Goal: Task Accomplishment & Management: Manage account settings

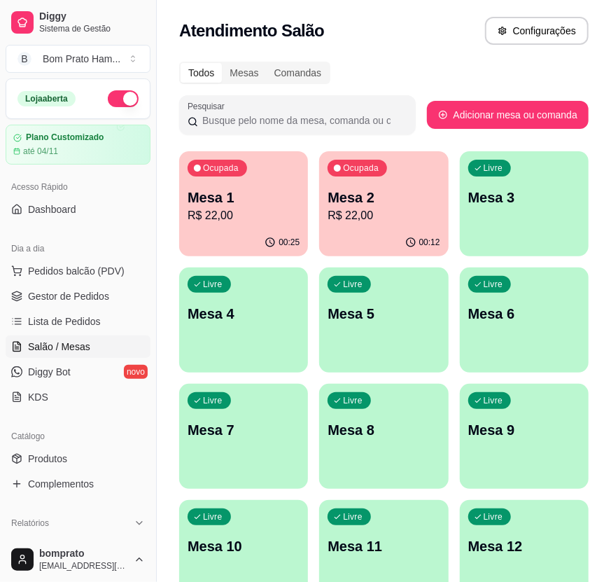
click at [296, 207] on p "R$ 22,00" at bounding box center [244, 215] width 112 height 17
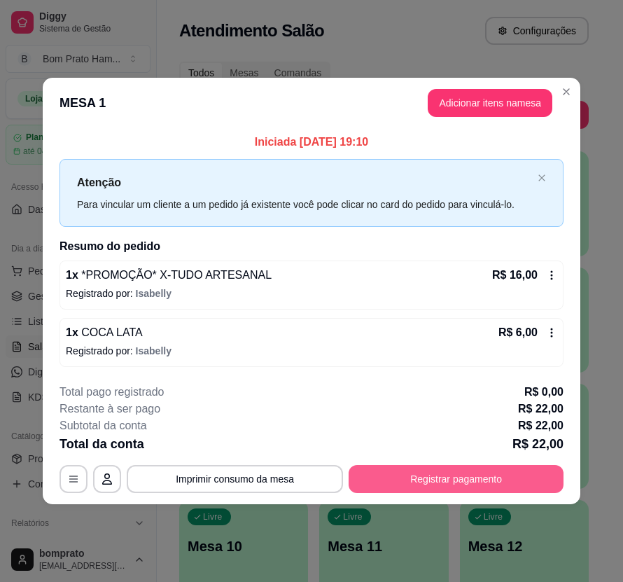
click at [510, 474] on button "Registrar pagamento" at bounding box center [456, 479] width 215 height 28
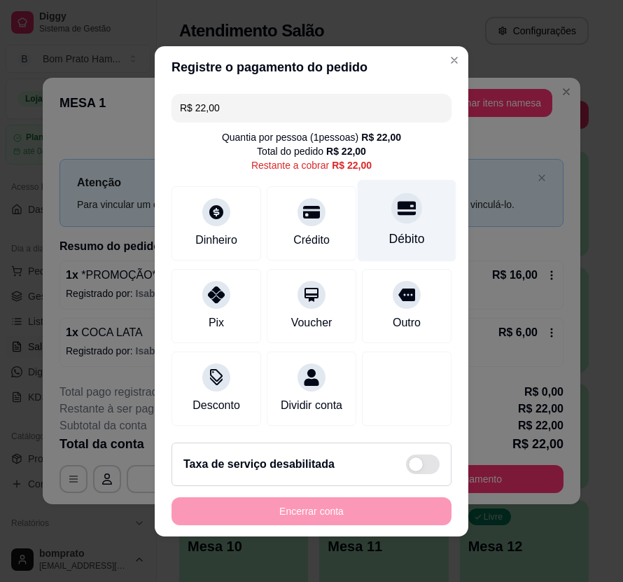
click at [424, 217] on div "Débito" at bounding box center [407, 220] width 99 height 82
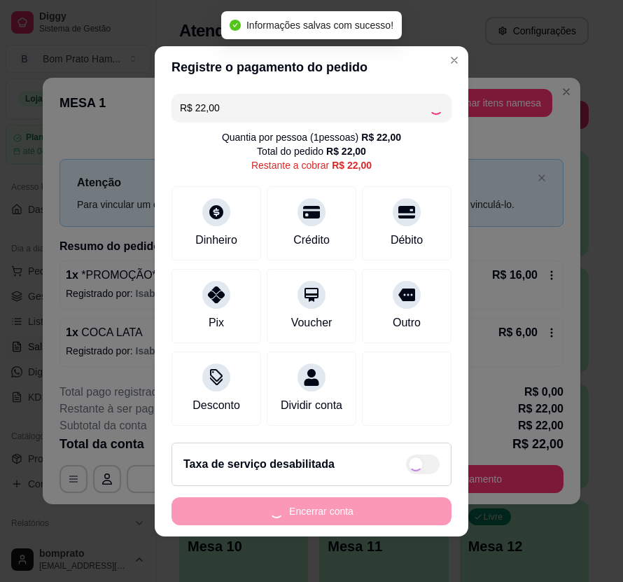
type input "R$ 0,00"
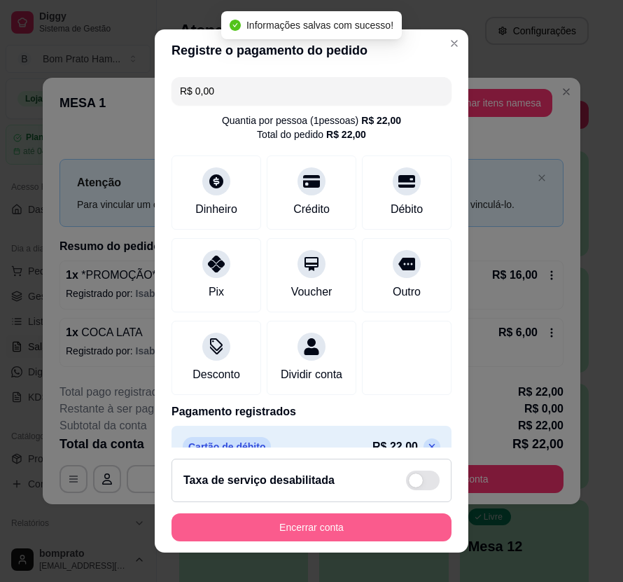
click at [393, 529] on button "Encerrar conta" at bounding box center [312, 527] width 280 height 28
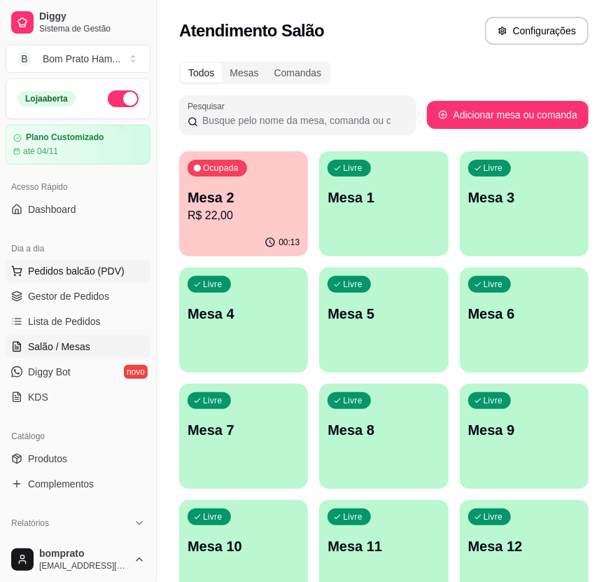
click at [102, 272] on span "Pedidos balcão (PDV)" at bounding box center [76, 271] width 97 height 14
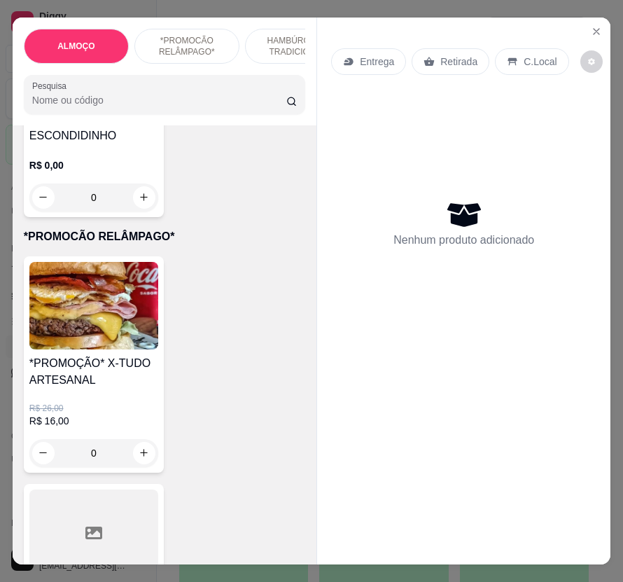
scroll to position [2022, 0]
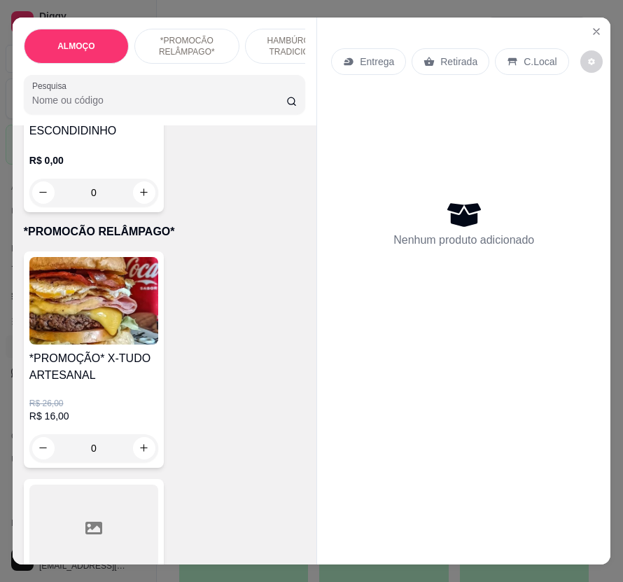
click at [124, 281] on img at bounding box center [93, 301] width 129 height 88
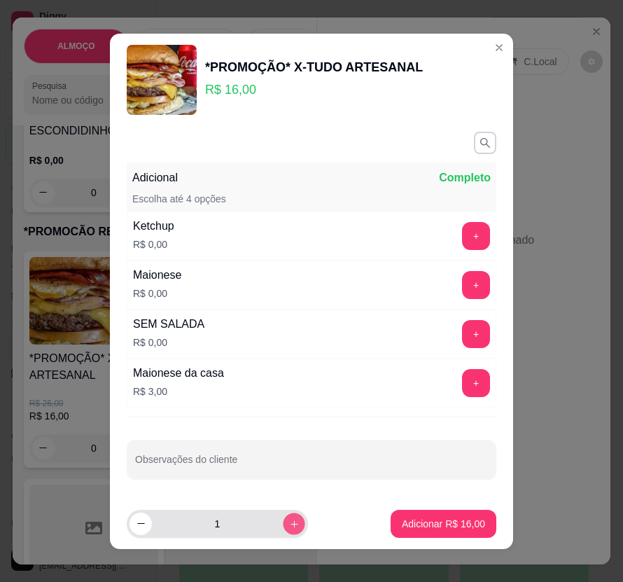
click at [291, 523] on icon "increase-product-quantity" at bounding box center [294, 523] width 7 height 7
click at [291, 523] on icon "increase-product-quantity" at bounding box center [295, 524] width 8 height 8
type input "3"
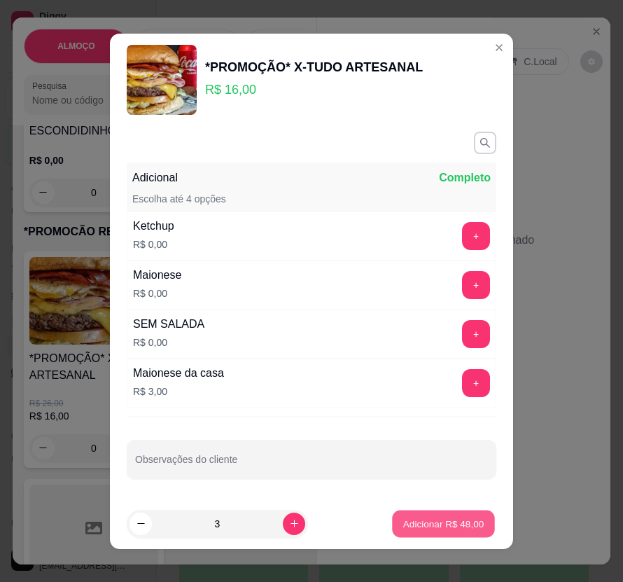
click at [423, 531] on button "Adicionar R$ 48,00" at bounding box center [443, 523] width 103 height 27
type input "3"
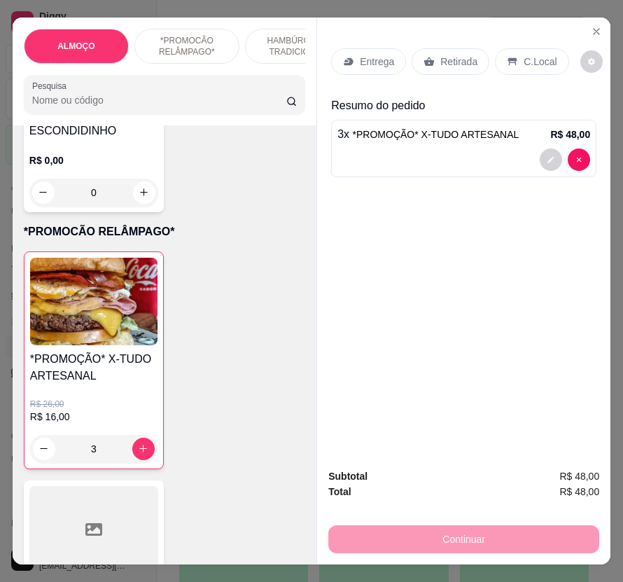
click at [368, 57] on p "Entrega" at bounding box center [377, 62] width 34 height 14
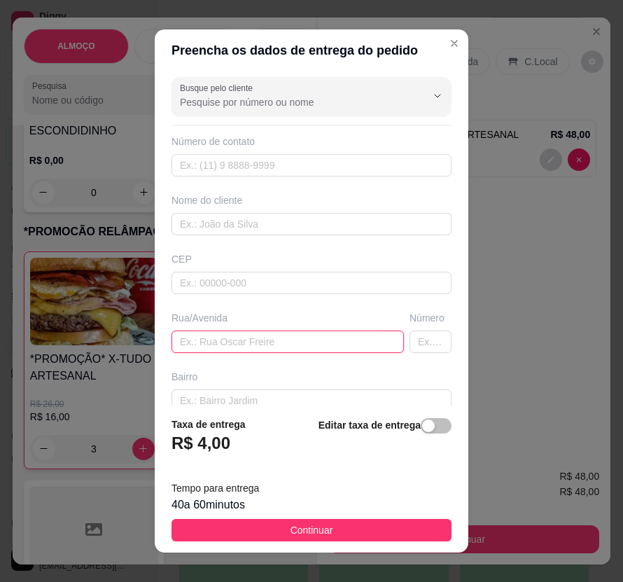
paste input "Maria Eliete caldas número 17, próximo a Luan das embalagens, Mario Melo nova"
type input "Maria Eliete caldas número 17, próximo a Luan das embalagens, Mario Melo nova"
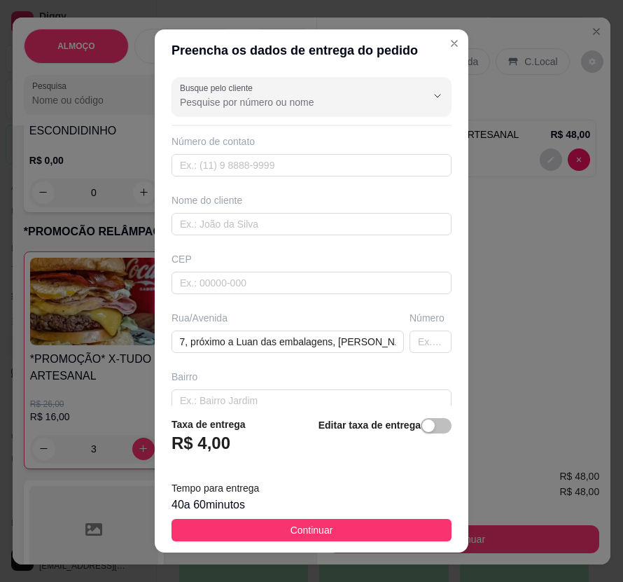
scroll to position [0, 0]
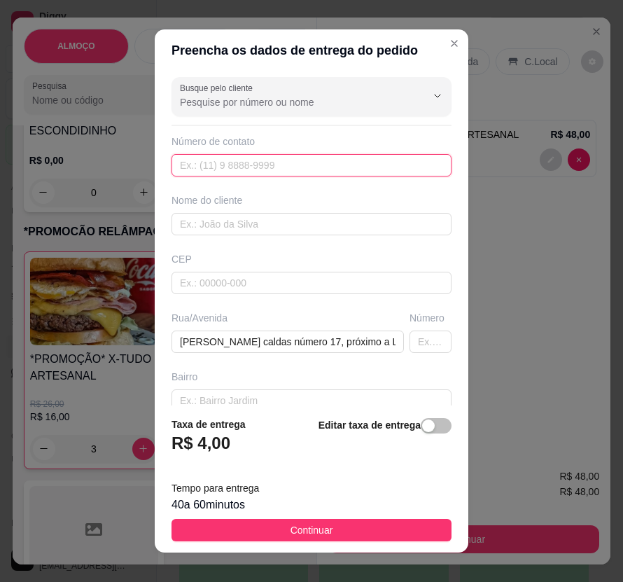
drag, startPoint x: 275, startPoint y: 223, endPoint x: 298, endPoint y: 167, distance: 60.6
paste input "558 79960-5666"
type input "558 79960-5666"
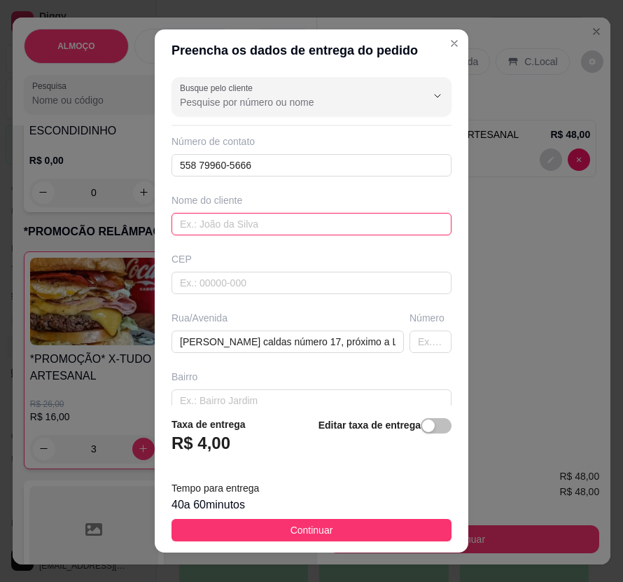
drag, startPoint x: 309, startPoint y: 227, endPoint x: 270, endPoint y: 224, distance: 38.6
paste input "Vitor"
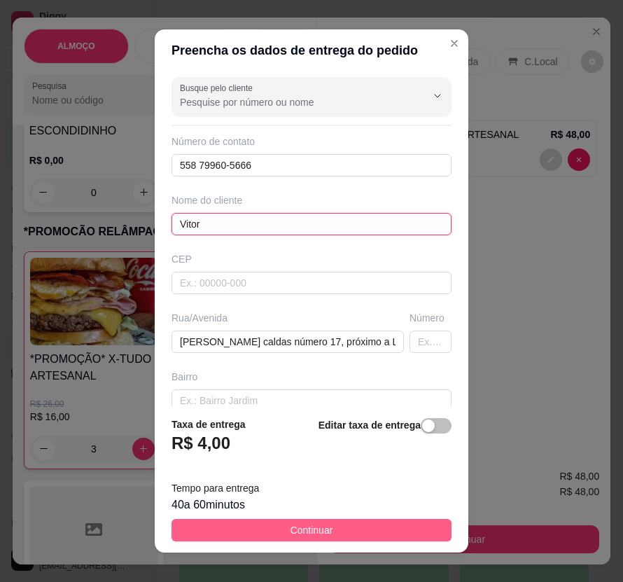
type input "Vitor"
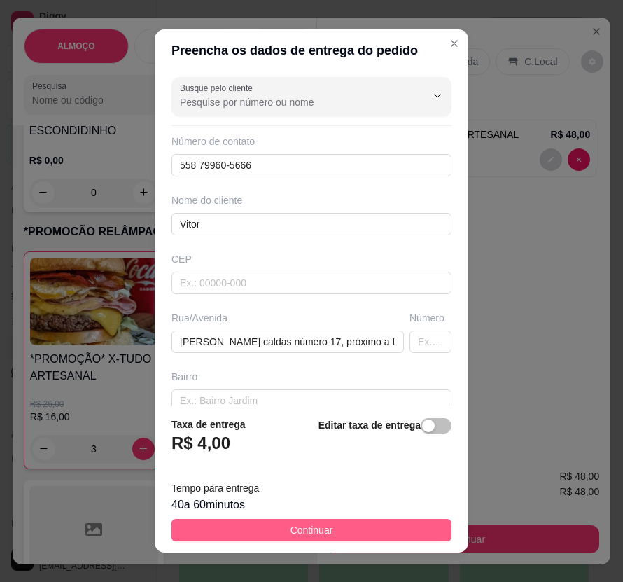
click at [391, 533] on button "Continuar" at bounding box center [312, 530] width 280 height 22
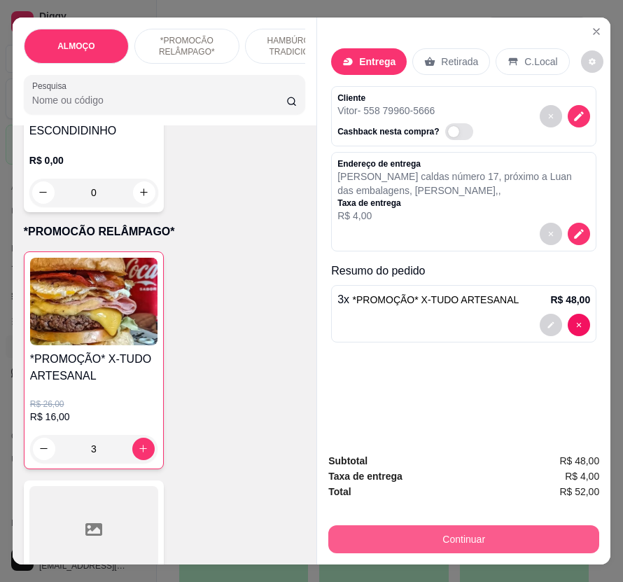
click at [567, 534] on button "Continuar" at bounding box center [463, 539] width 271 height 28
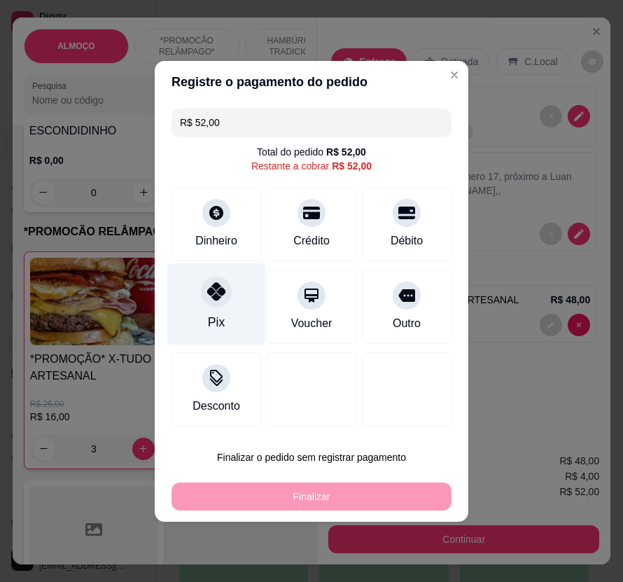
click at [236, 272] on div "Pix" at bounding box center [216, 304] width 99 height 82
type input "R$ 0,00"
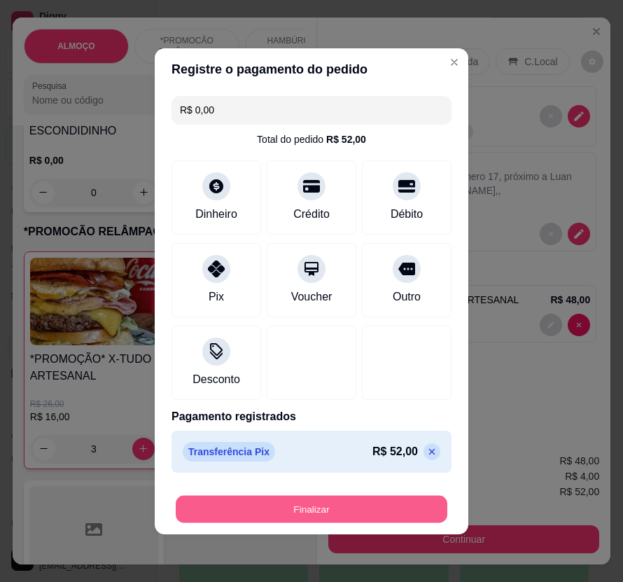
click at [341, 508] on button "Finalizar" at bounding box center [312, 508] width 272 height 27
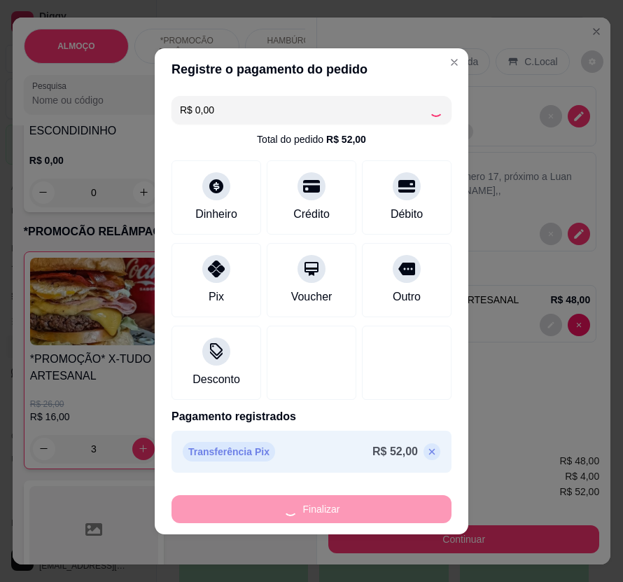
type input "0"
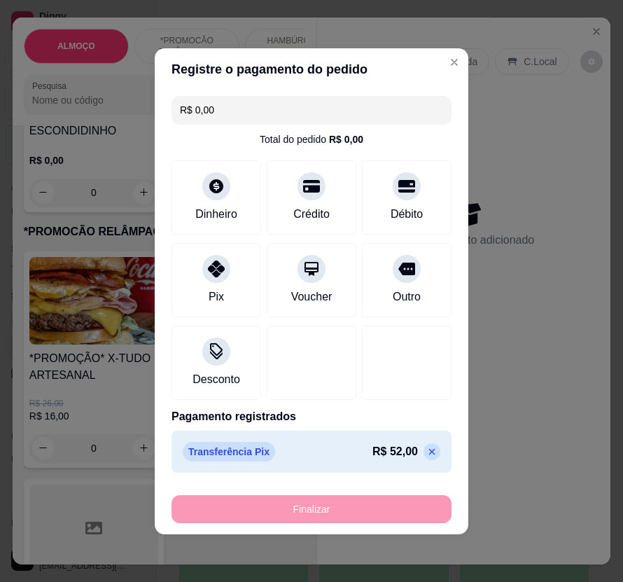
type input "-R$ 52,00"
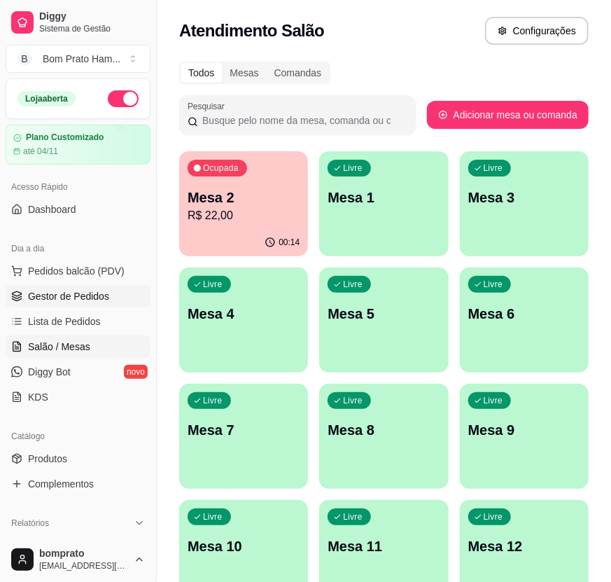
click at [88, 302] on span "Gestor de Pedidos" at bounding box center [68, 296] width 81 height 14
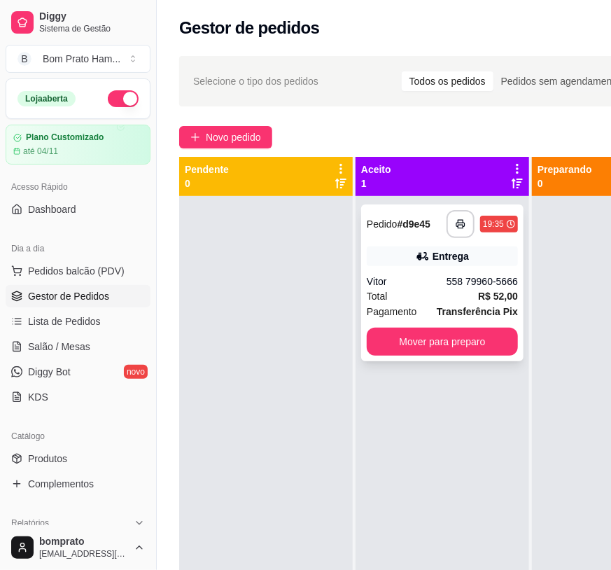
click at [438, 273] on div "**********" at bounding box center [442, 282] width 162 height 157
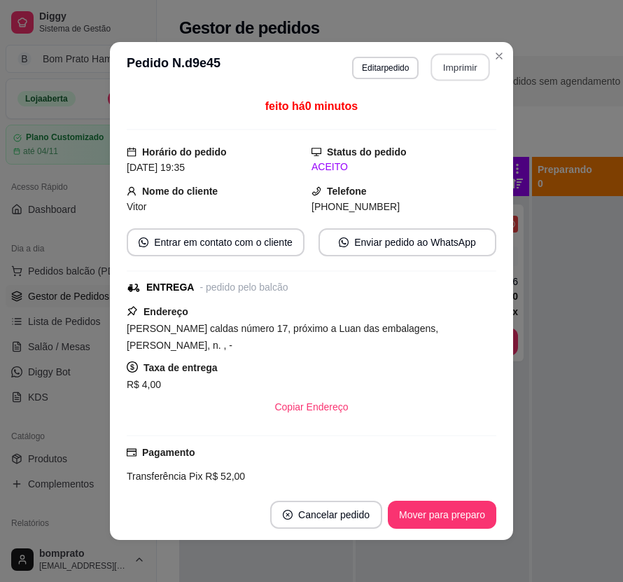
click at [472, 71] on button "Imprimir" at bounding box center [460, 67] width 59 height 27
click at [476, 515] on button "Mover para preparo" at bounding box center [442, 515] width 109 height 28
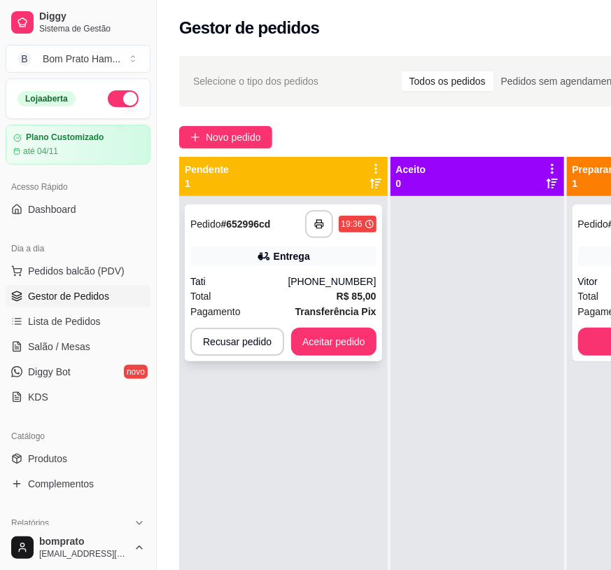
click at [284, 266] on div "**********" at bounding box center [283, 282] width 197 height 157
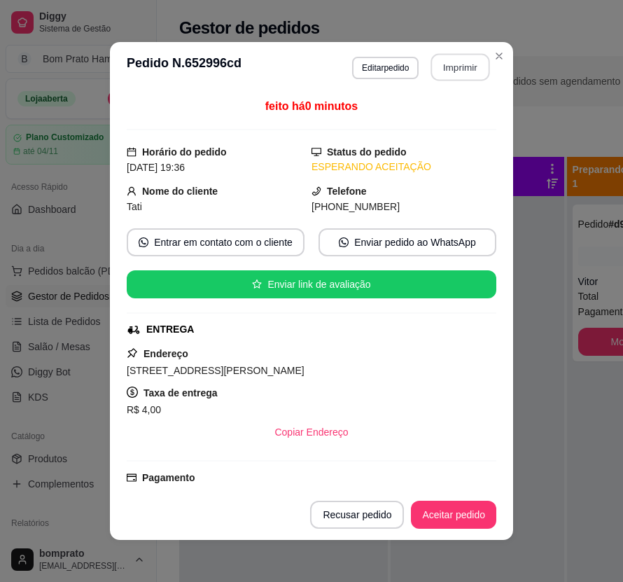
click at [458, 65] on button "Imprimir" at bounding box center [460, 67] width 59 height 27
click at [473, 513] on button "Aceitar pedido" at bounding box center [453, 514] width 83 height 27
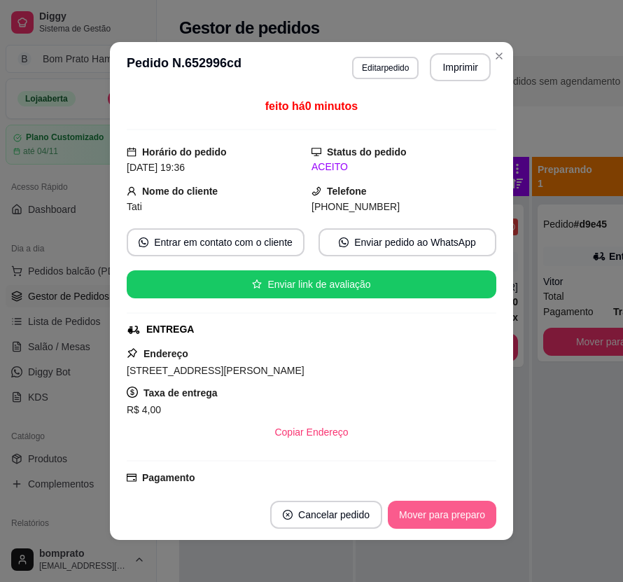
click at [473, 515] on button "Mover para preparo" at bounding box center [442, 515] width 109 height 28
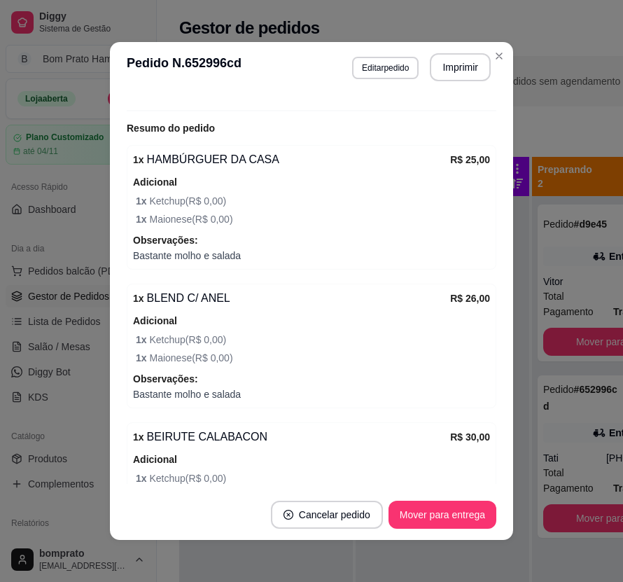
scroll to position [466, 0]
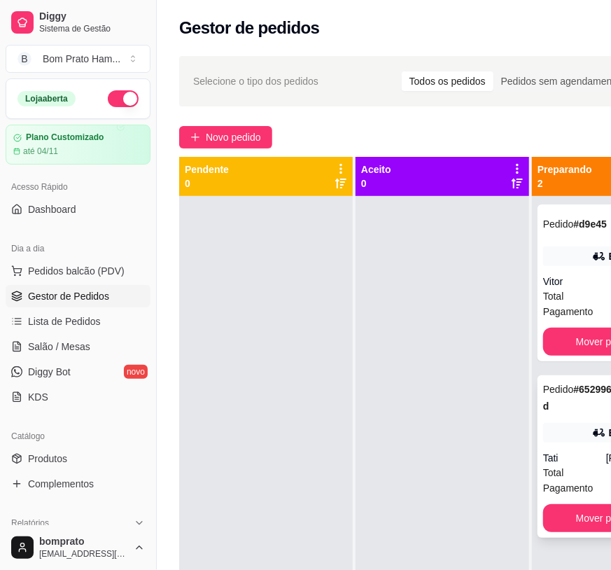
click at [570, 436] on div "Entrega" at bounding box center [618, 433] width 151 height 20
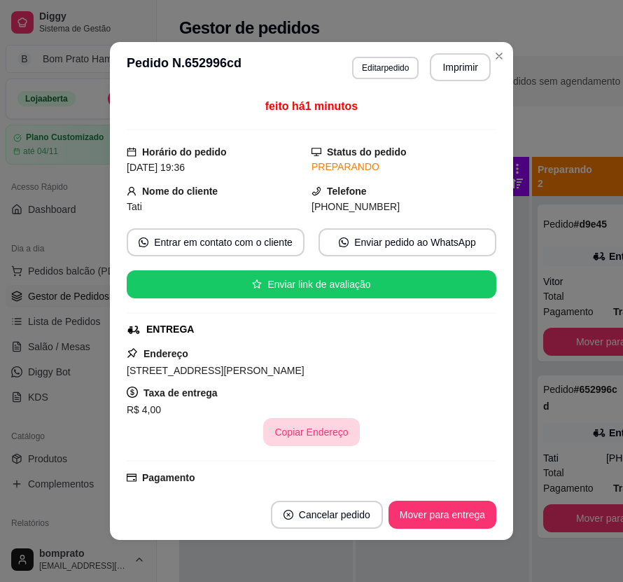
click at [313, 423] on button "Copiar Endereço" at bounding box center [311, 432] width 96 height 28
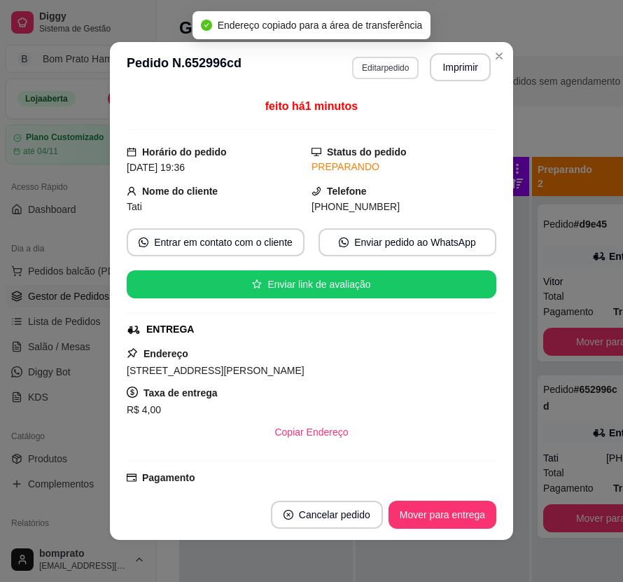
click at [391, 73] on button "Editar pedido" at bounding box center [385, 68] width 67 height 22
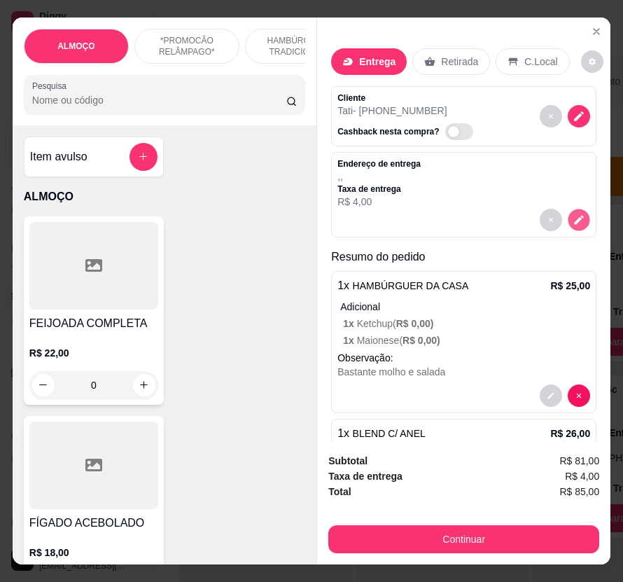
click at [573, 215] on icon "decrease-product-quantity" at bounding box center [579, 220] width 12 height 12
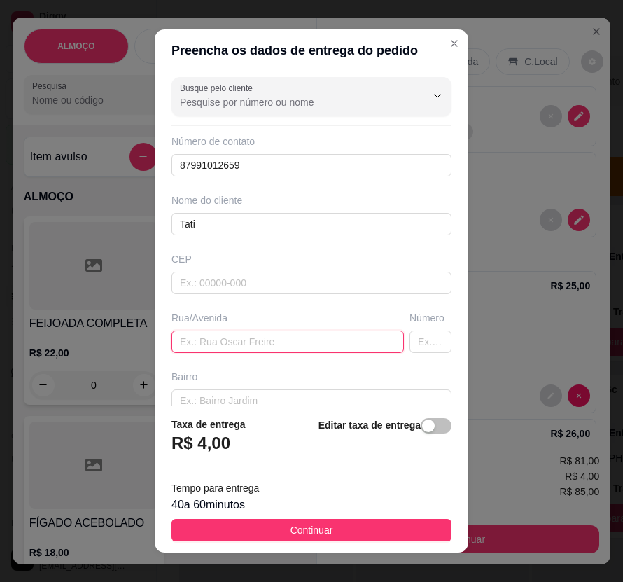
paste input "Avenida Presidente Vargas , 975"
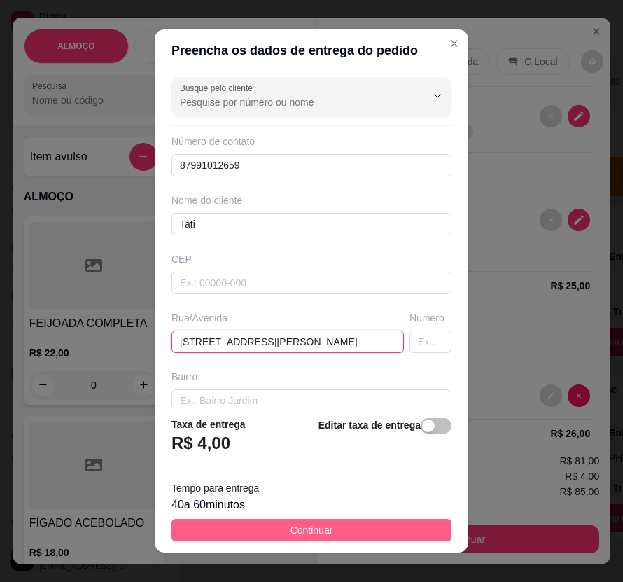
type input "Avenida Presidente Vargas , 975"
click at [380, 532] on button "Continuar" at bounding box center [312, 530] width 280 height 22
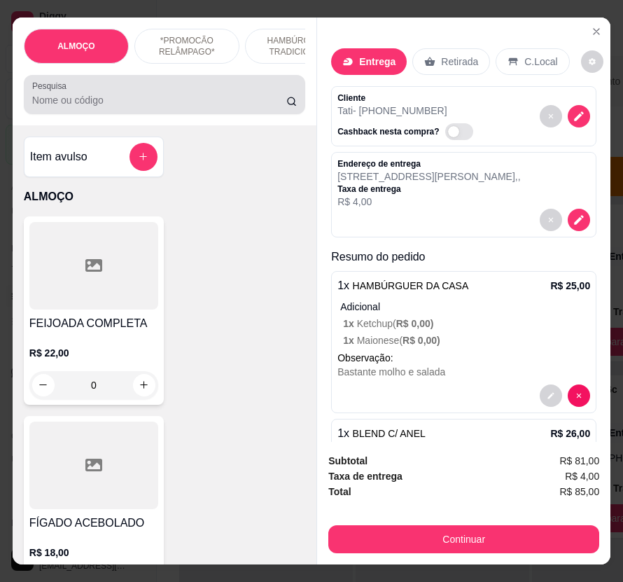
click at [76, 114] on div "Pesquisa" at bounding box center [165, 94] width 282 height 39
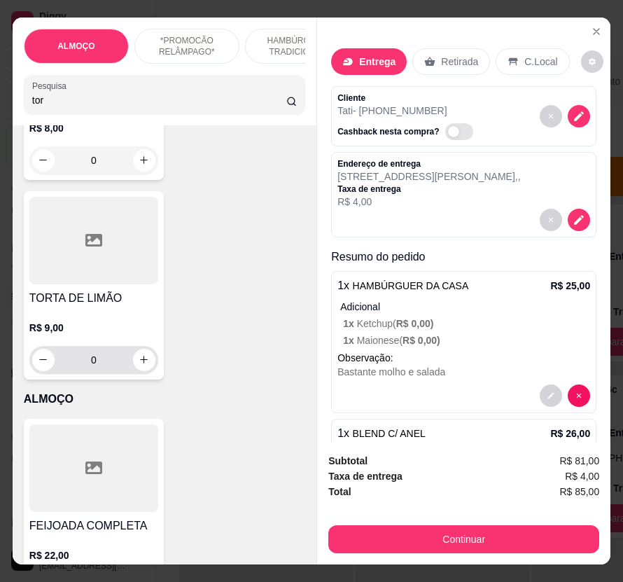
scroll to position [233, 0]
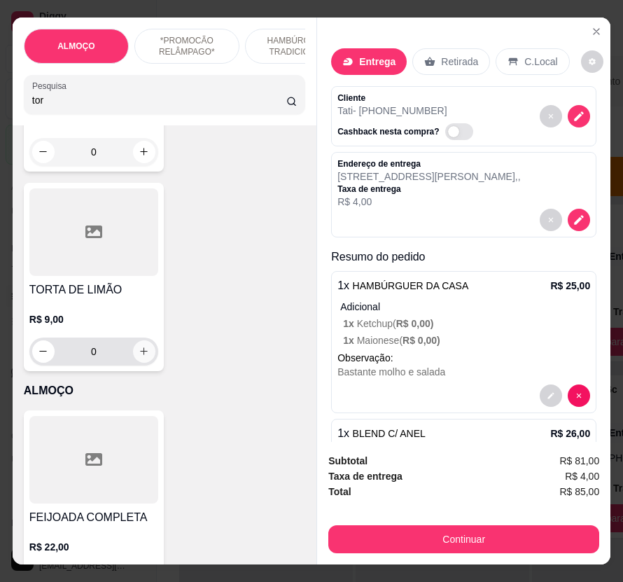
type input "tor"
click at [139, 356] on icon "increase-product-quantity" at bounding box center [144, 351] width 11 height 11
type input "1"
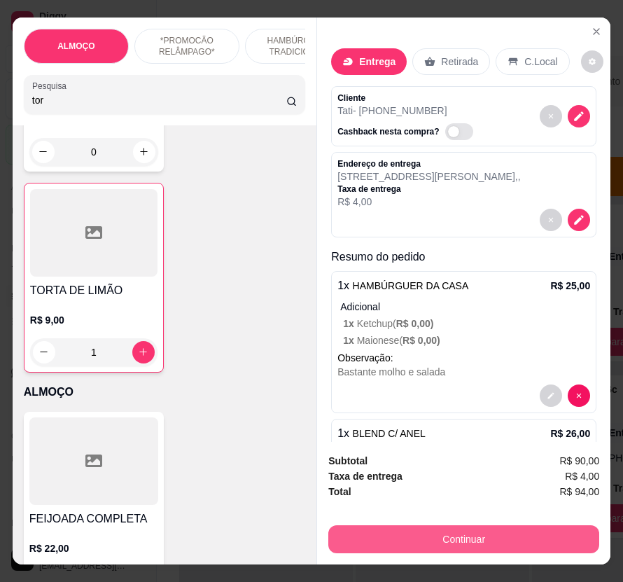
click at [504, 528] on button "Continuar" at bounding box center [463, 539] width 271 height 28
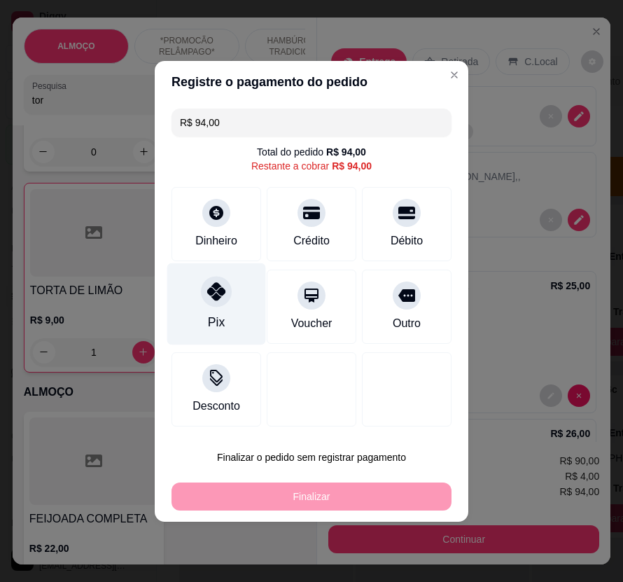
click at [232, 309] on div "Pix" at bounding box center [216, 304] width 99 height 82
type input "R$ 0,00"
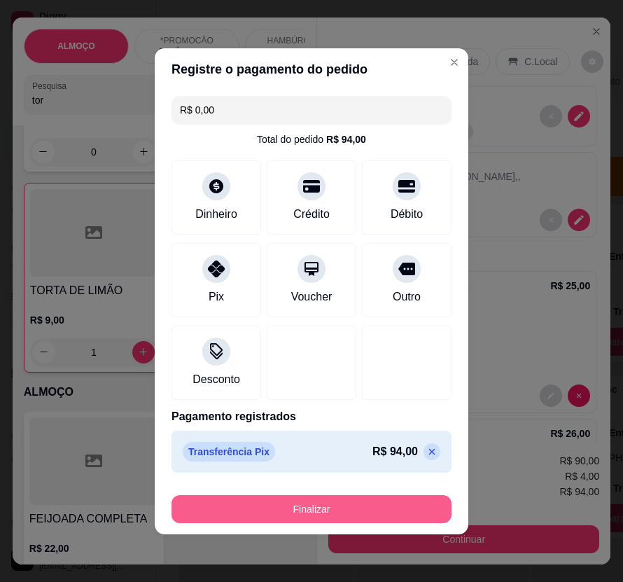
click at [392, 501] on button "Finalizar" at bounding box center [312, 509] width 280 height 28
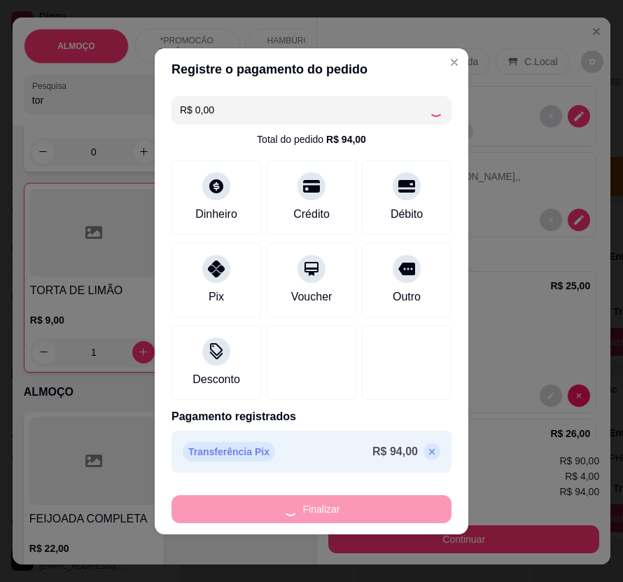
type input "0"
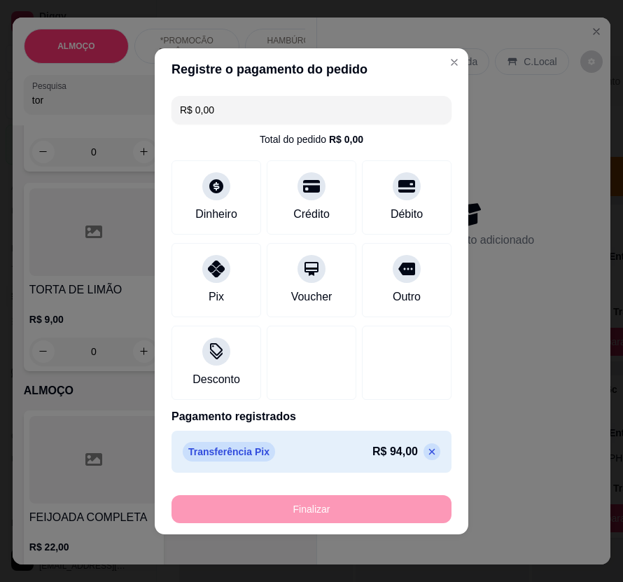
type input "-R$ 94,00"
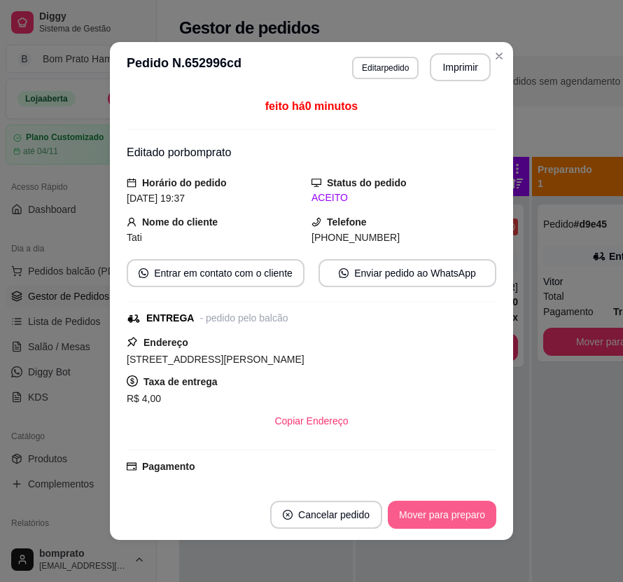
click at [464, 518] on button "Mover para preparo" at bounding box center [442, 515] width 109 height 28
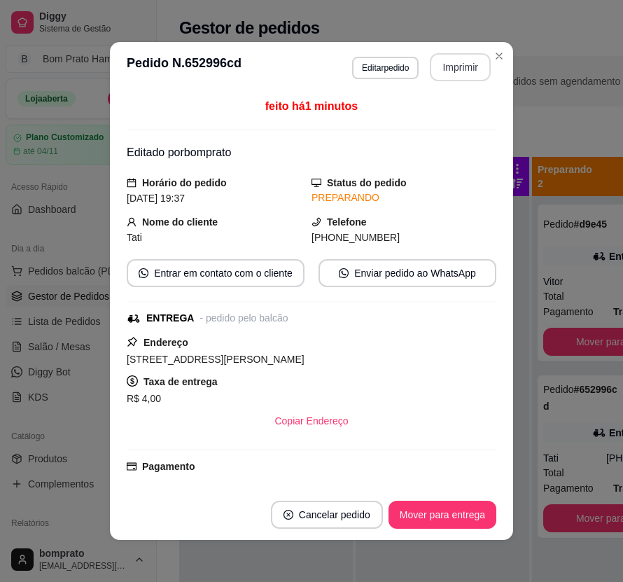
click at [455, 74] on button "Imprimir" at bounding box center [460, 67] width 61 height 28
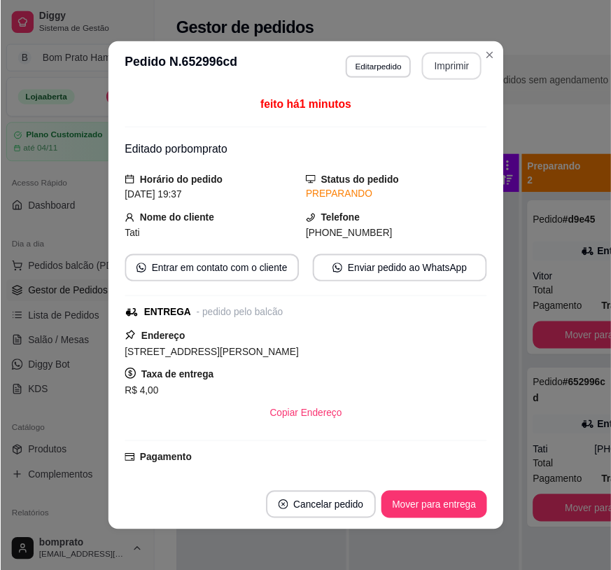
scroll to position [0, 0]
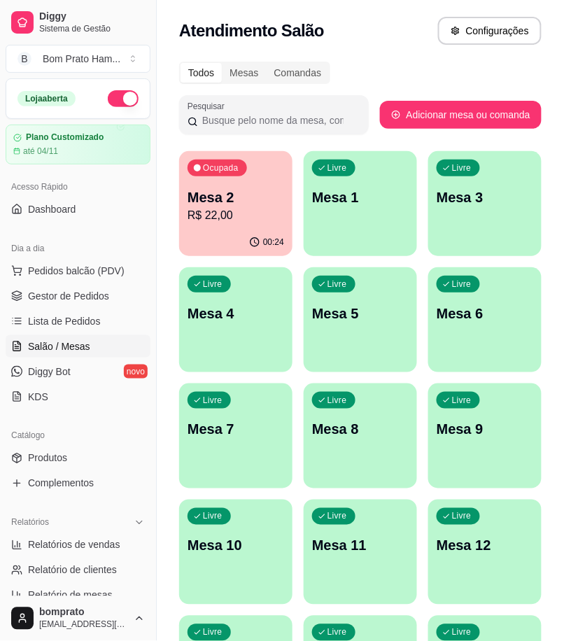
click at [274, 205] on p "Mesa 2" at bounding box center [236, 198] width 97 height 20
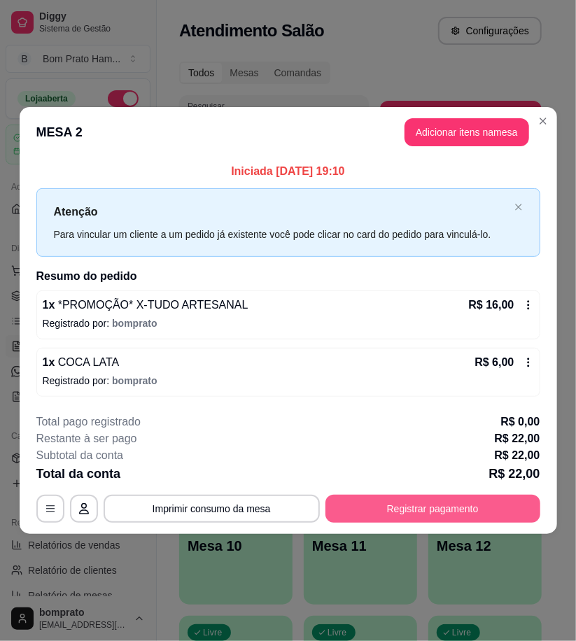
click at [445, 524] on footer "**********" at bounding box center [289, 469] width 538 height 132
click at [440, 512] on button "Registrar pagamento" at bounding box center [433, 509] width 215 height 28
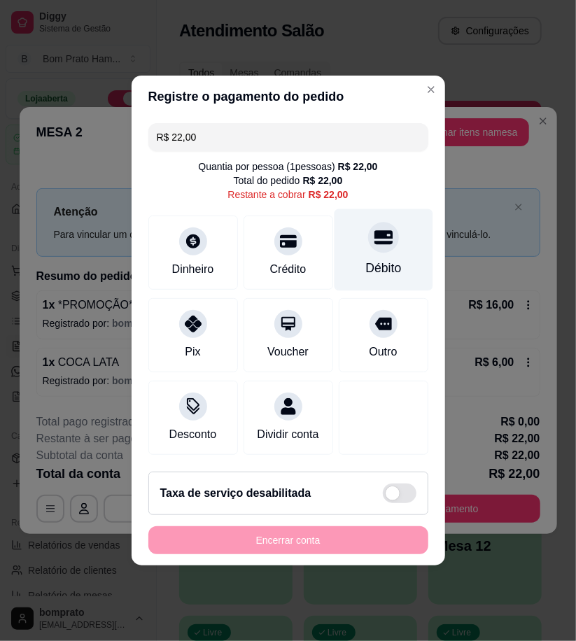
click at [384, 249] on div "Débito" at bounding box center [383, 250] width 99 height 82
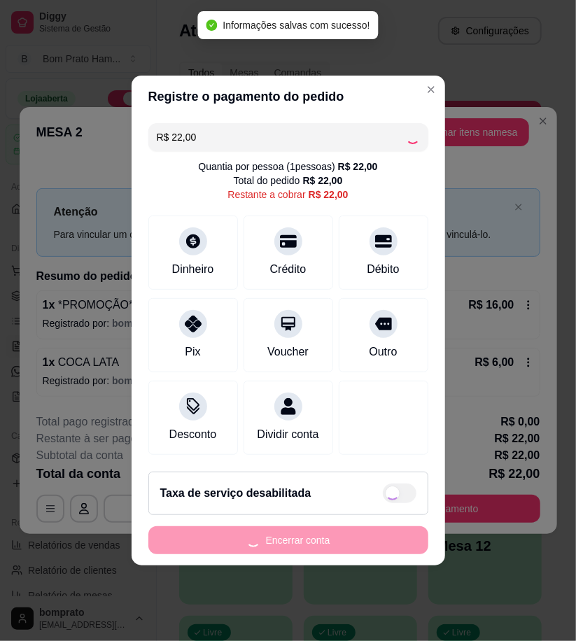
type input "R$ 0,00"
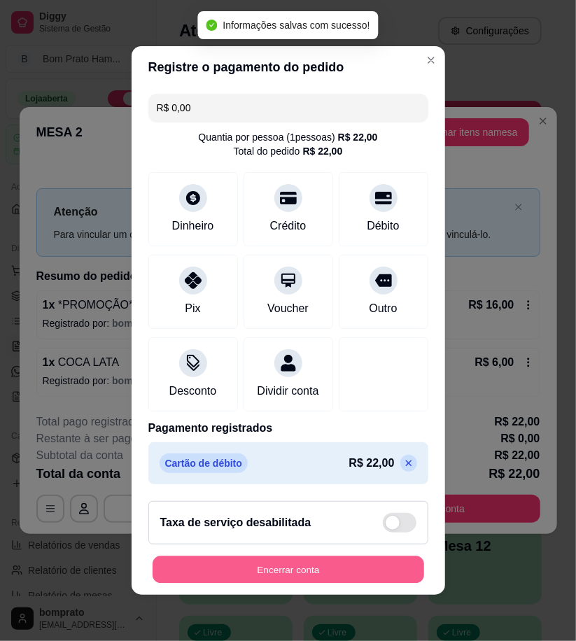
click at [387, 564] on button "Encerrar conta" at bounding box center [289, 570] width 272 height 27
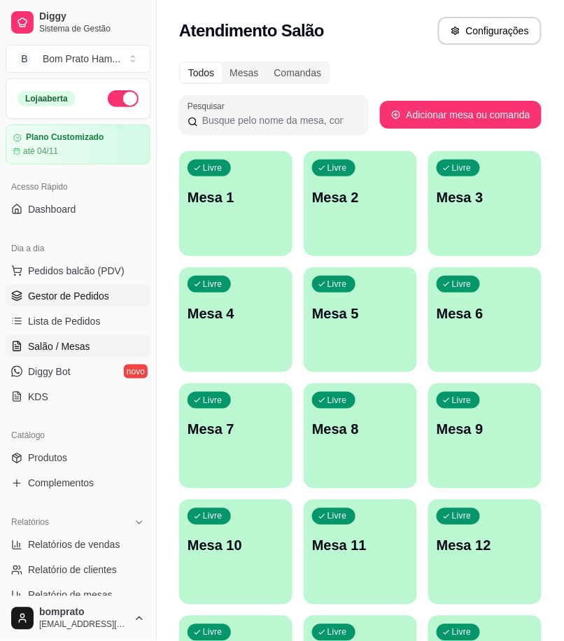
click at [109, 304] on link "Gestor de Pedidos" at bounding box center [78, 296] width 145 height 22
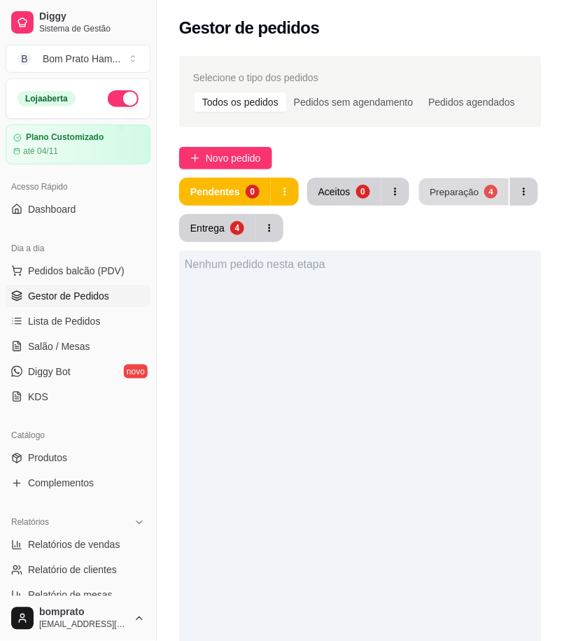
click at [430, 202] on button "Preparação 4" at bounding box center [464, 192] width 90 height 27
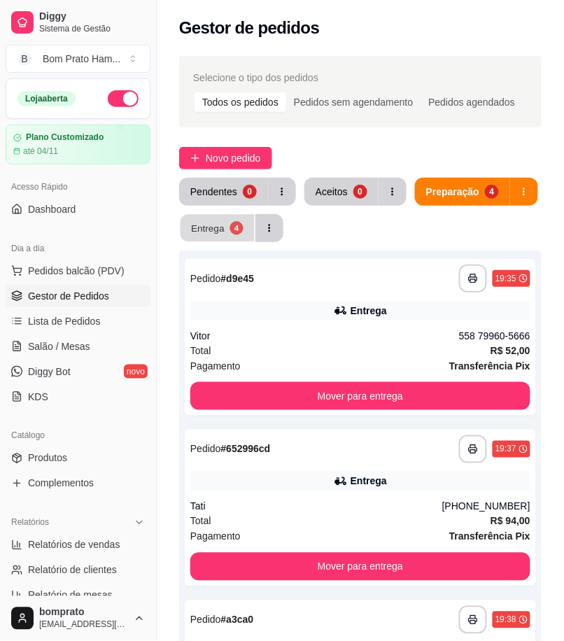
click at [211, 232] on div "Entrega" at bounding box center [208, 227] width 34 height 13
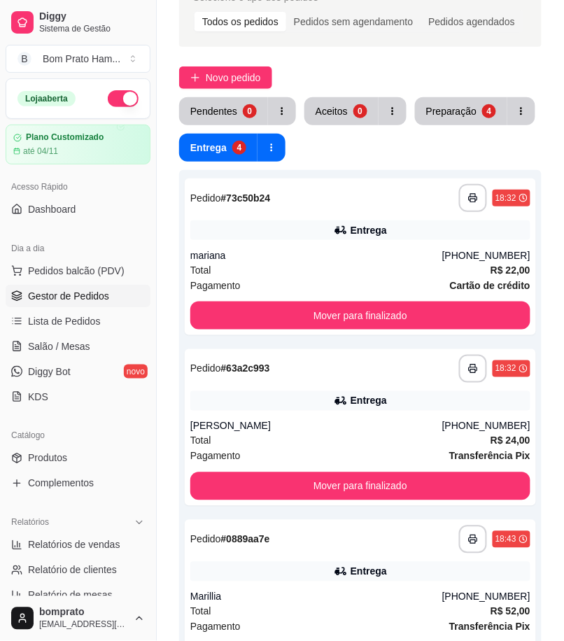
scroll to position [78, 0]
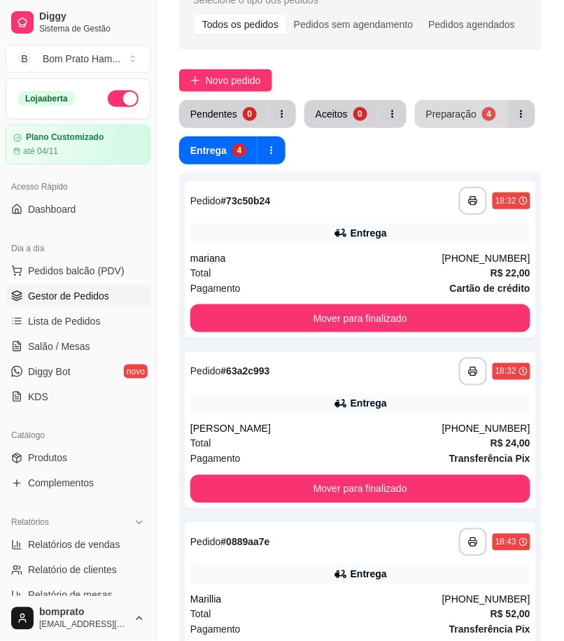
click at [442, 123] on button "Preparação 4" at bounding box center [461, 114] width 92 height 28
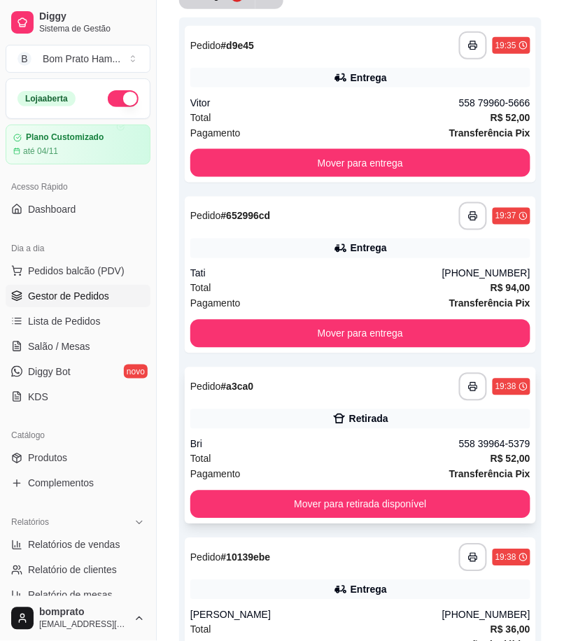
scroll to position [362, 0]
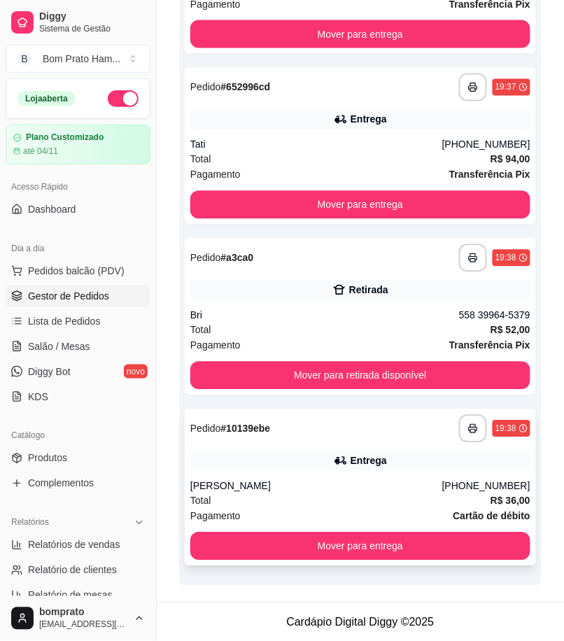
click at [464, 475] on div "**********" at bounding box center [361, 488] width 352 height 157
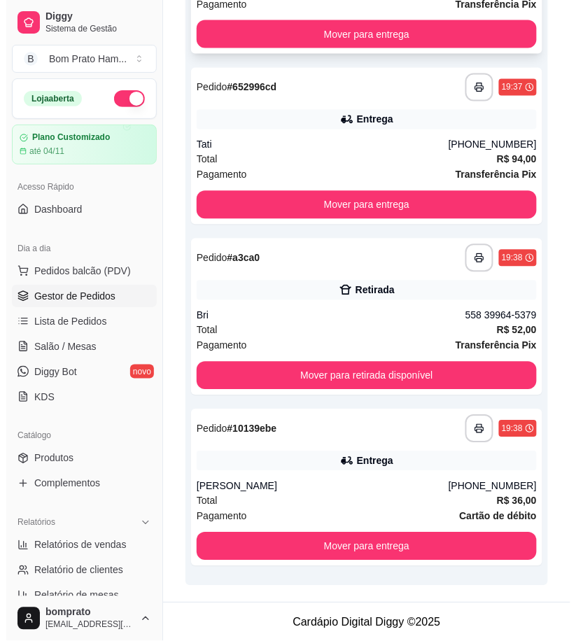
scroll to position [0, 0]
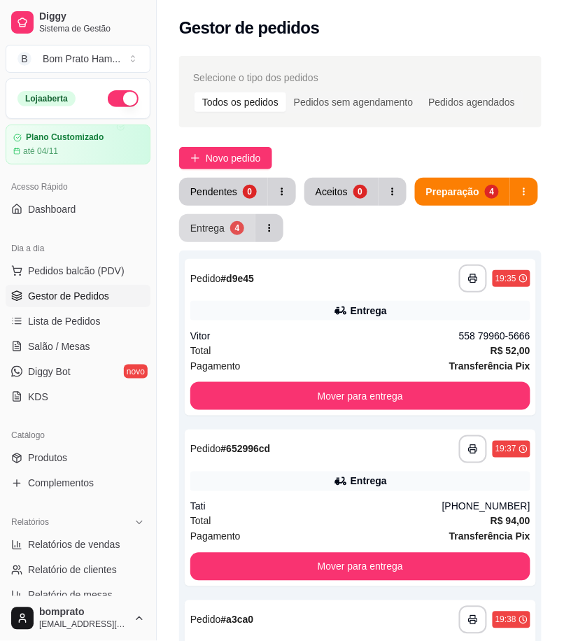
click at [240, 228] on div "4" at bounding box center [237, 228] width 14 height 14
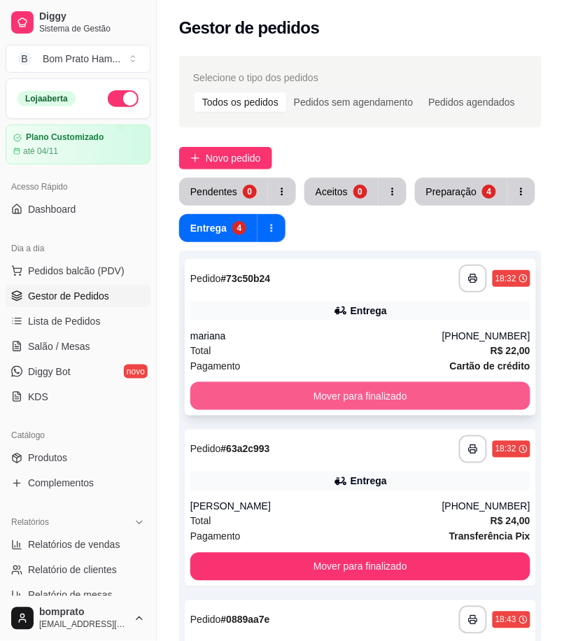
click at [411, 407] on button "Mover para finalizado" at bounding box center [360, 396] width 340 height 28
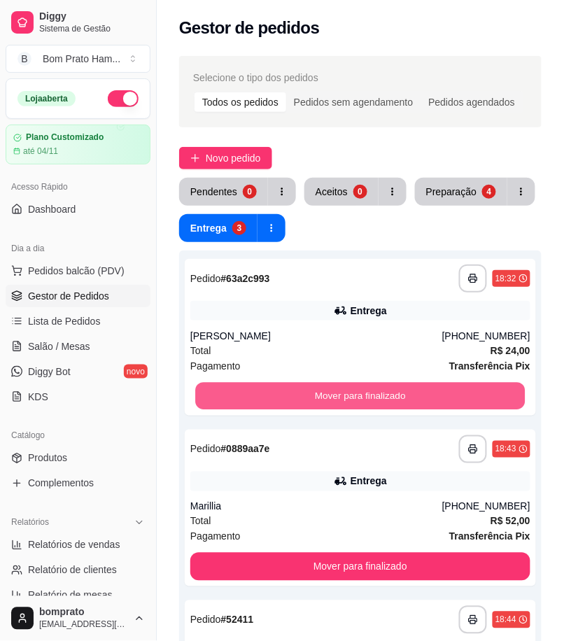
click at [411, 407] on button "Mover para finalizado" at bounding box center [360, 396] width 330 height 27
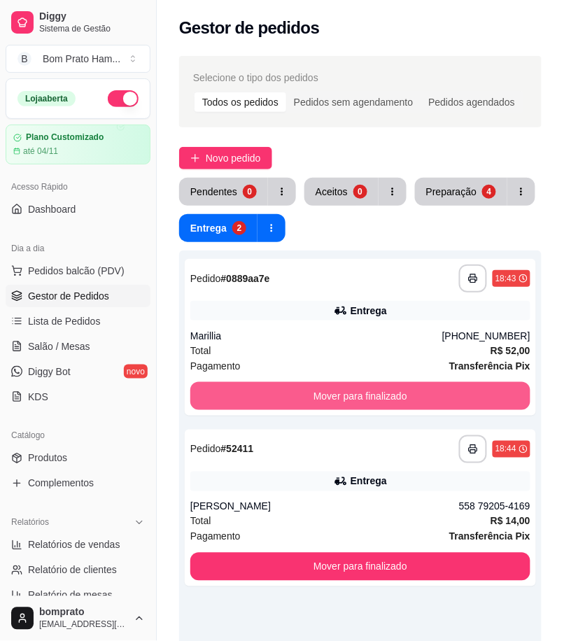
click at [411, 407] on button "Mover para finalizado" at bounding box center [360, 396] width 340 height 28
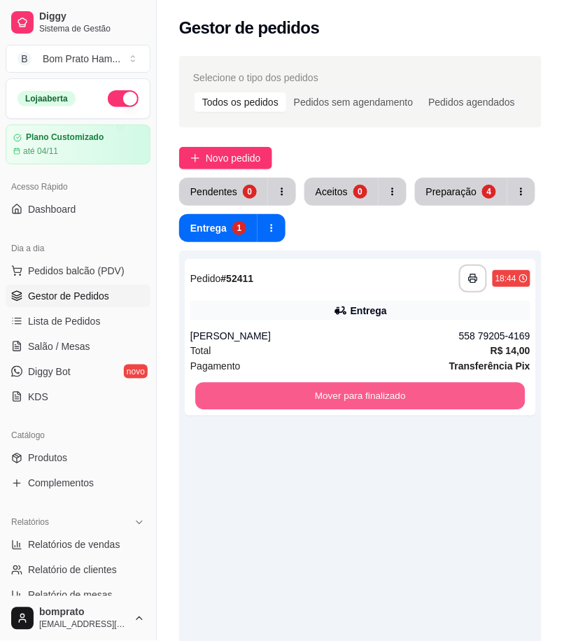
click at [411, 407] on button "Mover para finalizado" at bounding box center [360, 396] width 330 height 27
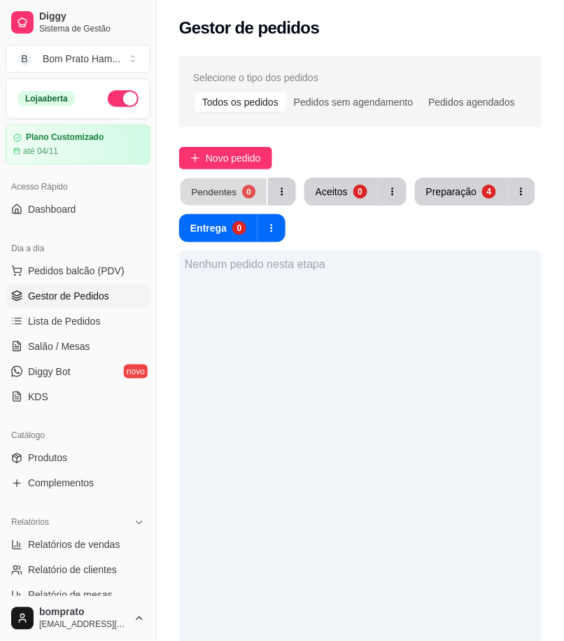
click at [229, 193] on div "Pendentes" at bounding box center [214, 191] width 46 height 13
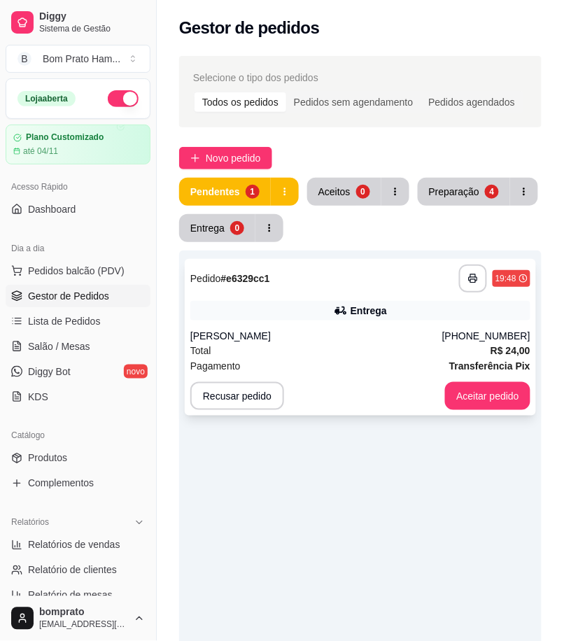
click at [385, 317] on div "Entrega" at bounding box center [369, 311] width 36 height 14
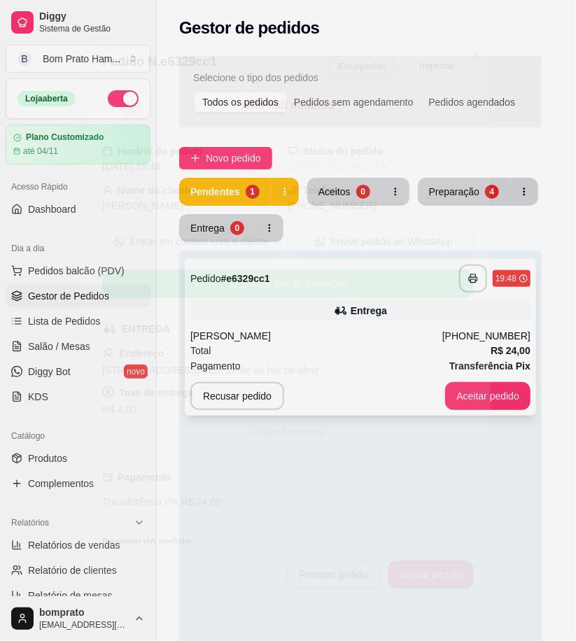
scroll to position [143, 0]
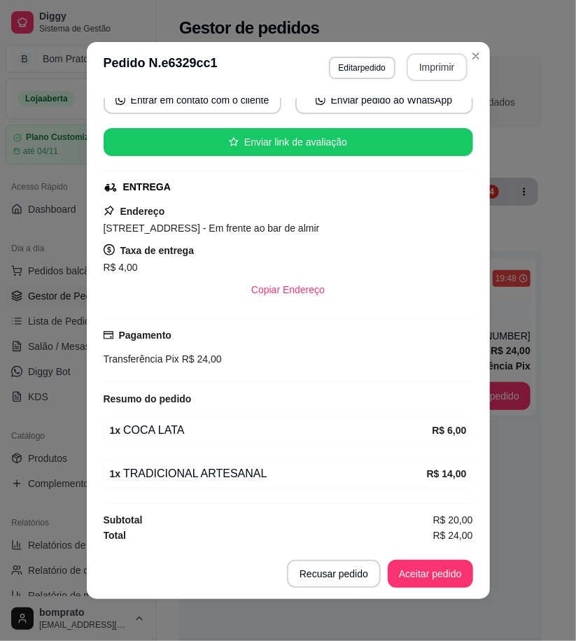
click at [416, 64] on button "Imprimir" at bounding box center [437, 67] width 61 height 28
click at [443, 585] on button "Aceitar pedido" at bounding box center [430, 574] width 85 height 28
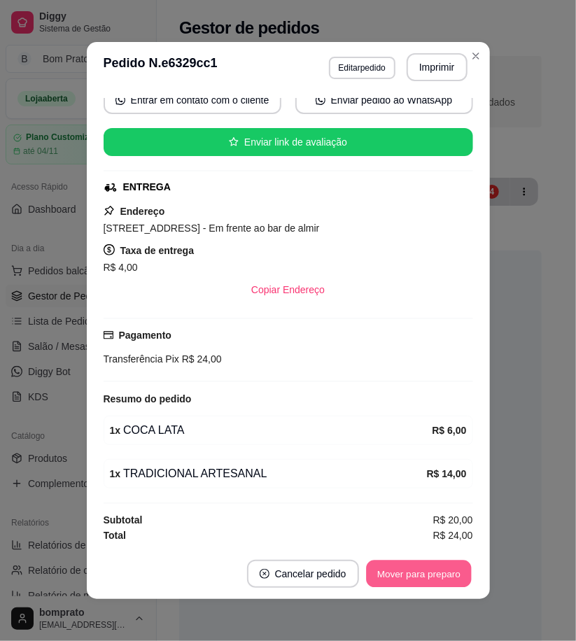
click at [445, 577] on button "Mover para preparo" at bounding box center [418, 574] width 105 height 27
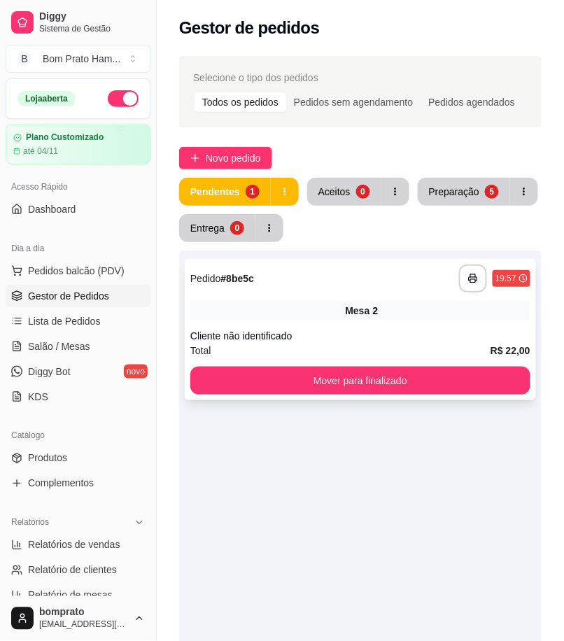
click at [340, 342] on div "Cliente não identificado" at bounding box center [360, 336] width 340 height 14
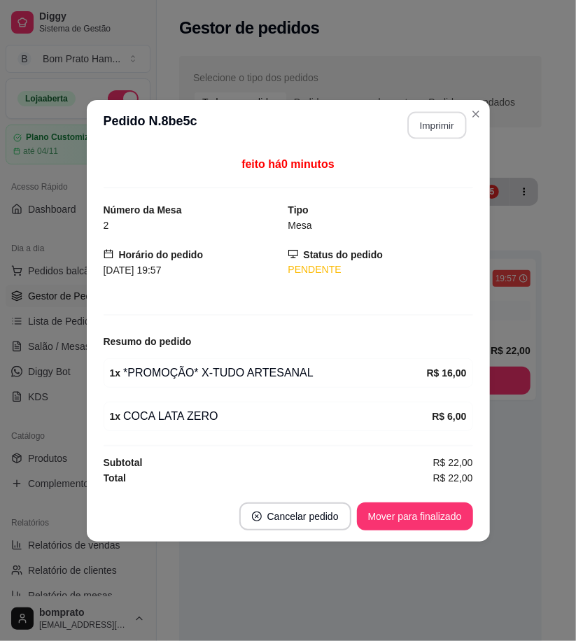
click at [452, 129] on button "Imprimir" at bounding box center [437, 124] width 59 height 27
click at [452, 512] on button "Mover para finalizado" at bounding box center [415, 517] width 116 height 28
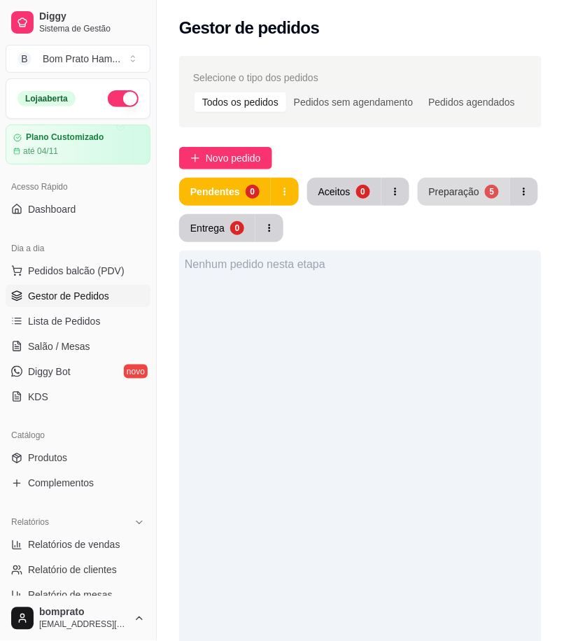
click at [467, 199] on button "Preparação 5" at bounding box center [464, 192] width 92 height 28
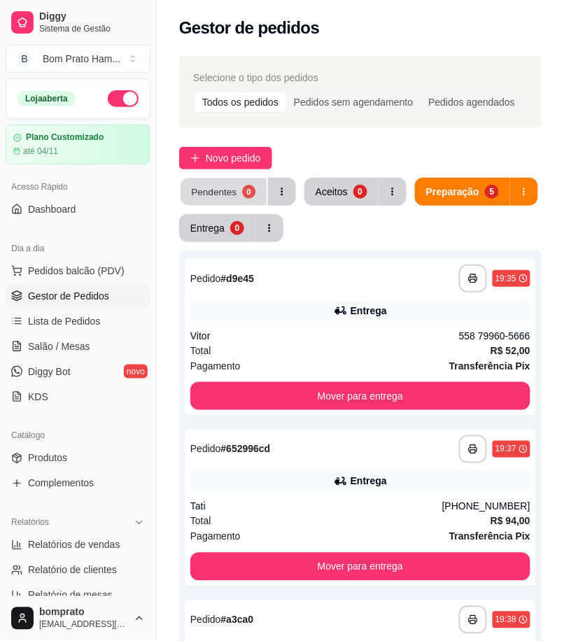
click at [197, 192] on div "Pendentes" at bounding box center [214, 191] width 46 height 13
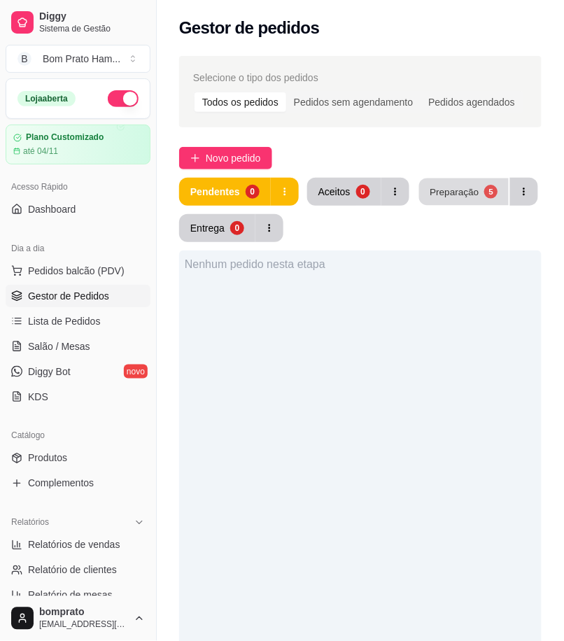
click at [466, 187] on div "Preparação" at bounding box center [454, 191] width 49 height 13
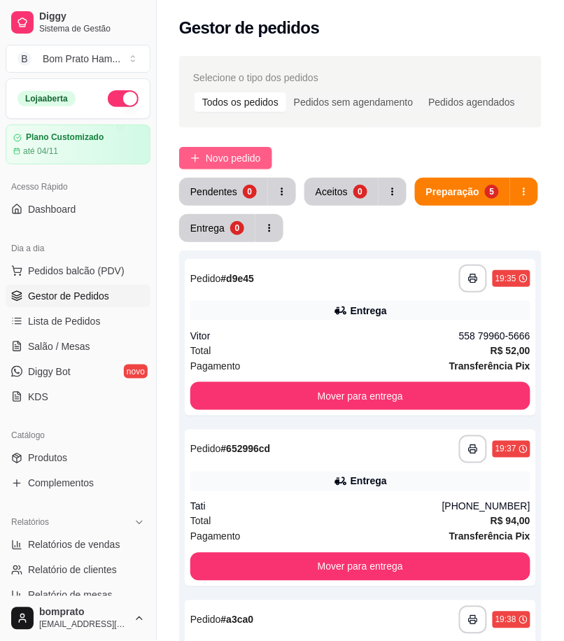
click at [231, 152] on span "Novo pedido" at bounding box center [233, 158] width 55 height 15
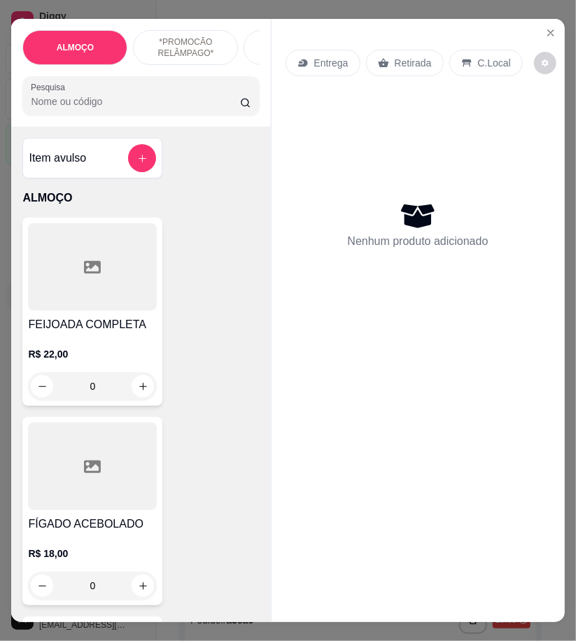
click at [93, 109] on input "Pesquisa" at bounding box center [135, 102] width 209 height 14
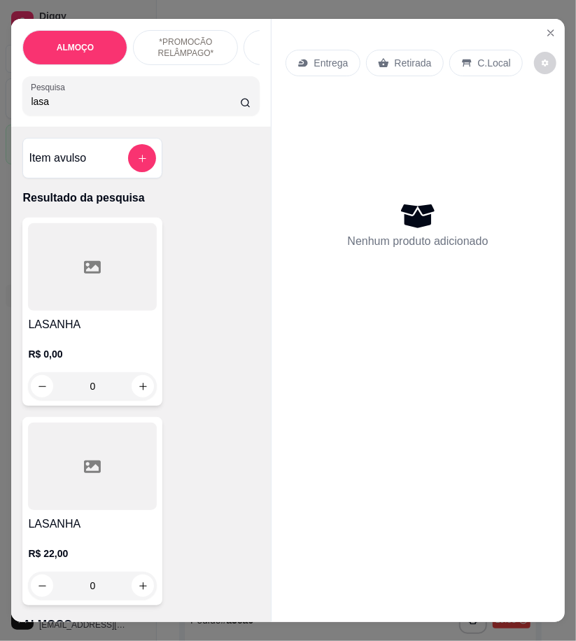
type input "lasa"
click at [78, 548] on div "R$ 22,00 0" at bounding box center [92, 566] width 129 height 67
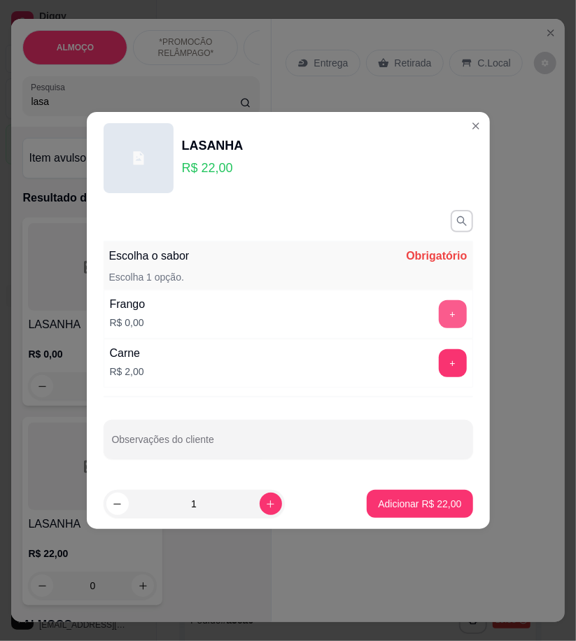
click at [439, 317] on button "+" at bounding box center [453, 314] width 28 height 28
click at [378, 319] on button "-" at bounding box center [390, 314] width 27 height 27
click at [440, 358] on button "+" at bounding box center [453, 363] width 28 height 28
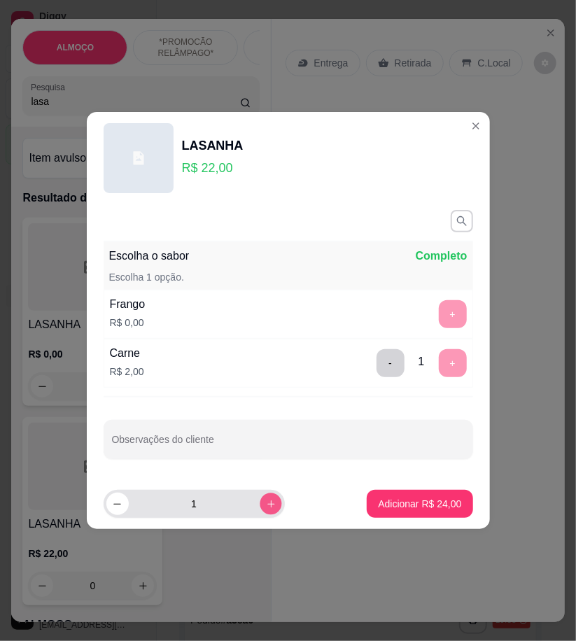
click at [265, 506] on icon "increase-product-quantity" at bounding box center [270, 504] width 11 height 11
type input "2"
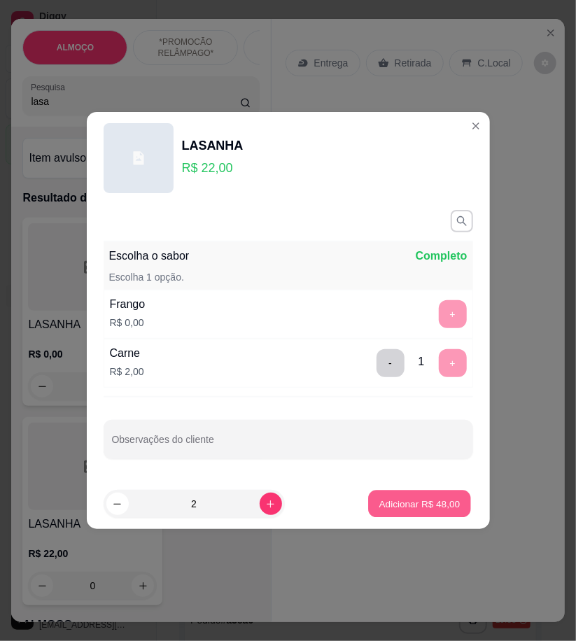
click at [380, 506] on p "Adicionar R$ 48,00" at bounding box center [420, 503] width 81 height 13
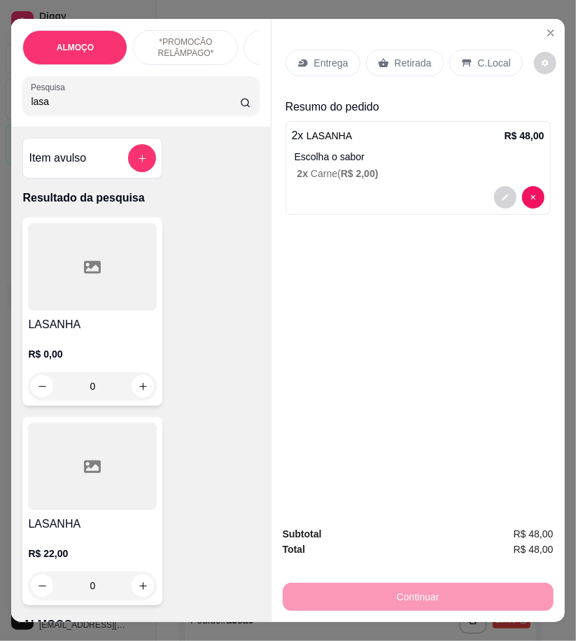
click at [396, 62] on p "Retirada" at bounding box center [413, 63] width 37 height 14
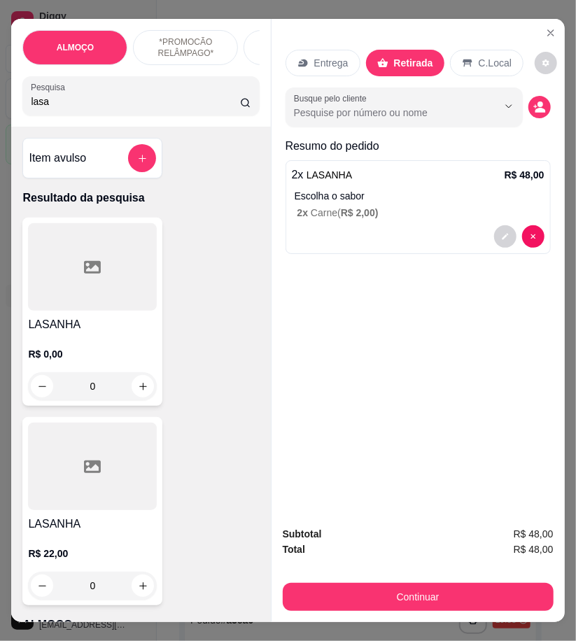
click at [524, 110] on div "Busque pelo cliente" at bounding box center [418, 107] width 265 height 39
click at [538, 102] on icon "decrease-product-quantity" at bounding box center [540, 107] width 13 height 13
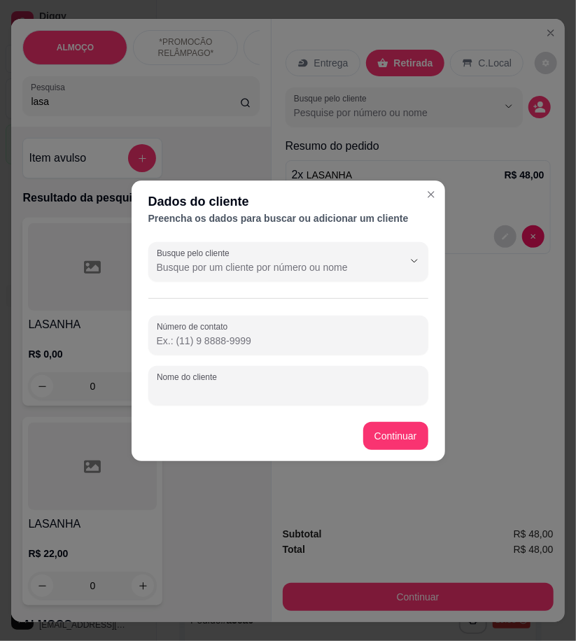
paste input "Marcia Carvalho"
type input "Marcia Carvalho"
paste input "558 79108-6209"
type input "558 79108-6209"
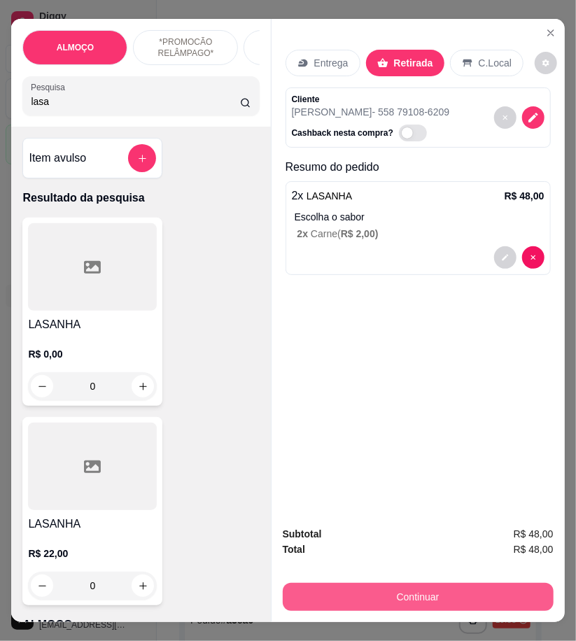
click at [495, 588] on button "Continuar" at bounding box center [418, 597] width 271 height 28
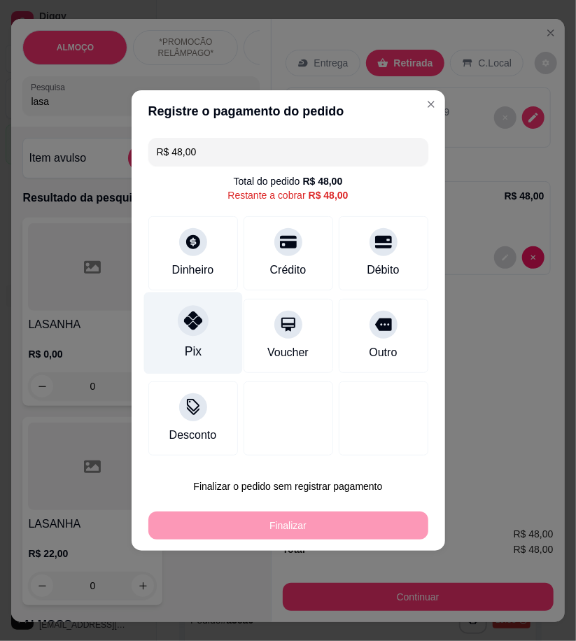
click at [234, 321] on div "Pix Voucher Outro" at bounding box center [288, 336] width 280 height 74
click at [221, 327] on div "Pix" at bounding box center [193, 334] width 99 height 82
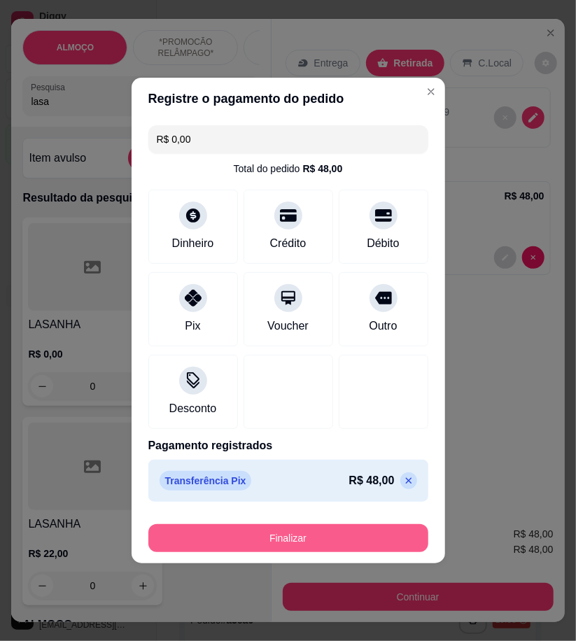
click at [377, 537] on button "Finalizar" at bounding box center [288, 539] width 280 height 28
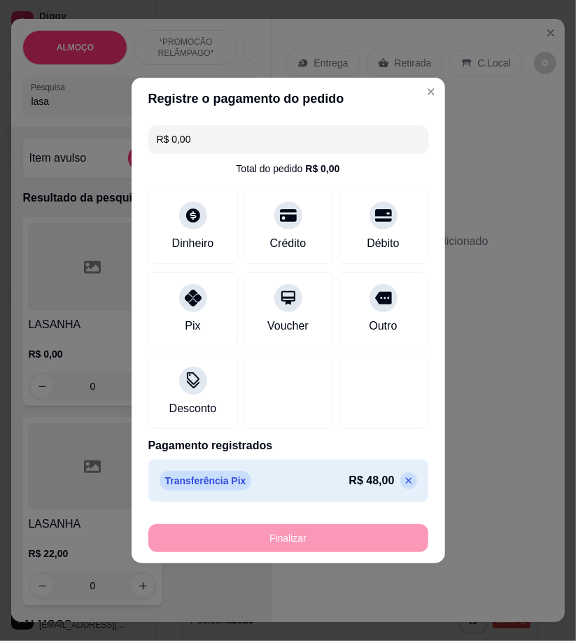
type input "-R$ 48,00"
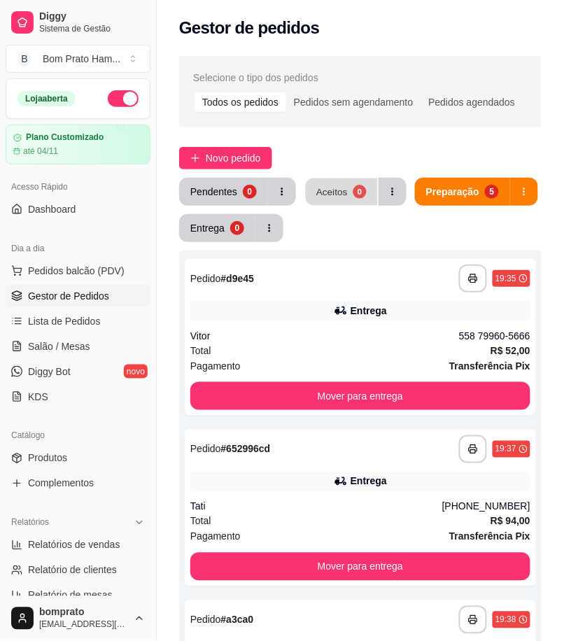
click at [338, 186] on div "Aceitos" at bounding box center [333, 191] width 32 height 13
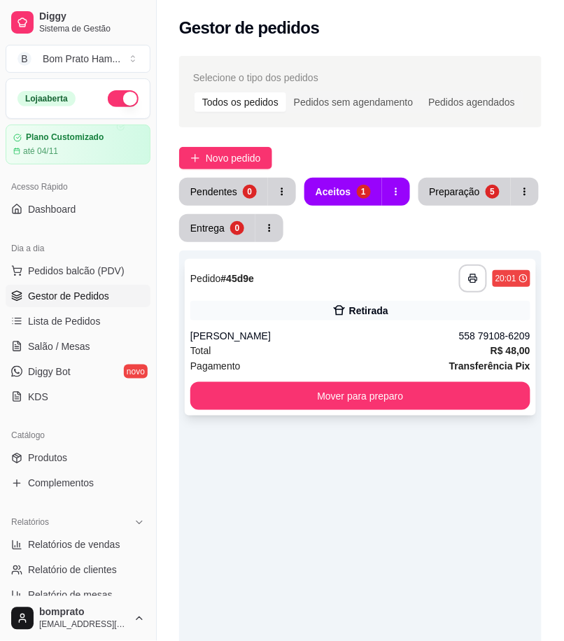
click at [361, 280] on div "**********" at bounding box center [360, 279] width 340 height 28
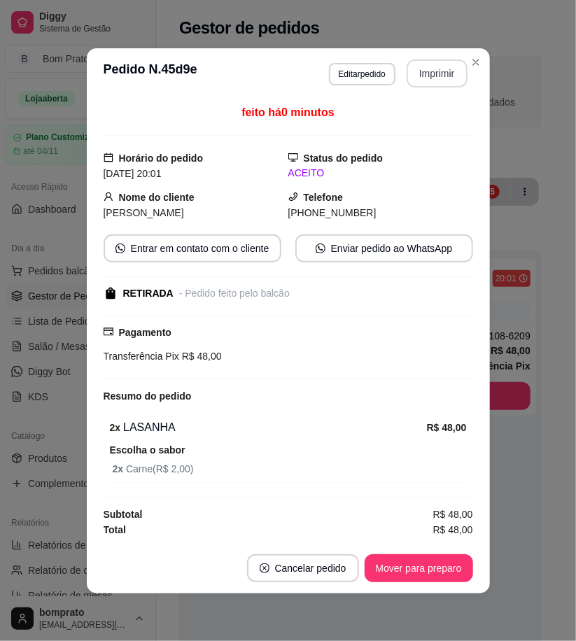
click at [445, 71] on button "Imprimir" at bounding box center [437, 74] width 61 height 28
click at [436, 561] on button "Mover para preparo" at bounding box center [418, 568] width 105 height 27
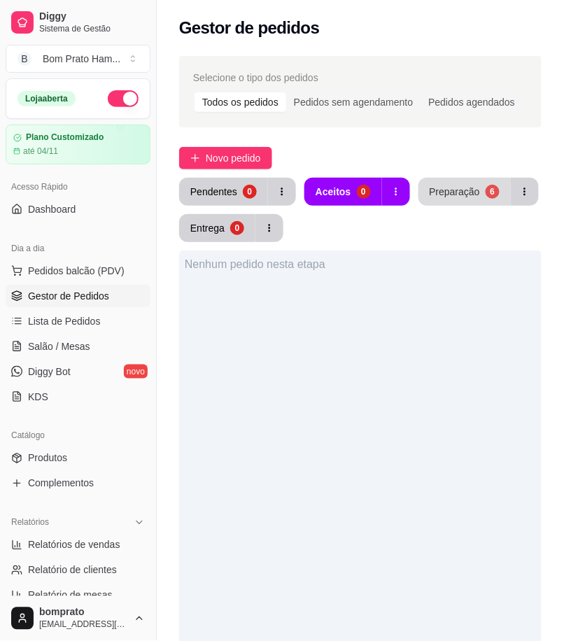
click at [499, 179] on button "Preparação 6" at bounding box center [465, 192] width 92 height 28
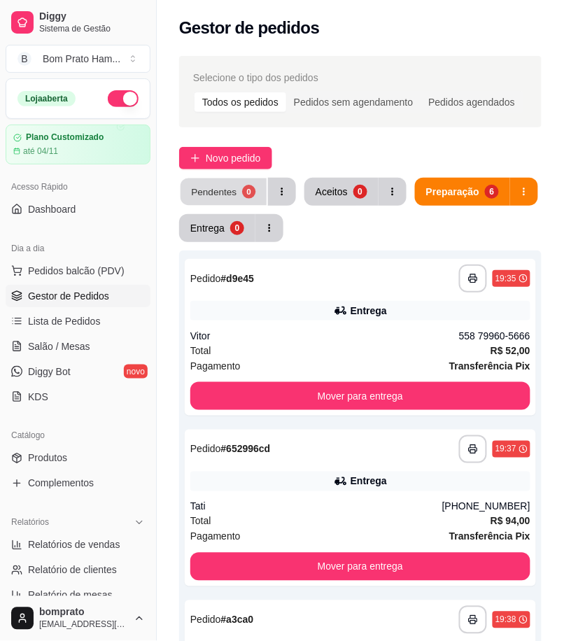
click at [248, 190] on div "0" at bounding box center [248, 191] width 13 height 13
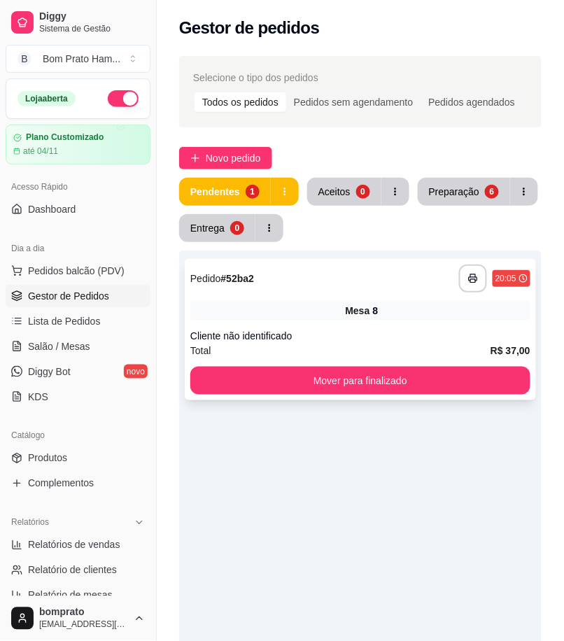
click at [368, 315] on span "Mesa" at bounding box center [358, 311] width 25 height 14
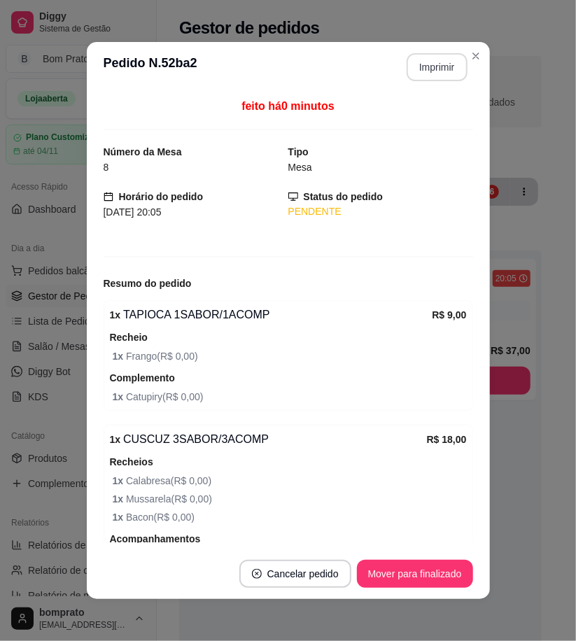
click at [431, 70] on button "Imprimir" at bounding box center [437, 67] width 61 height 28
click at [436, 559] on footer "Cancelar pedido Mover para finalizado" at bounding box center [288, 574] width 403 height 50
click at [440, 562] on button "Mover para finalizado" at bounding box center [415, 574] width 116 height 28
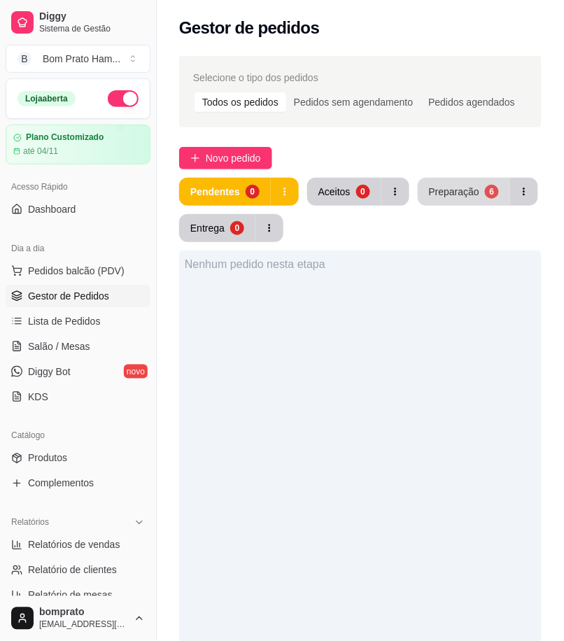
click at [448, 183] on button "Preparação 6" at bounding box center [464, 192] width 92 height 28
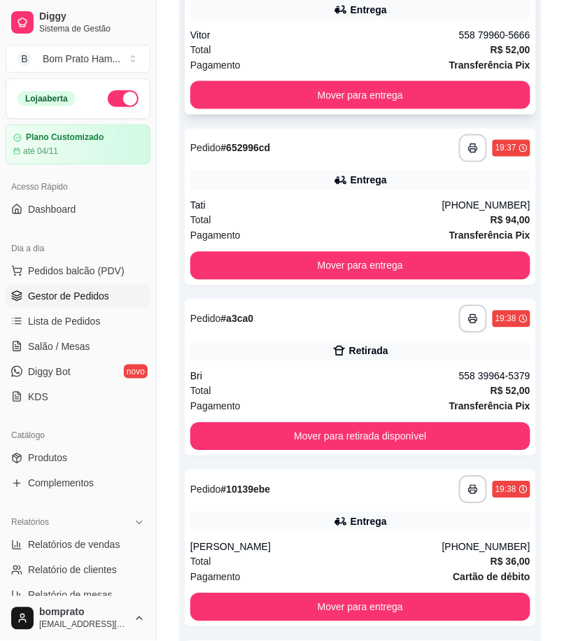
scroll to position [544, 0]
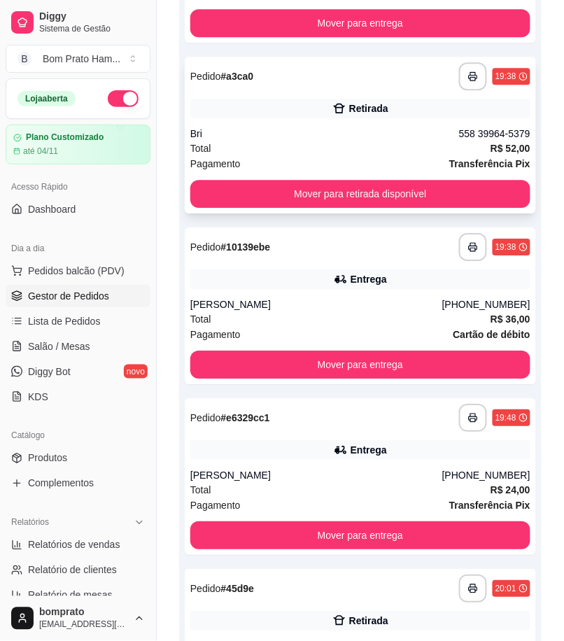
click at [347, 123] on div "**********" at bounding box center [361, 135] width 352 height 157
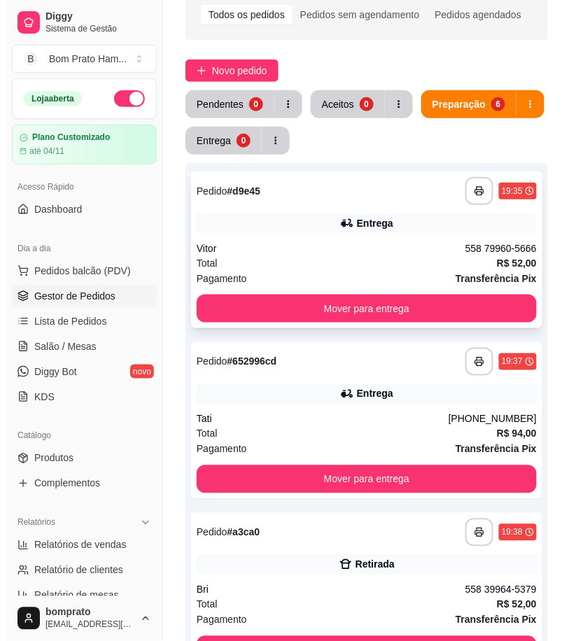
scroll to position [0, 0]
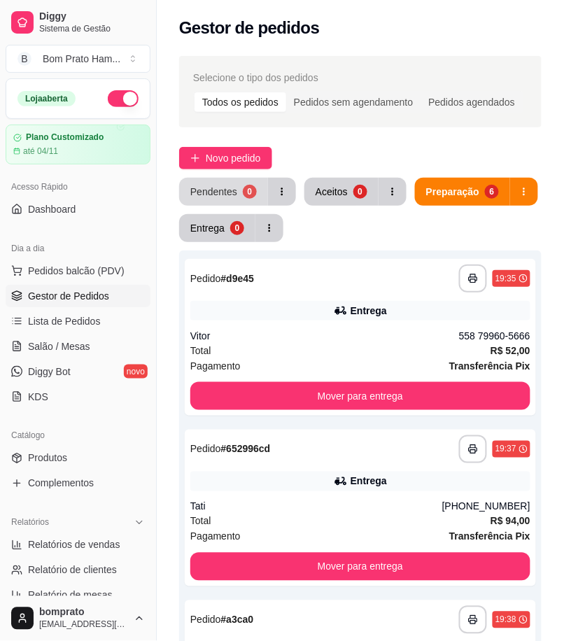
click at [239, 194] on button "Pendentes 0" at bounding box center [223, 192] width 89 height 28
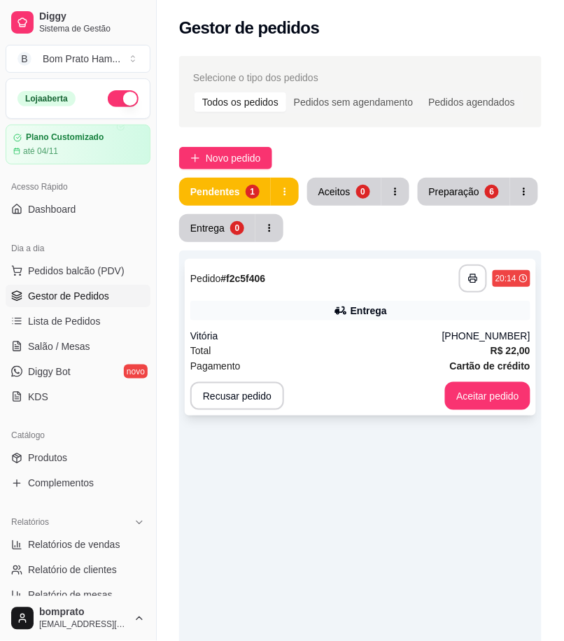
click at [345, 327] on div "**********" at bounding box center [361, 337] width 352 height 157
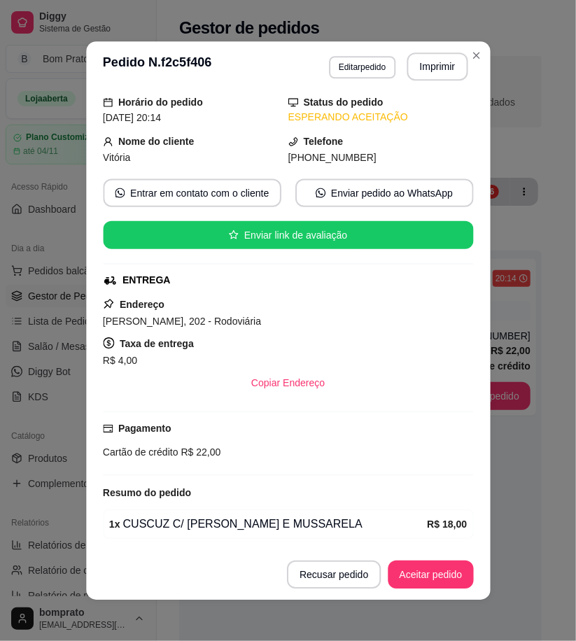
scroll to position [99, 0]
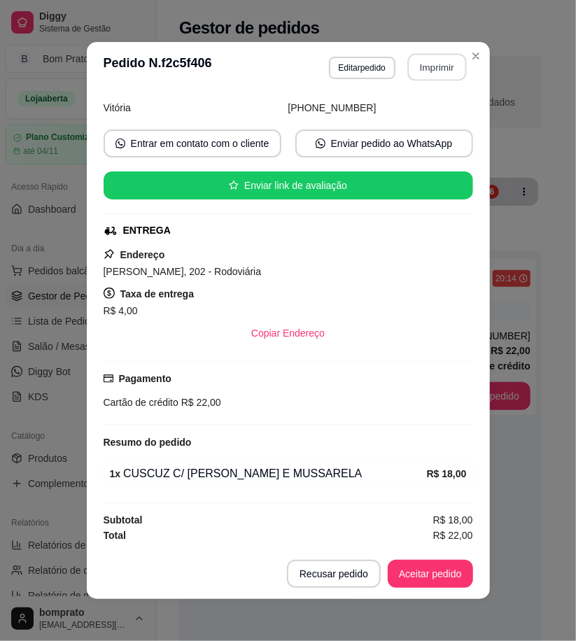
click at [438, 74] on button "Imprimir" at bounding box center [437, 67] width 59 height 27
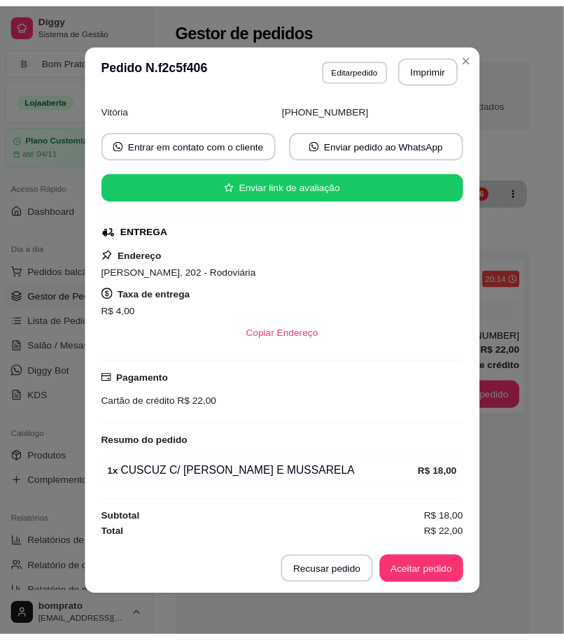
scroll to position [0, 0]
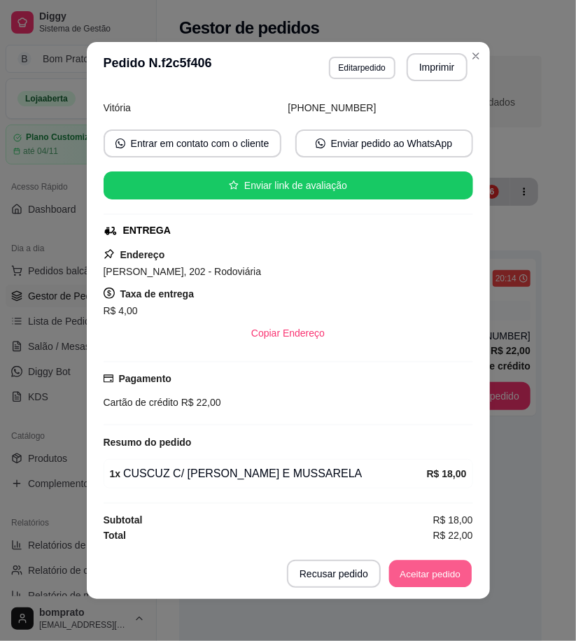
click at [430, 573] on button "Aceitar pedido" at bounding box center [430, 574] width 83 height 27
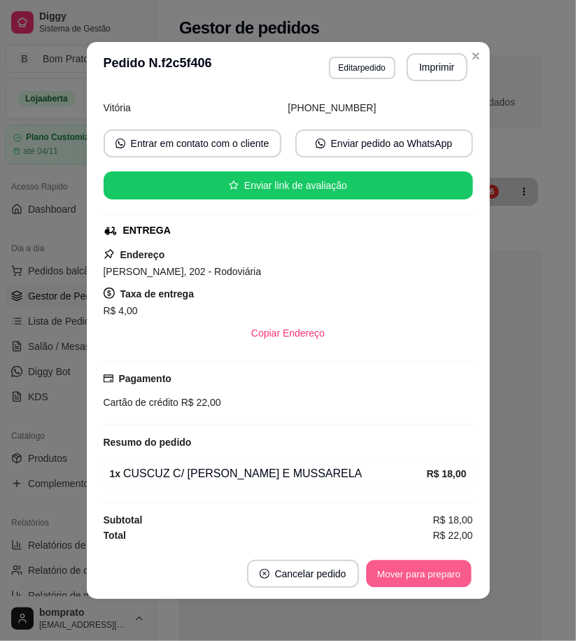
click at [441, 569] on button "Mover para preparo" at bounding box center [418, 574] width 105 height 27
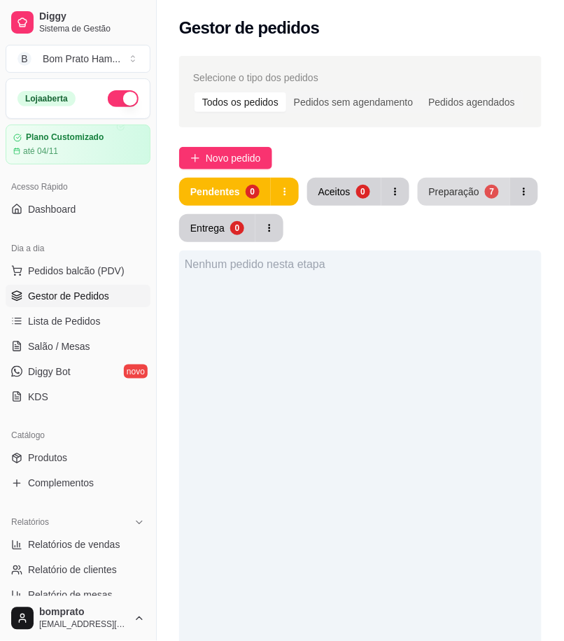
click at [485, 205] on button "Preparação 7" at bounding box center [464, 192] width 92 height 28
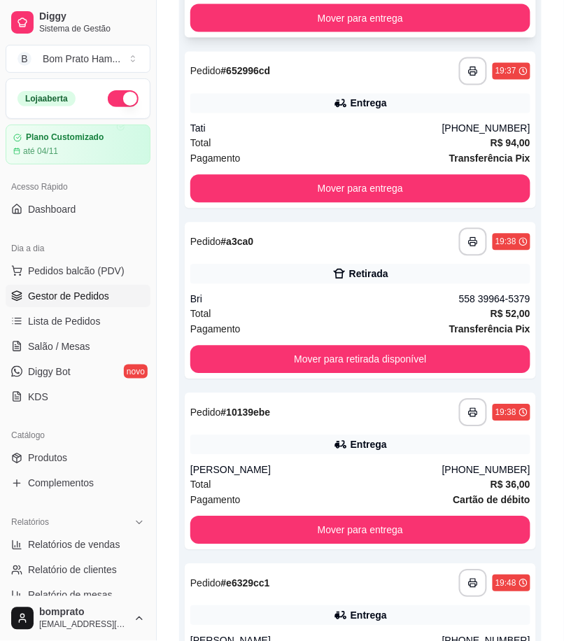
scroll to position [466, 0]
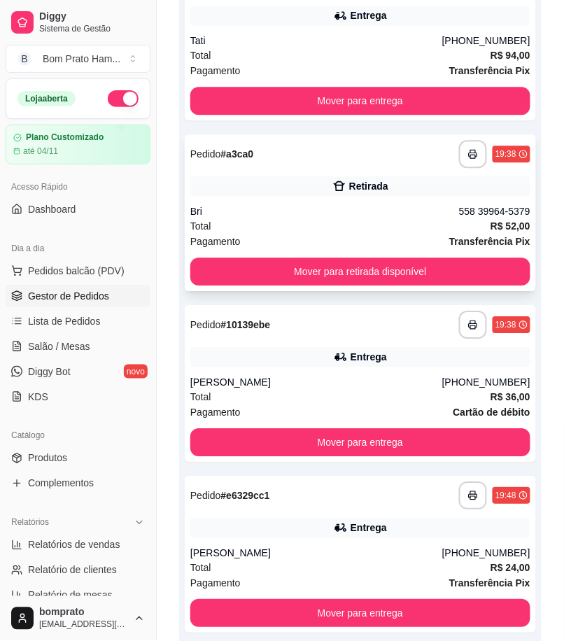
click at [361, 216] on div "Bri" at bounding box center [324, 211] width 269 height 14
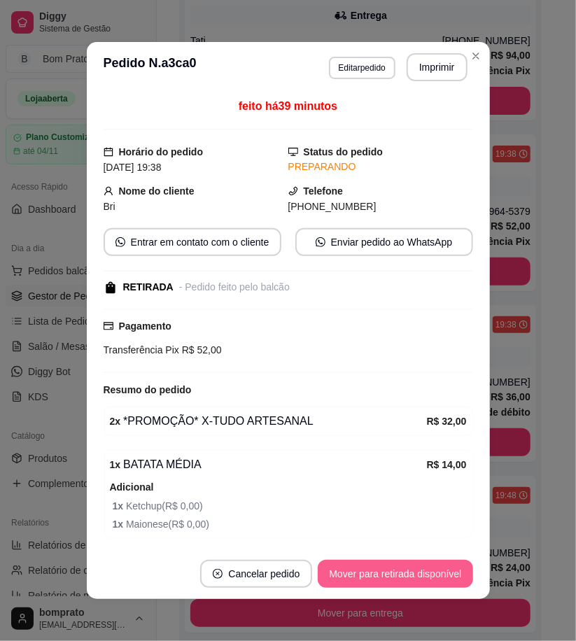
click at [448, 568] on button "Mover para retirada disponível" at bounding box center [395, 574] width 155 height 28
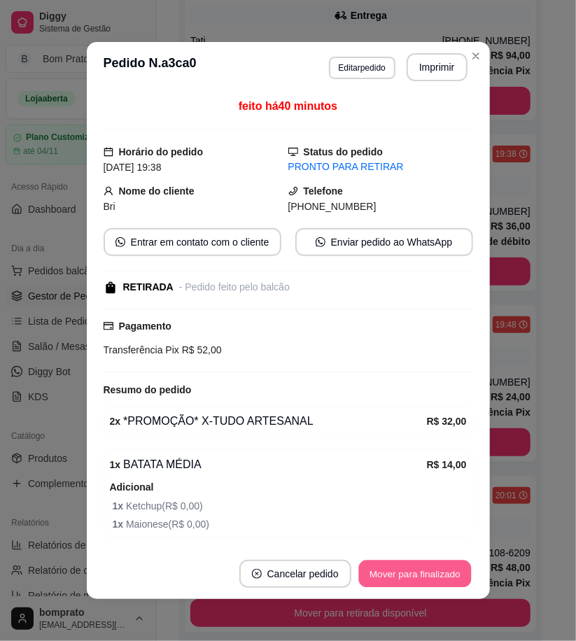
click at [439, 573] on button "Mover para finalizado" at bounding box center [415, 574] width 113 height 27
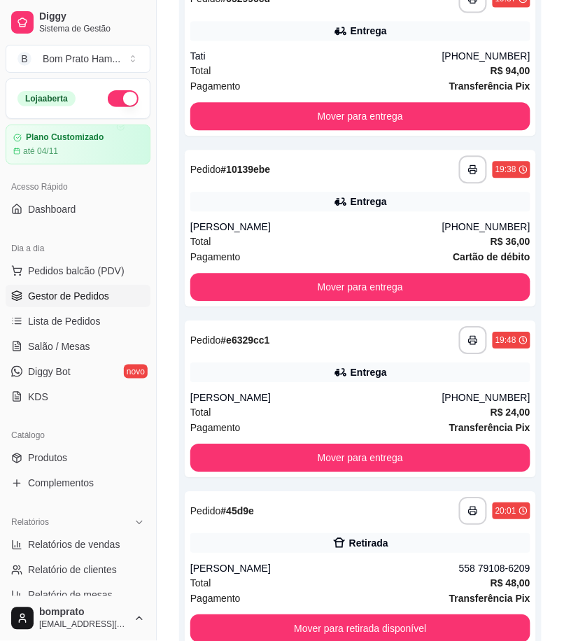
scroll to position [622, 0]
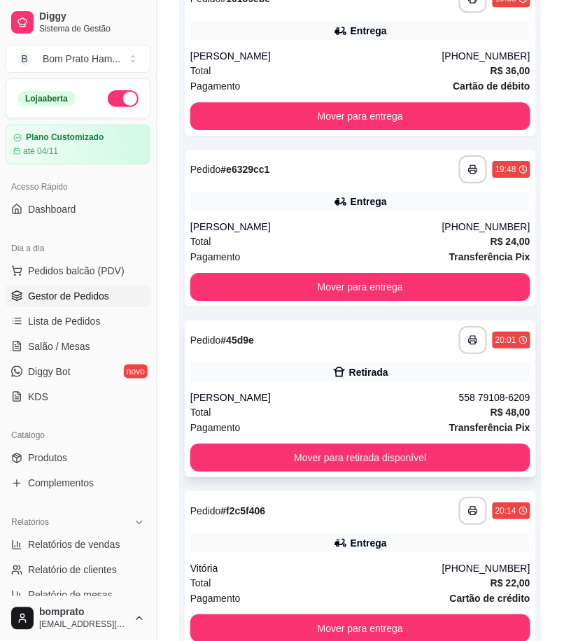
click at [342, 379] on div "Retirada" at bounding box center [360, 373] width 340 height 20
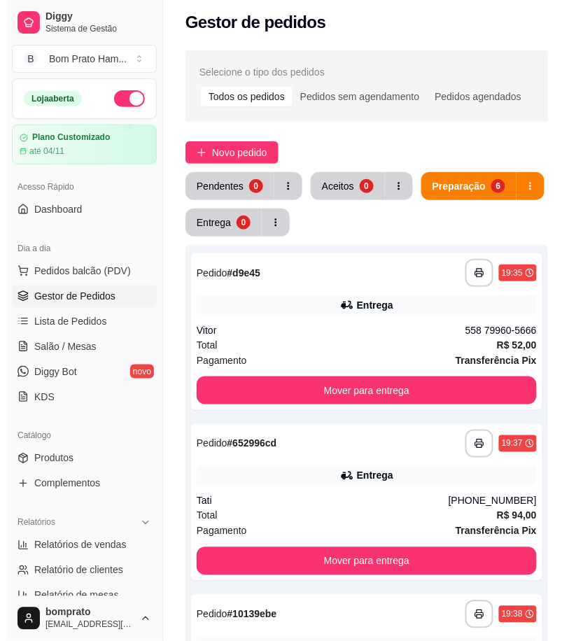
scroll to position [0, 0]
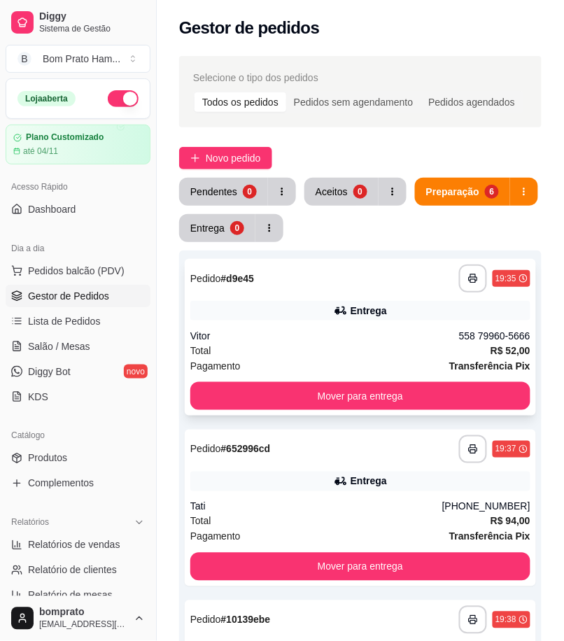
click at [366, 324] on div "**********" at bounding box center [361, 337] width 352 height 157
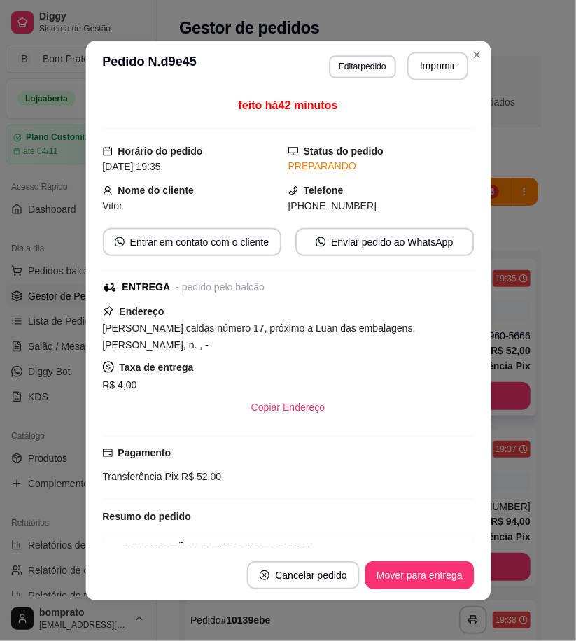
scroll to position [74, 0]
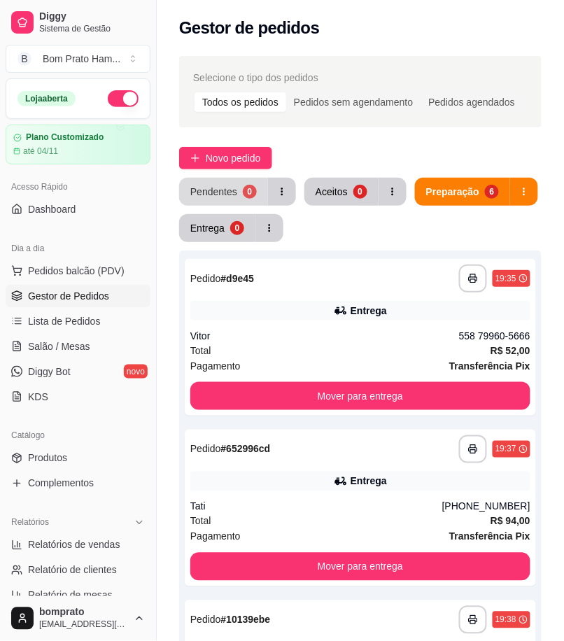
click at [257, 195] on button "Pendentes 0" at bounding box center [223, 192] width 89 height 28
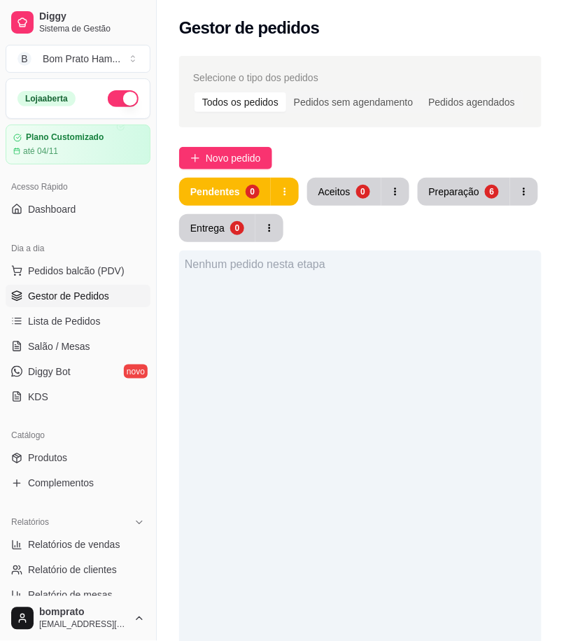
click at [457, 197] on div "Preparação" at bounding box center [454, 192] width 50 height 14
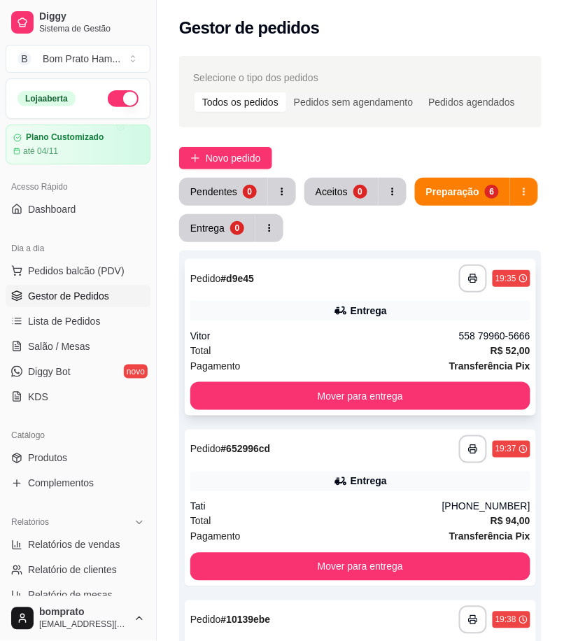
click at [281, 348] on div "Total R$ 52,00" at bounding box center [360, 350] width 340 height 15
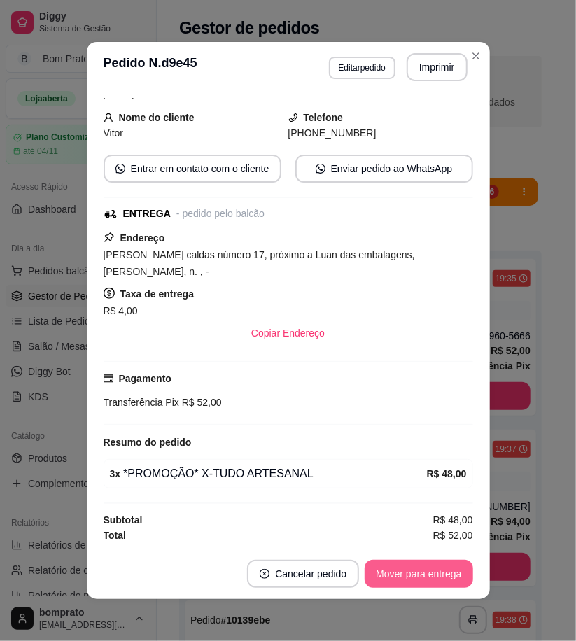
click at [440, 569] on button "Mover para entrega" at bounding box center [419, 574] width 108 height 28
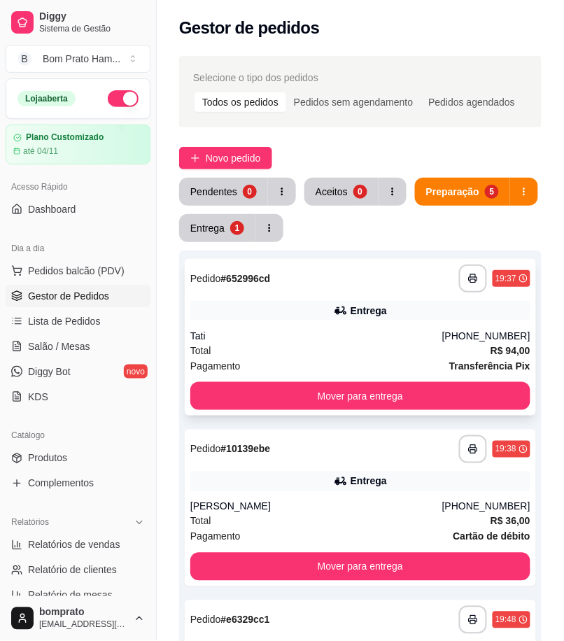
click at [338, 320] on div "Entrega" at bounding box center [360, 311] width 340 height 20
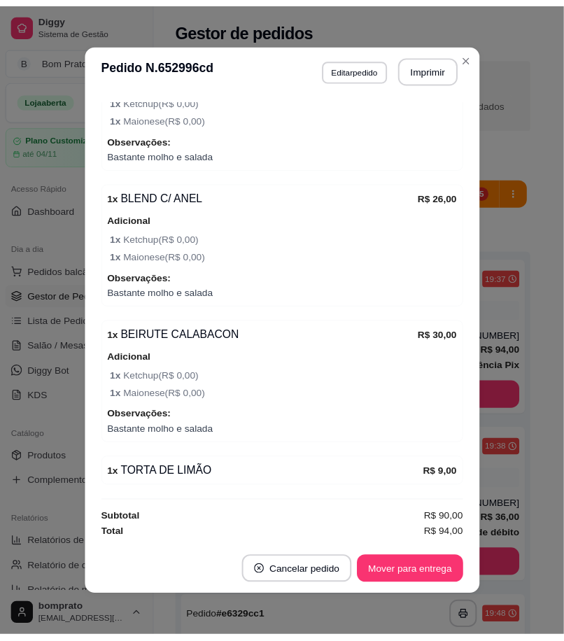
scroll to position [3, 0]
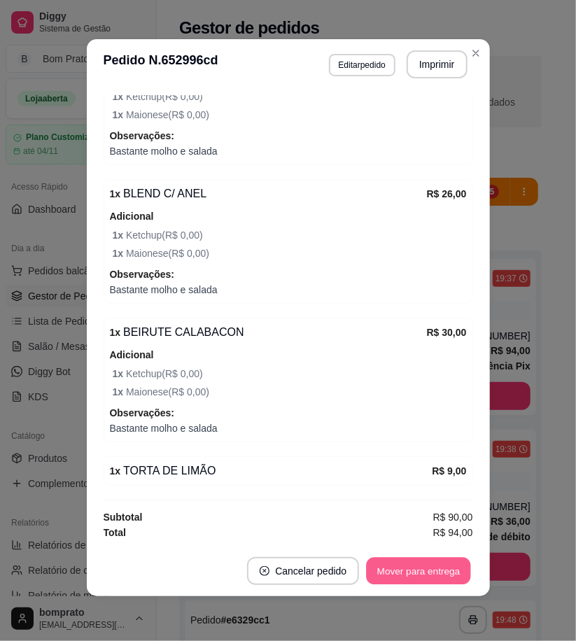
click at [452, 565] on button "Mover para entrega" at bounding box center [419, 571] width 105 height 27
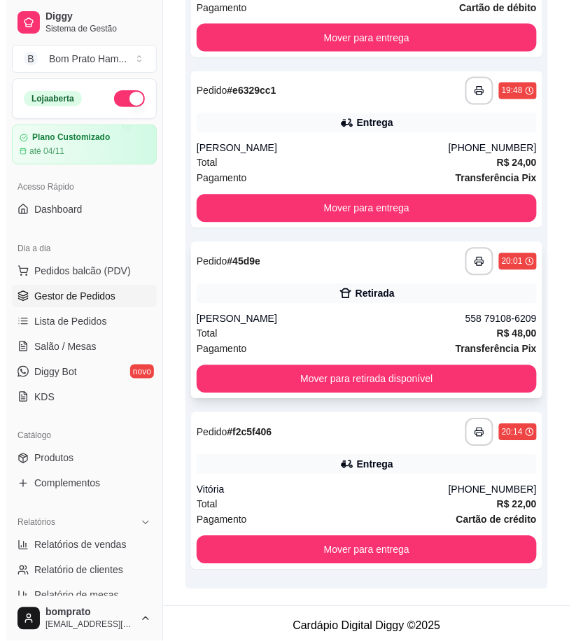
scroll to position [362, 0]
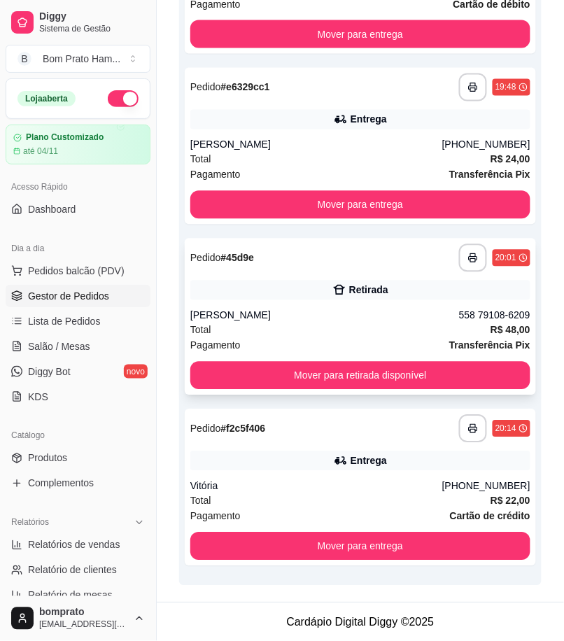
click at [326, 319] on div "Marcia Carvalho" at bounding box center [324, 316] width 269 height 14
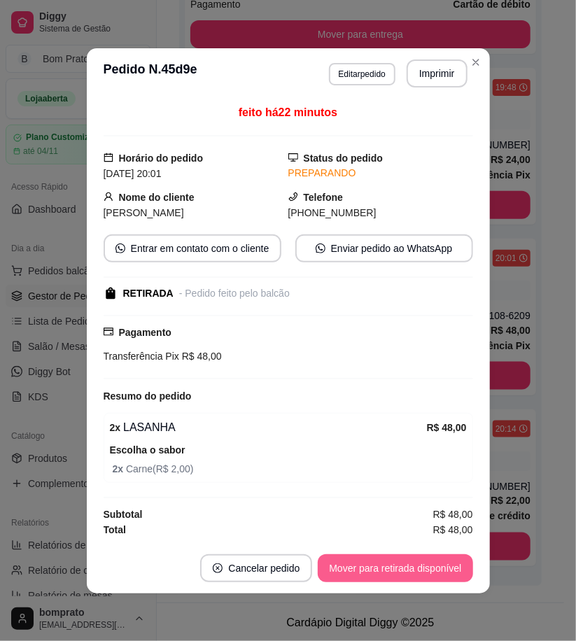
click at [446, 578] on button "Mover para retirada disponível" at bounding box center [395, 569] width 155 height 28
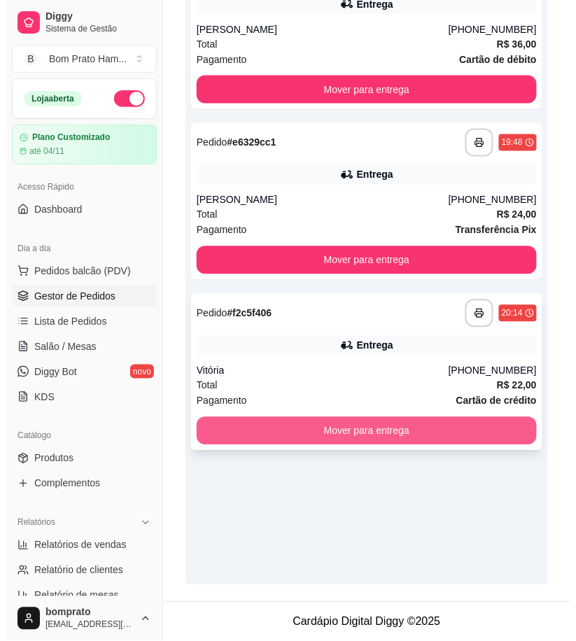
scroll to position [0, 0]
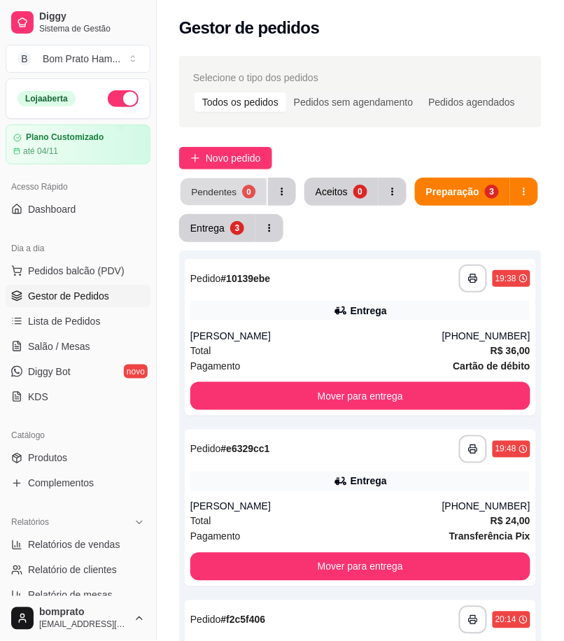
click at [241, 197] on button "Pendentes 0" at bounding box center [224, 192] width 86 height 27
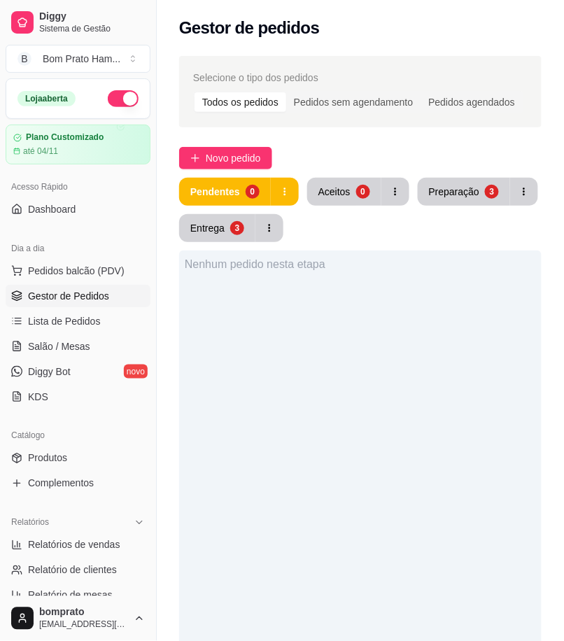
click at [240, 174] on div "Selecione o tipo dos pedidos Todos os pedidos Pedidos sem agendamento Pedidos a…" at bounding box center [361, 478] width 408 height 861
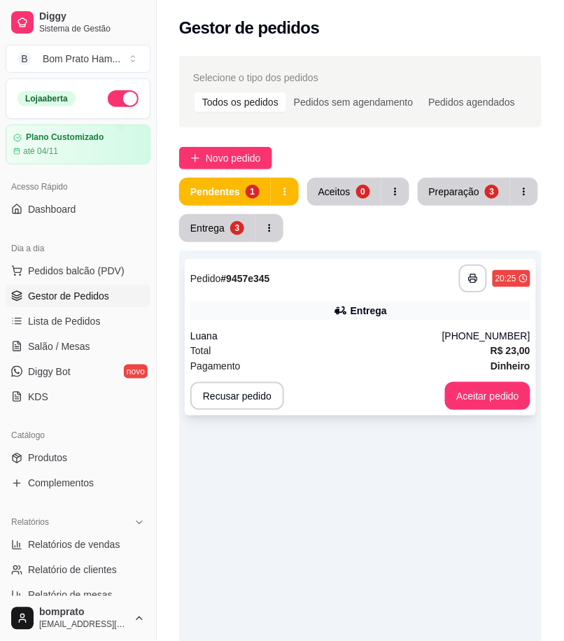
click at [366, 340] on div "Luana" at bounding box center [316, 336] width 252 height 14
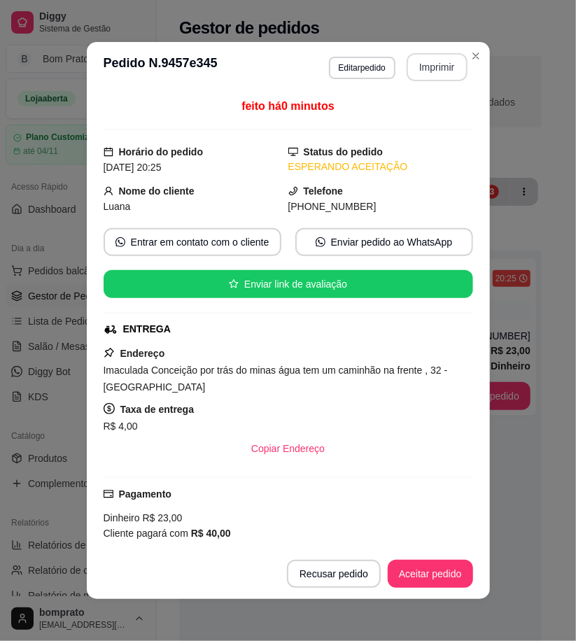
click at [440, 71] on button "Imprimir" at bounding box center [437, 67] width 61 height 28
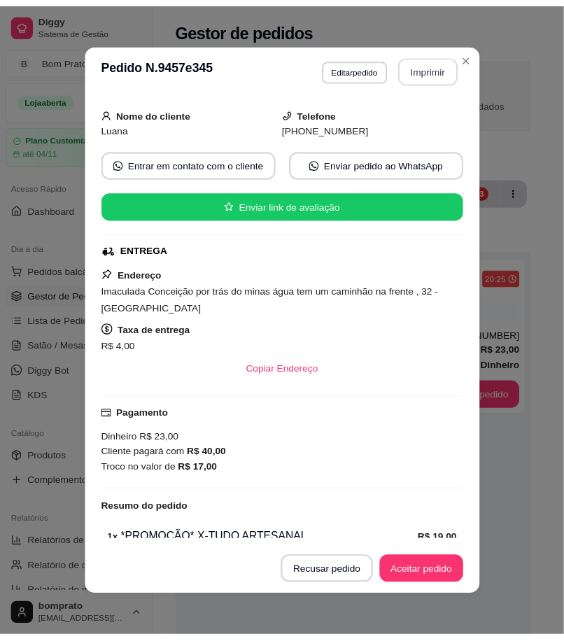
scroll to position [188, 0]
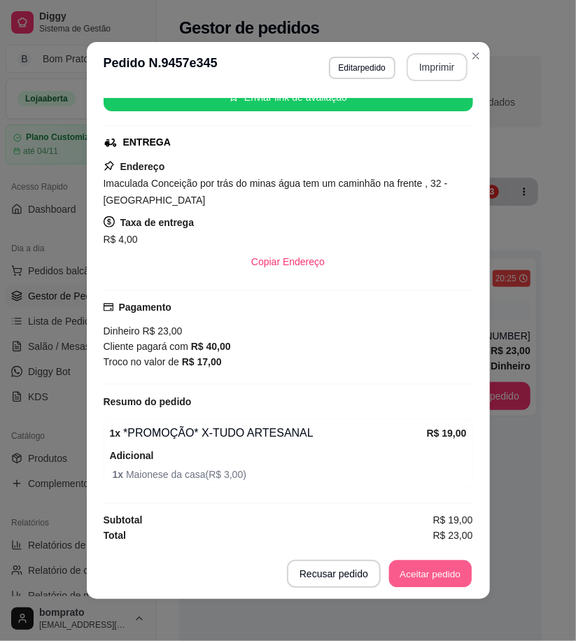
click at [431, 573] on button "Aceitar pedido" at bounding box center [430, 574] width 83 height 27
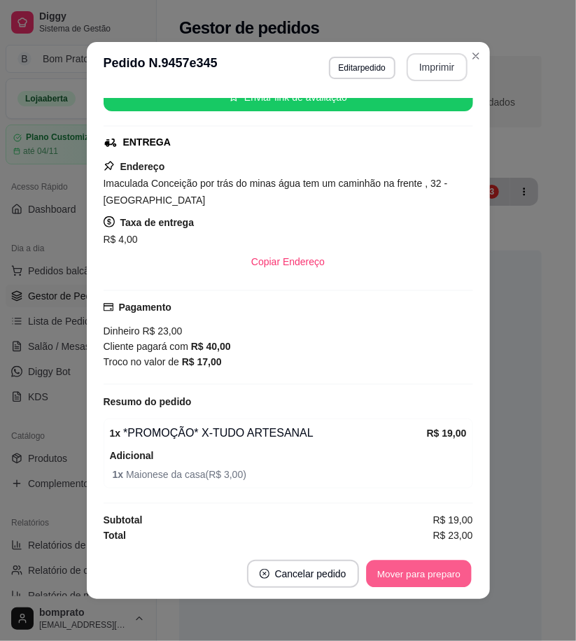
click at [431, 573] on button "Mover para preparo" at bounding box center [418, 574] width 105 height 27
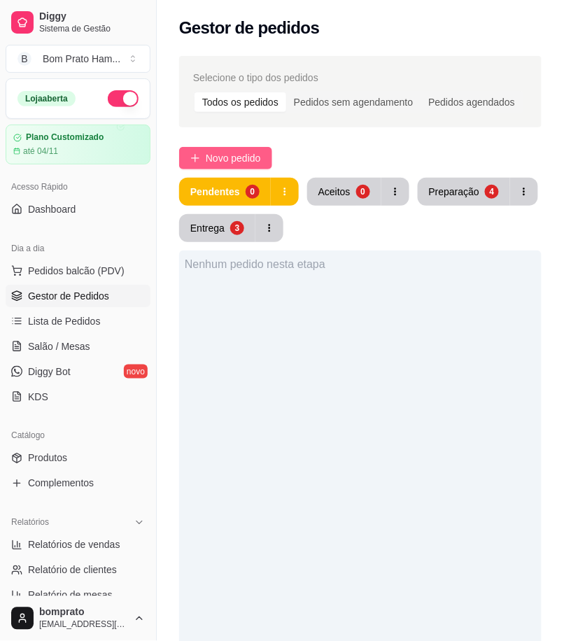
click at [214, 162] on span "Novo pedido" at bounding box center [233, 158] width 55 height 15
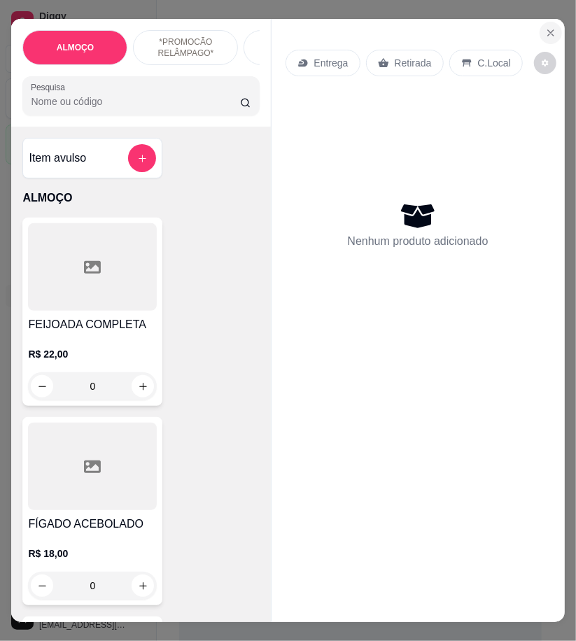
click at [540, 35] on button "Close" at bounding box center [551, 33] width 22 height 22
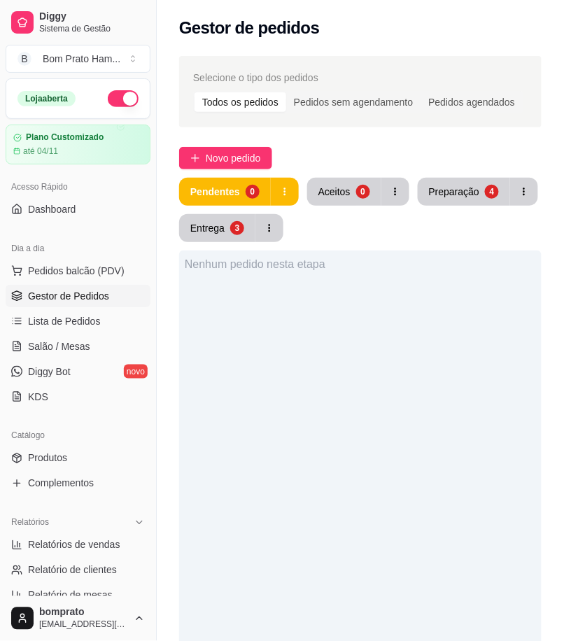
click at [450, 196] on div "Preparação" at bounding box center [454, 192] width 50 height 14
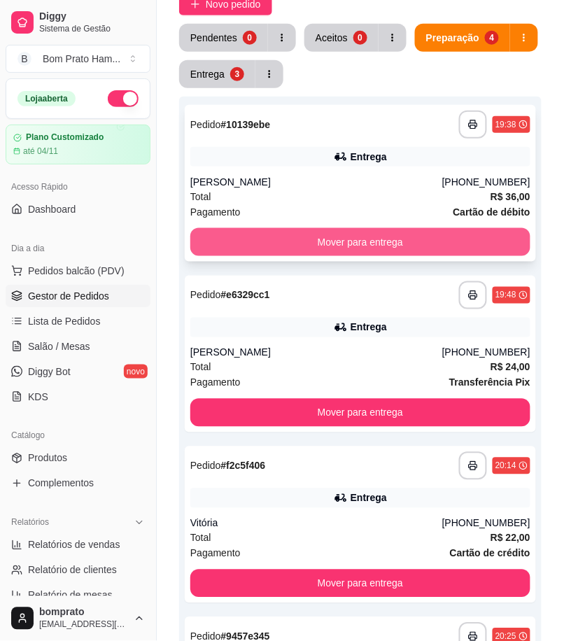
scroll to position [155, 0]
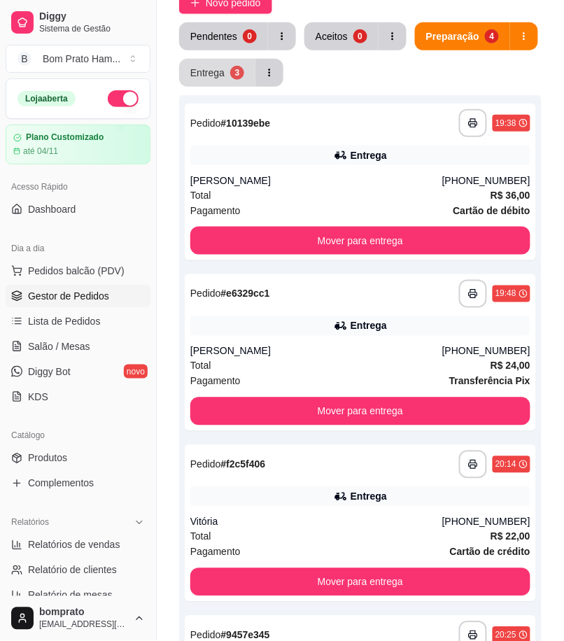
click at [213, 61] on button "Entrega 3" at bounding box center [217, 73] width 76 height 28
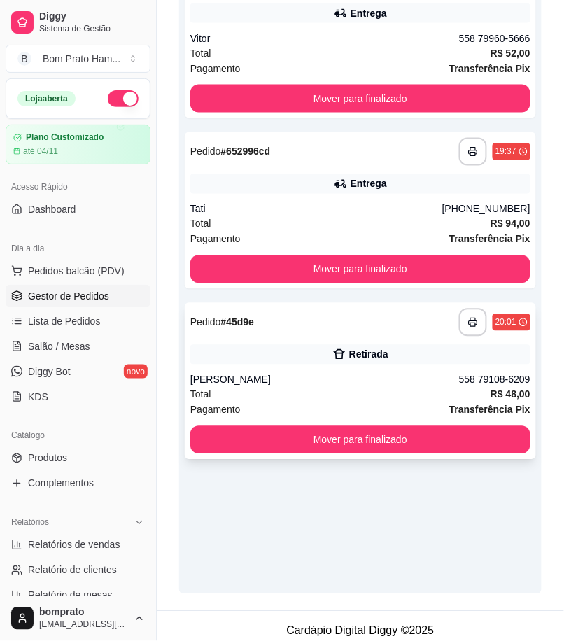
scroll to position [307, 0]
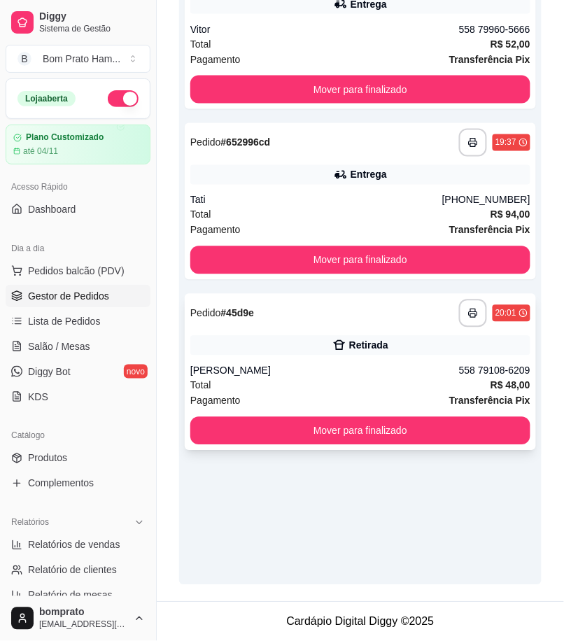
click at [359, 361] on div "**********" at bounding box center [361, 372] width 352 height 157
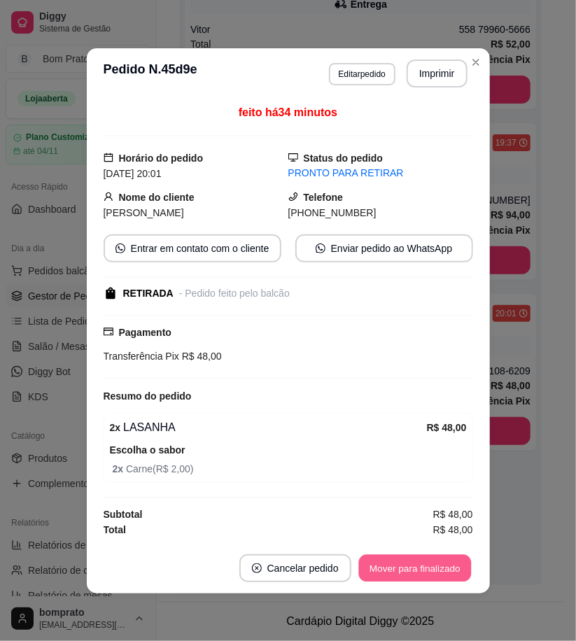
click at [456, 558] on button "Mover para finalizado" at bounding box center [415, 568] width 113 height 27
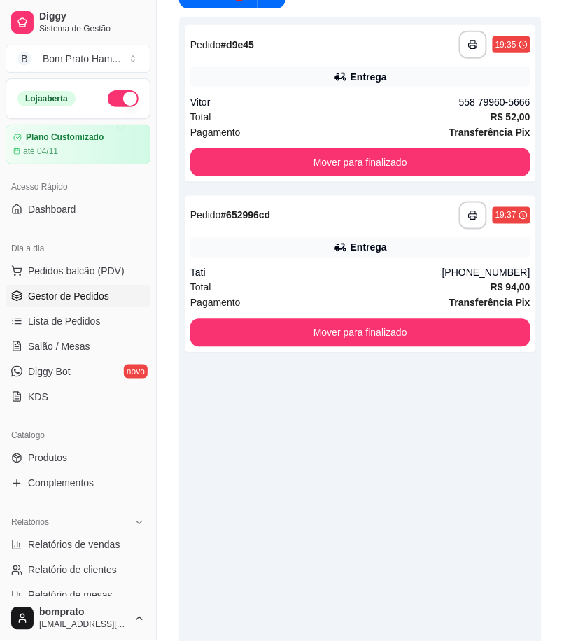
scroll to position [0, 0]
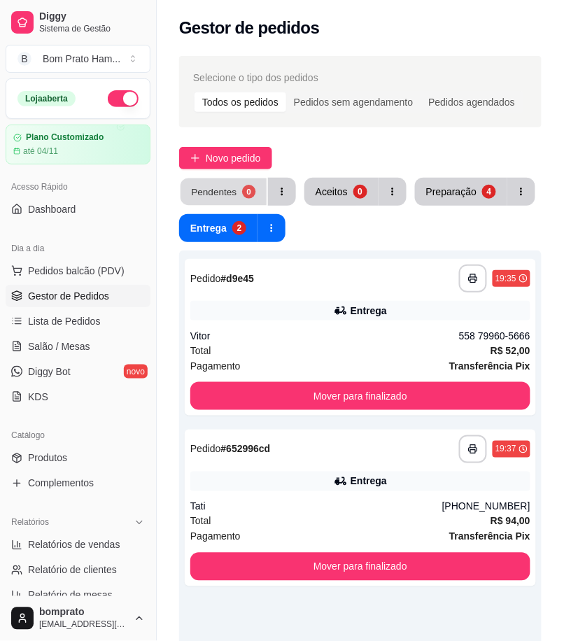
click at [229, 193] on div "Pendentes" at bounding box center [214, 191] width 46 height 13
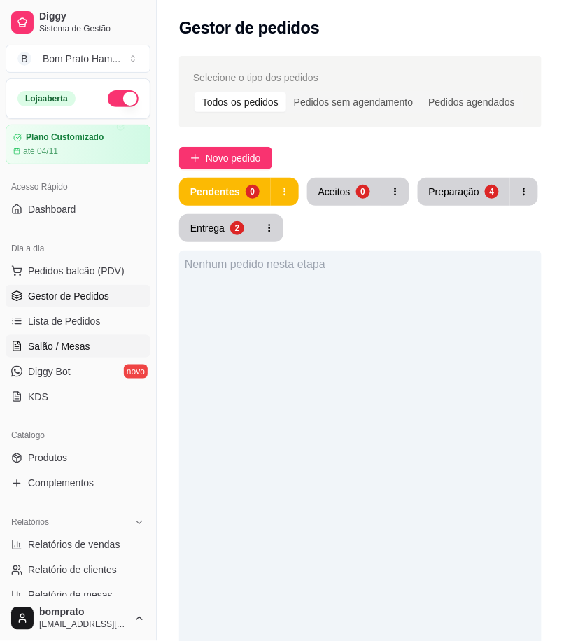
click at [95, 352] on link "Salão / Mesas" at bounding box center [78, 346] width 145 height 22
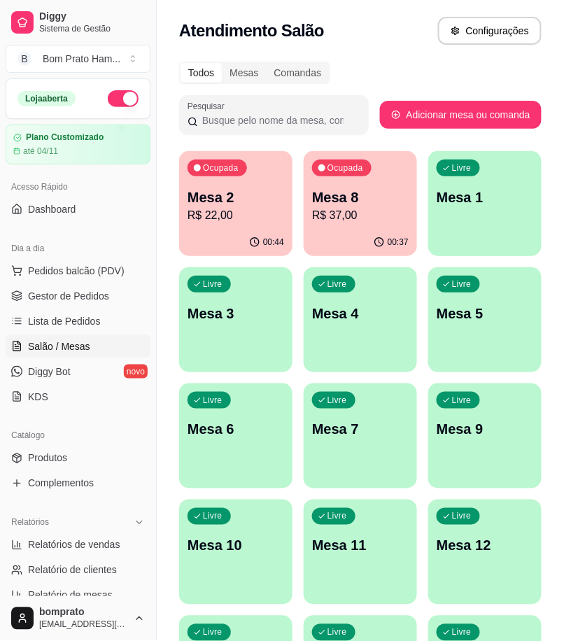
click at [258, 212] on p "R$ 22,00" at bounding box center [236, 215] width 97 height 17
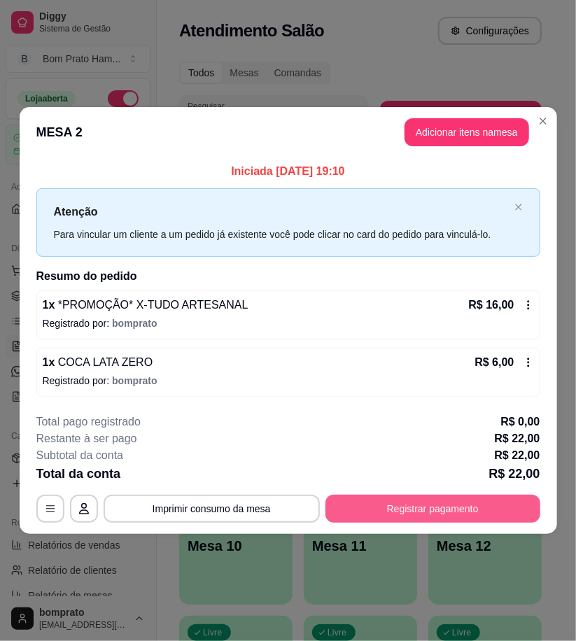
click at [494, 509] on button "Registrar pagamento" at bounding box center [433, 509] width 215 height 28
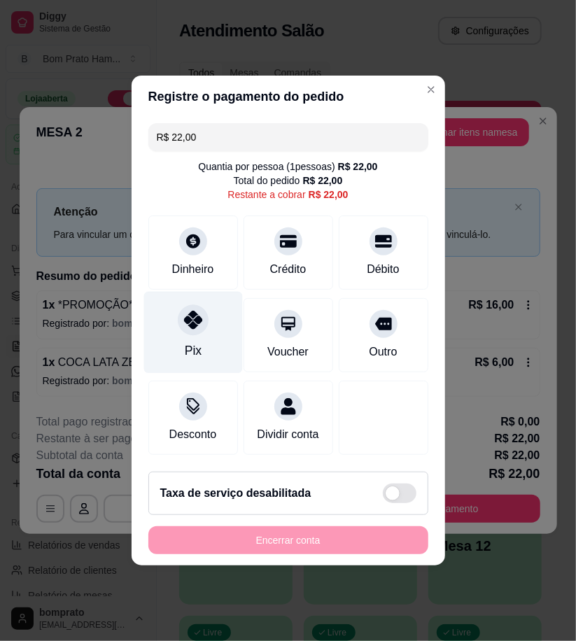
click at [196, 323] on div at bounding box center [193, 320] width 31 height 31
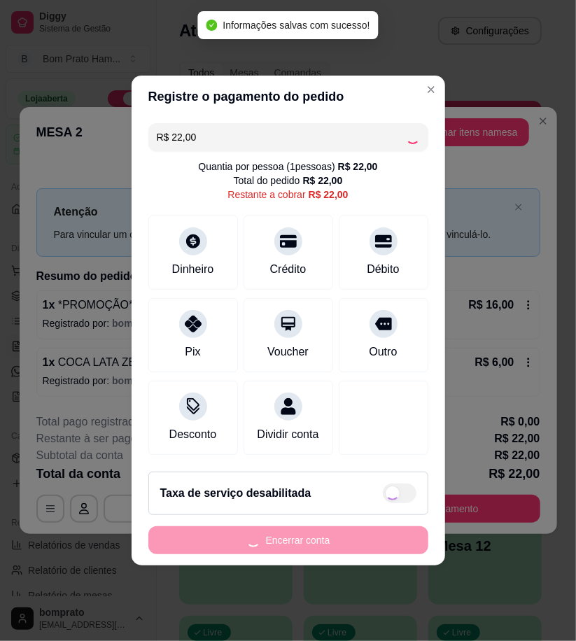
type input "R$ 0,00"
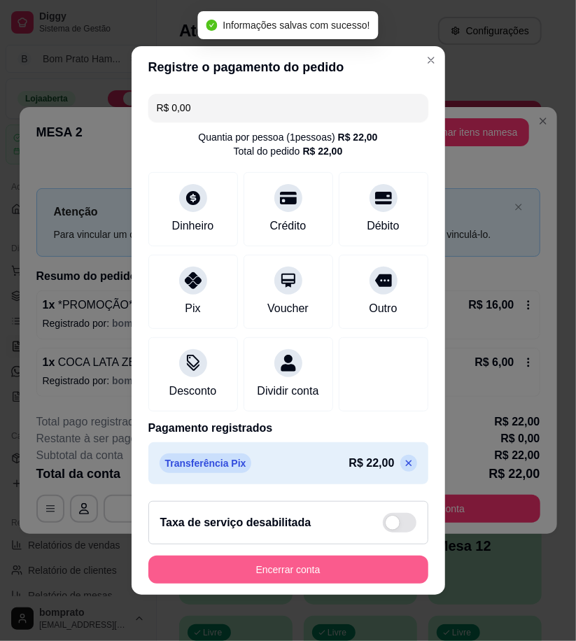
click at [373, 583] on button "Encerrar conta" at bounding box center [288, 570] width 280 height 28
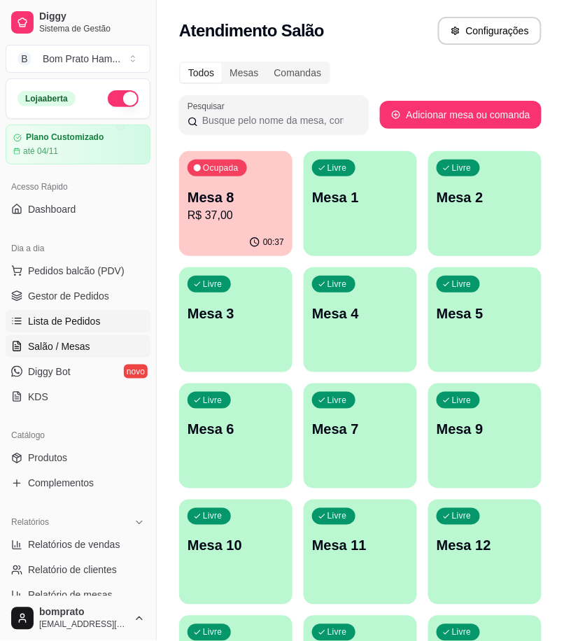
click at [76, 321] on span "Lista de Pedidos" at bounding box center [64, 321] width 73 height 14
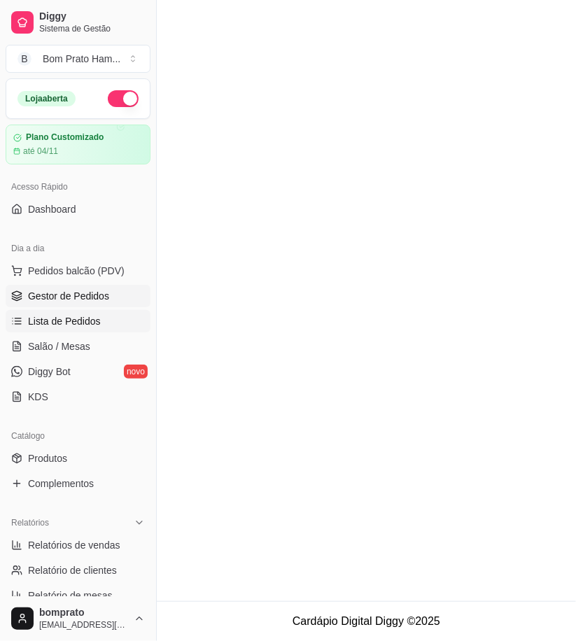
click at [74, 299] on span "Gestor de Pedidos" at bounding box center [68, 296] width 81 height 14
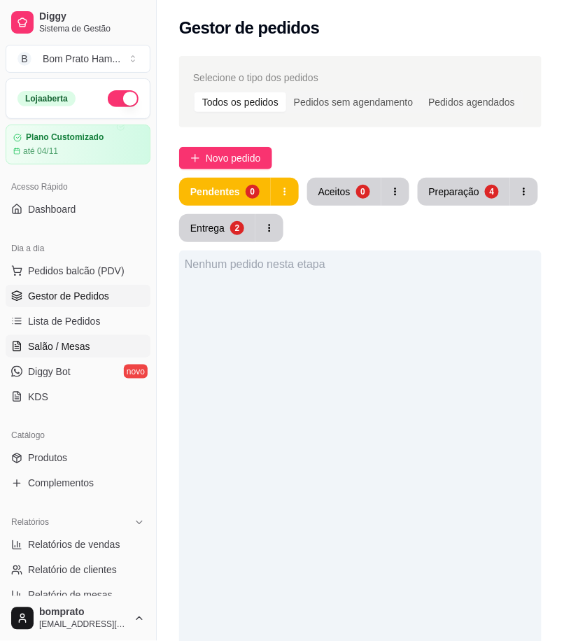
click at [90, 351] on link "Salão / Mesas" at bounding box center [78, 346] width 145 height 22
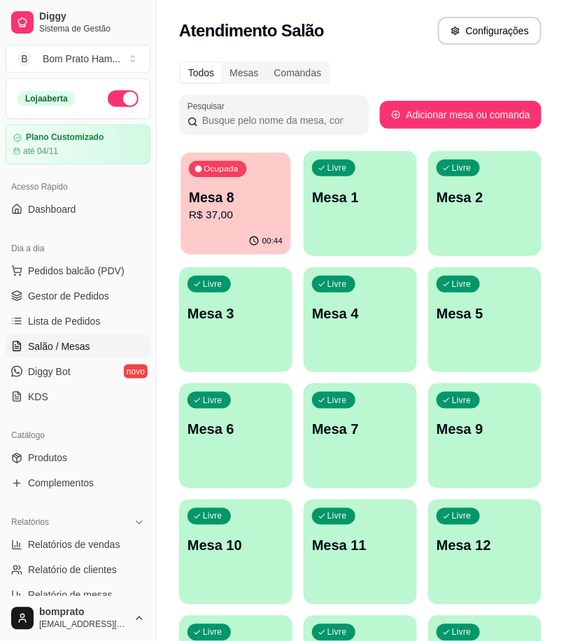
click at [256, 192] on p "Mesa 8" at bounding box center [236, 197] width 94 height 19
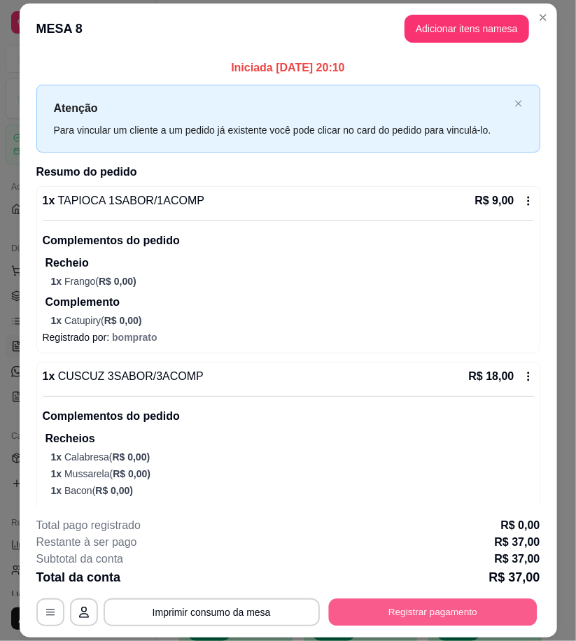
click at [507, 618] on button "Registrar pagamento" at bounding box center [432, 612] width 209 height 27
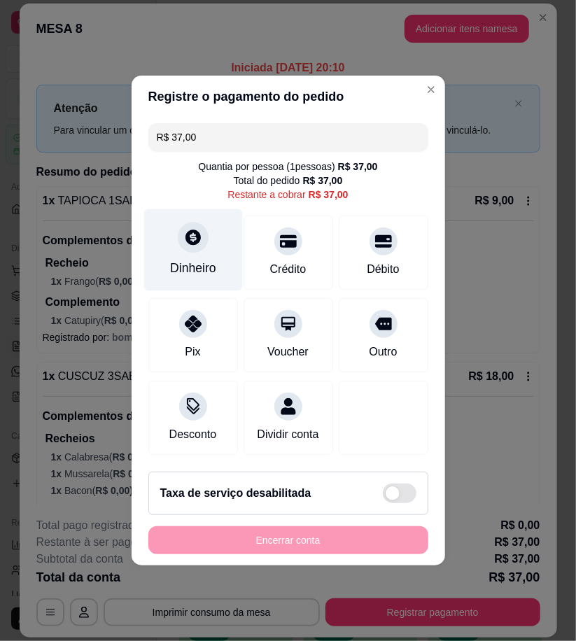
click at [196, 259] on div "Dinheiro" at bounding box center [193, 268] width 46 height 18
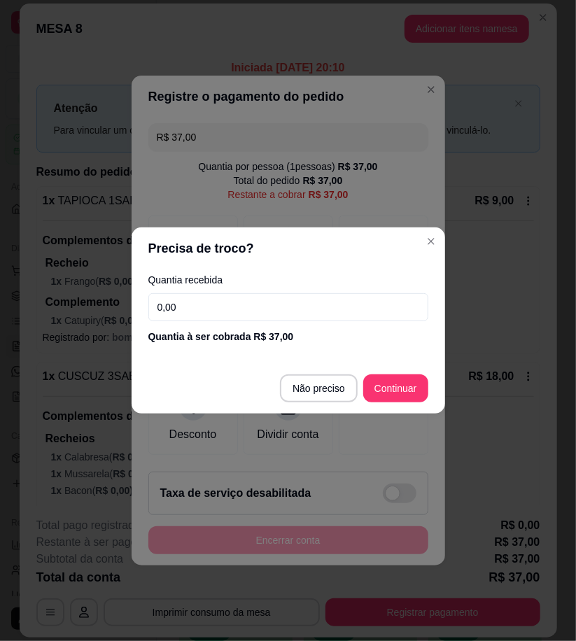
click at [286, 315] on input "0,00" at bounding box center [288, 307] width 280 height 28
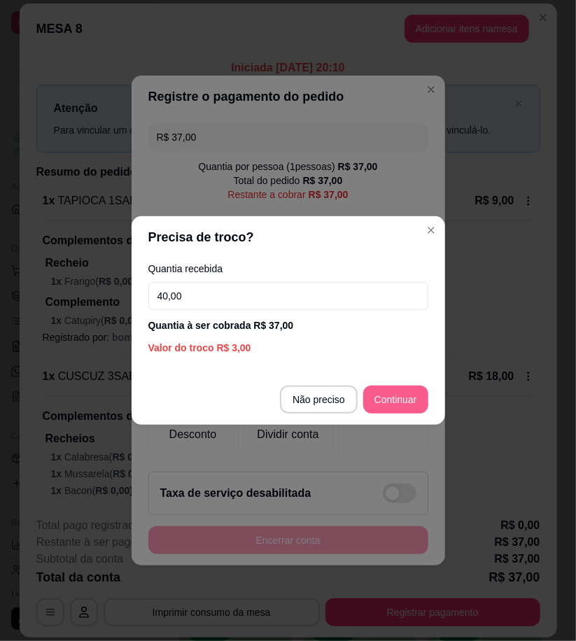
type input "40,00"
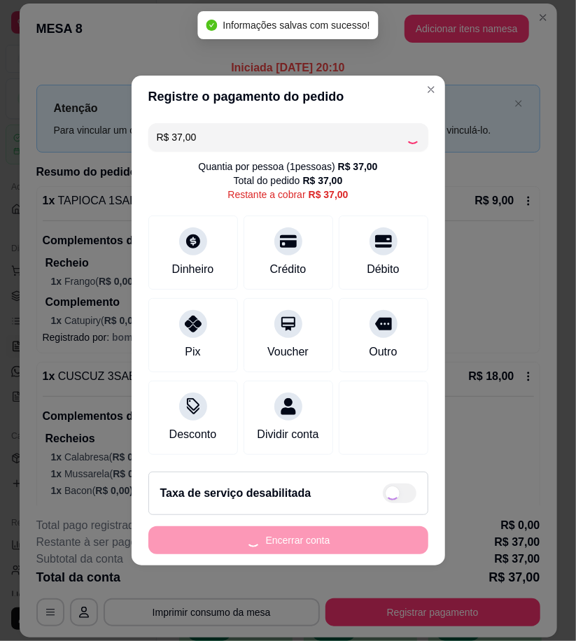
type input "R$ 0,00"
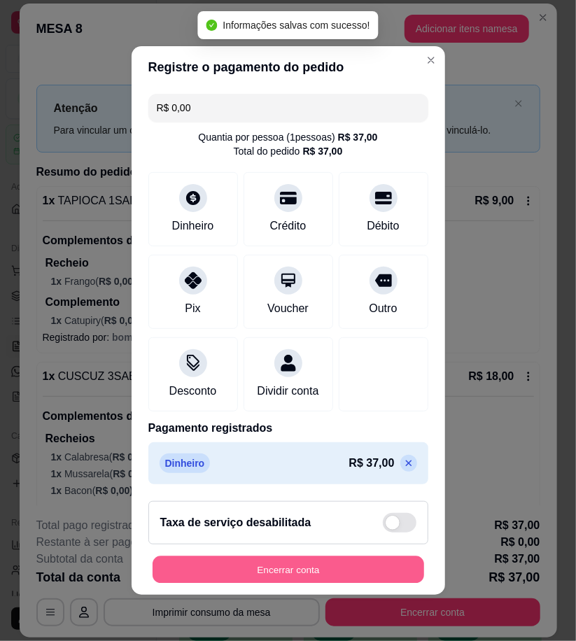
click at [361, 578] on button "Encerrar conta" at bounding box center [289, 570] width 272 height 27
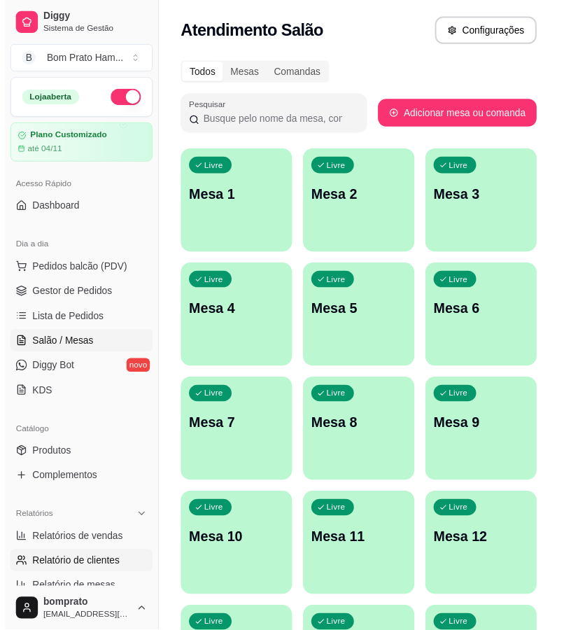
scroll to position [233, 0]
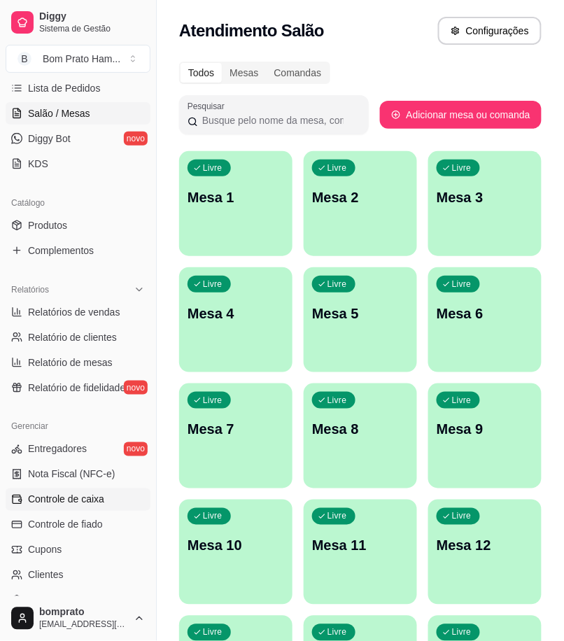
click at [102, 500] on span "Controle de caixa" at bounding box center [66, 500] width 76 height 14
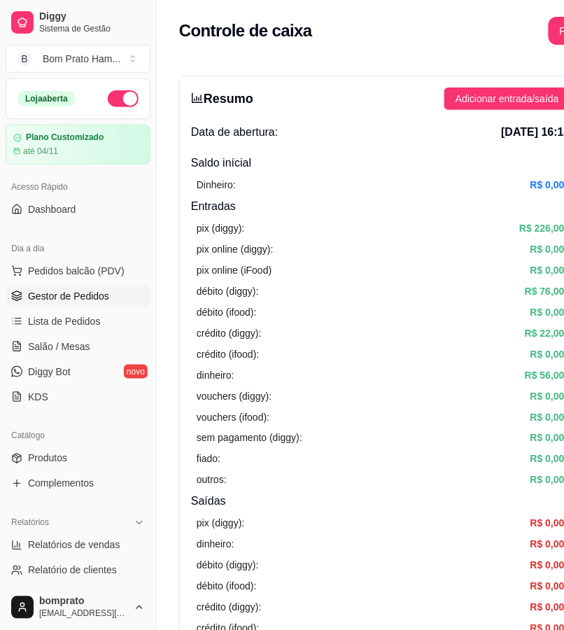
click at [57, 306] on link "Gestor de Pedidos" at bounding box center [78, 296] width 145 height 22
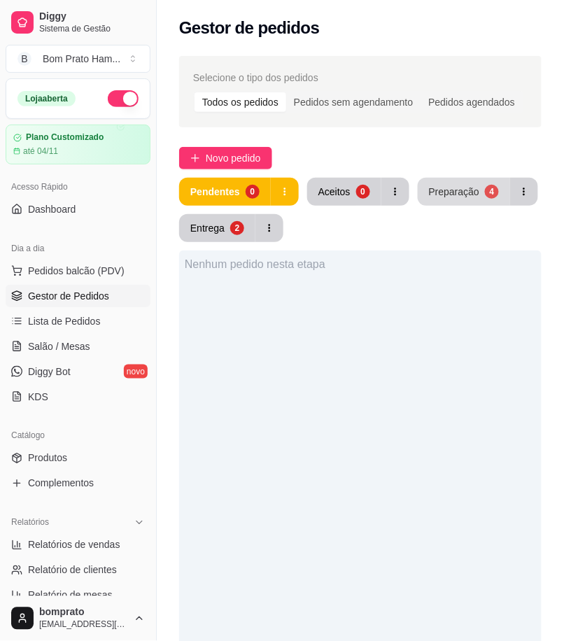
click at [487, 205] on button "Preparação 4" at bounding box center [464, 192] width 92 height 28
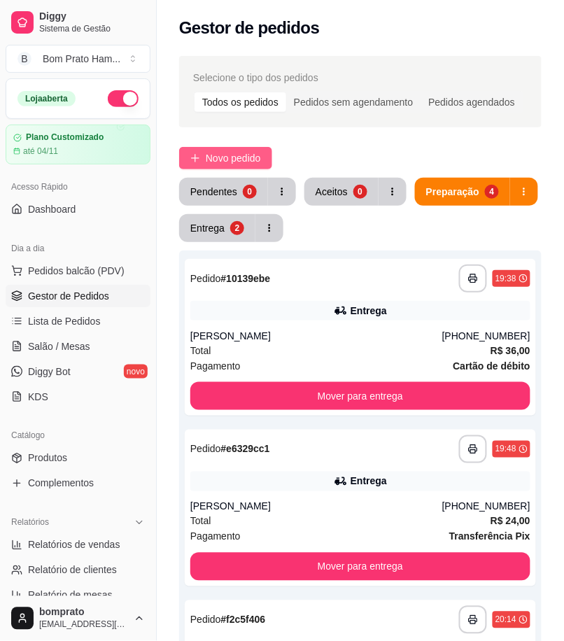
click at [236, 162] on span "Novo pedido" at bounding box center [233, 158] width 55 height 15
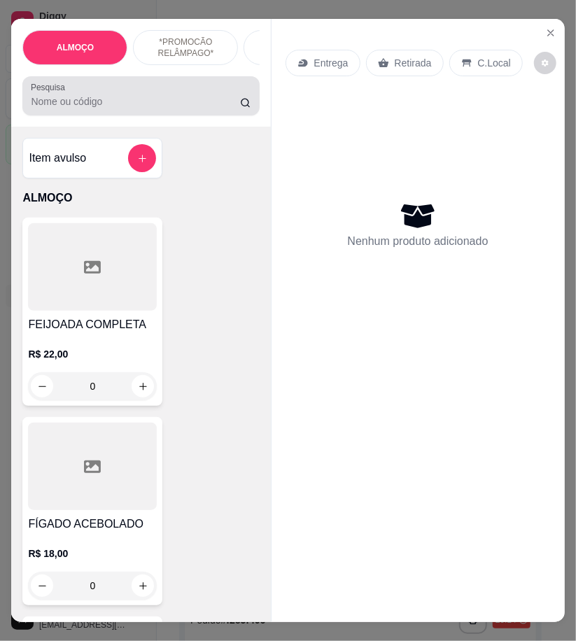
click at [106, 109] on input "Pesquisa" at bounding box center [135, 102] width 209 height 14
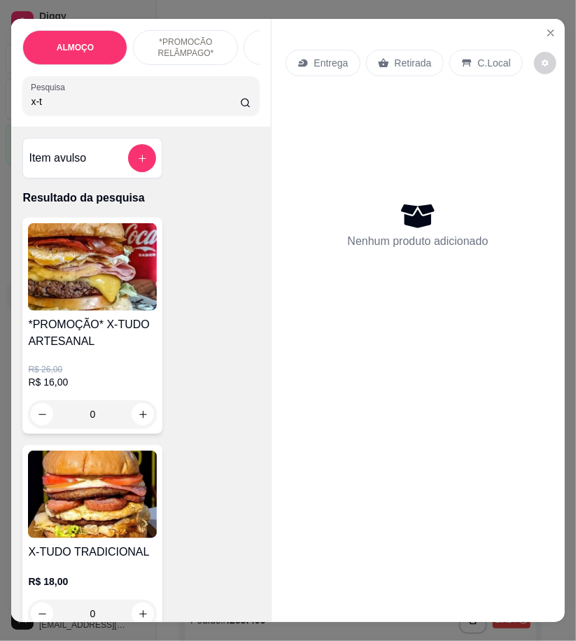
type input "x-t"
click at [120, 348] on h4 "*PROMOÇÃO* X-TUDO ARTESANAL" at bounding box center [92, 334] width 129 height 34
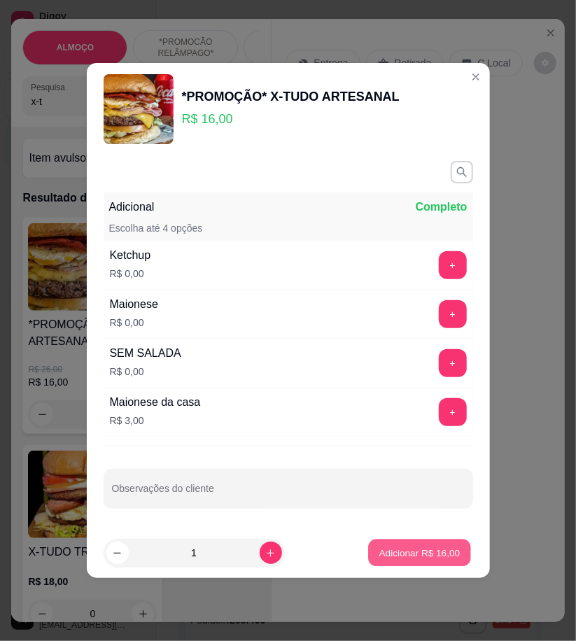
click at [403, 561] on button "Adicionar R$ 16,00" at bounding box center [420, 553] width 103 height 27
type input "1"
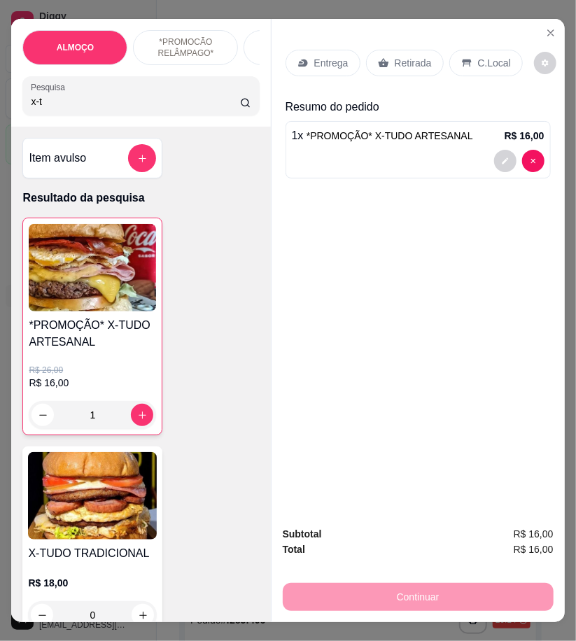
click at [403, 57] on p "Retirada" at bounding box center [413, 63] width 37 height 14
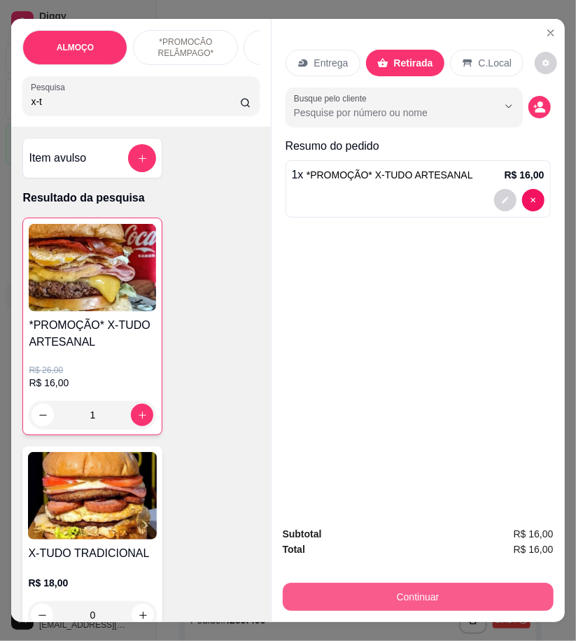
click at [483, 596] on button "Continuar" at bounding box center [418, 597] width 271 height 28
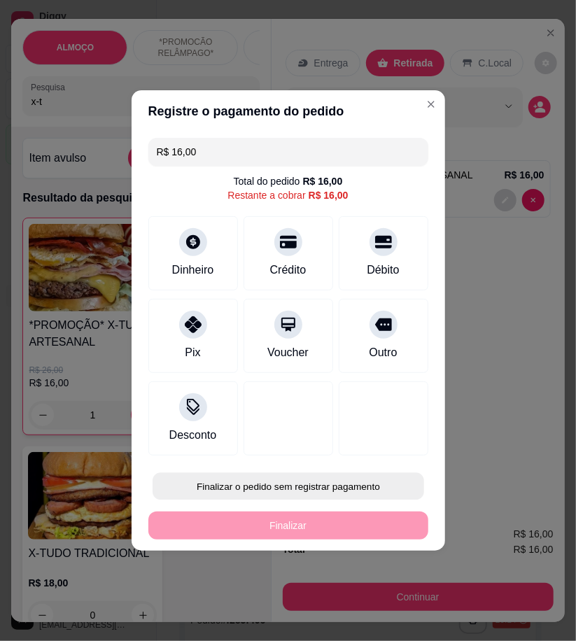
click at [353, 491] on button "Finalizar o pedido sem registrar pagamento" at bounding box center [289, 486] width 272 height 27
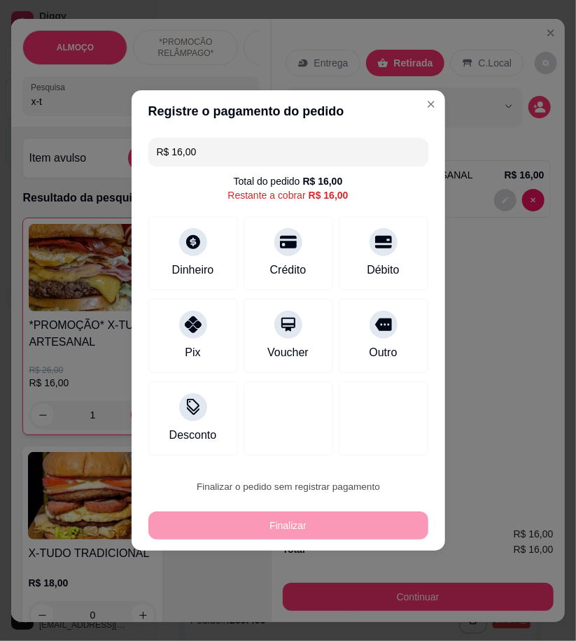
click at [376, 611] on button "Confirmar" at bounding box center [376, 606] width 52 height 22
type input "0"
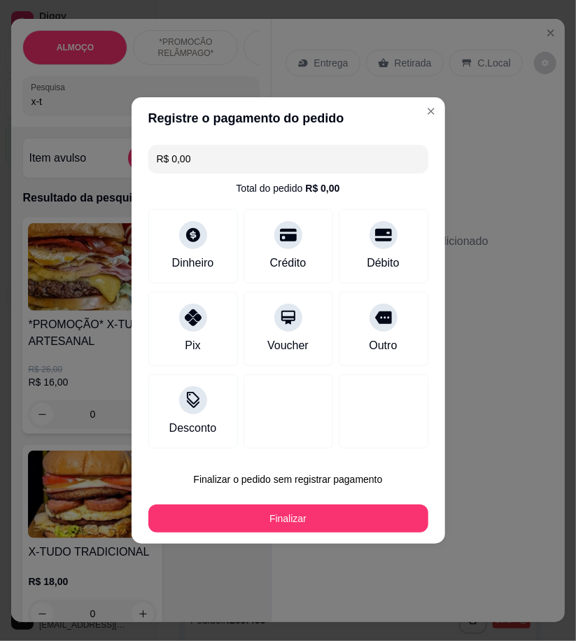
type input "R$ 0,00"
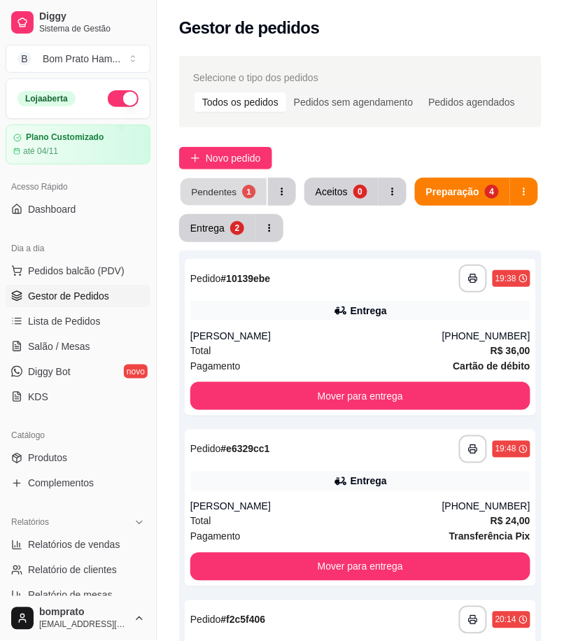
click at [235, 185] on button "Pendentes 1" at bounding box center [224, 192] width 86 height 27
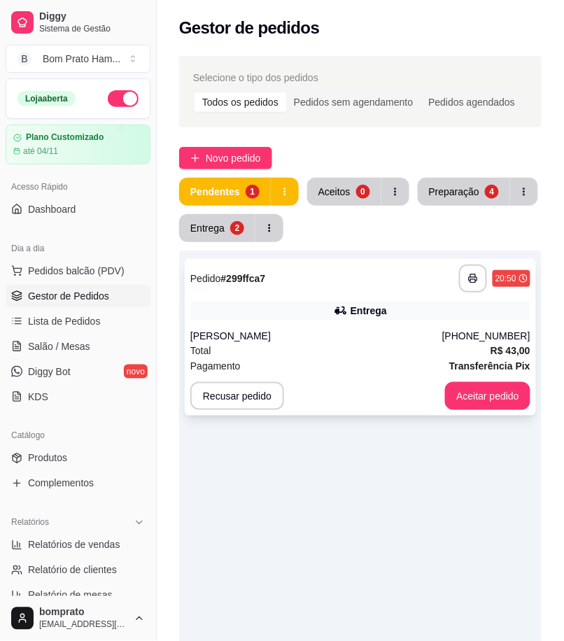
click at [357, 308] on div "Entrega" at bounding box center [369, 311] width 36 height 14
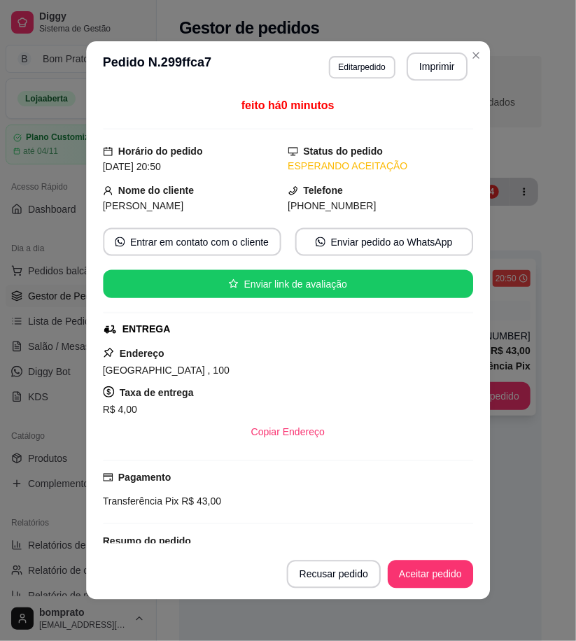
scroll to position [245, 0]
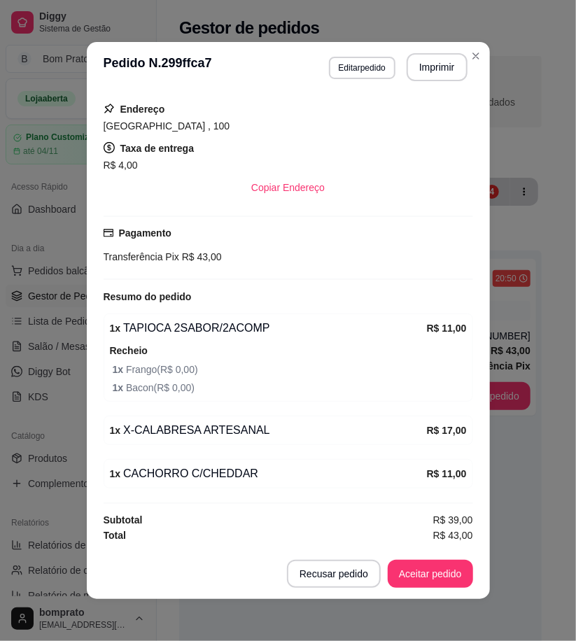
click at [443, 87] on header "**********" at bounding box center [288, 67] width 403 height 50
click at [439, 67] on button "Imprimir" at bounding box center [437, 67] width 61 height 28
click at [445, 574] on button "Aceitar pedido" at bounding box center [430, 574] width 83 height 27
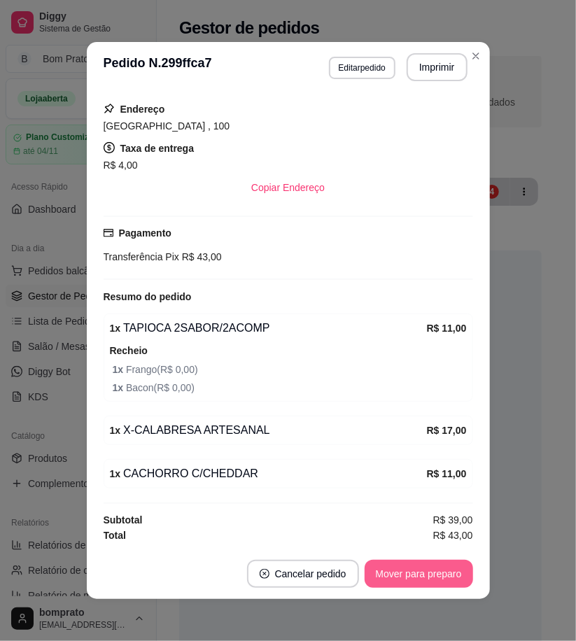
click at [445, 574] on button "Mover para preparo" at bounding box center [419, 574] width 109 height 28
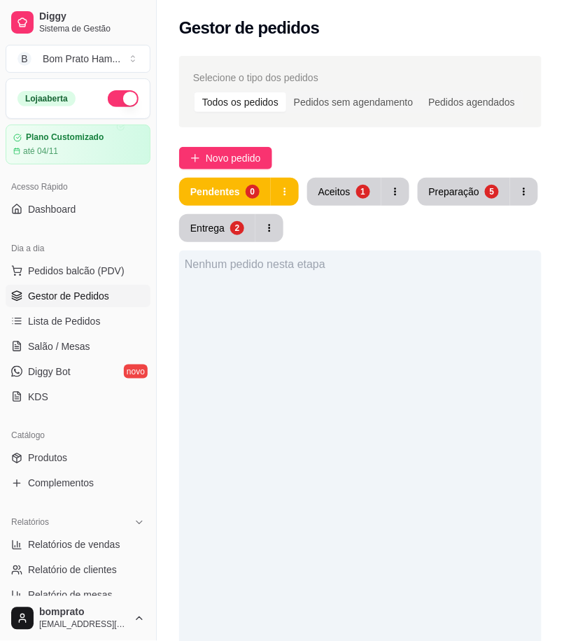
click at [336, 174] on div "Selecione o tipo dos pedidos Todos os pedidos Pedidos sem agendamento Pedidos a…" at bounding box center [361, 478] width 408 height 861
click at [362, 192] on div "1" at bounding box center [362, 191] width 13 height 13
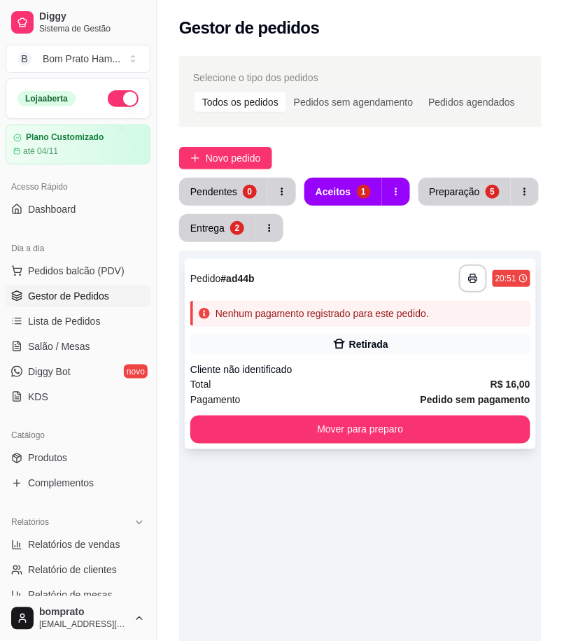
click at [361, 311] on div "Nenhum pagamento registrado para este pedido." at bounding box center [323, 314] width 214 height 14
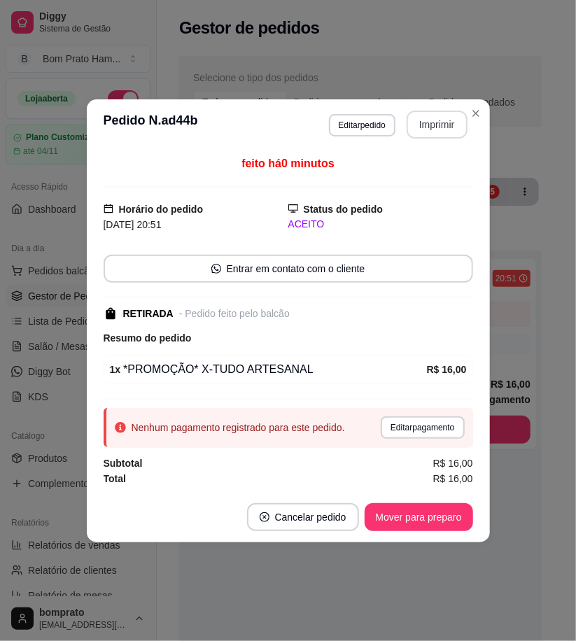
click at [432, 126] on button "Imprimir" at bounding box center [437, 125] width 61 height 28
click at [453, 514] on button "Mover para preparo" at bounding box center [419, 518] width 109 height 28
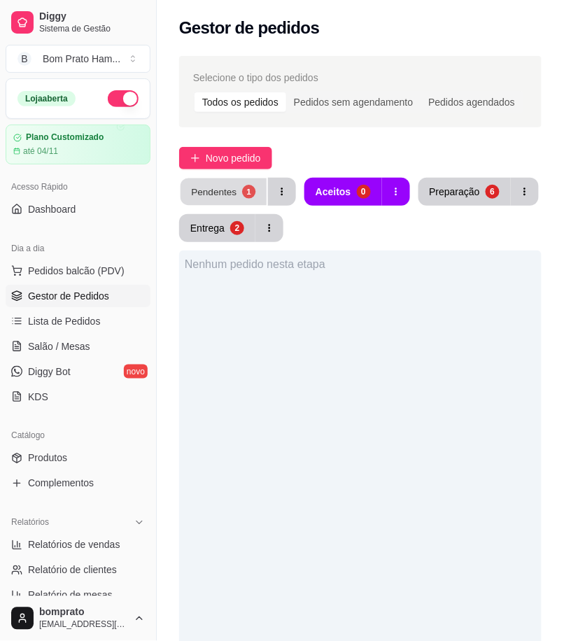
click at [204, 190] on div "Pendentes" at bounding box center [214, 191] width 46 height 13
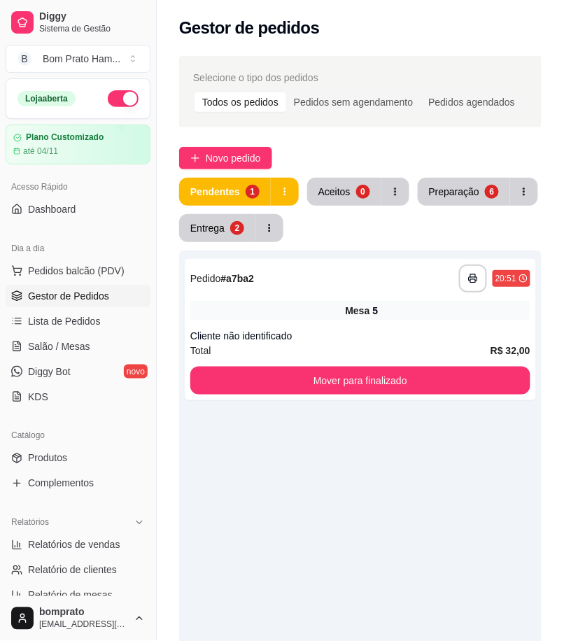
click at [410, 317] on div "Mesa 5" at bounding box center [360, 311] width 340 height 20
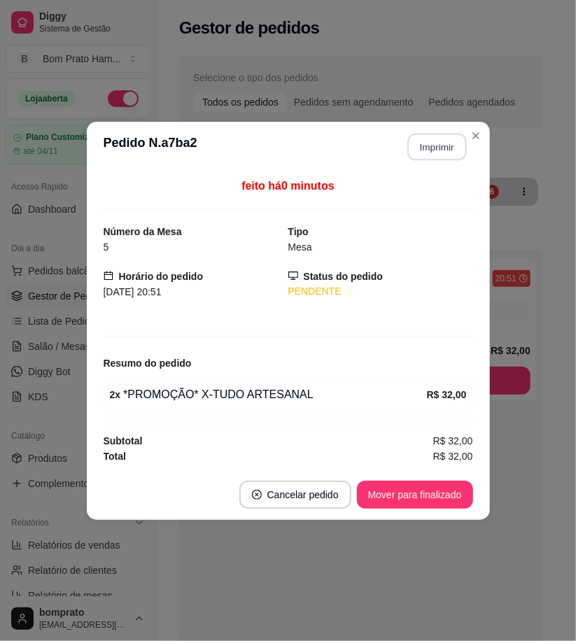
click at [431, 147] on button "Imprimir" at bounding box center [437, 146] width 59 height 27
click at [445, 489] on button "Mover para finalizado" at bounding box center [415, 494] width 113 height 27
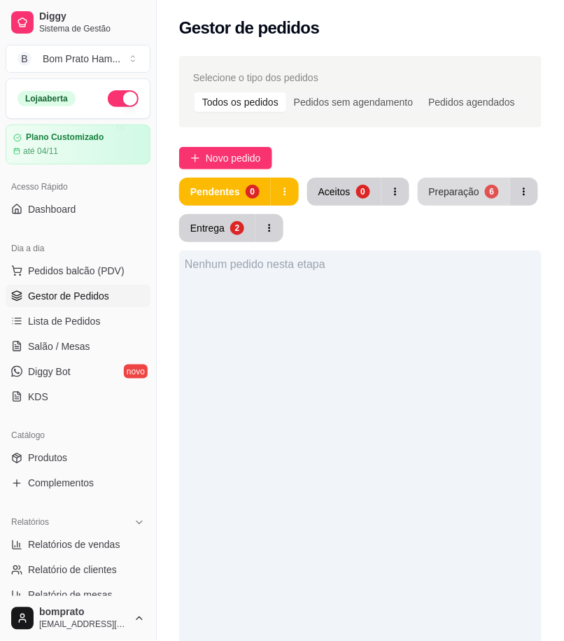
click at [441, 200] on button "Preparação 6" at bounding box center [464, 192] width 92 height 28
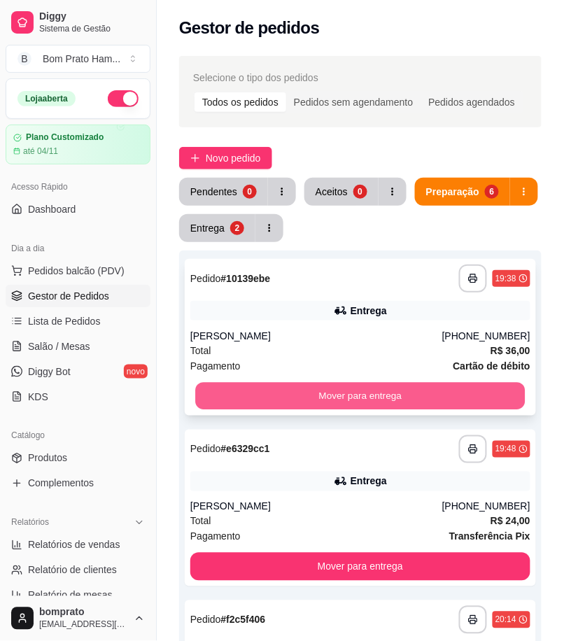
click at [419, 389] on button "Mover para entrega" at bounding box center [360, 396] width 330 height 27
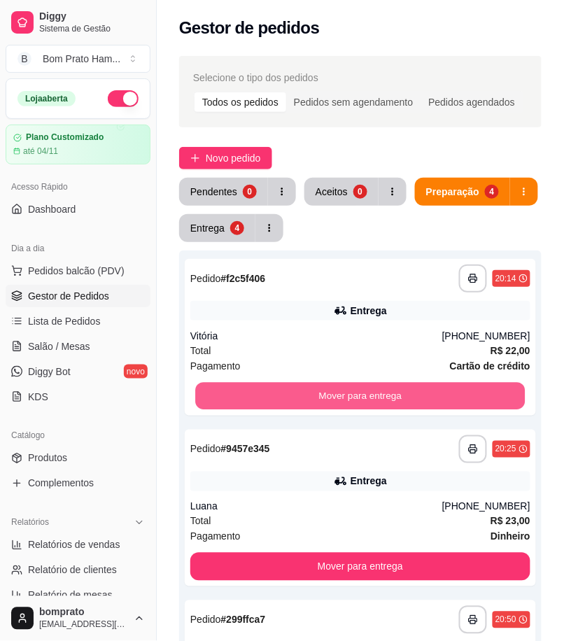
click at [419, 389] on button "Mover para entrega" at bounding box center [360, 396] width 330 height 27
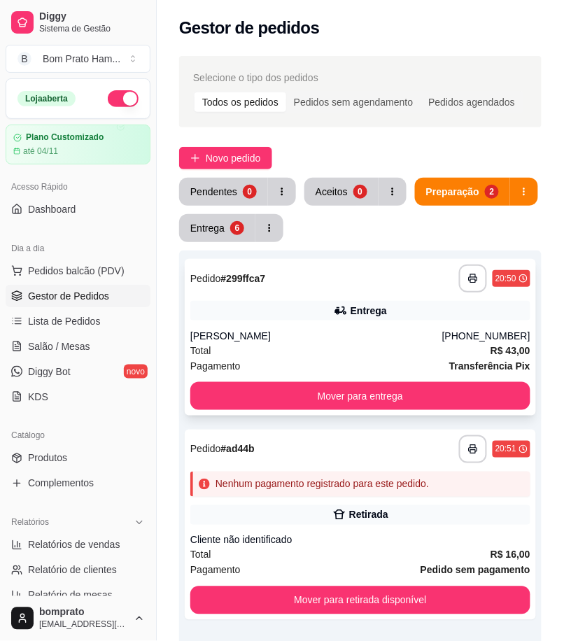
click at [368, 347] on div "Total R$ 43,00" at bounding box center [360, 350] width 340 height 15
click at [204, 220] on button "Entrega 6" at bounding box center [217, 228] width 76 height 28
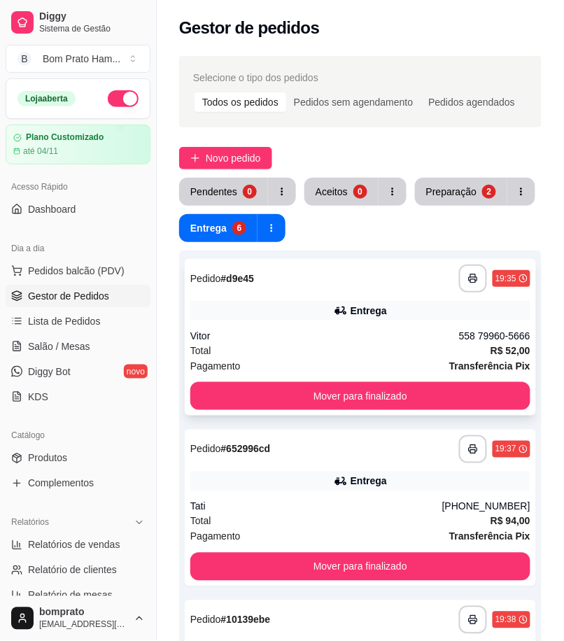
click at [362, 327] on div "**********" at bounding box center [361, 337] width 352 height 157
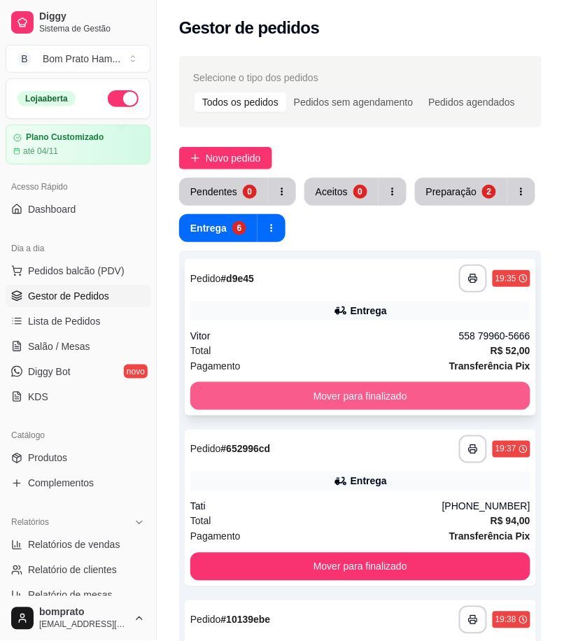
click at [385, 394] on button "Mover para finalizado" at bounding box center [360, 396] width 340 height 28
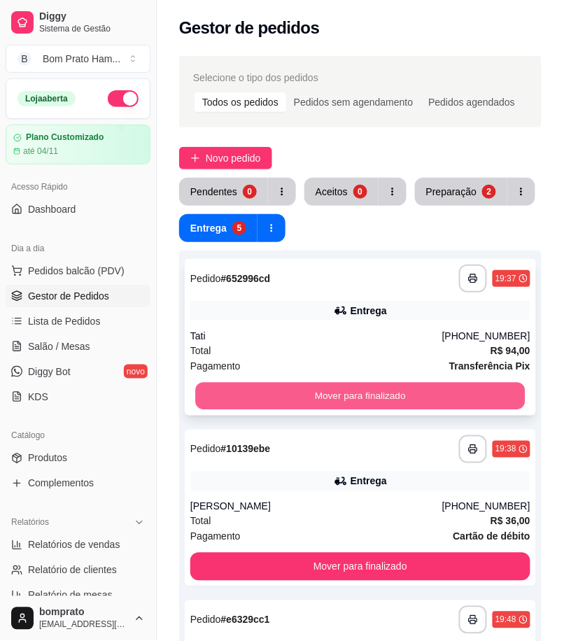
click at [384, 394] on button "Mover para finalizado" at bounding box center [360, 396] width 330 height 27
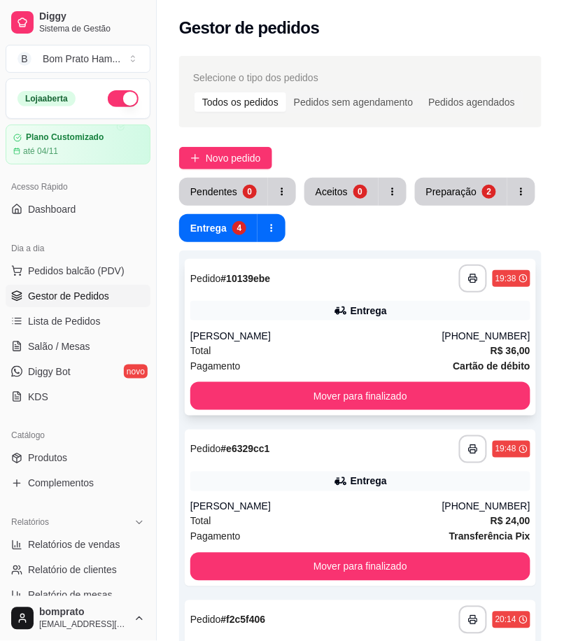
click at [351, 331] on div "Mikaele" at bounding box center [316, 336] width 252 height 14
click at [403, 468] on div "**********" at bounding box center [361, 508] width 352 height 157
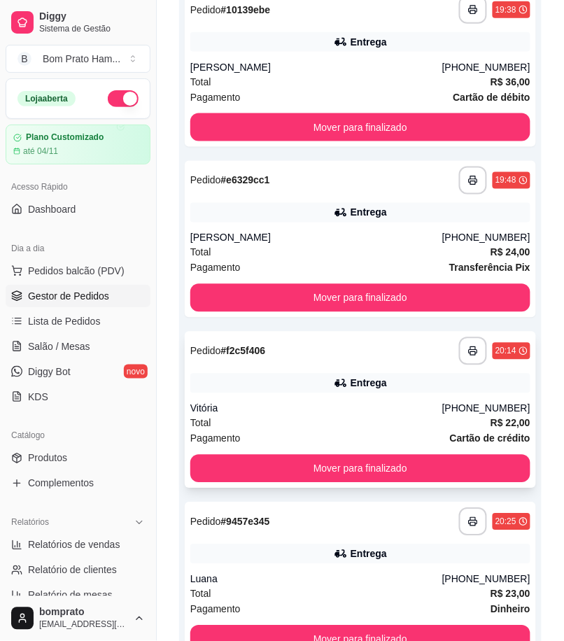
scroll to position [311, 0]
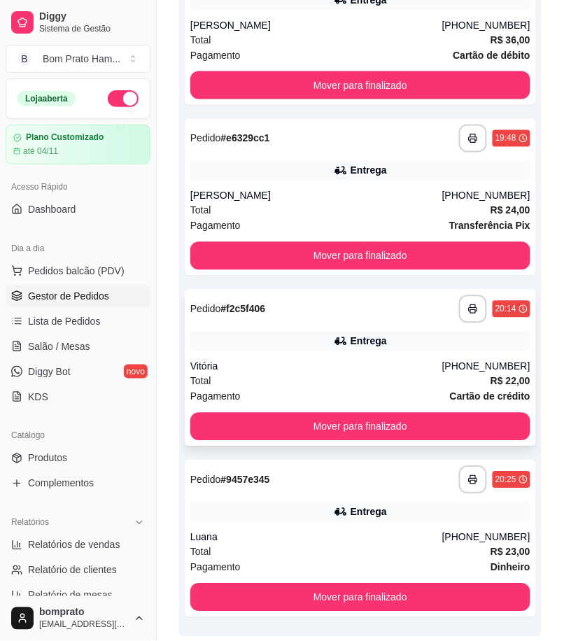
click at [380, 343] on div "Entrega" at bounding box center [369, 342] width 36 height 14
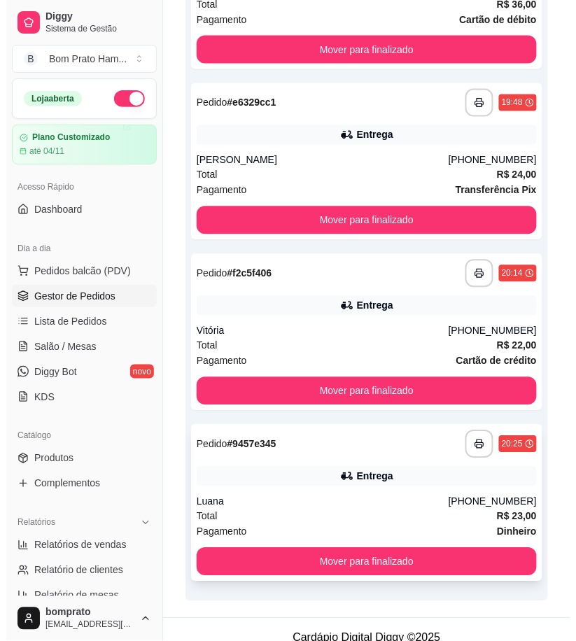
scroll to position [362, 0]
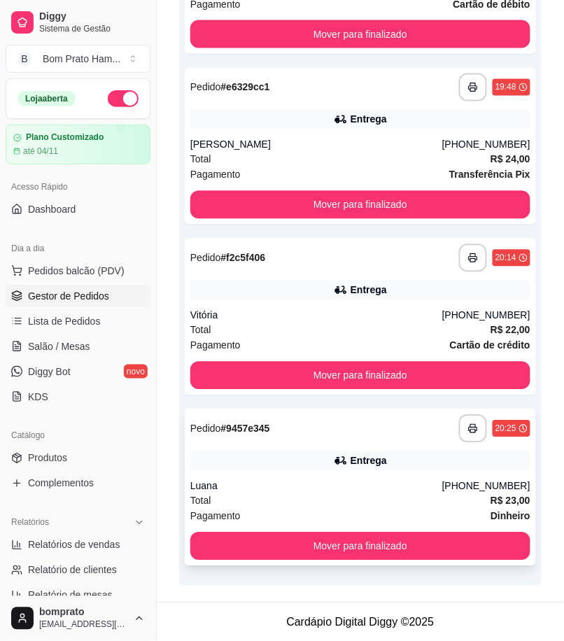
click at [361, 424] on div "**********" at bounding box center [360, 429] width 340 height 28
click at [346, 492] on div "Luana" at bounding box center [316, 487] width 252 height 14
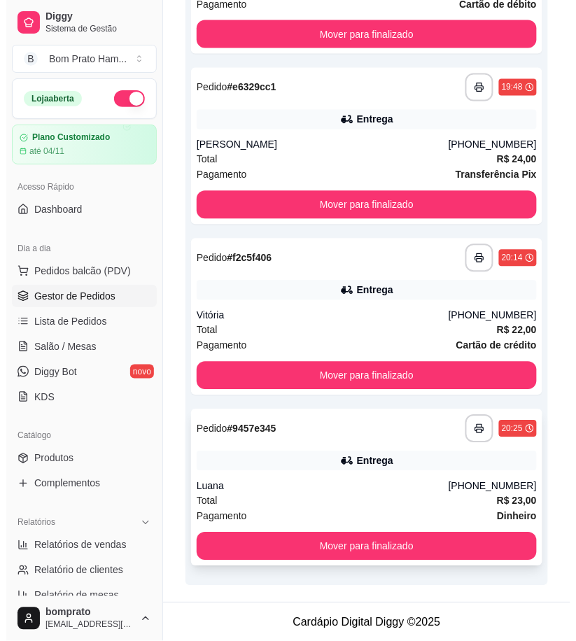
scroll to position [0, 0]
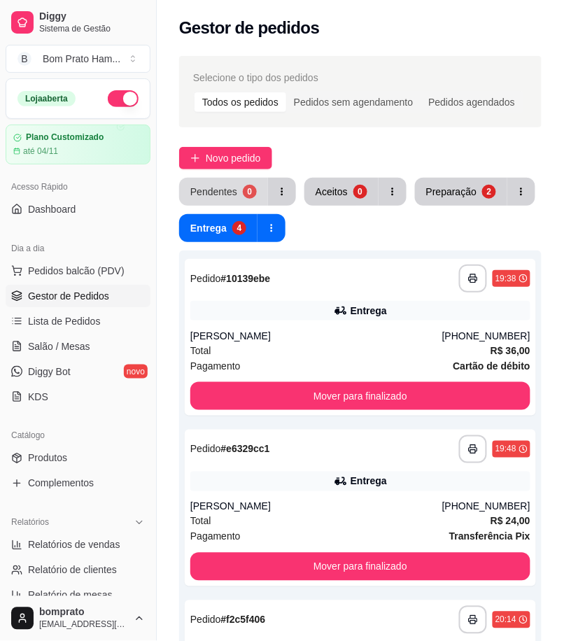
click at [235, 189] on button "Pendentes 0" at bounding box center [223, 192] width 89 height 28
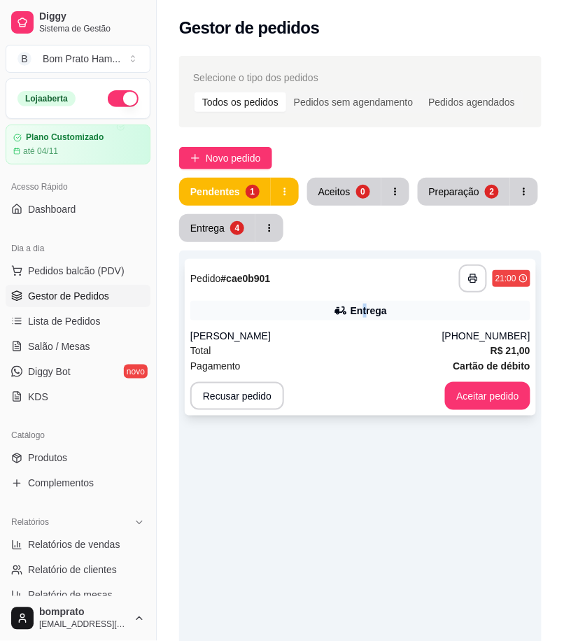
click at [364, 313] on div "Entrega" at bounding box center [369, 311] width 36 height 14
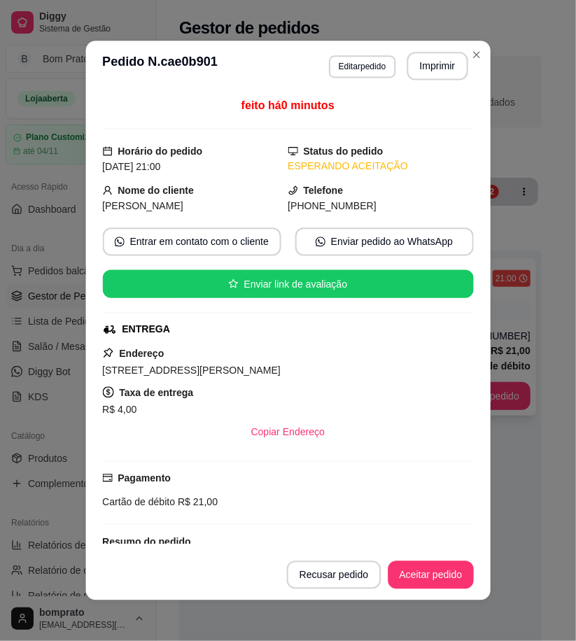
scroll to position [136, 0]
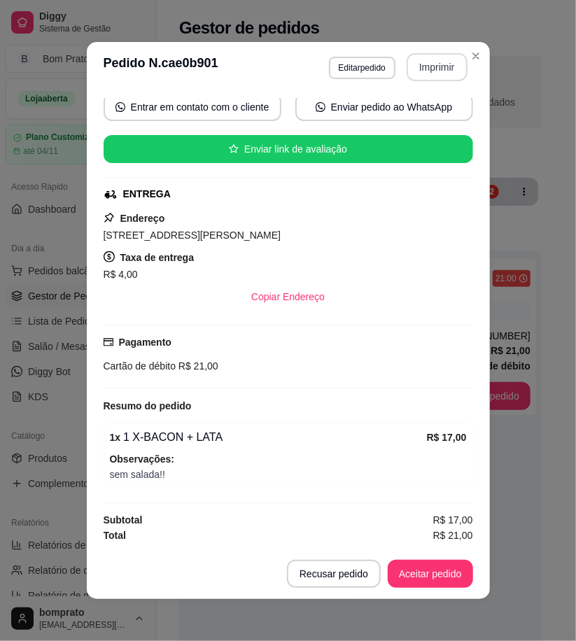
click at [439, 71] on button "Imprimir" at bounding box center [437, 67] width 61 height 28
click at [434, 571] on button "Aceitar pedido" at bounding box center [430, 574] width 85 height 28
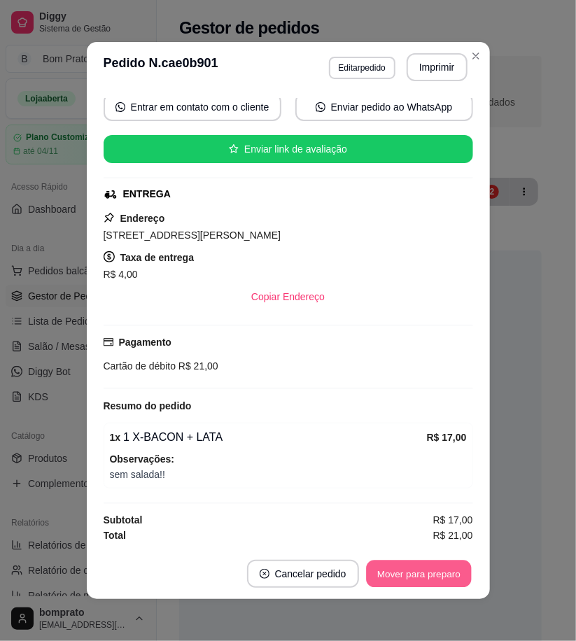
click at [434, 572] on button "Mover para preparo" at bounding box center [418, 574] width 105 height 27
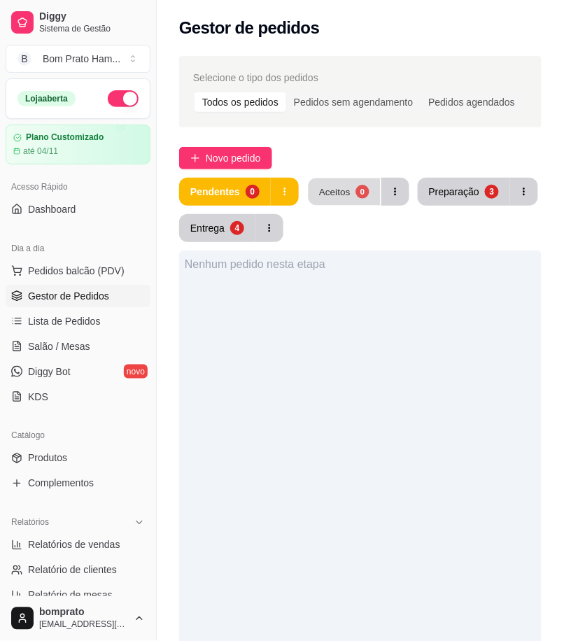
click at [338, 186] on div "Aceitos" at bounding box center [335, 191] width 32 height 13
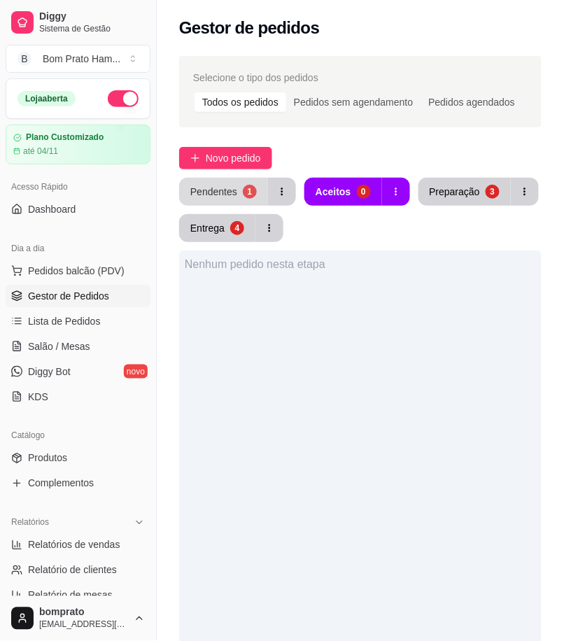
click at [240, 199] on button "Pendentes 1" at bounding box center [223, 192] width 89 height 28
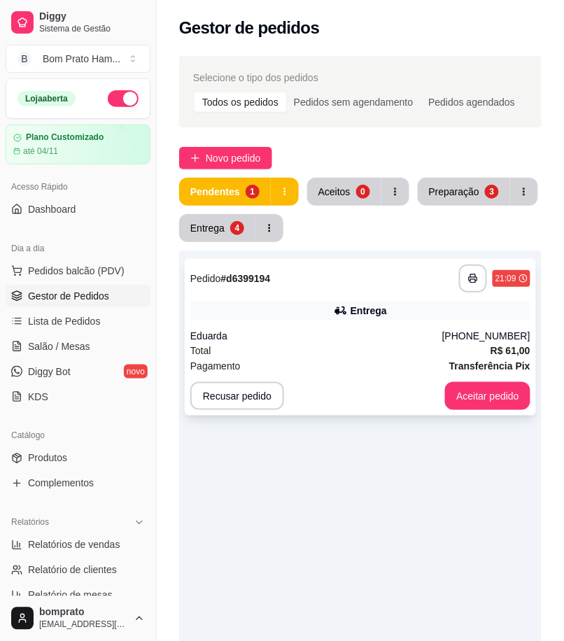
click at [310, 312] on div "Entrega" at bounding box center [360, 311] width 340 height 20
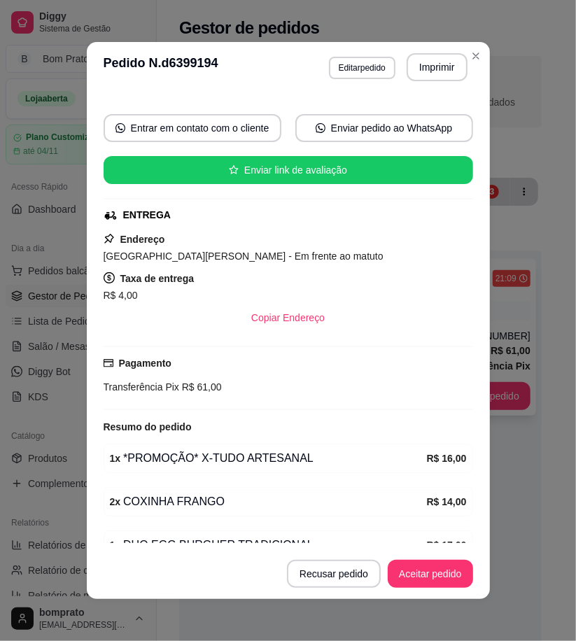
scroll to position [230, 0]
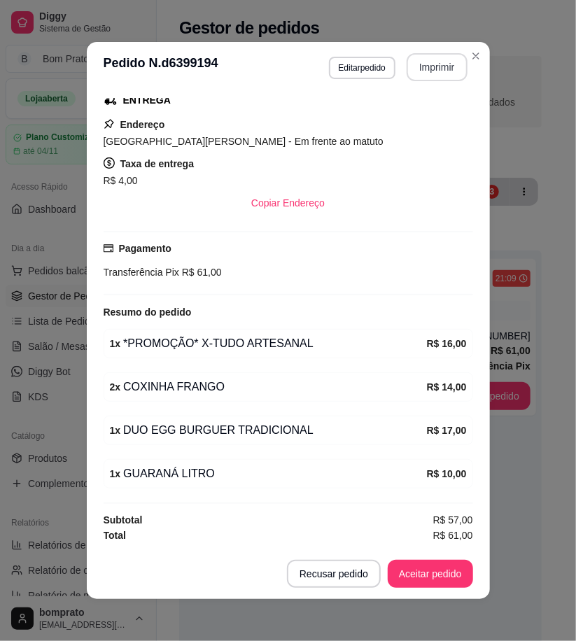
click at [433, 67] on button "Imprimir" at bounding box center [437, 67] width 61 height 28
click at [439, 569] on button "Aceitar pedido" at bounding box center [430, 574] width 85 height 28
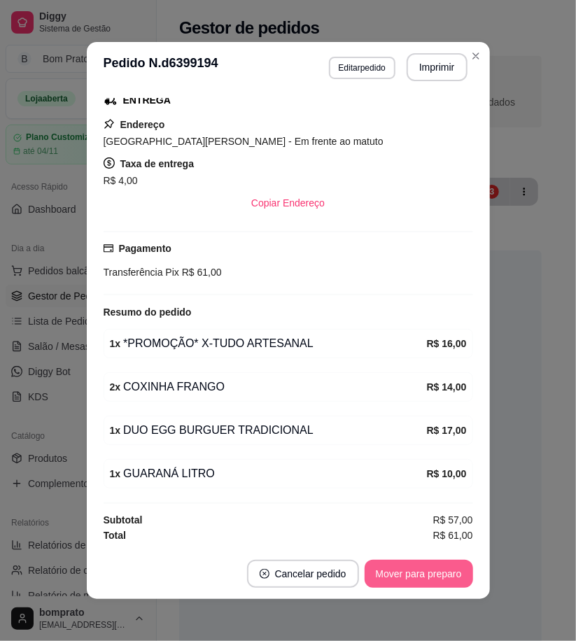
click at [436, 573] on button "Mover para preparo" at bounding box center [419, 574] width 109 height 28
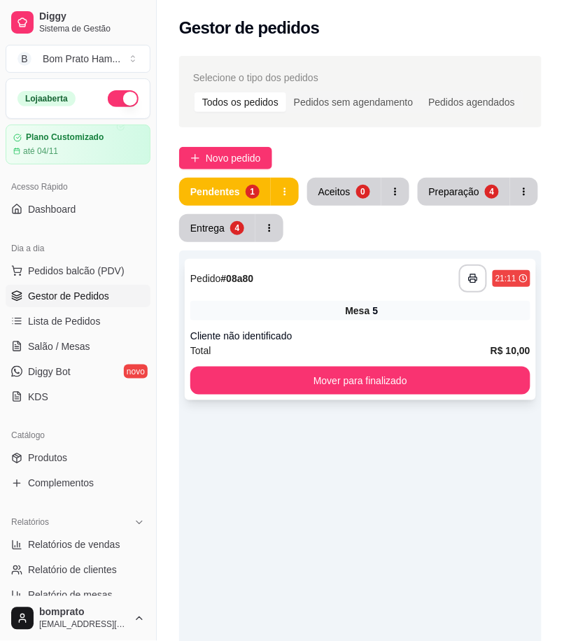
click at [304, 338] on div "Cliente não identificado" at bounding box center [360, 336] width 340 height 14
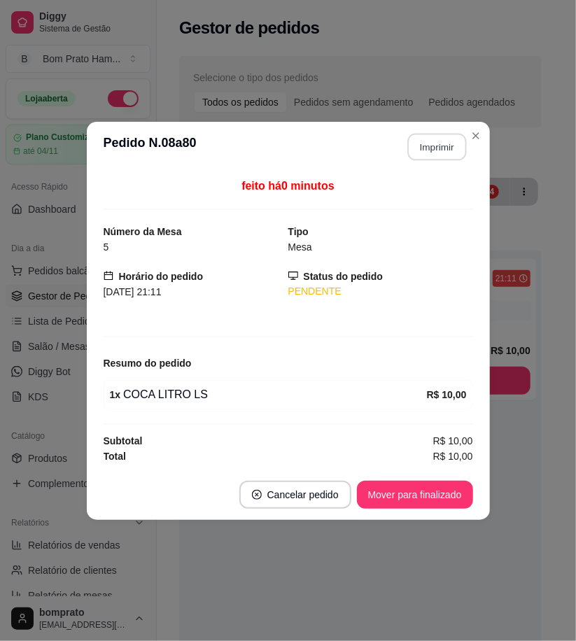
click at [457, 136] on button "Imprimir" at bounding box center [437, 146] width 59 height 27
click at [445, 498] on button "Mover para finalizado" at bounding box center [415, 495] width 116 height 28
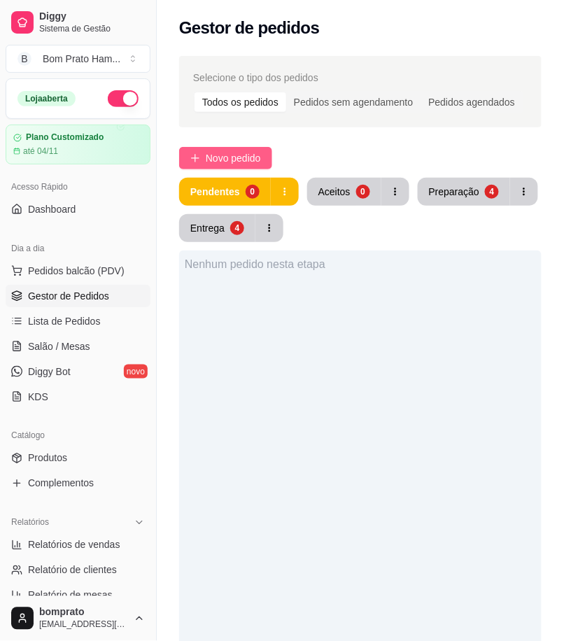
click at [245, 157] on span "Novo pedido" at bounding box center [233, 158] width 55 height 15
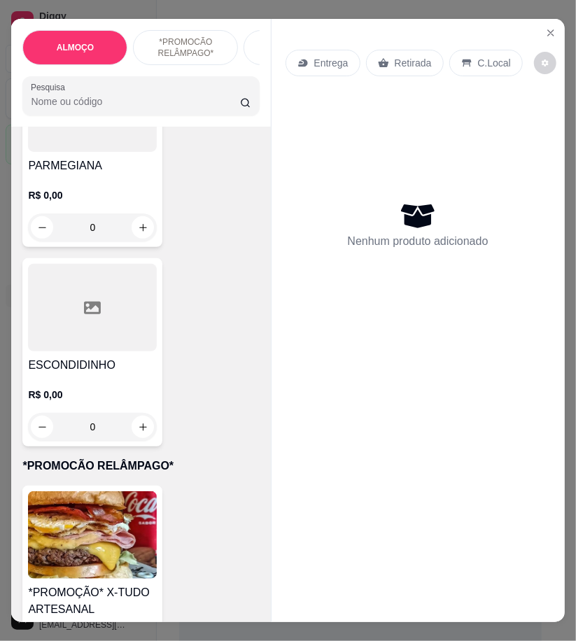
scroll to position [1867, 0]
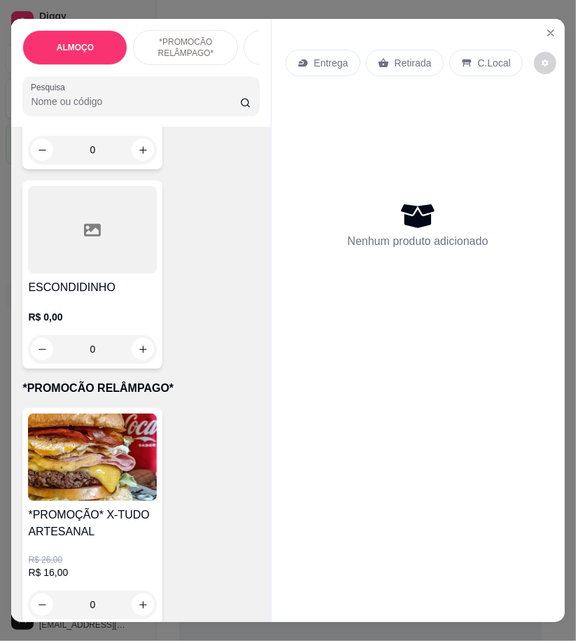
click at [133, 423] on img at bounding box center [92, 458] width 129 height 88
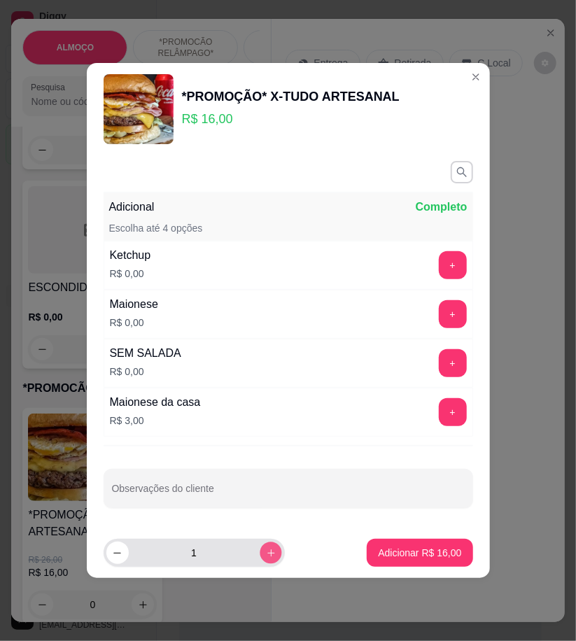
click at [265, 553] on icon "increase-product-quantity" at bounding box center [270, 553] width 11 height 11
type input "2"
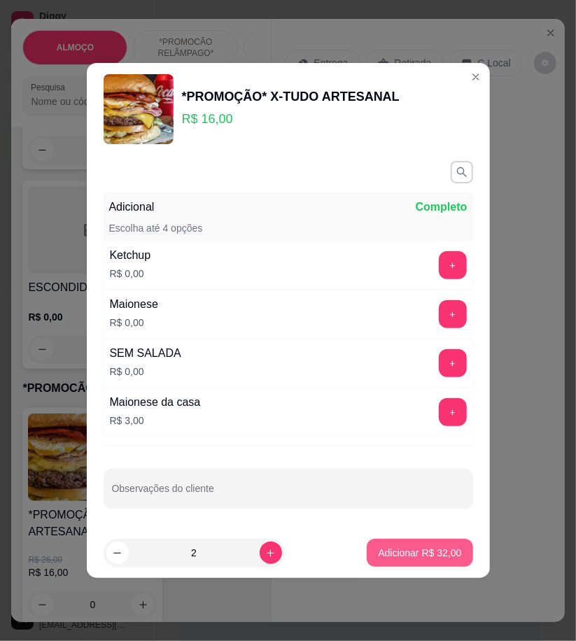
click at [380, 559] on p "Adicionar R$ 32,00" at bounding box center [419, 553] width 83 height 14
type input "2"
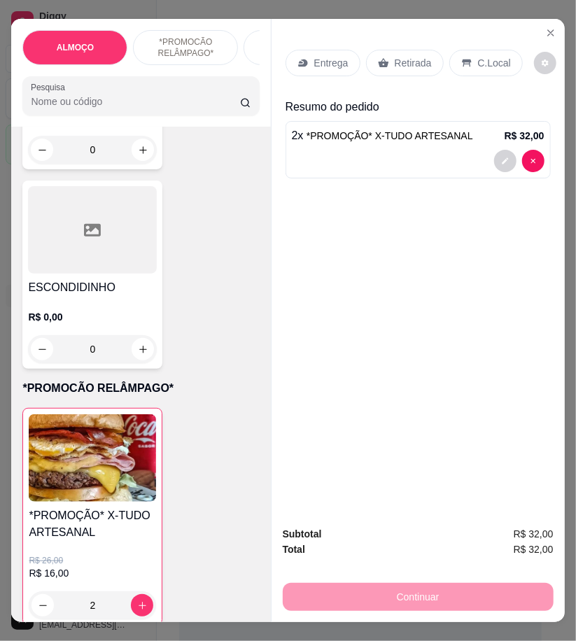
click at [331, 59] on p "Entrega" at bounding box center [331, 63] width 34 height 14
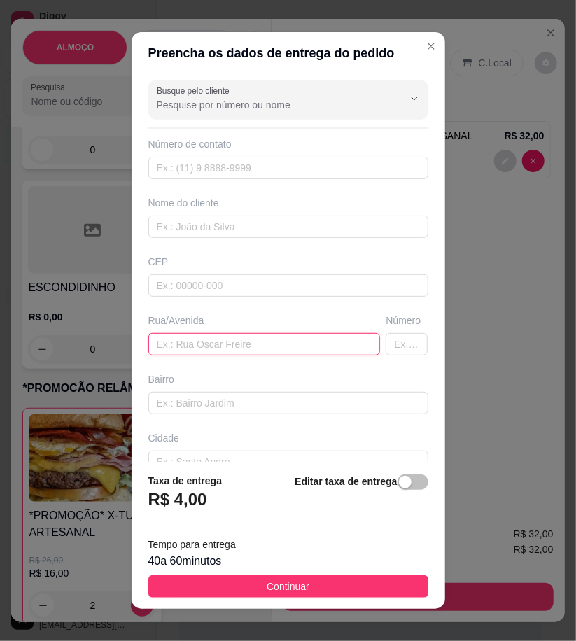
paste input "Mário Mello nova"
drag, startPoint x: 241, startPoint y: 346, endPoint x: 149, endPoint y: 348, distance: 91.8
click at [149, 348] on input "Mário Mello nova" at bounding box center [264, 344] width 232 height 22
paste input "Rua Maria Olivia da Conceição"
type input "Rua Maria Olivia da Conceição"
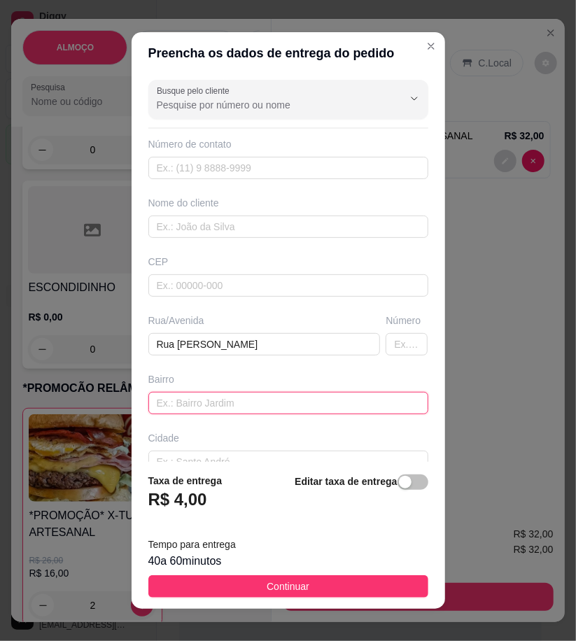
drag, startPoint x: 260, startPoint y: 402, endPoint x: 174, endPoint y: 410, distance: 86.5
paste input "Mário Mello nova"
type input "Mário Mello nova"
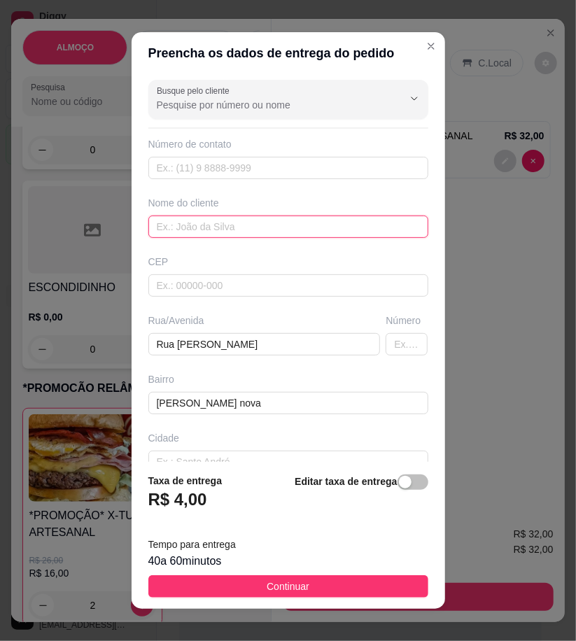
paste input "bruninho"
type input "bruninho"
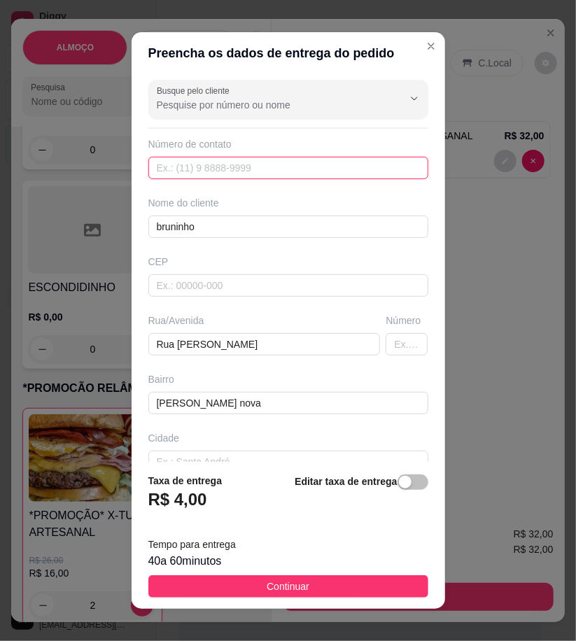
paste input "558 78832-7654"
type input "558 78832-7654"
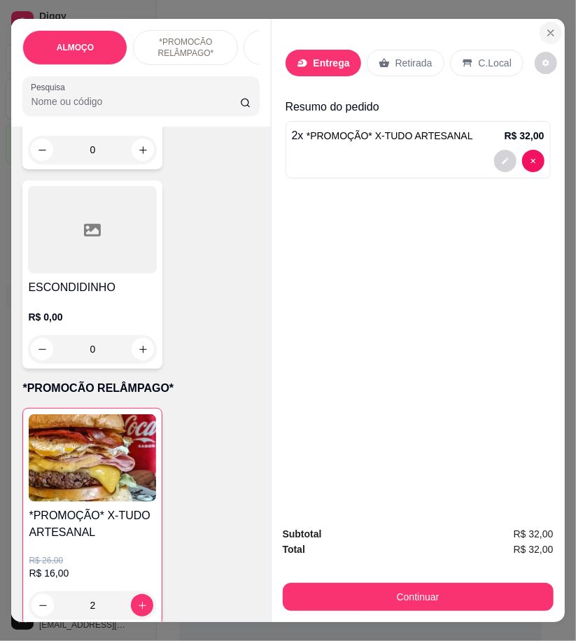
click at [547, 28] on icon "Close" at bounding box center [551, 32] width 11 height 11
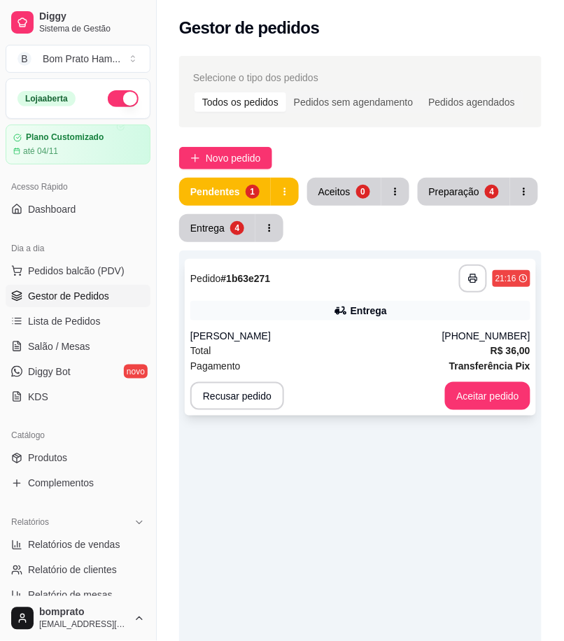
click at [322, 333] on div "Bruno" at bounding box center [316, 336] width 252 height 14
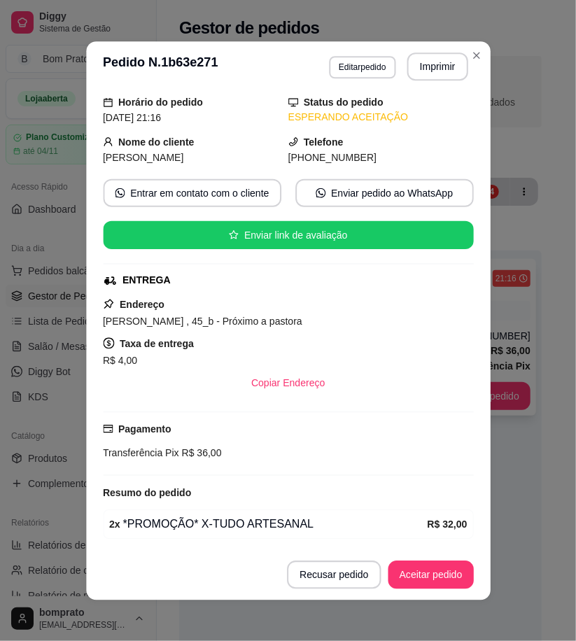
scroll to position [99, 0]
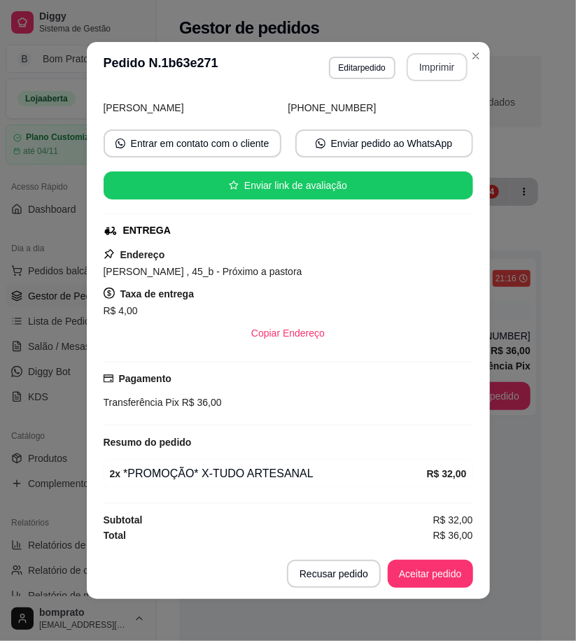
click at [436, 67] on button "Imprimir" at bounding box center [437, 67] width 61 height 28
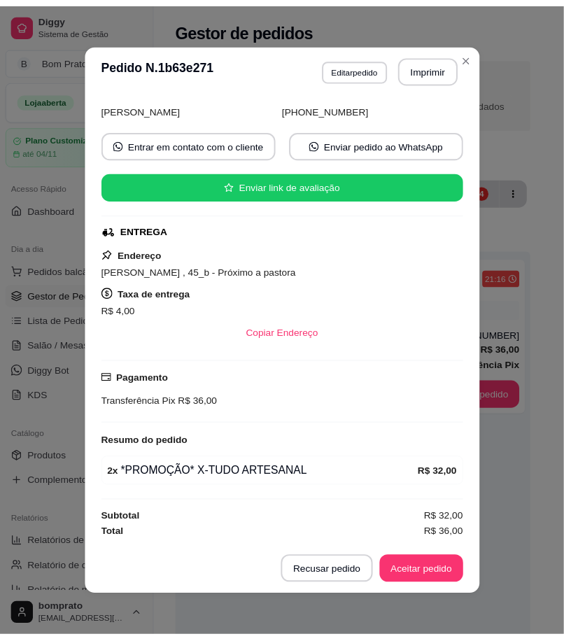
scroll to position [0, 0]
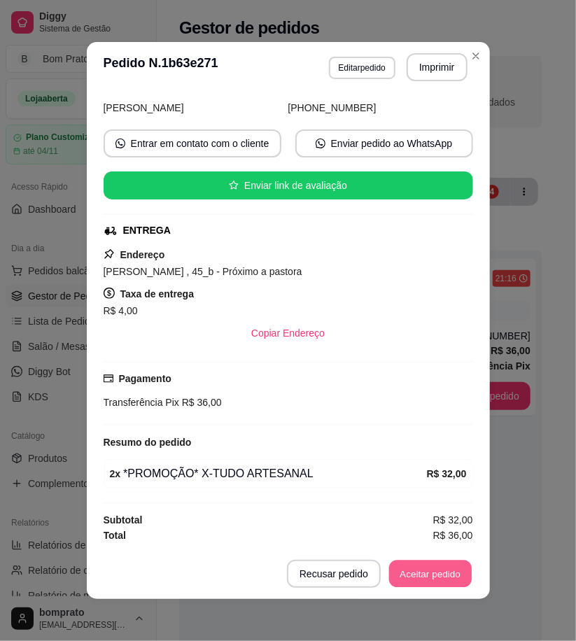
click at [443, 564] on button "Aceitar pedido" at bounding box center [430, 574] width 83 height 27
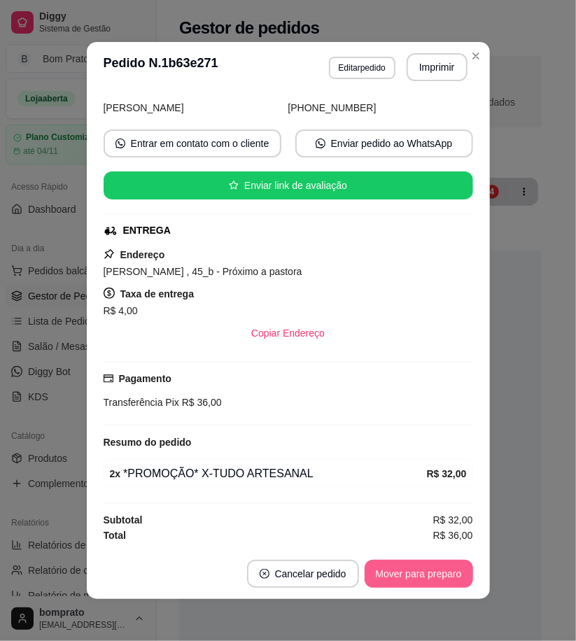
click at [443, 569] on button "Mover para preparo" at bounding box center [419, 574] width 109 height 28
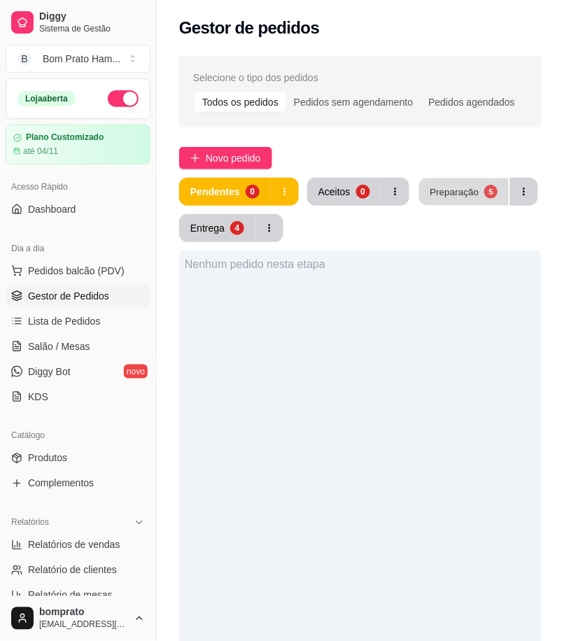
click at [485, 194] on div "5" at bounding box center [491, 191] width 13 height 13
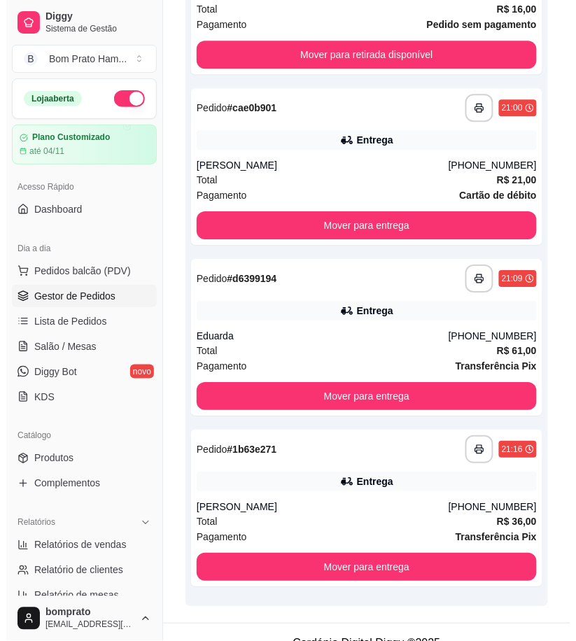
scroll to position [567, 0]
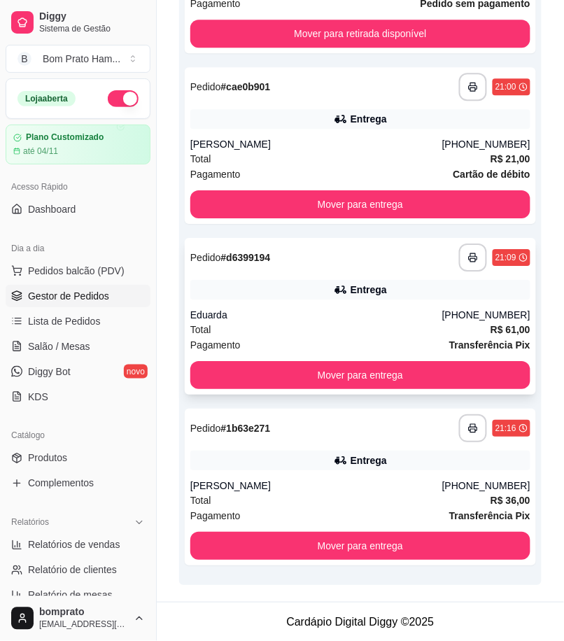
click at [332, 328] on div "Total R$ 61,00" at bounding box center [360, 329] width 340 height 15
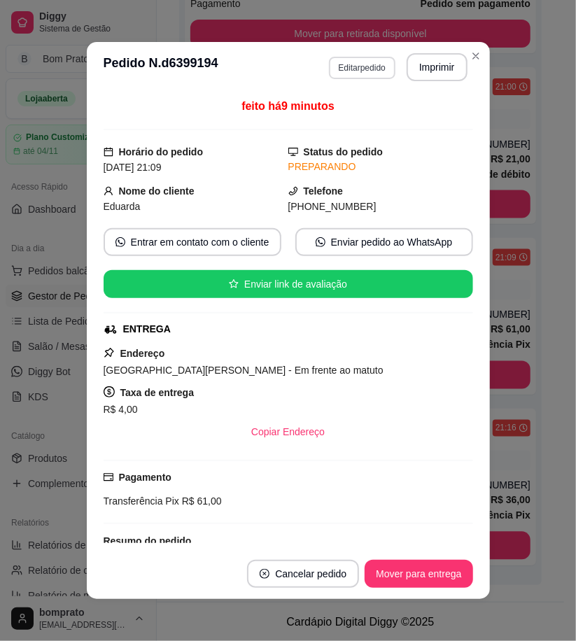
click at [354, 64] on button "Editar pedido" at bounding box center [362, 68] width 67 height 22
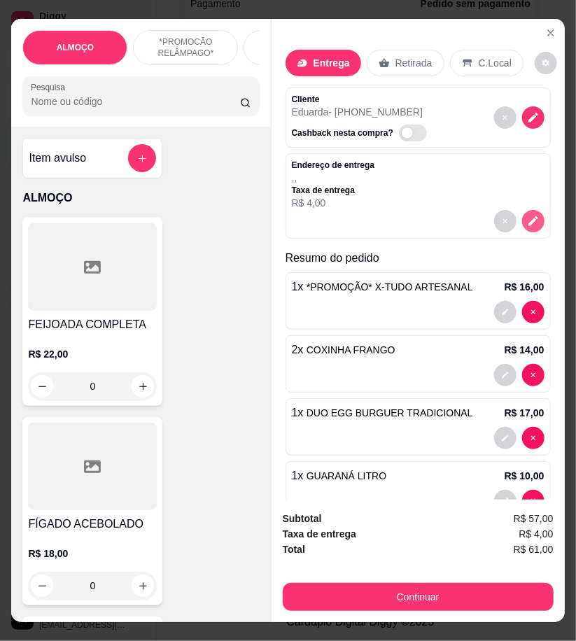
click at [529, 219] on icon "decrease-product-quantity" at bounding box center [534, 222] width 10 height 10
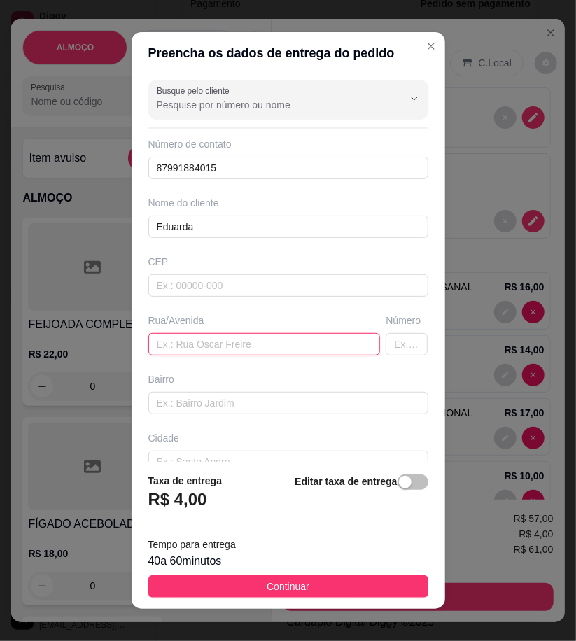
click at [226, 353] on input "text" at bounding box center [264, 344] width 232 height 22
type input "Rua velha, 1° andar"
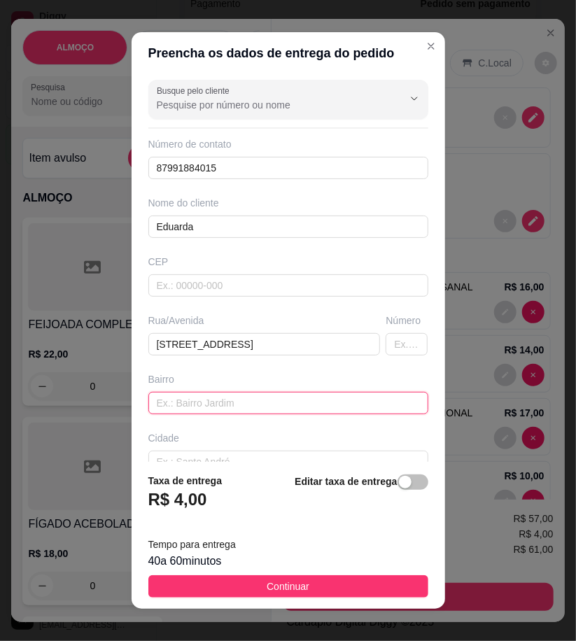
click at [211, 406] on input "text" at bounding box center [288, 403] width 280 height 22
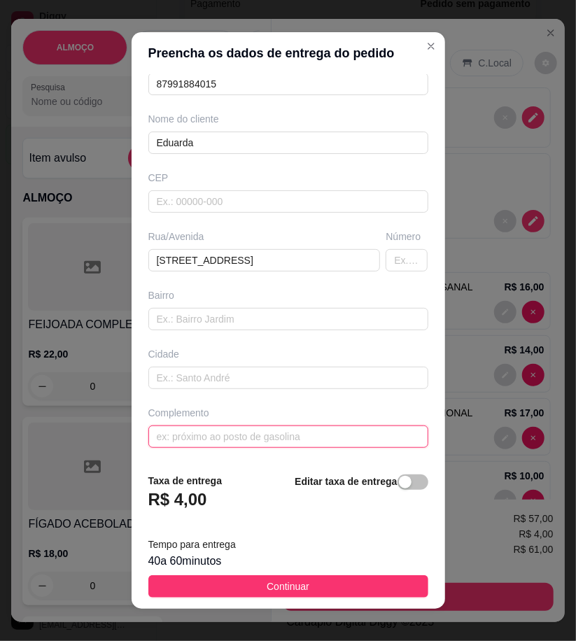
click at [227, 446] on input "text" at bounding box center [288, 437] width 280 height 22
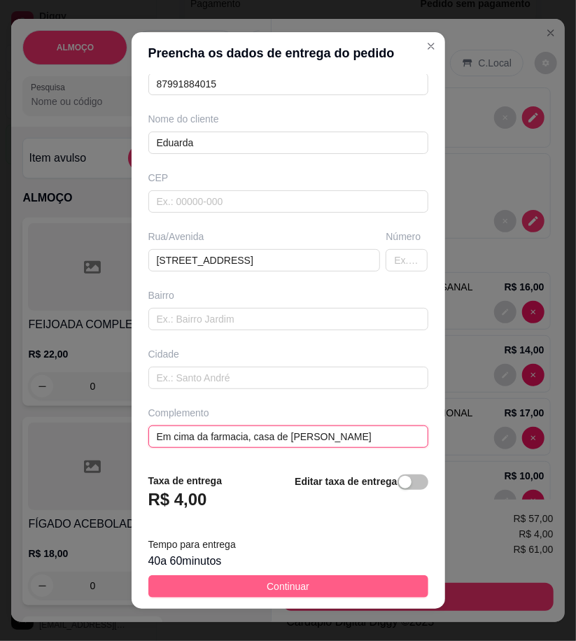
type input "Em cima da farmacia, casa de eduarda"
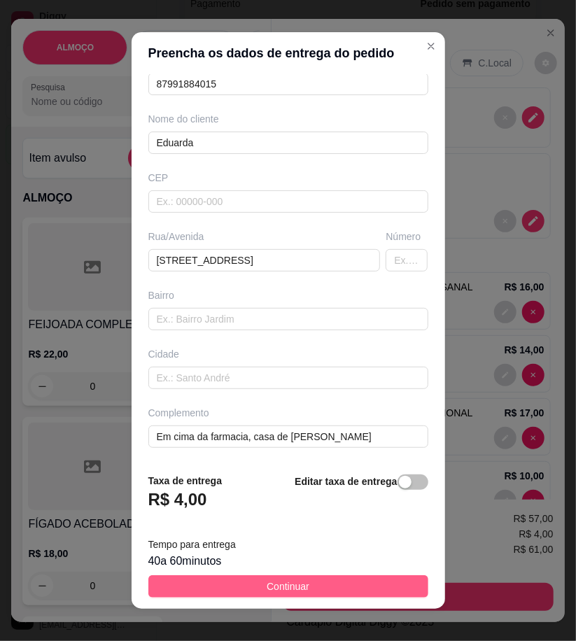
click at [366, 583] on button "Continuar" at bounding box center [288, 587] width 280 height 22
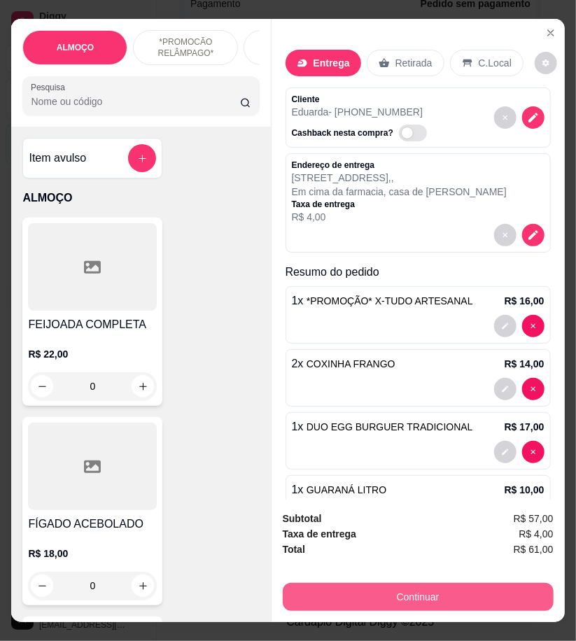
click at [417, 586] on button "Continuar" at bounding box center [418, 597] width 271 height 28
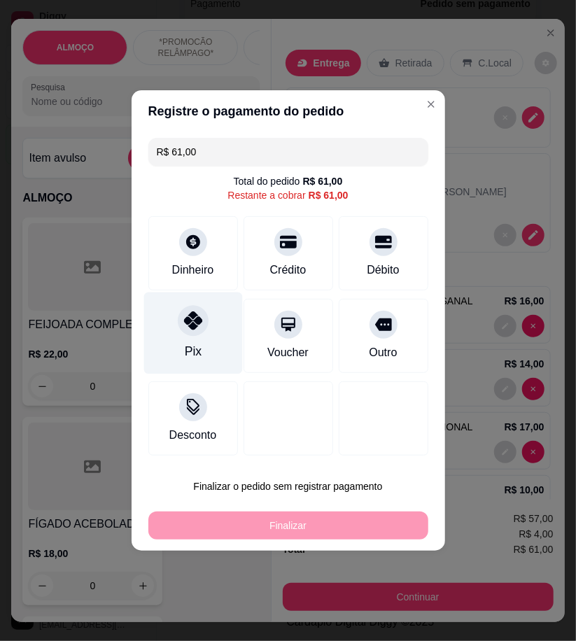
click at [196, 352] on div "Pix" at bounding box center [192, 351] width 17 height 18
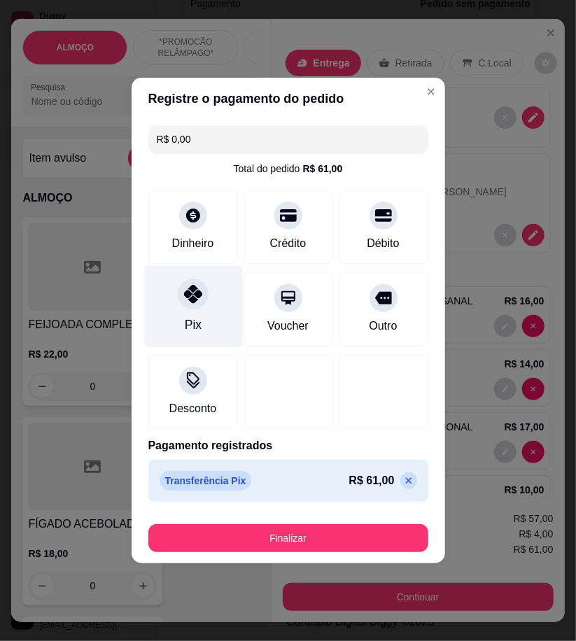
type input "R$ 0,00"
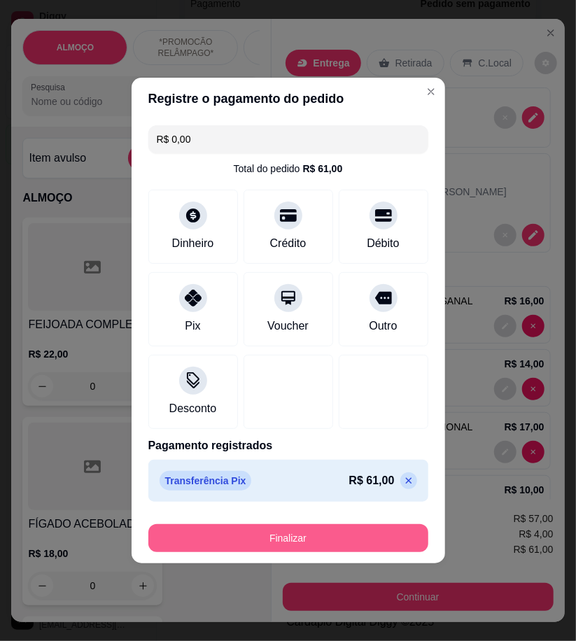
click at [386, 540] on button "Finalizar" at bounding box center [288, 539] width 280 height 28
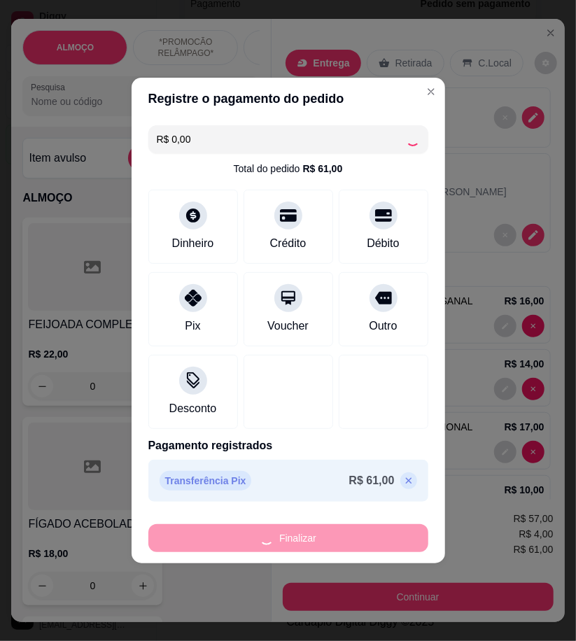
type input "0"
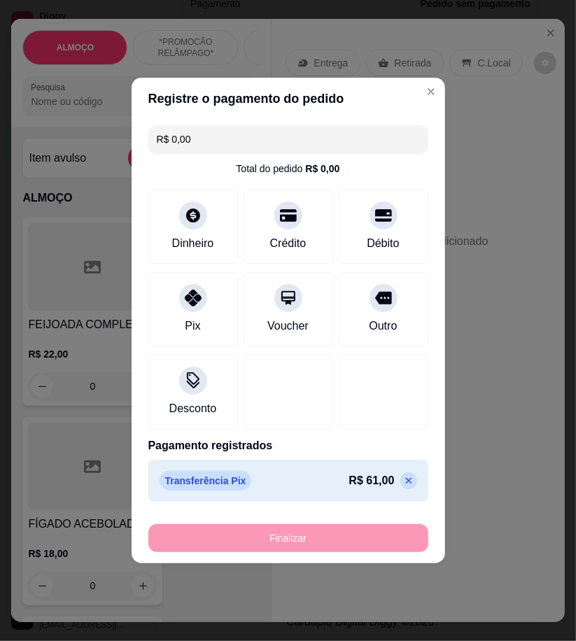
type input "-R$ 61,00"
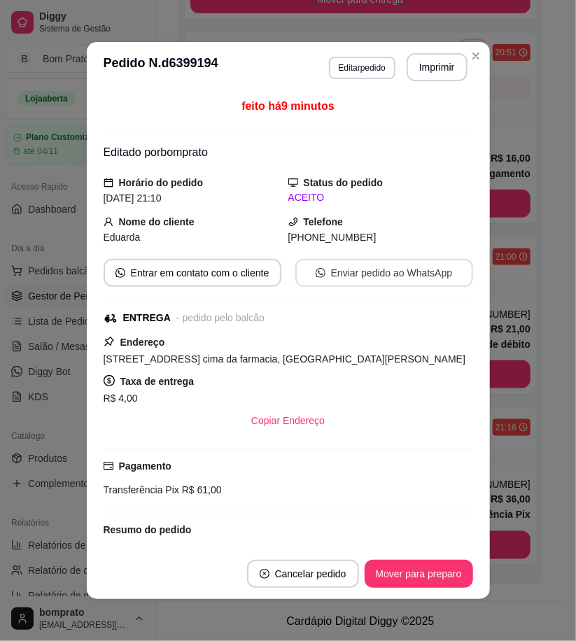
scroll to position [396, 0]
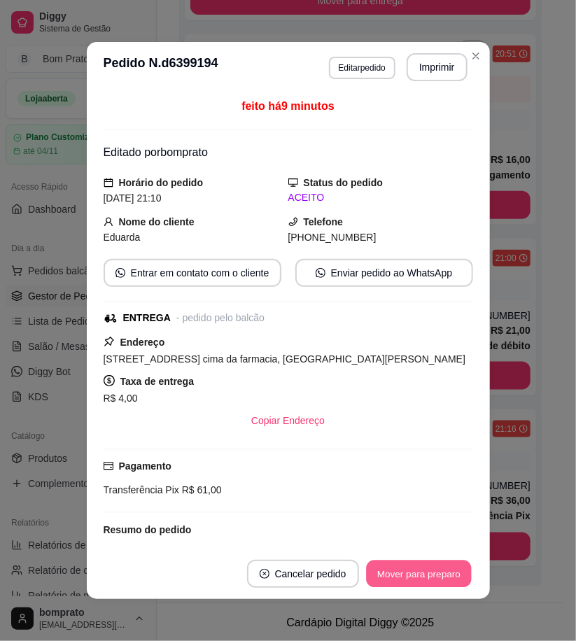
click at [439, 580] on button "Mover para preparo" at bounding box center [418, 574] width 105 height 27
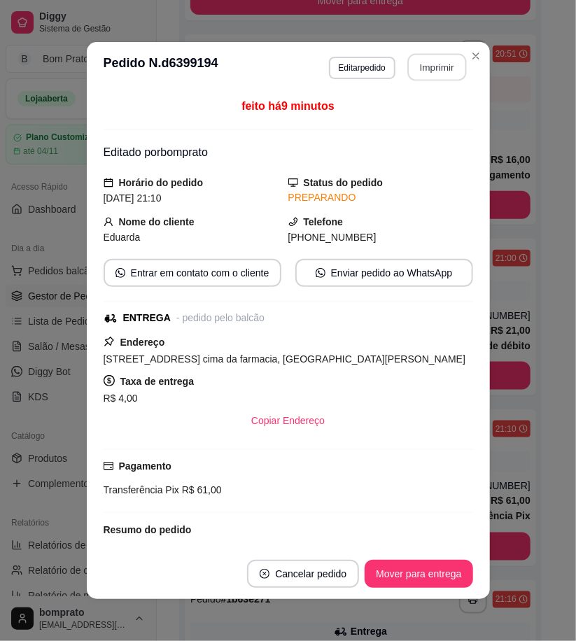
click at [431, 71] on button "Imprimir" at bounding box center [437, 67] width 59 height 27
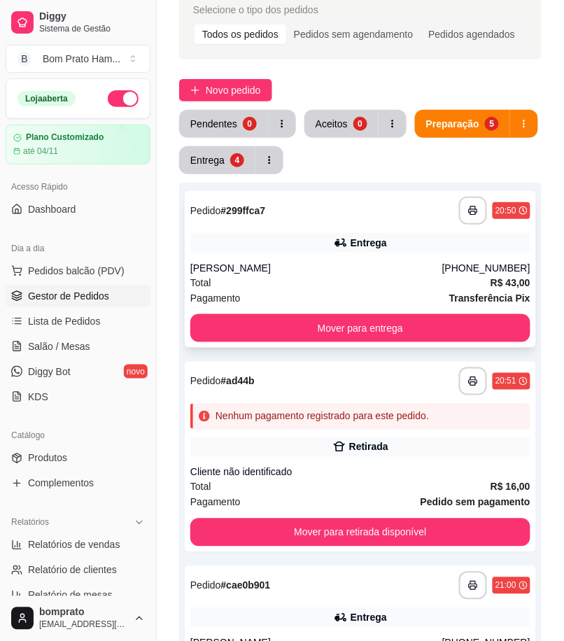
scroll to position [0, 0]
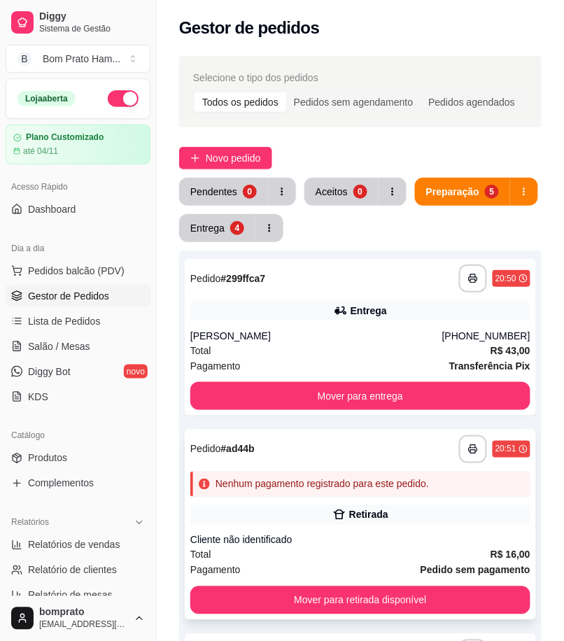
click at [344, 501] on div "**********" at bounding box center [361, 525] width 352 height 190
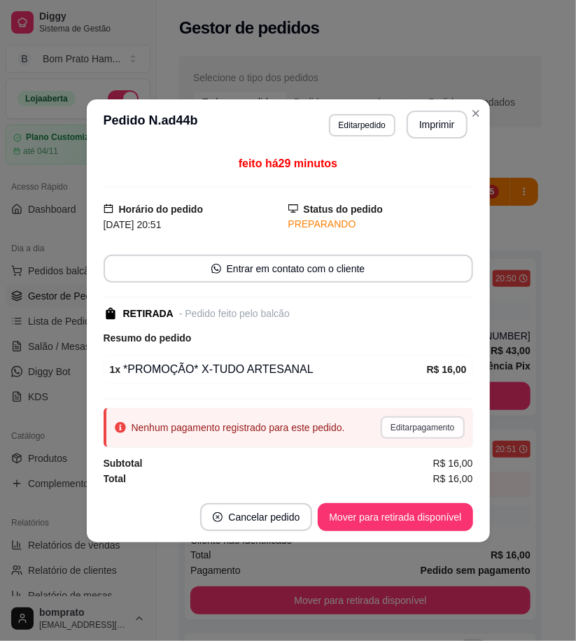
click at [446, 429] on button "Editar pagamento" at bounding box center [422, 428] width 83 height 22
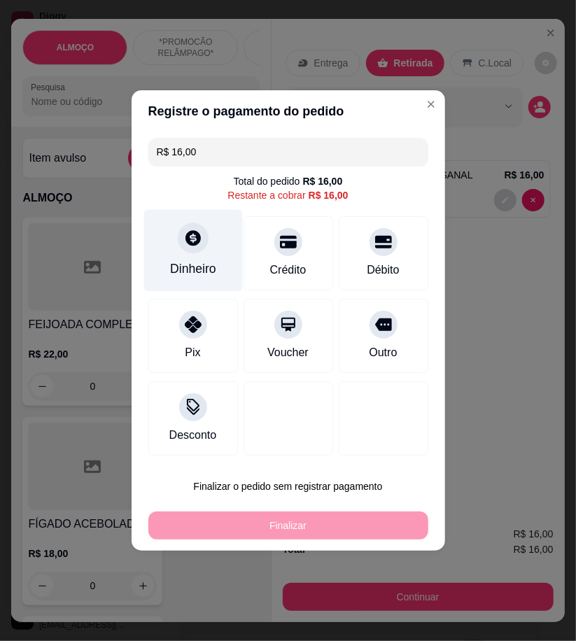
click at [196, 256] on div "Dinheiro" at bounding box center [193, 251] width 99 height 82
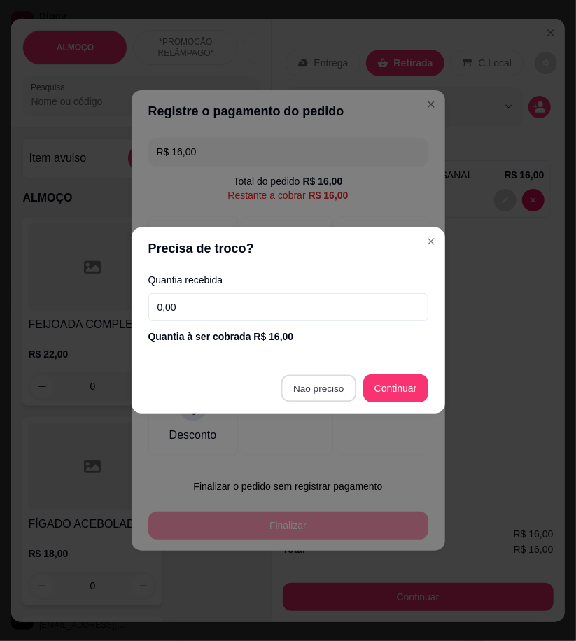
type input "R$ 0,00"
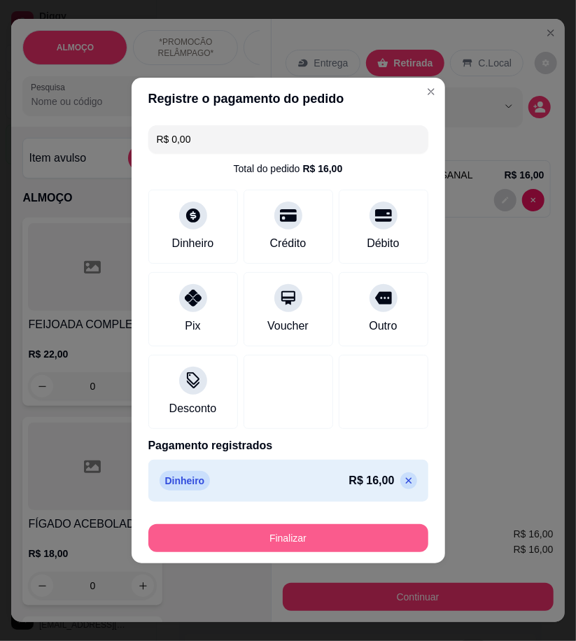
click at [367, 531] on button "Finalizar" at bounding box center [288, 539] width 280 height 28
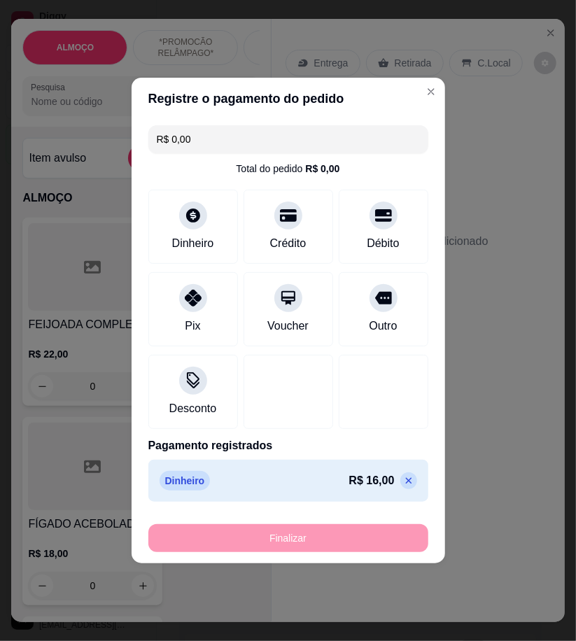
type input "0"
type input "-R$ 16,00"
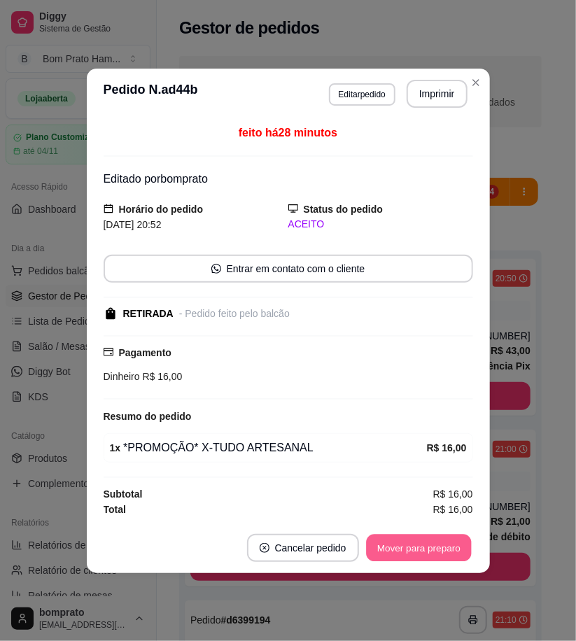
click at [451, 548] on button "Mover para preparo" at bounding box center [418, 547] width 105 height 27
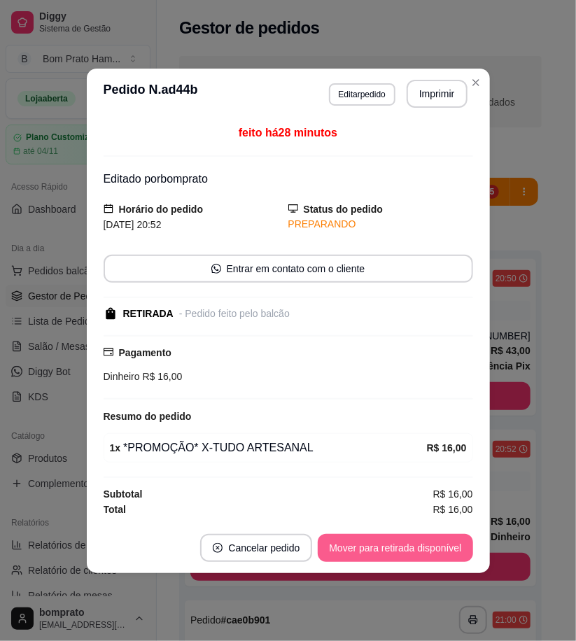
click at [451, 548] on button "Mover para retirada disponível" at bounding box center [395, 548] width 155 height 28
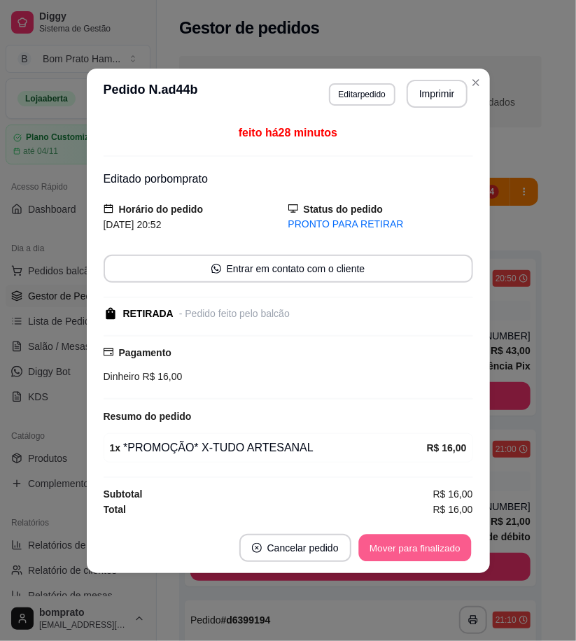
click at [451, 548] on button "Mover para finalizado" at bounding box center [415, 547] width 113 height 27
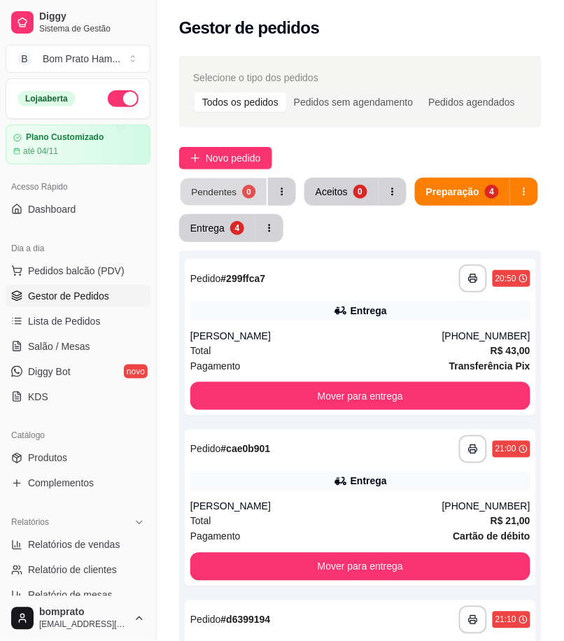
click at [237, 195] on button "Pendentes 0" at bounding box center [224, 192] width 86 height 27
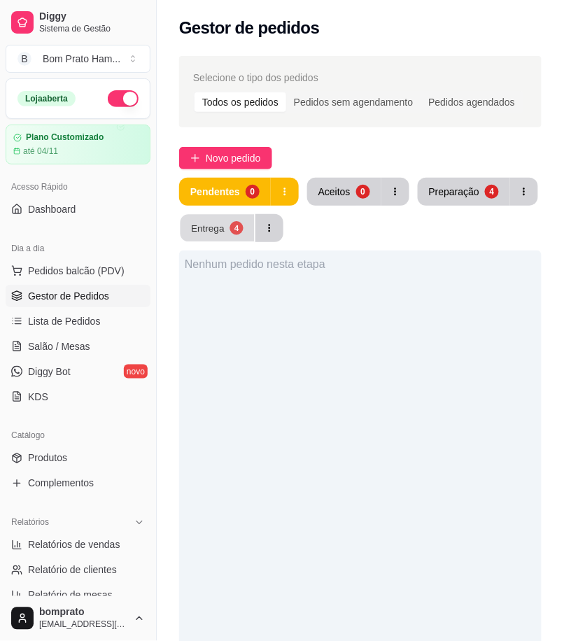
click at [239, 238] on button "Entrega 4" at bounding box center [218, 228] width 74 height 27
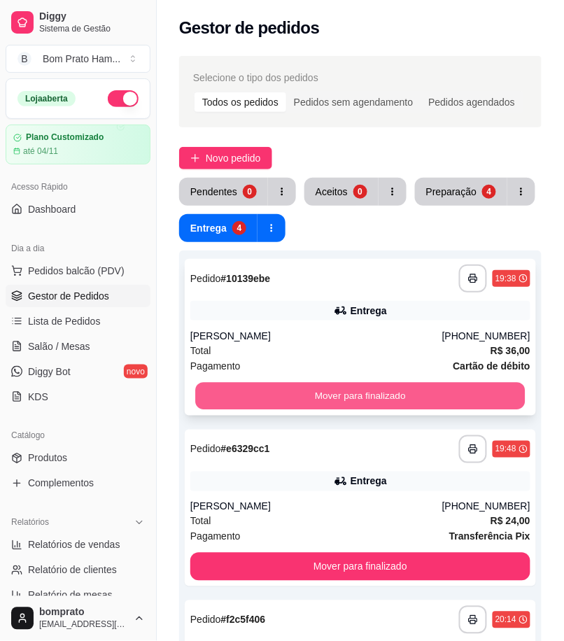
click at [375, 393] on button "Mover para finalizado" at bounding box center [360, 396] width 330 height 27
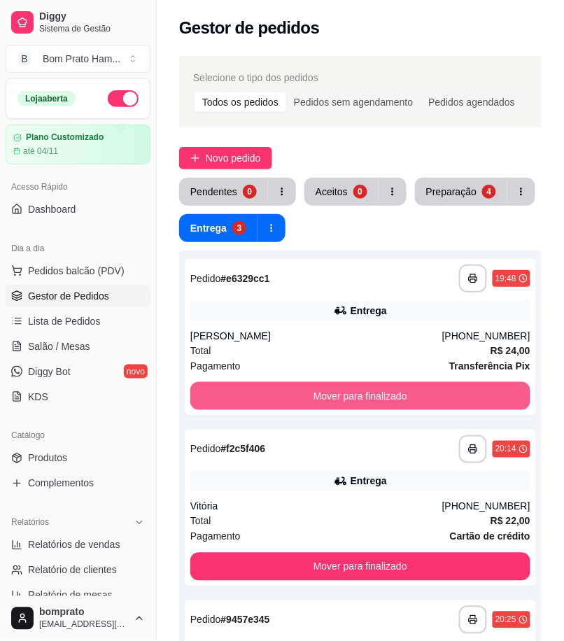
click at [376, 394] on button "Mover para finalizado" at bounding box center [360, 396] width 340 height 28
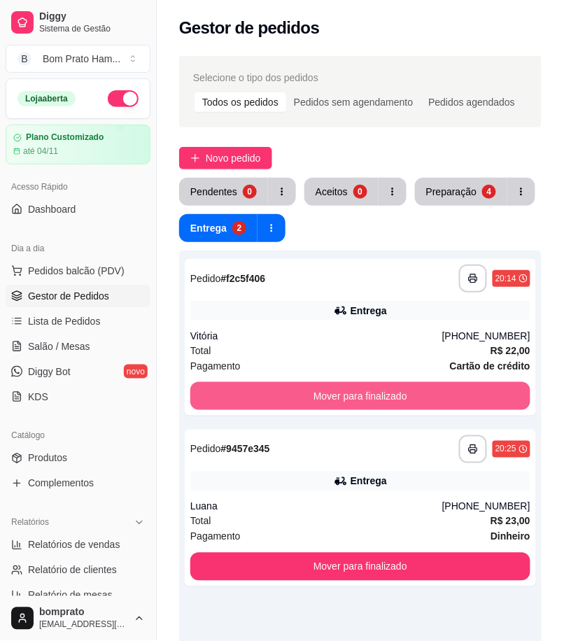
click at [376, 394] on button "Mover para finalizado" at bounding box center [360, 396] width 340 height 28
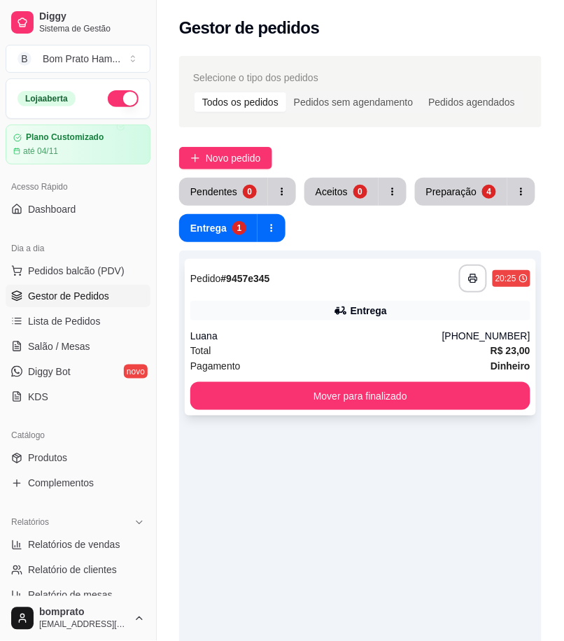
click at [346, 312] on icon at bounding box center [342, 311] width 10 height 8
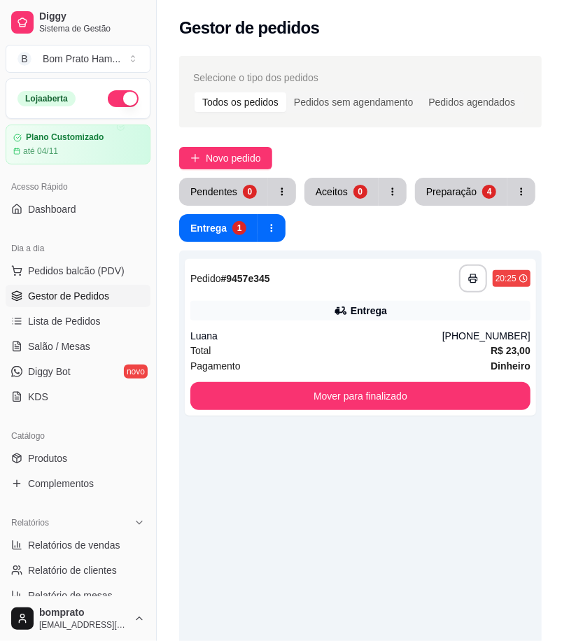
scroll to position [188, 0]
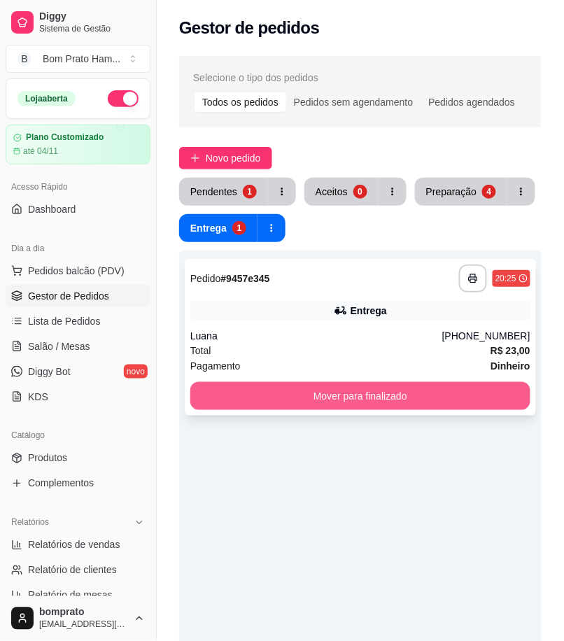
click at [470, 398] on button "Mover para finalizado" at bounding box center [360, 396] width 340 height 28
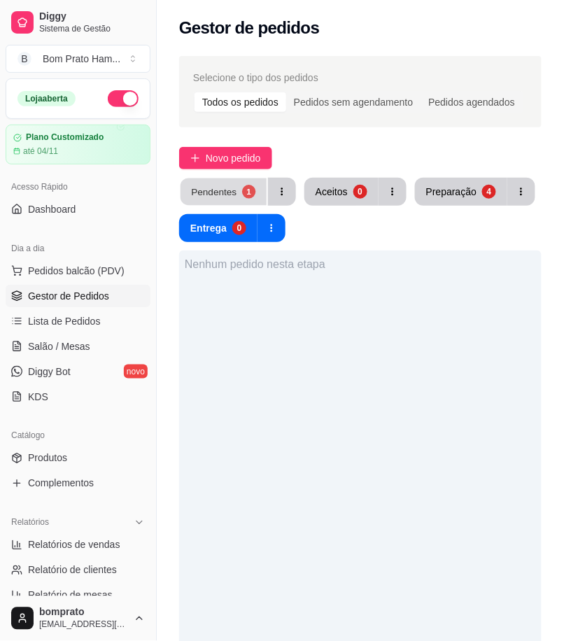
click at [249, 195] on div "1" at bounding box center [248, 191] width 13 height 13
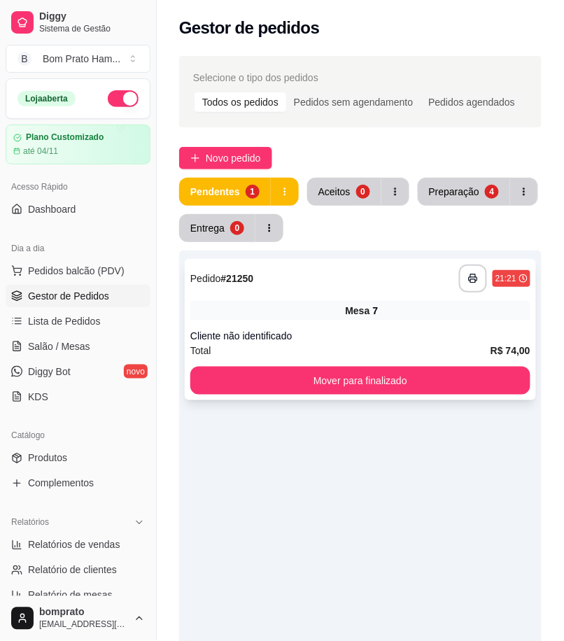
click at [340, 308] on div "Mesa 7" at bounding box center [360, 311] width 340 height 20
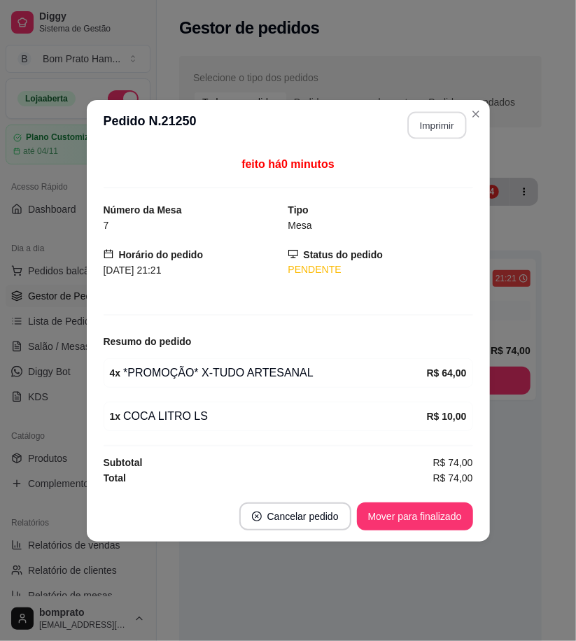
click at [443, 123] on button "Imprimir" at bounding box center [437, 124] width 59 height 27
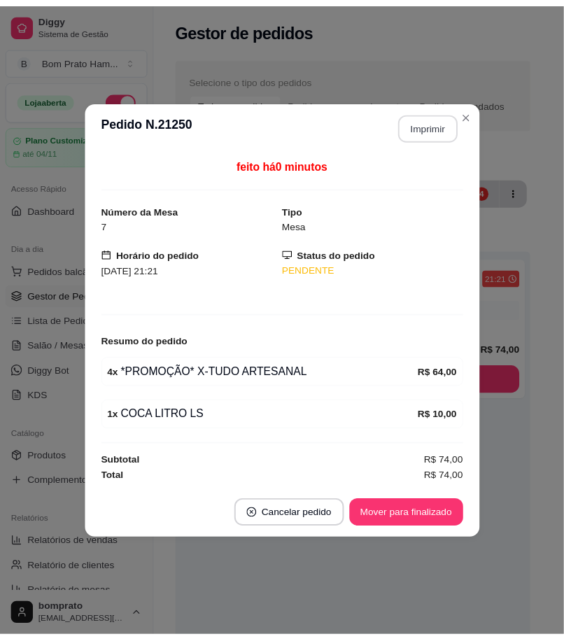
scroll to position [0, 0]
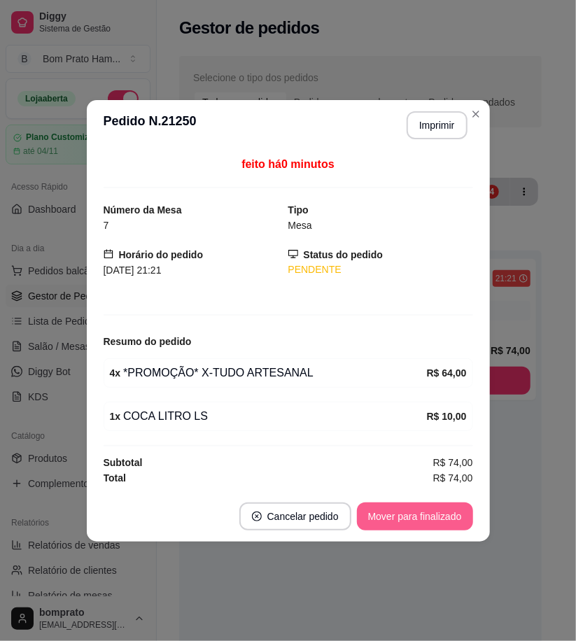
click at [424, 517] on button "Mover para finalizado" at bounding box center [415, 517] width 116 height 28
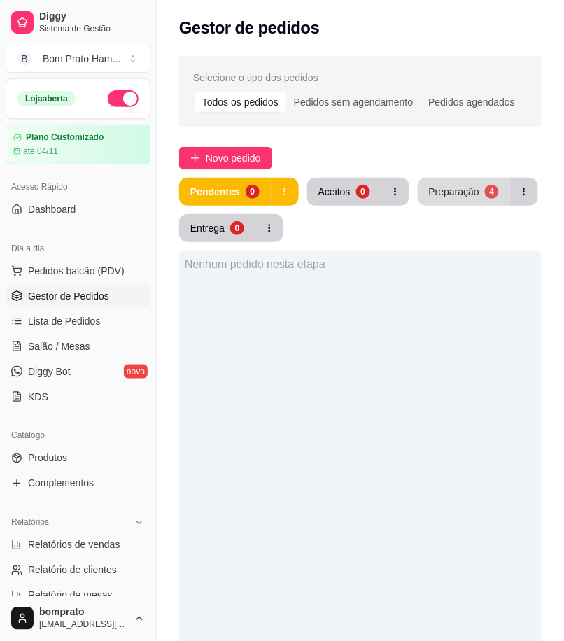
click at [436, 193] on div "Preparação" at bounding box center [454, 192] width 50 height 14
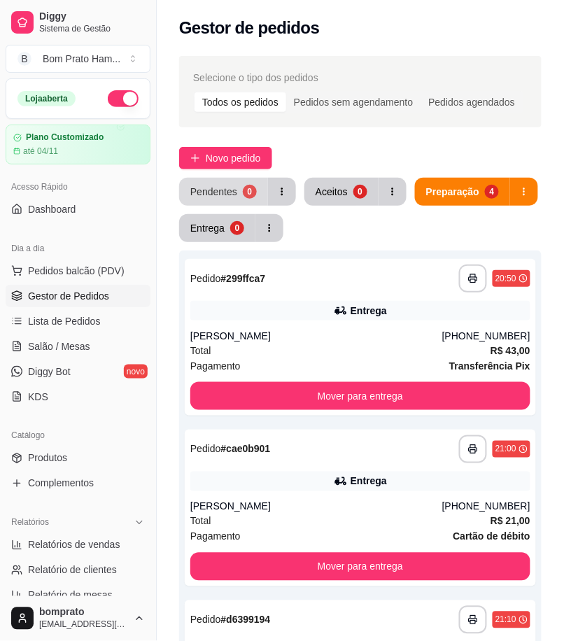
click at [218, 203] on button "Pendentes 0" at bounding box center [223, 192] width 89 height 28
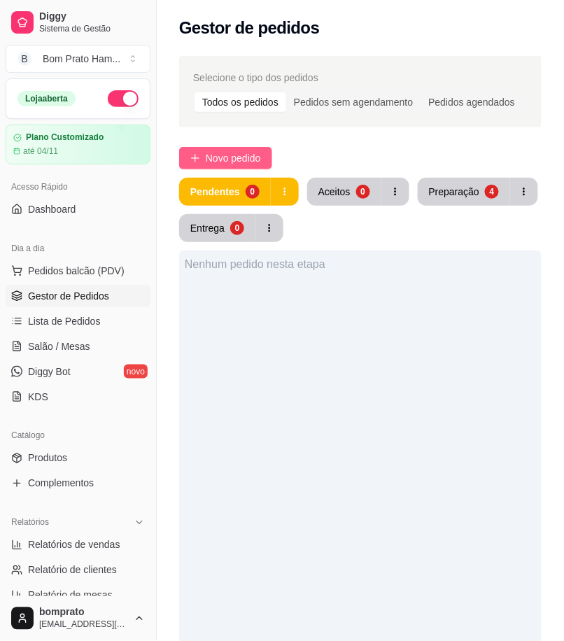
click at [228, 157] on span "Novo pedido" at bounding box center [233, 158] width 55 height 15
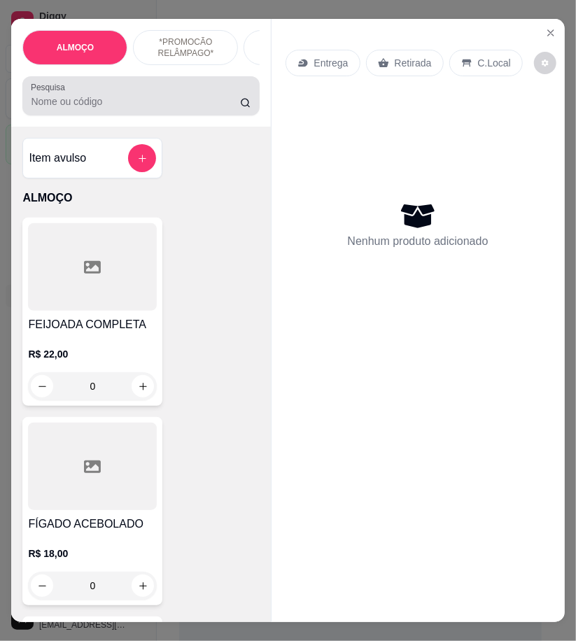
click at [78, 116] on div "Pesquisa" at bounding box center [140, 95] width 237 height 39
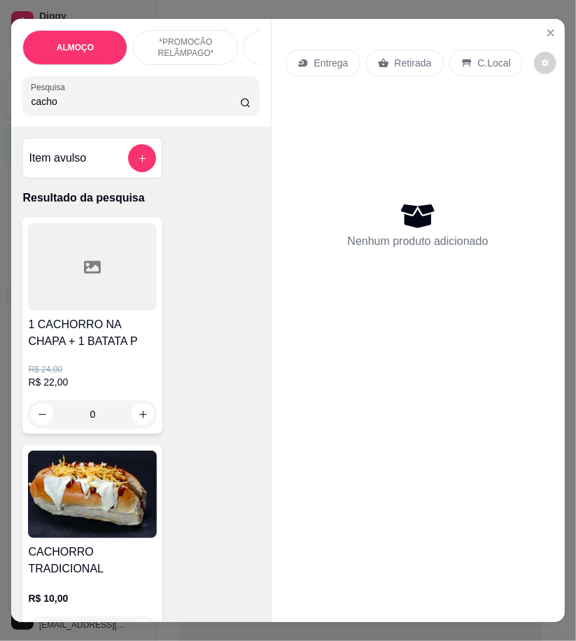
type input "cacho"
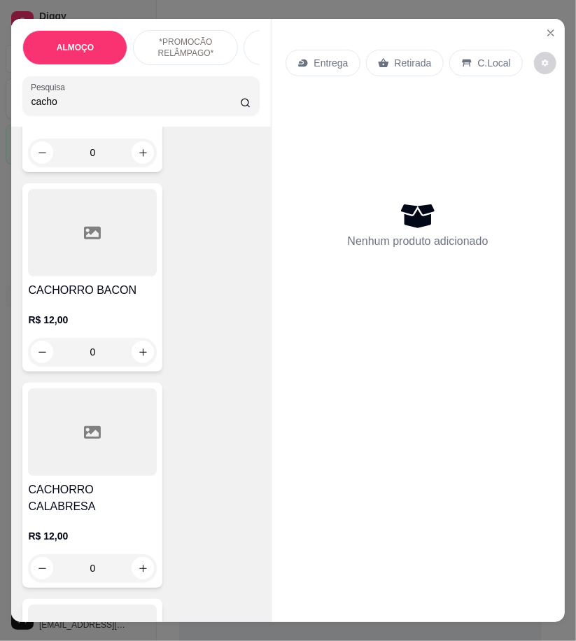
scroll to position [1322, 0]
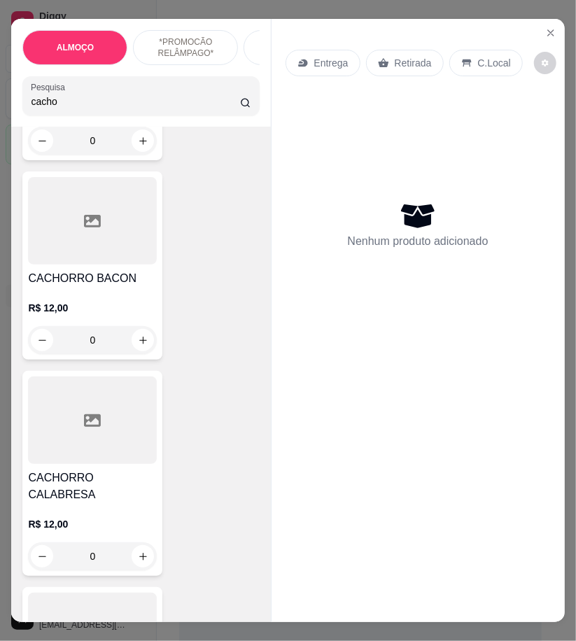
click at [118, 270] on h4 "CACHORRO BACON" at bounding box center [92, 278] width 129 height 17
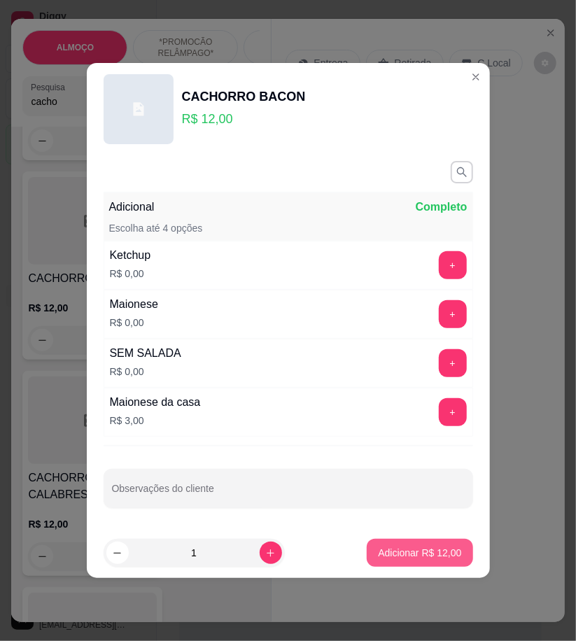
click at [438, 555] on p "Adicionar R$ 12,00" at bounding box center [419, 553] width 83 height 14
type input "1"
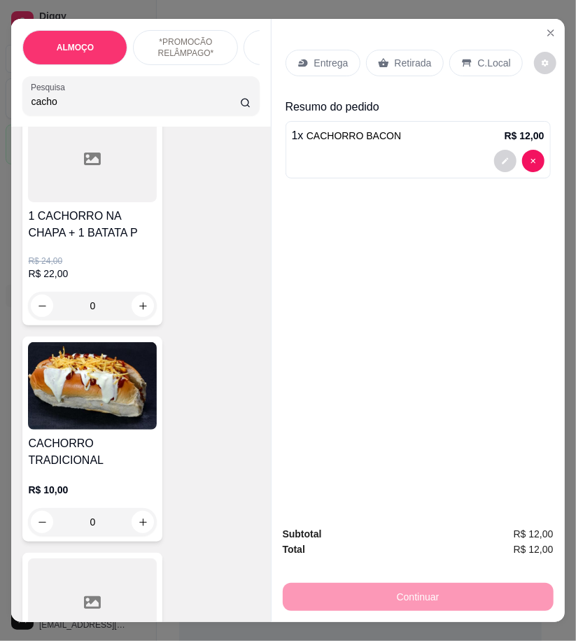
scroll to position [0, 0]
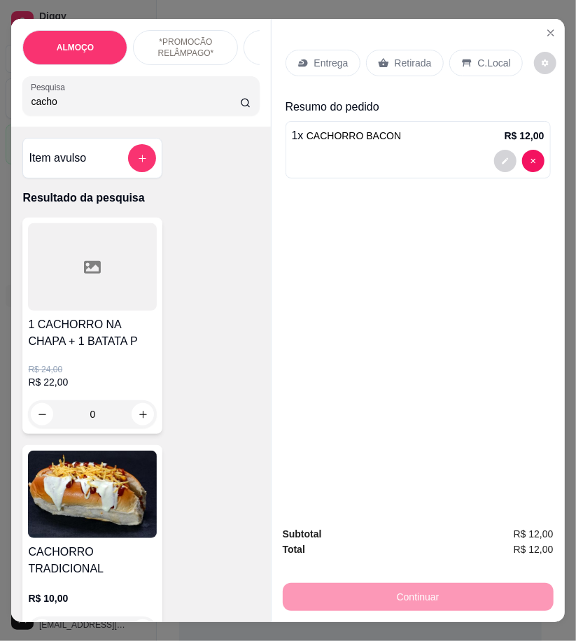
click at [75, 109] on input "cacho" at bounding box center [135, 102] width 209 height 14
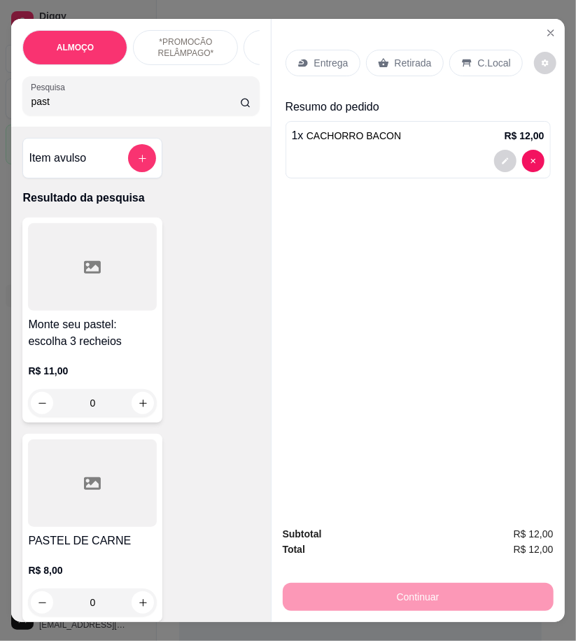
type input "past"
click at [91, 511] on div at bounding box center [92, 484] width 129 height 88
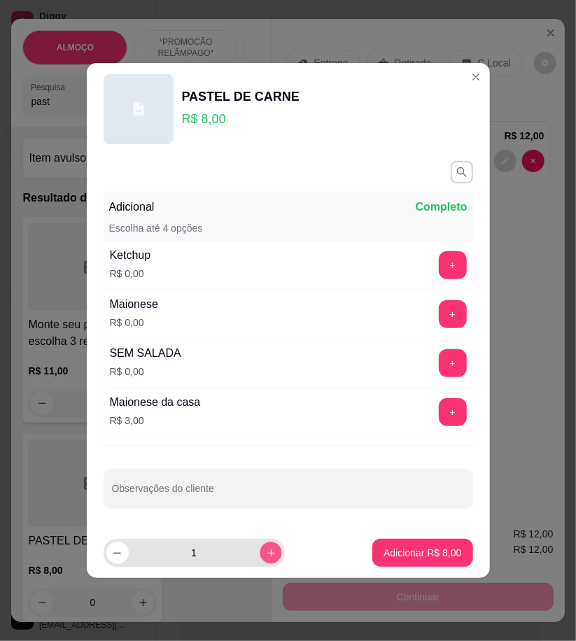
click at [260, 548] on button "increase-product-quantity" at bounding box center [271, 553] width 22 height 22
type input "2"
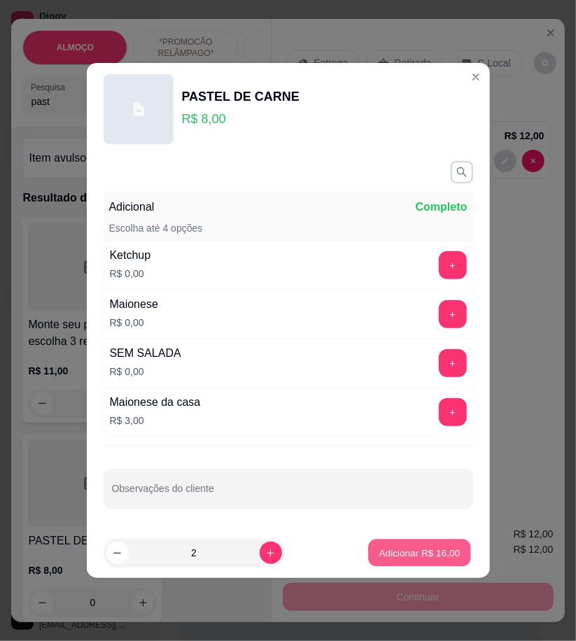
click at [405, 557] on p "Adicionar R$ 16,00" at bounding box center [420, 552] width 81 height 13
type input "2"
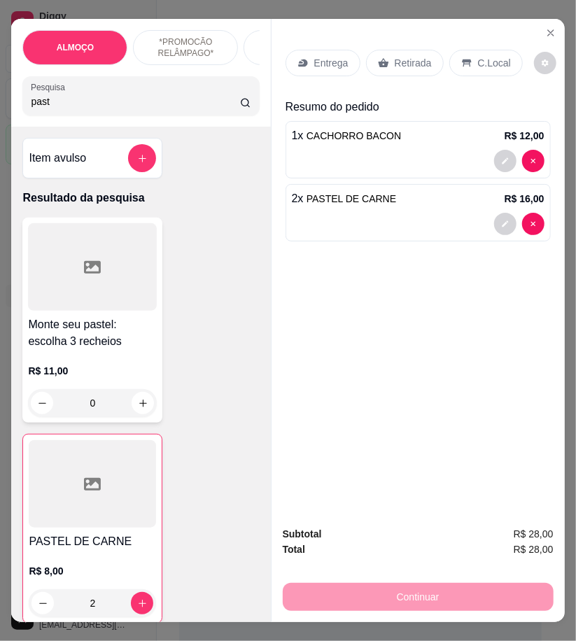
click at [50, 109] on input "past" at bounding box center [135, 102] width 209 height 14
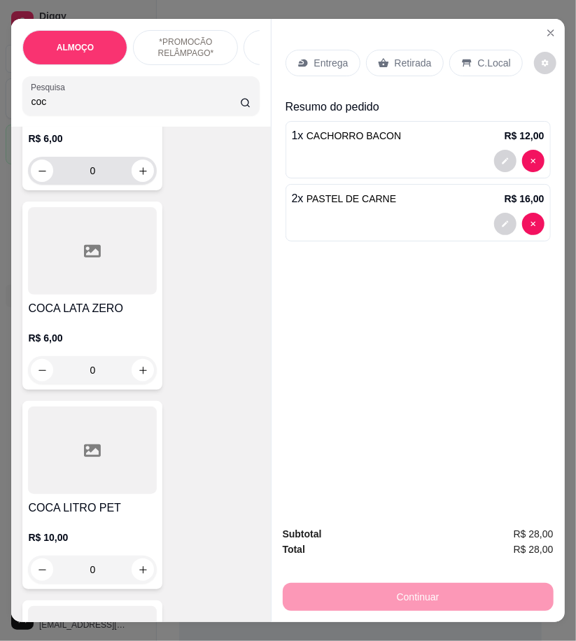
scroll to position [233, 0]
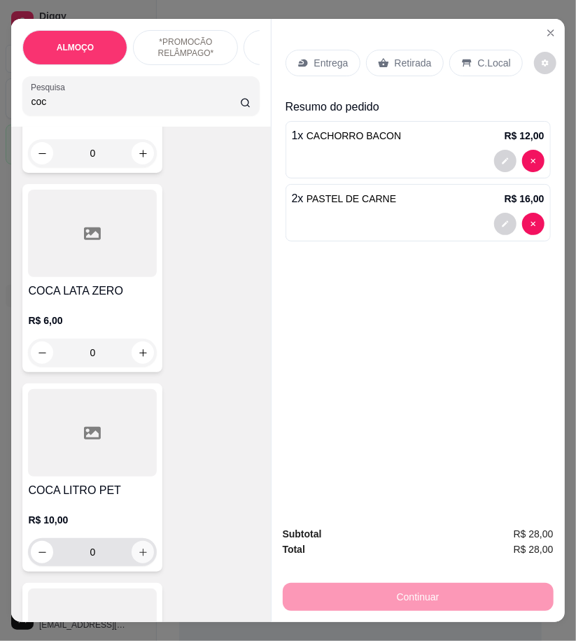
type input "coc"
click at [138, 558] on icon "increase-product-quantity" at bounding box center [143, 553] width 11 height 11
type input "1"
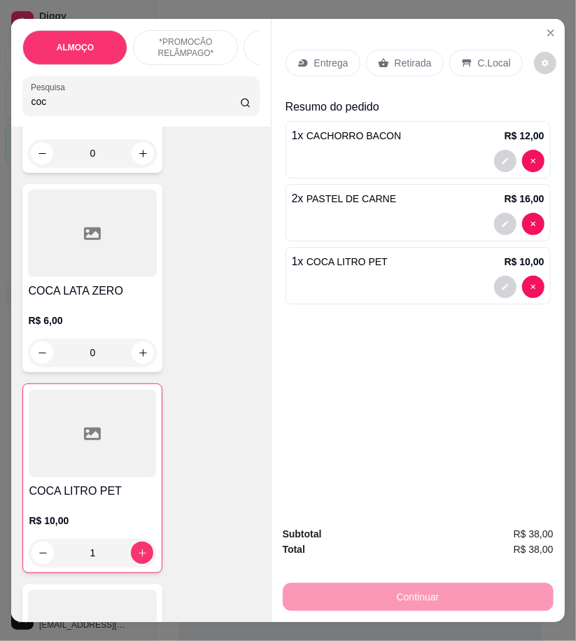
scroll to position [0, 0]
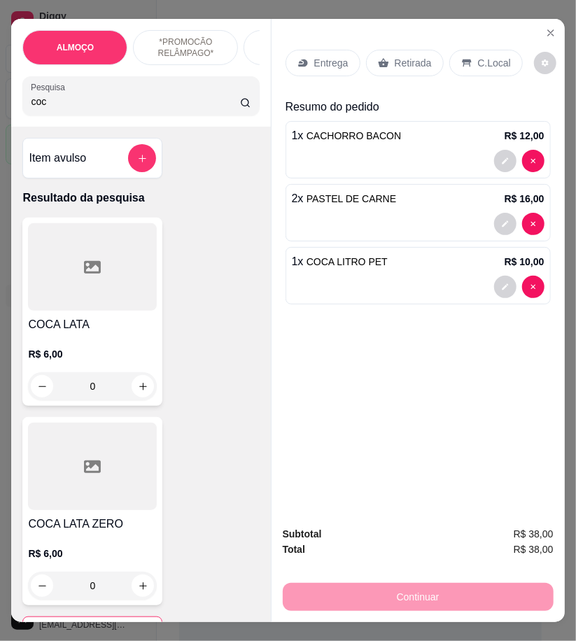
click at [62, 106] on input "coc" at bounding box center [135, 102] width 209 height 14
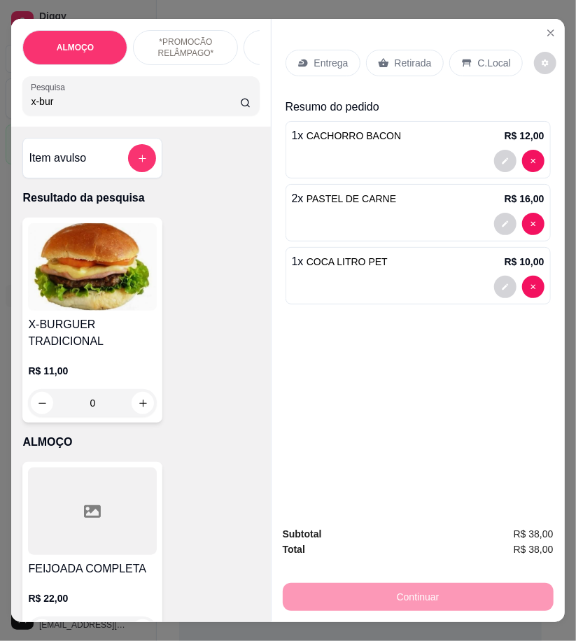
type input "x-bur"
click at [110, 303] on img at bounding box center [92, 267] width 129 height 88
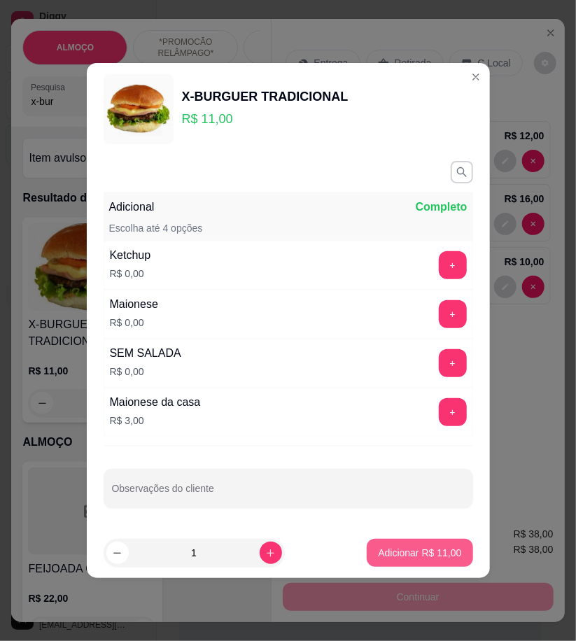
click at [389, 550] on p "Adicionar R$ 11,00" at bounding box center [419, 553] width 83 height 14
type input "1"
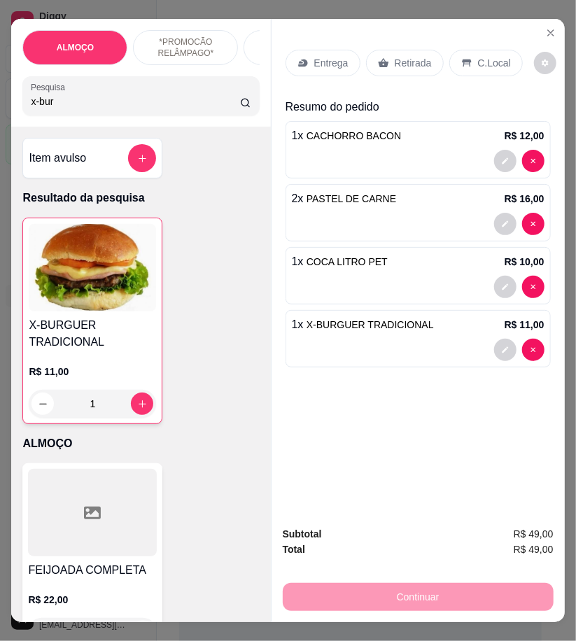
click at [330, 56] on p "Entrega" at bounding box center [331, 63] width 34 height 14
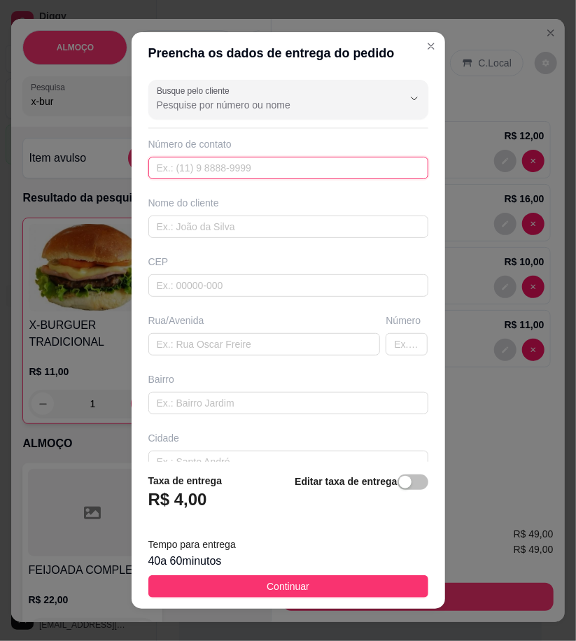
paste input "558 79147-2433"
type input "558 79147-2433"
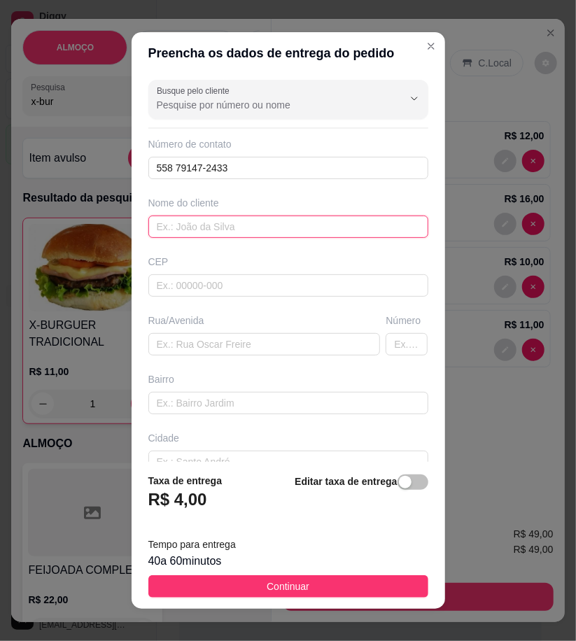
paste input "franciele"
type input "franciele"
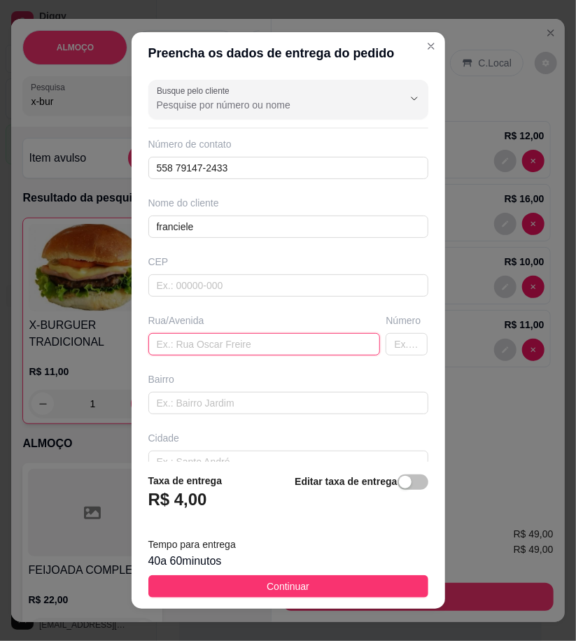
paste input "Alto Rio Branco por atrás de Valdir Gravatá Casa de Léo de Dedé rua de bico"
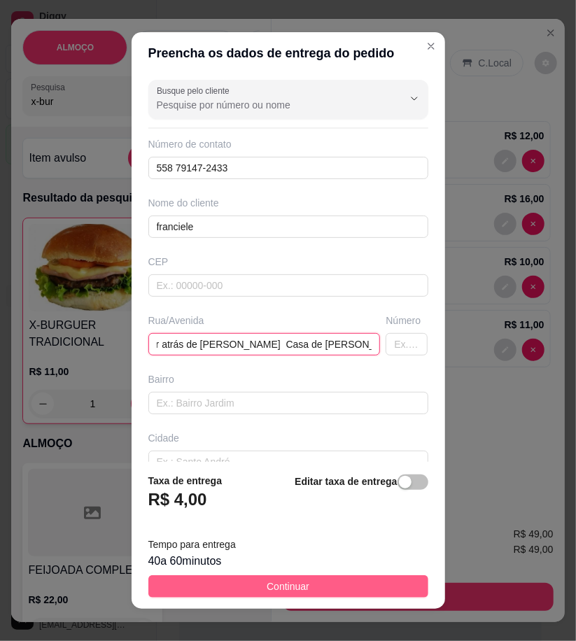
type input "Alto Rio Branco por atrás de Valdir Gravatá Casa de Léo de Dedé rua de bico"
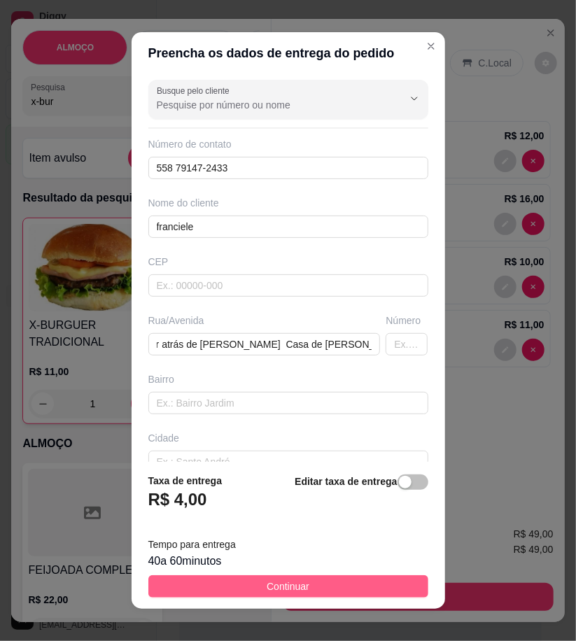
click at [364, 580] on button "Continuar" at bounding box center [288, 587] width 280 height 22
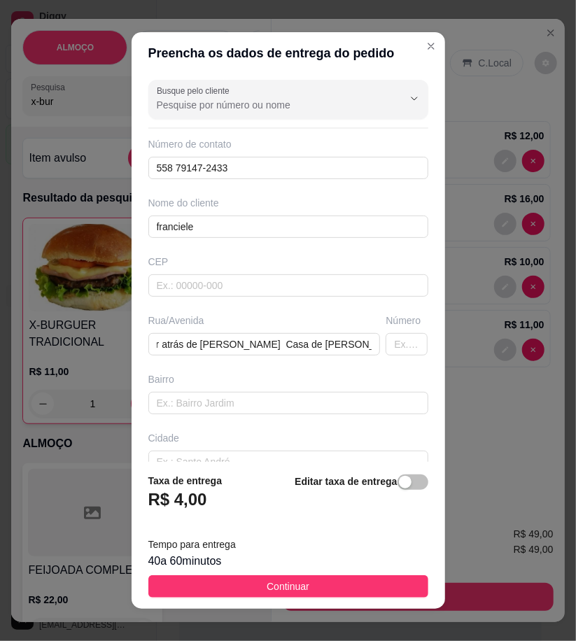
scroll to position [0, 0]
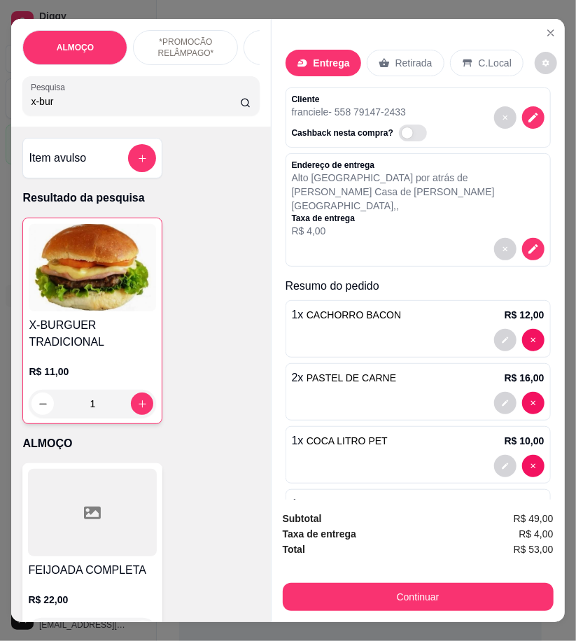
click at [437, 583] on button "Continuar" at bounding box center [418, 597] width 271 height 28
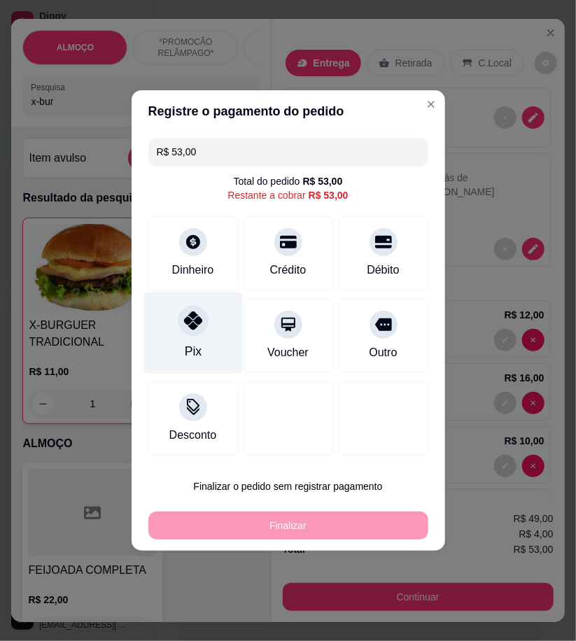
click at [220, 343] on div "Pix" at bounding box center [193, 334] width 99 height 82
type input "R$ 0,00"
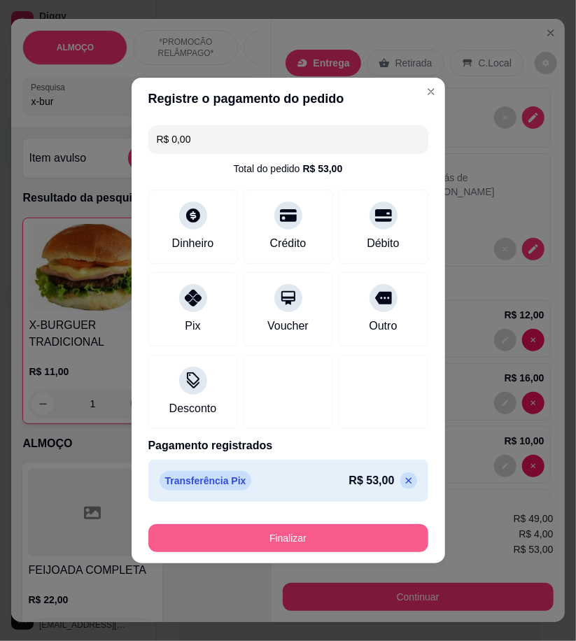
click at [347, 536] on button "Finalizar" at bounding box center [288, 539] width 280 height 28
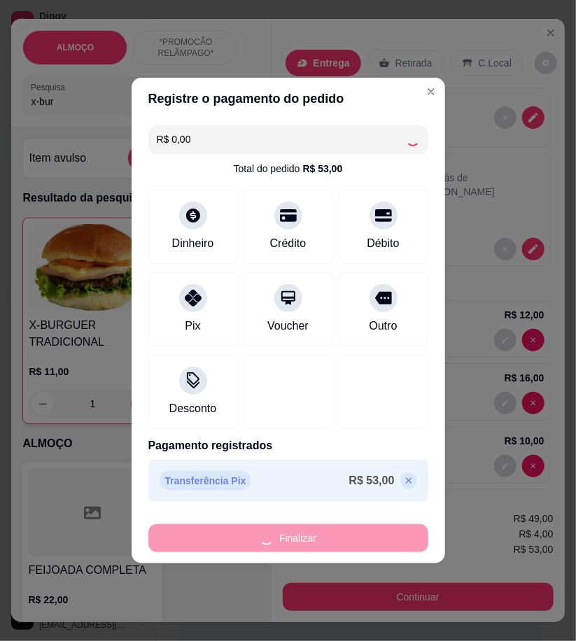
type input "0"
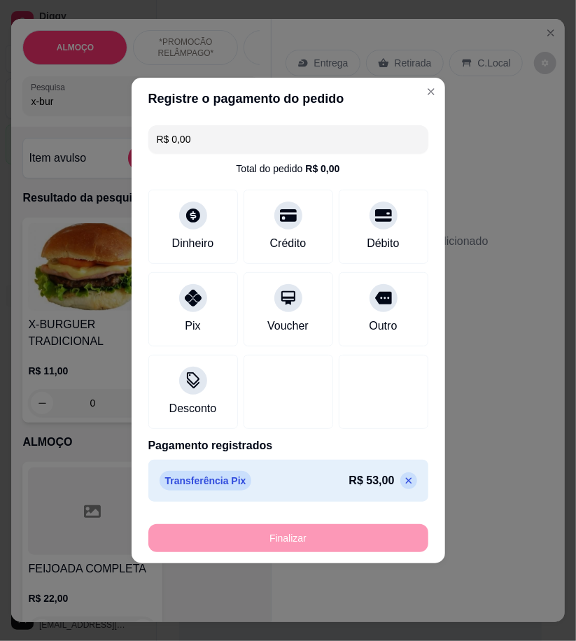
type input "-R$ 53,00"
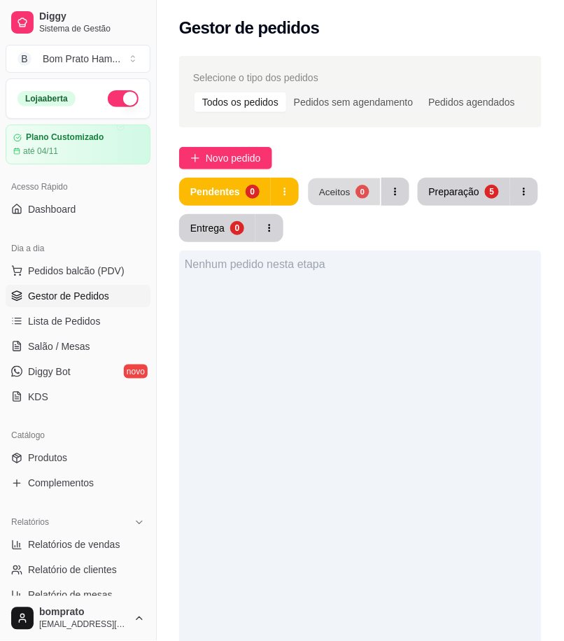
click at [328, 200] on button "Aceitos 0" at bounding box center [344, 192] width 72 height 27
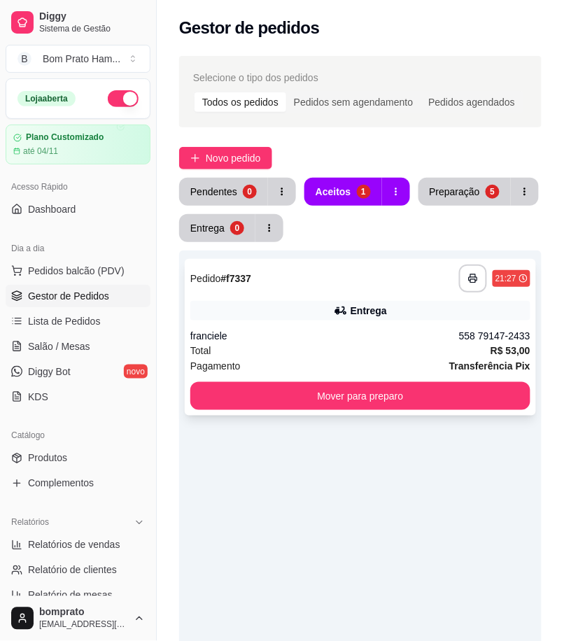
click at [331, 311] on div "Entrega" at bounding box center [360, 311] width 340 height 20
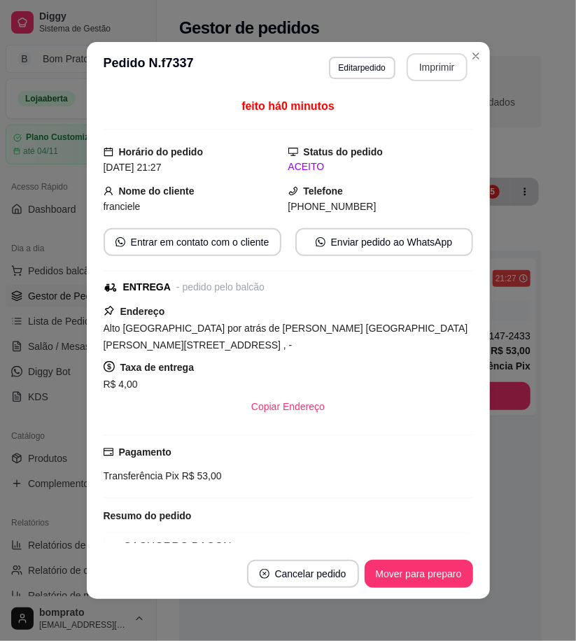
click at [436, 62] on button "Imprimir" at bounding box center [437, 67] width 61 height 28
click at [443, 587] on button "Mover para preparo" at bounding box center [419, 574] width 109 height 28
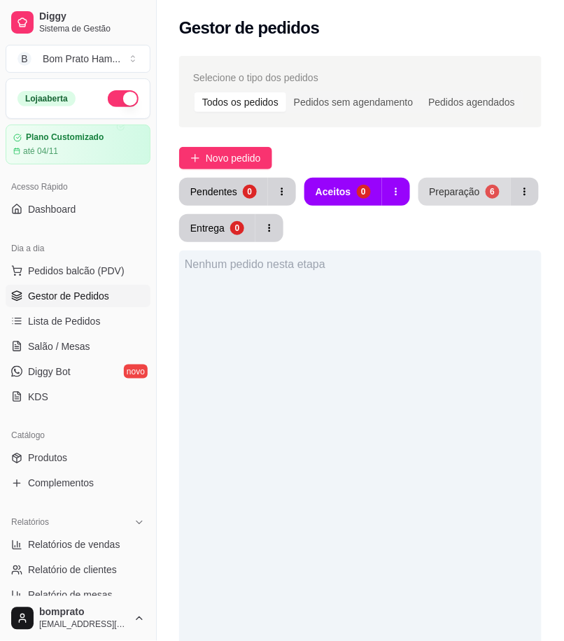
click at [478, 203] on button "Preparação 6" at bounding box center [465, 192] width 92 height 28
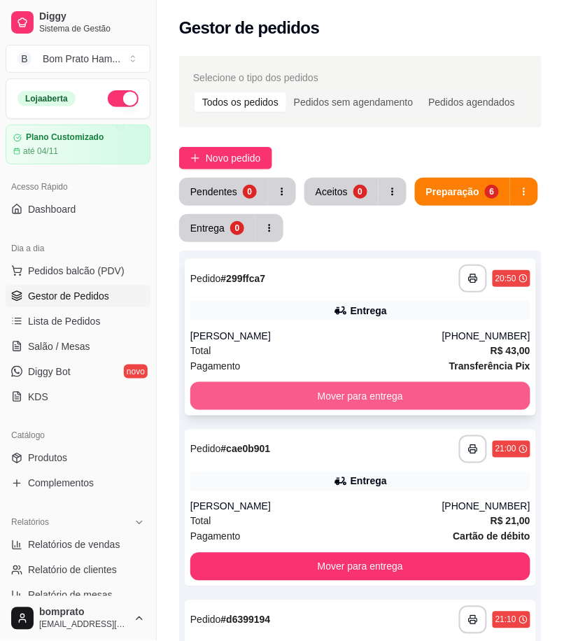
click at [421, 388] on button "Mover para entrega" at bounding box center [360, 396] width 340 height 28
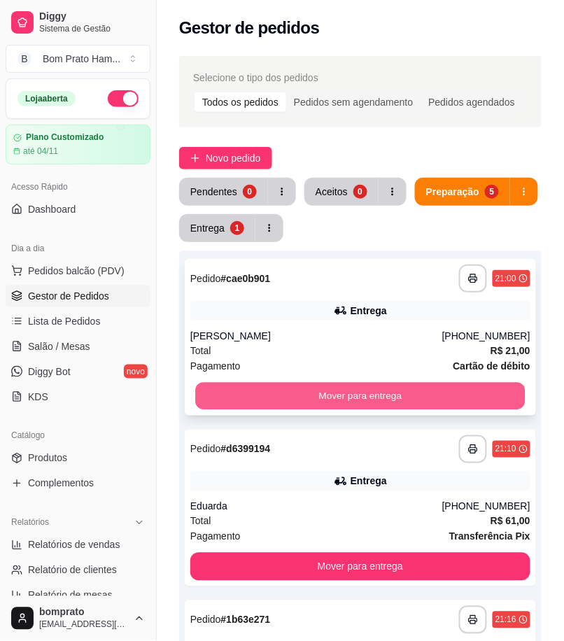
click at [380, 404] on button "Mover para entrega" at bounding box center [360, 396] width 330 height 27
click at [380, 395] on button "Mover para entrega" at bounding box center [360, 396] width 330 height 27
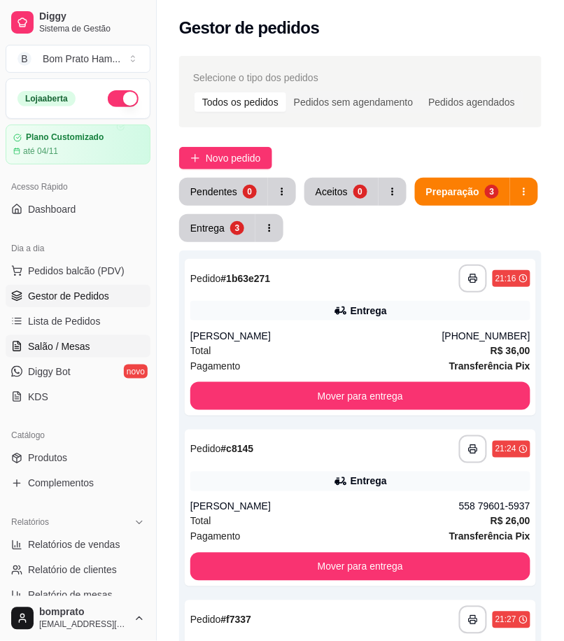
click at [74, 347] on span "Salão / Mesas" at bounding box center [59, 347] width 62 height 14
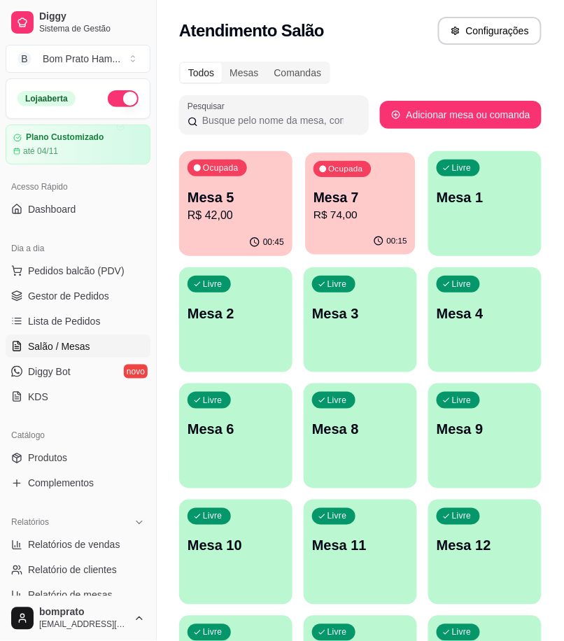
click at [353, 228] on button "Ocupada Mesa 7 R$ 74,00 00:15" at bounding box center [360, 204] width 110 height 102
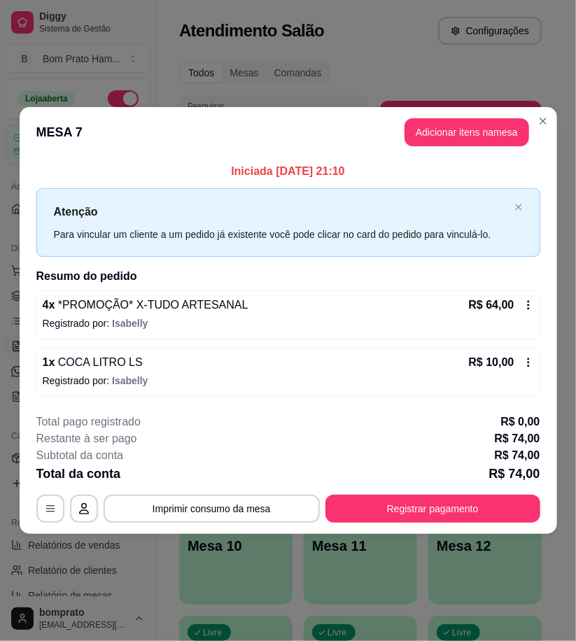
click at [526, 309] on icon at bounding box center [528, 305] width 11 height 11
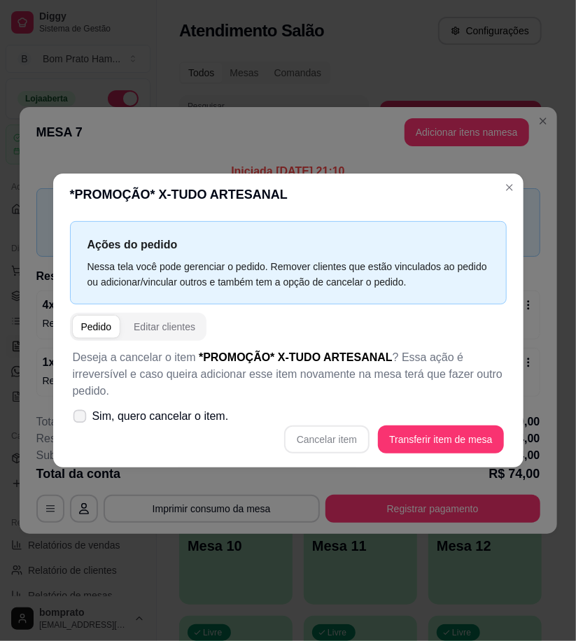
click at [82, 412] on icon at bounding box center [79, 416] width 11 height 8
click at [81, 419] on input "Sim, quero cancelar o item." at bounding box center [76, 423] width 9 height 9
checkbox input "true"
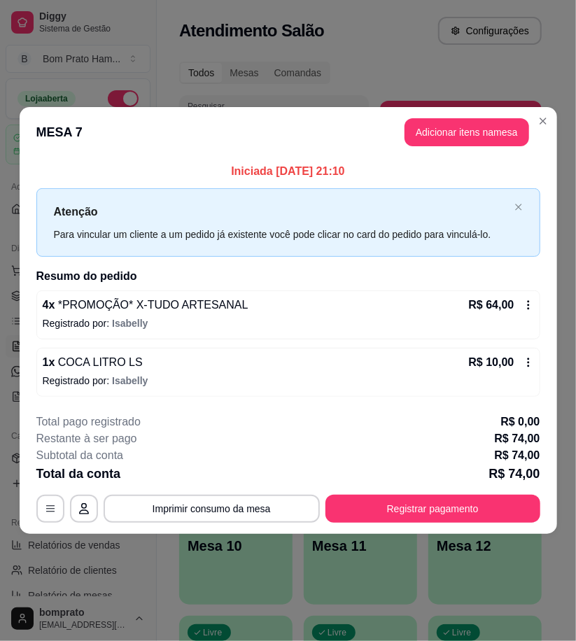
click at [525, 305] on icon at bounding box center [528, 305] width 11 height 11
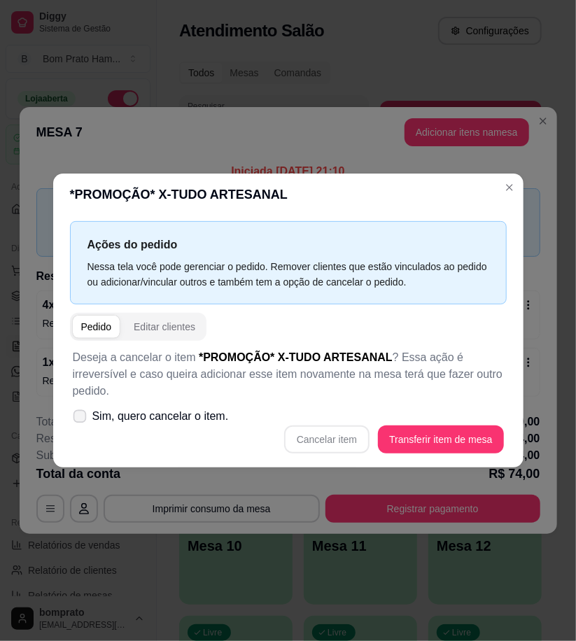
click at [83, 410] on span at bounding box center [79, 416] width 13 height 13
click at [81, 419] on input "Sim, quero cancelar o item." at bounding box center [76, 423] width 9 height 9
checkbox input "true"
click at [318, 432] on button "Cancelar item" at bounding box center [327, 439] width 83 height 27
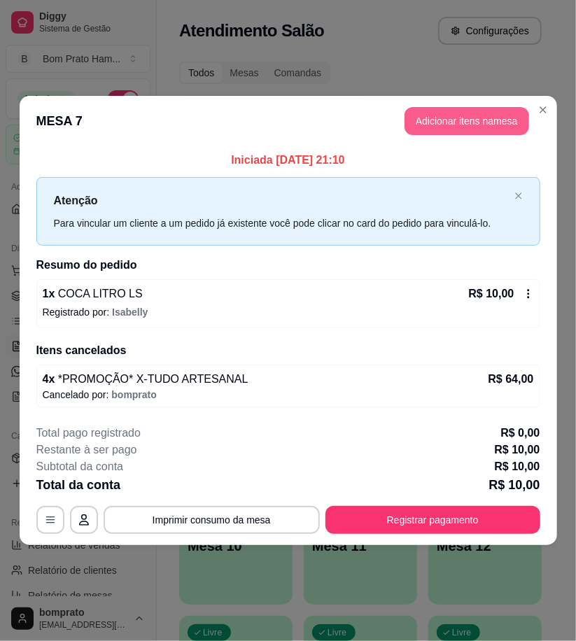
click at [464, 120] on button "Adicionar itens na mesa" at bounding box center [467, 121] width 125 height 28
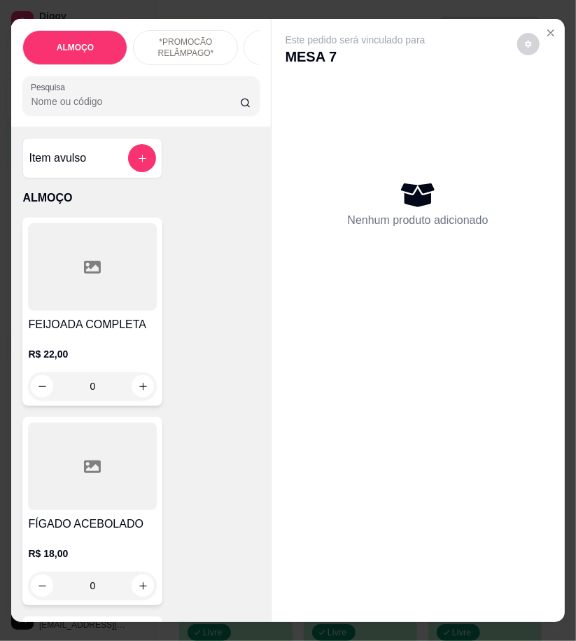
click at [68, 123] on div "ALMOÇO *PROMOCÃO RELÂMPAGO* HAMBÚRGUER TRADICIONAL HAMBÚRGUER ARTESANAL BATATA …" at bounding box center [140, 73] width 259 height 108
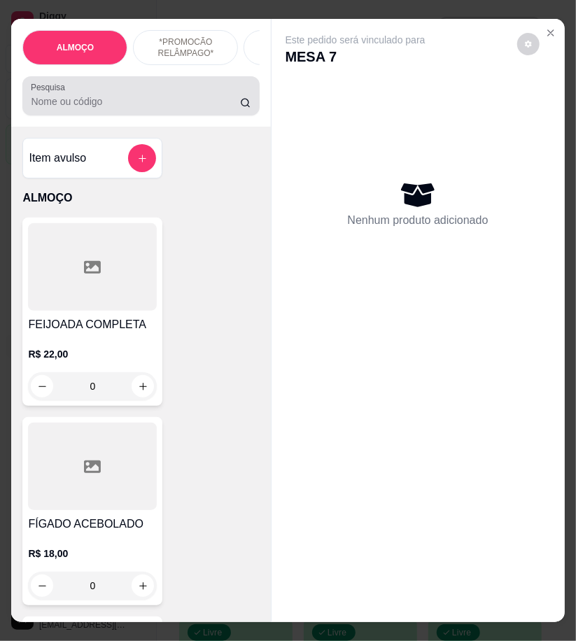
click at [68, 109] on input "Pesquisa" at bounding box center [135, 102] width 209 height 14
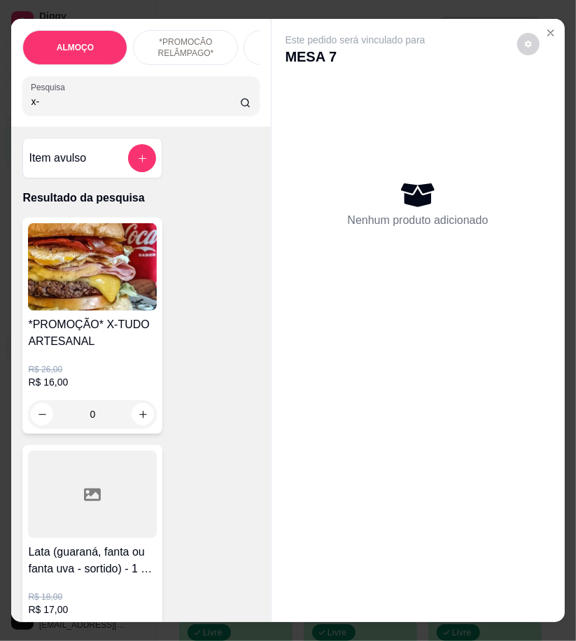
type input "x-"
click at [92, 284] on img at bounding box center [92, 267] width 129 height 88
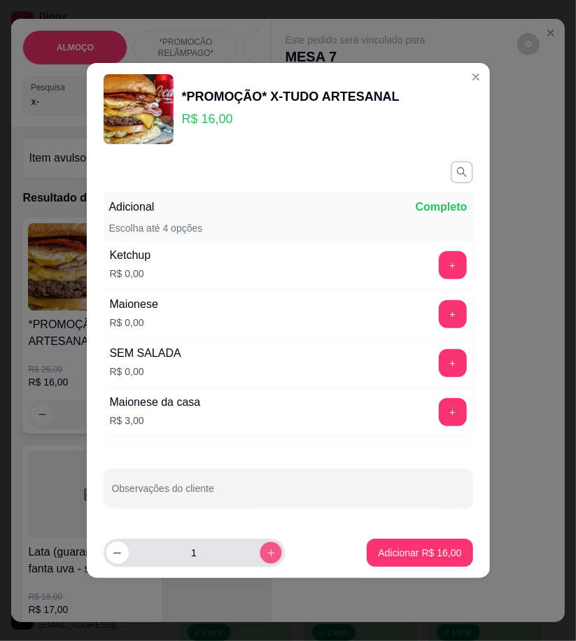
click at [265, 555] on icon "increase-product-quantity" at bounding box center [270, 553] width 11 height 11
type input "3"
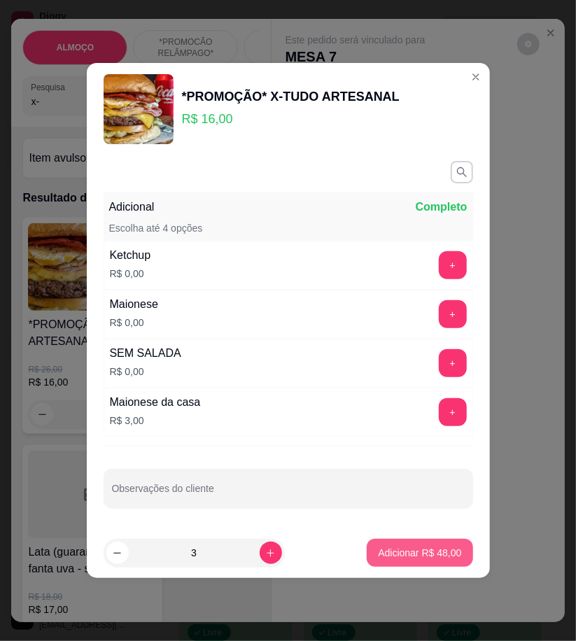
click at [404, 564] on button "Adicionar R$ 48,00" at bounding box center [420, 553] width 106 height 28
type input "3"
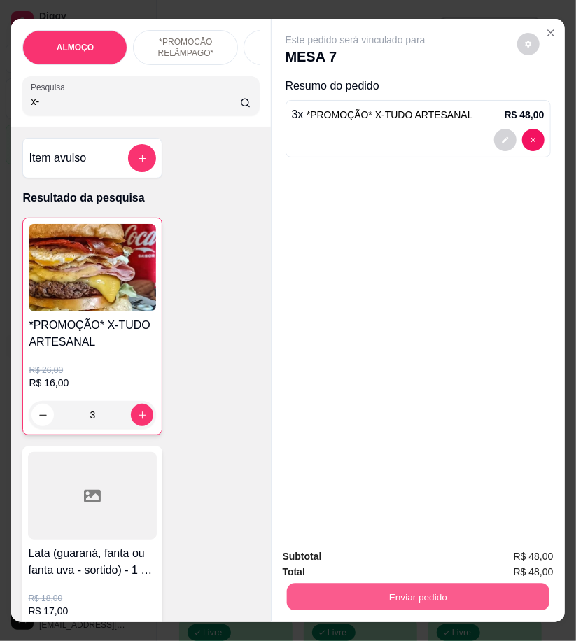
click at [450, 595] on button "Enviar pedido" at bounding box center [417, 596] width 263 height 27
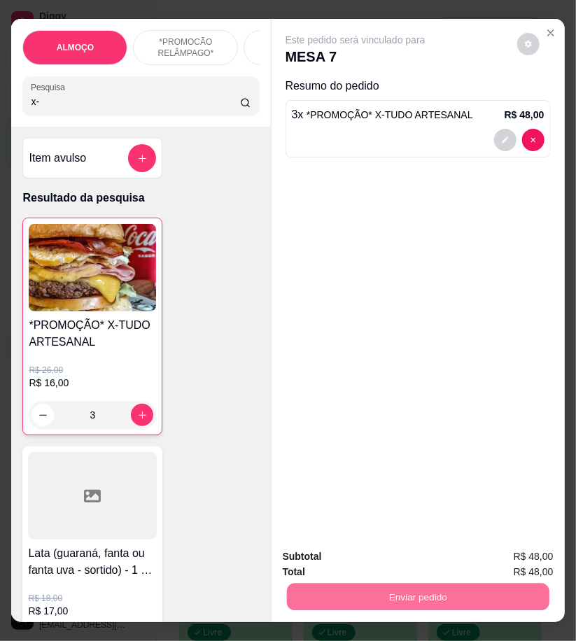
click at [518, 558] on button "Enviar pedido" at bounding box center [515, 557] width 79 height 27
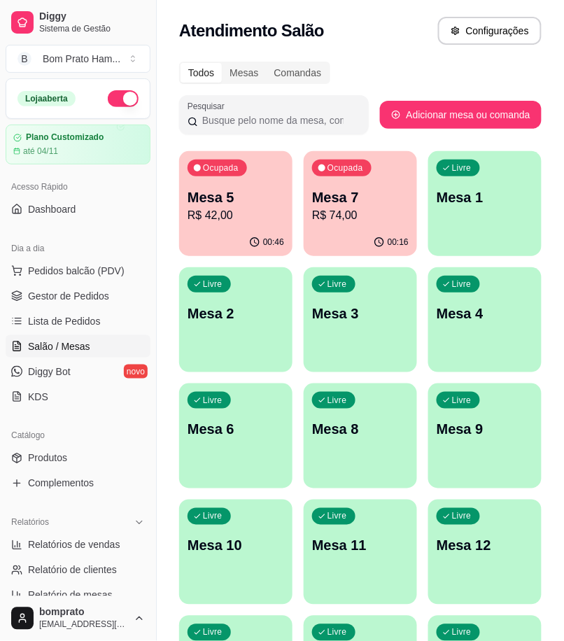
click at [70, 283] on ul "Pedidos balcão (PDV) Gestor de Pedidos Lista de Pedidos Salão / Mesas Diggy Bot…" at bounding box center [78, 334] width 145 height 148
click at [70, 304] on link "Gestor de Pedidos" at bounding box center [78, 296] width 145 height 22
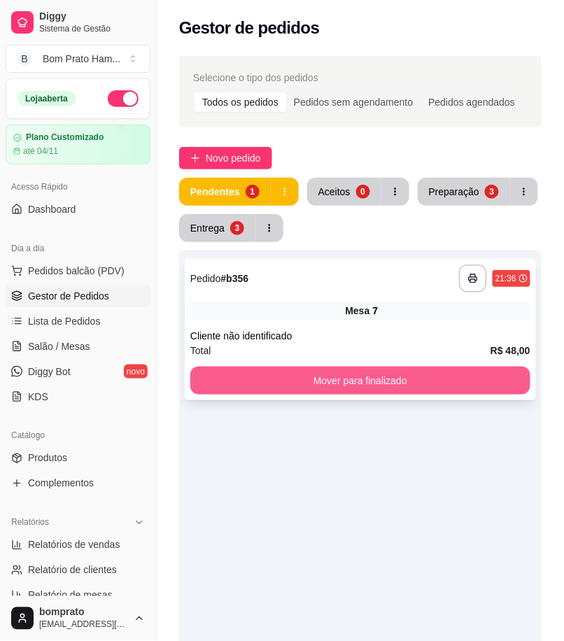
click at [412, 379] on button "Mover para finalizado" at bounding box center [360, 381] width 340 height 28
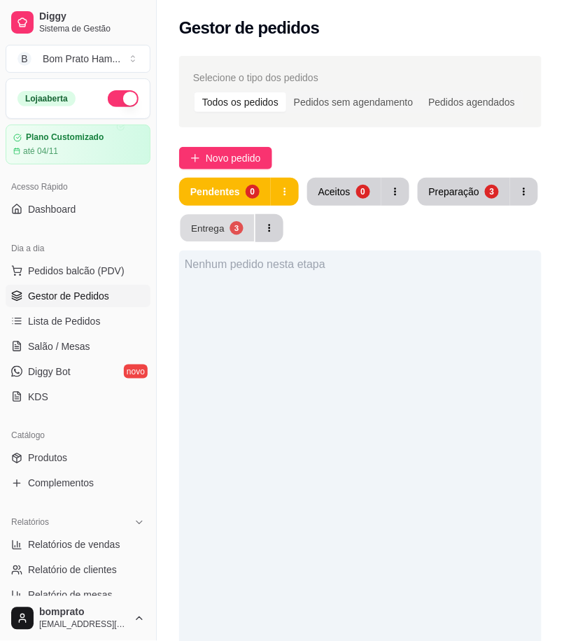
click at [228, 232] on button "Entrega 3" at bounding box center [218, 228] width 74 height 27
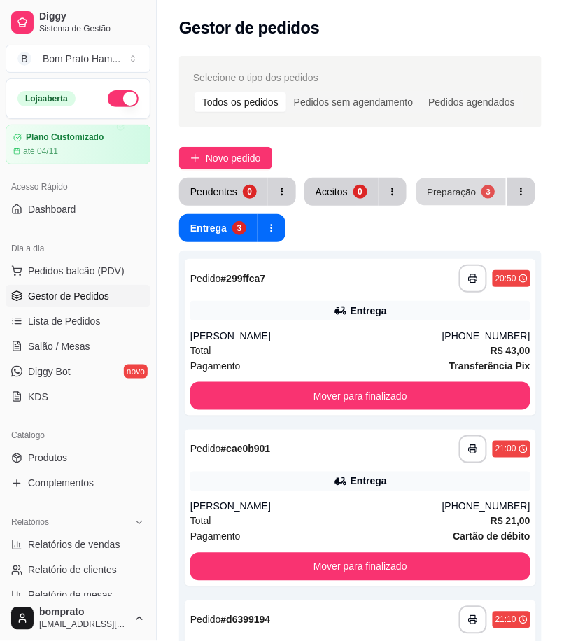
click at [450, 186] on div "Preparação" at bounding box center [451, 191] width 49 height 13
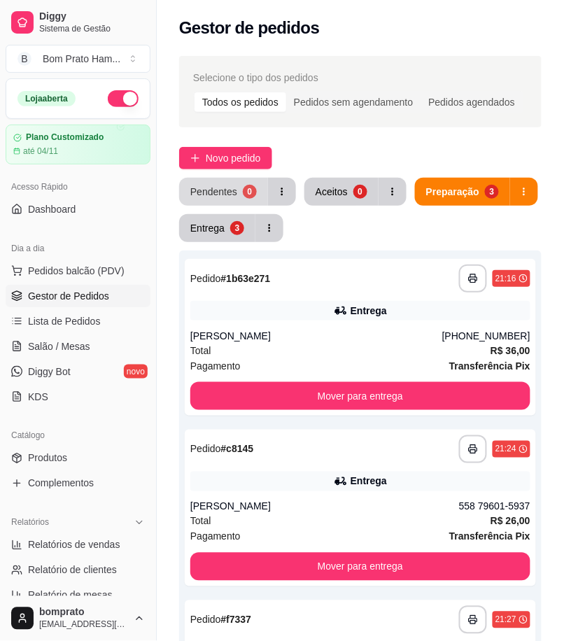
click at [225, 199] on button "Pendentes 0" at bounding box center [223, 192] width 89 height 28
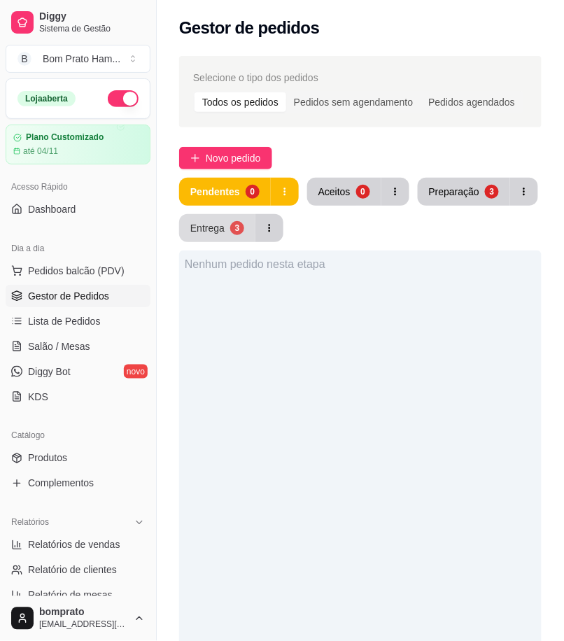
click at [224, 215] on button "Entrega 3" at bounding box center [217, 228] width 76 height 28
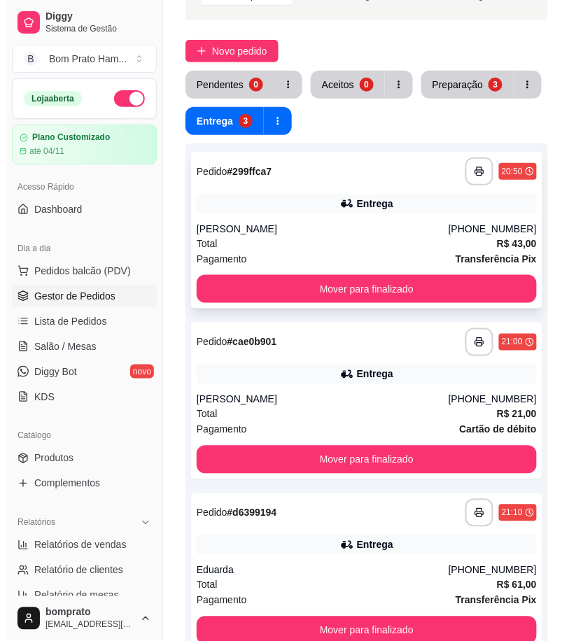
scroll to position [307, 0]
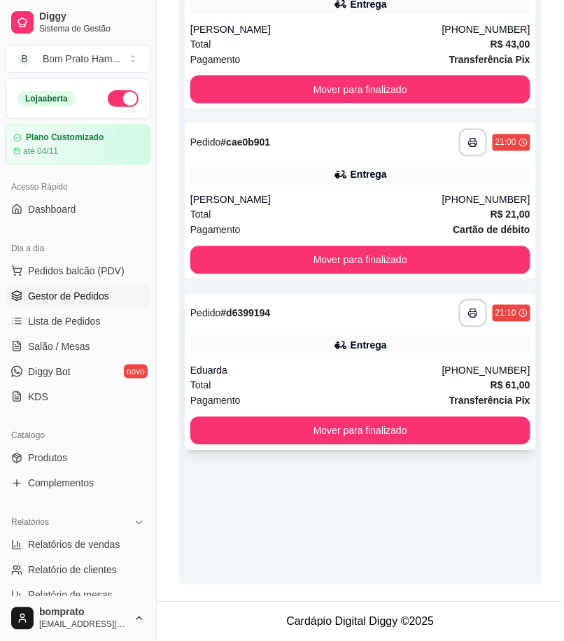
click at [351, 350] on div "Entrega" at bounding box center [360, 346] width 340 height 20
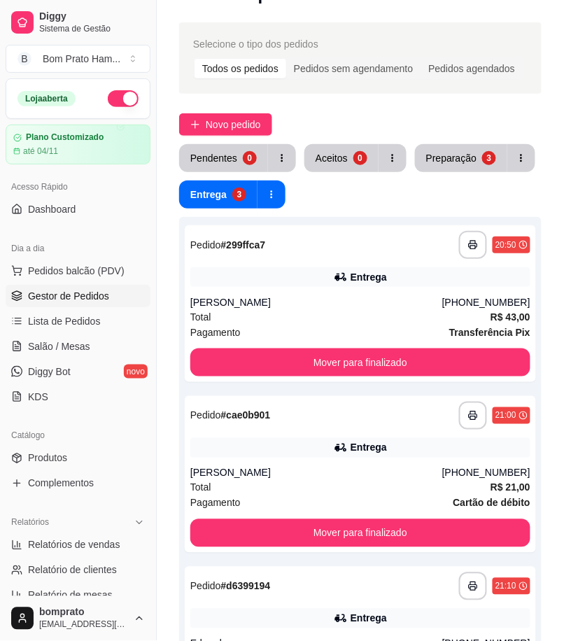
scroll to position [0, 0]
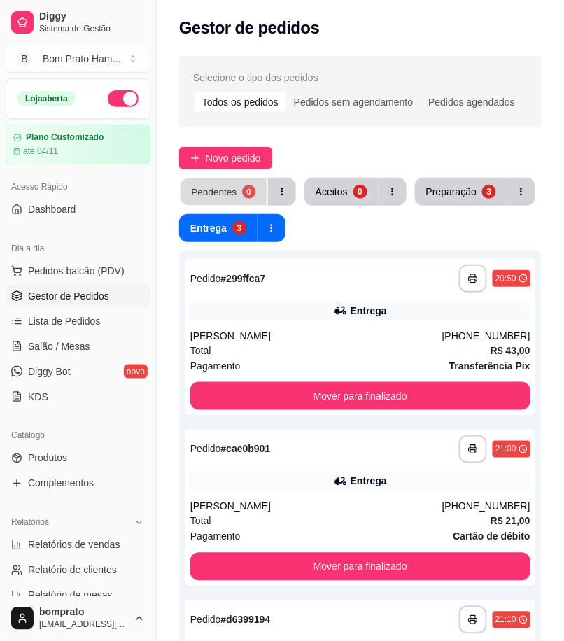
click at [242, 193] on div "0" at bounding box center [248, 191] width 13 height 13
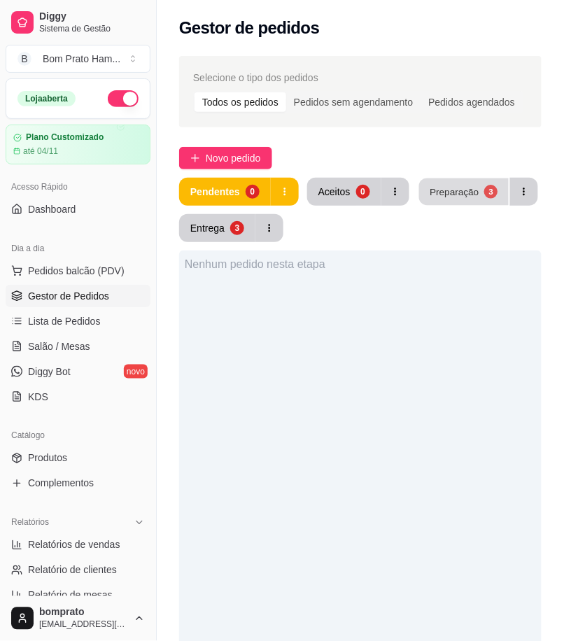
click at [457, 201] on button "Preparação 3" at bounding box center [464, 192] width 90 height 27
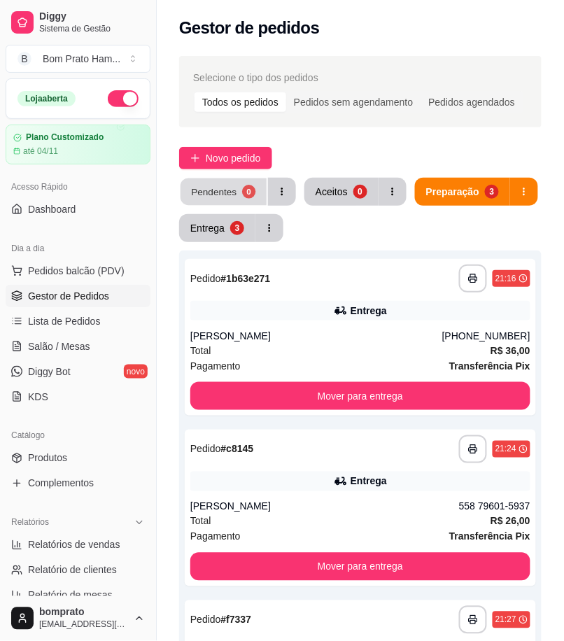
click at [218, 193] on div "Pendentes" at bounding box center [214, 191] width 46 height 13
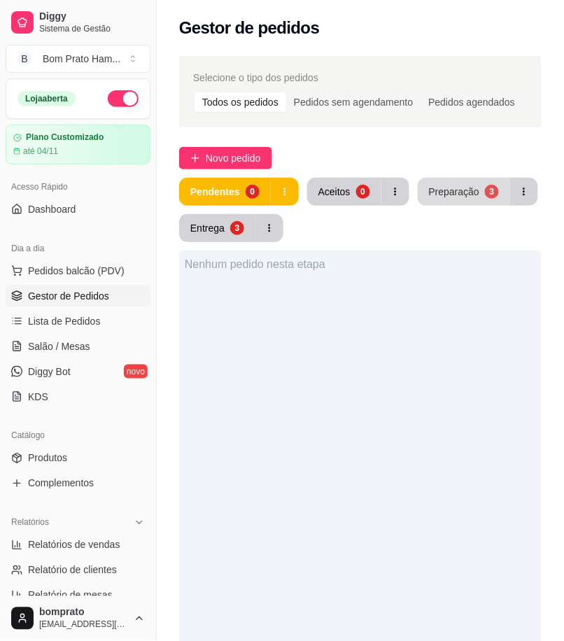
click at [466, 196] on div "Preparação" at bounding box center [454, 192] width 50 height 14
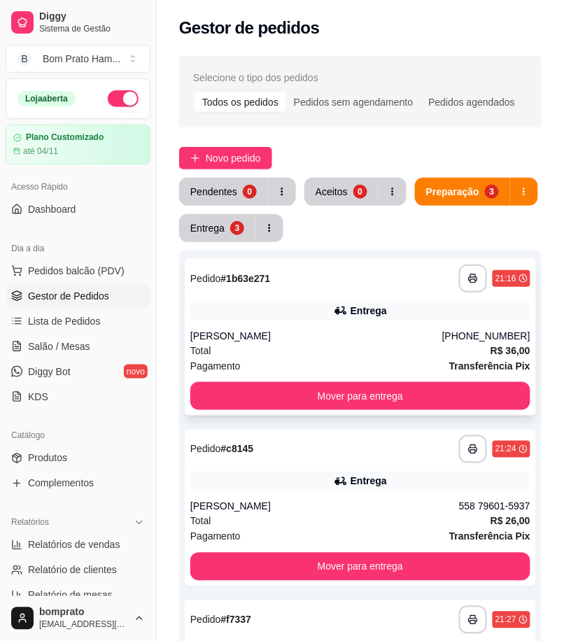
click at [328, 301] on div "**********" at bounding box center [361, 337] width 352 height 157
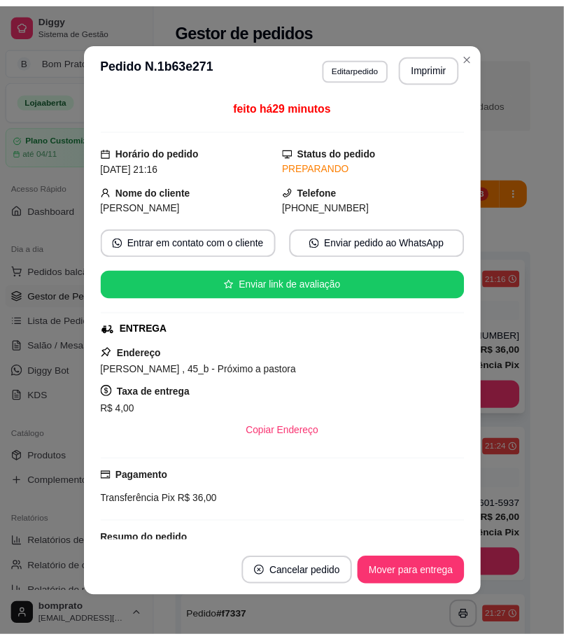
scroll to position [99, 0]
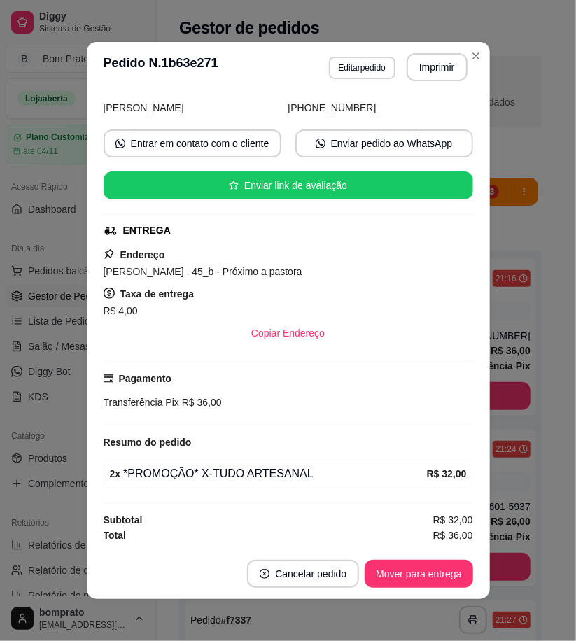
click at [473, 295] on div "feito há 29 minutos Horário do pedido 14/10/2025 21:16 Status do pedido PREPARA…" at bounding box center [288, 320] width 403 height 457
click at [485, 292] on div "**********" at bounding box center [288, 320] width 576 height 641
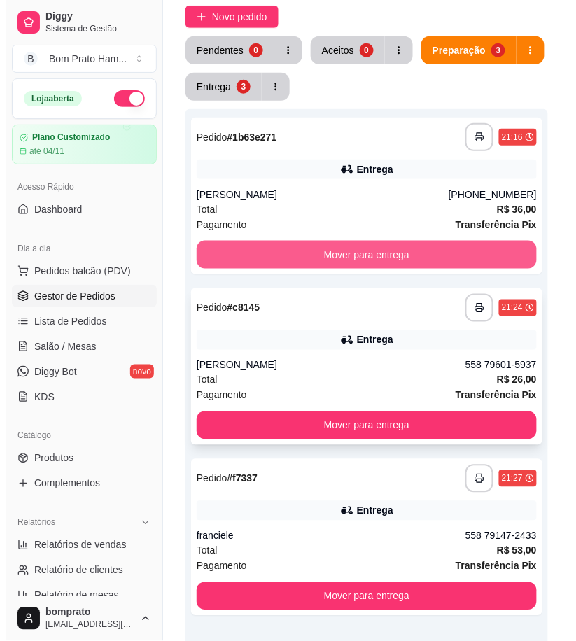
scroll to position [155, 0]
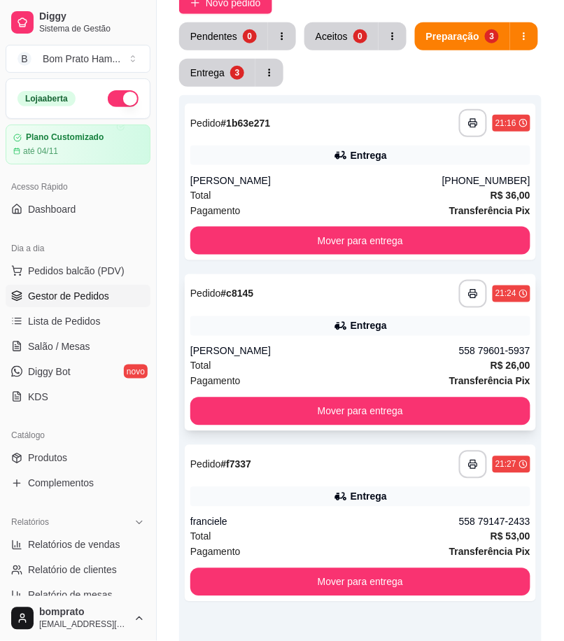
click at [392, 340] on div "**********" at bounding box center [361, 353] width 352 height 157
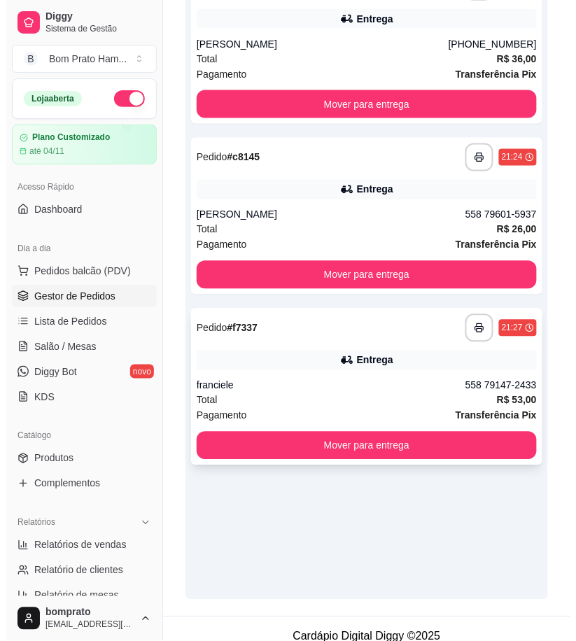
scroll to position [307, 0]
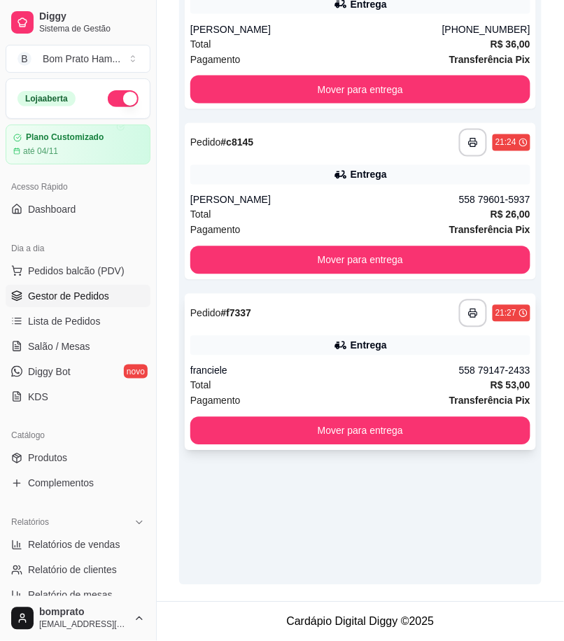
click at [392, 338] on div "Entrega" at bounding box center [360, 346] width 340 height 20
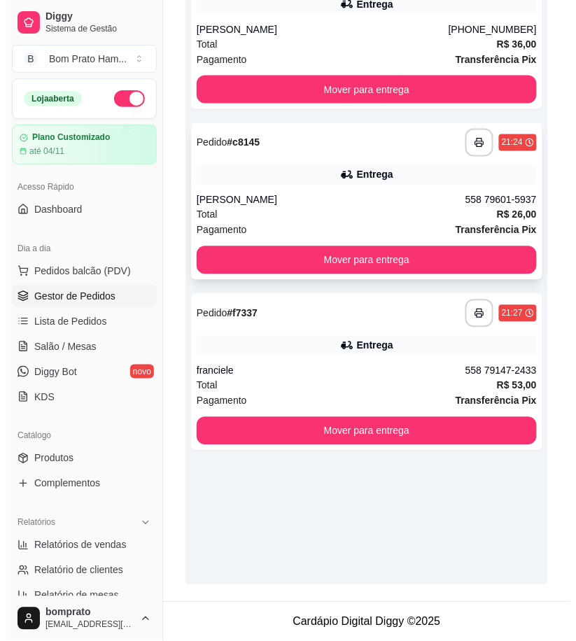
scroll to position [0, 0]
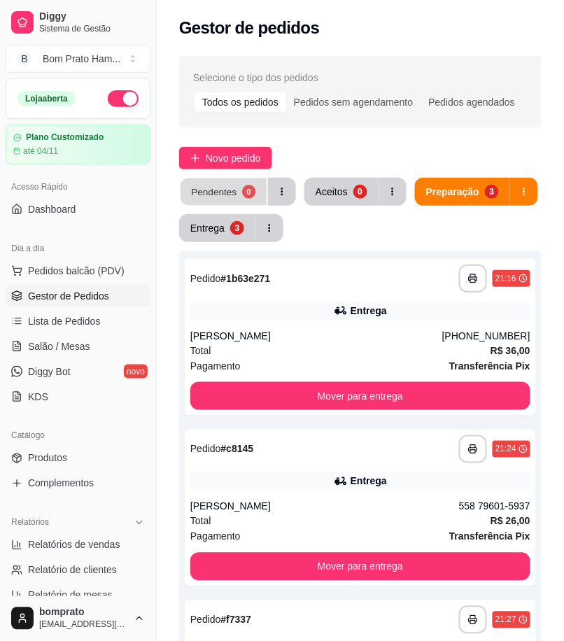
click at [224, 190] on div "Pendentes" at bounding box center [214, 191] width 46 height 13
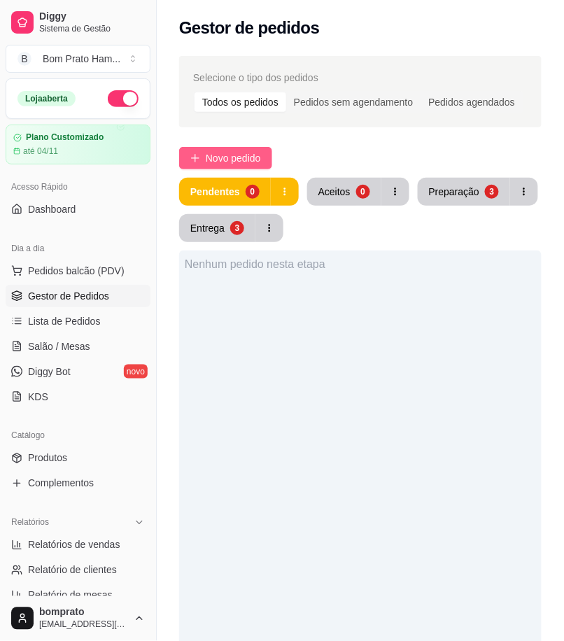
click at [256, 168] on button "Novo pedido" at bounding box center [225, 158] width 93 height 22
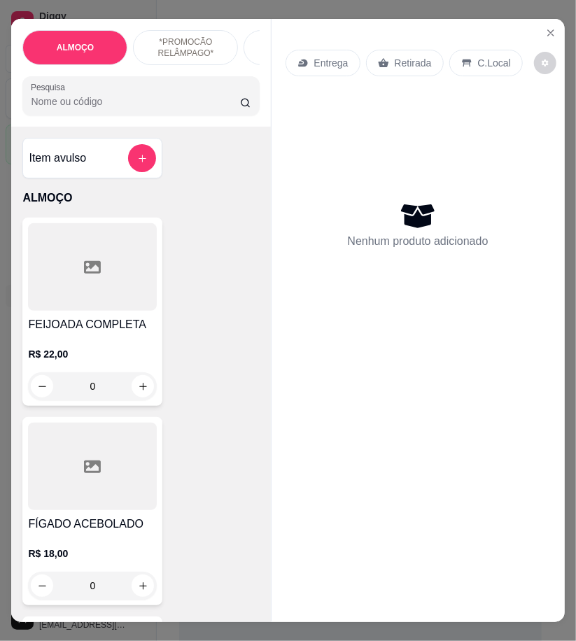
click at [93, 109] on input "Pesquisa" at bounding box center [135, 102] width 209 height 14
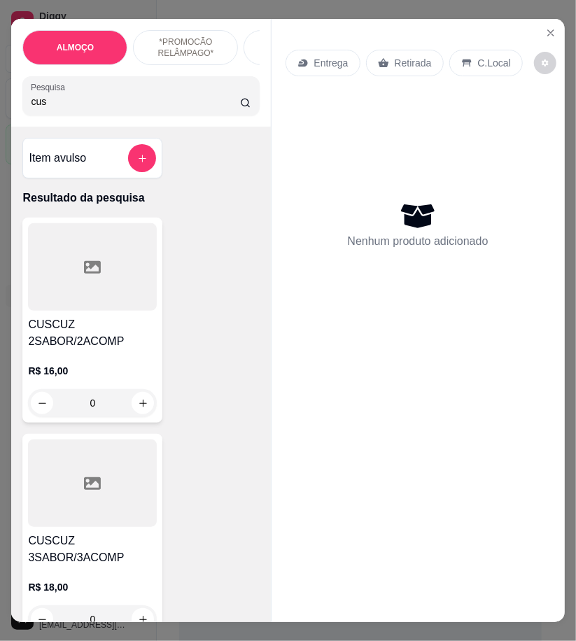
type input "cus"
click at [99, 499] on div at bounding box center [92, 484] width 129 height 88
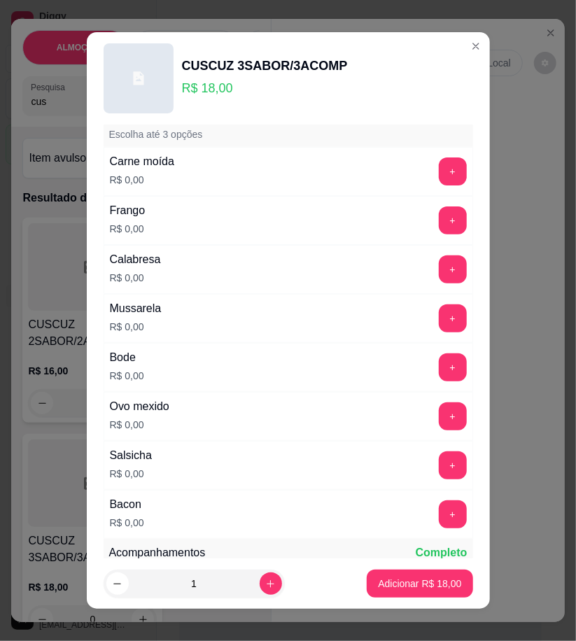
scroll to position [311, 0]
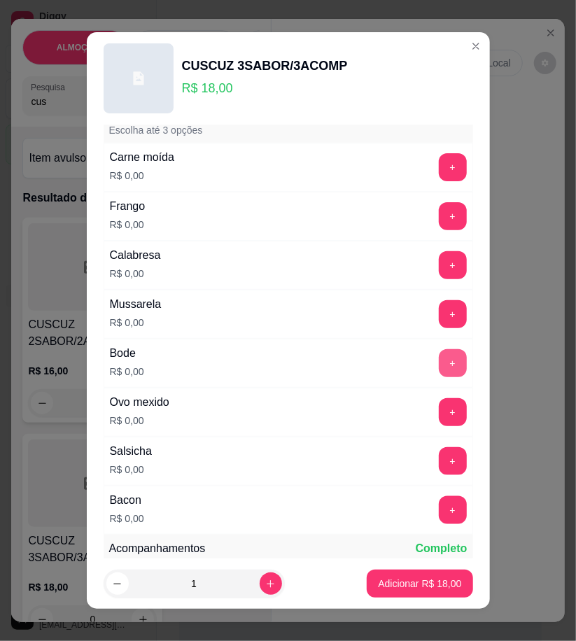
click at [439, 364] on button "+" at bounding box center [453, 363] width 28 height 28
click at [439, 266] on button "+" at bounding box center [452, 264] width 27 height 27
click at [439, 321] on button "+" at bounding box center [453, 314] width 28 height 28
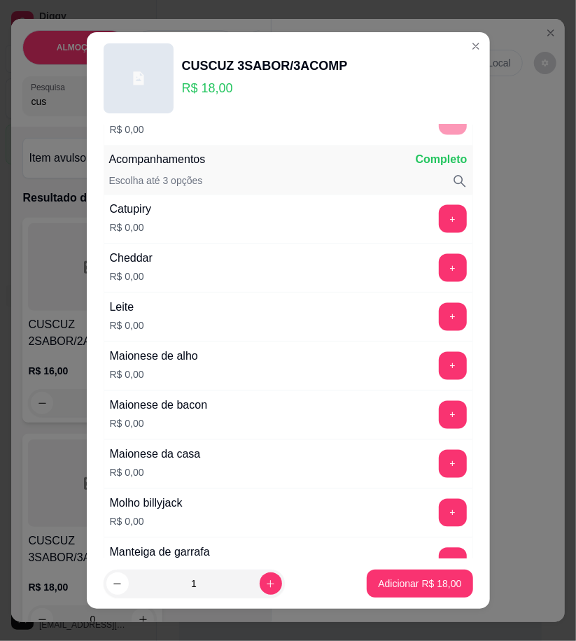
scroll to position [778, 0]
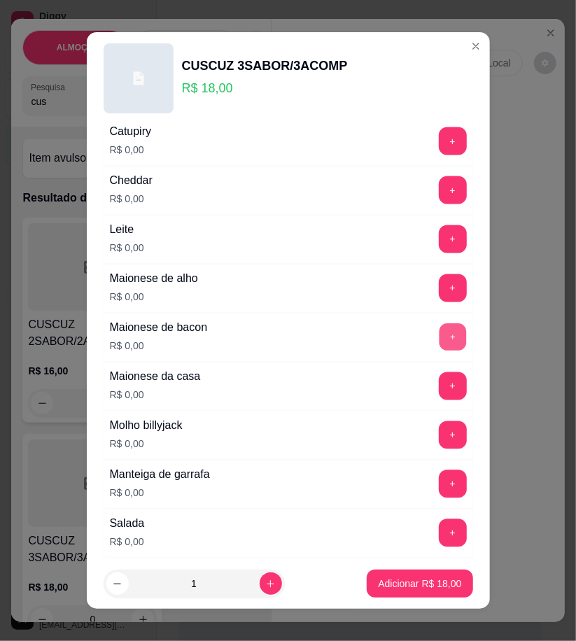
click at [439, 341] on button "+" at bounding box center [452, 337] width 27 height 27
click at [439, 189] on button "+" at bounding box center [452, 189] width 27 height 27
click at [439, 393] on button "+" at bounding box center [453, 387] width 28 height 28
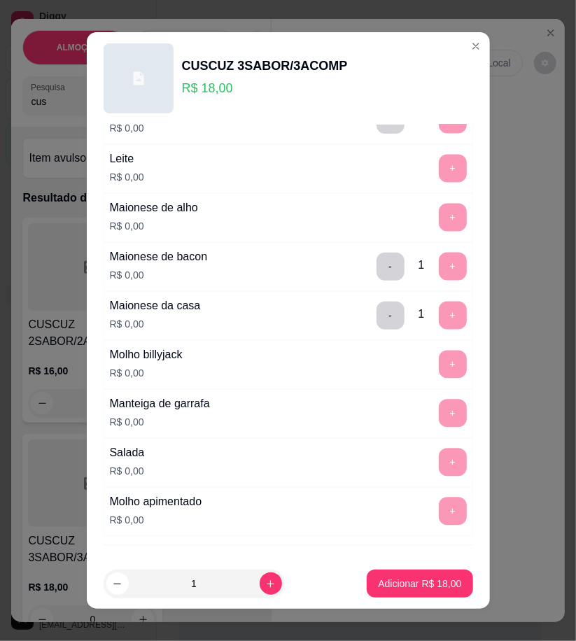
scroll to position [919, 0]
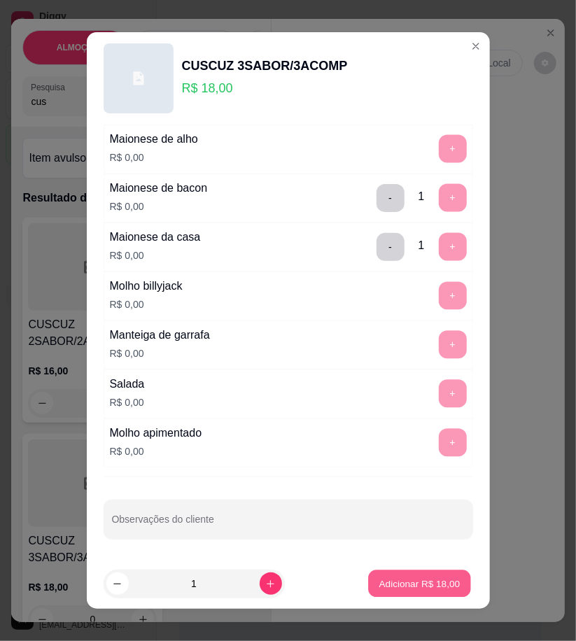
click at [437, 584] on p "Adicionar R$ 18,00" at bounding box center [420, 584] width 81 height 13
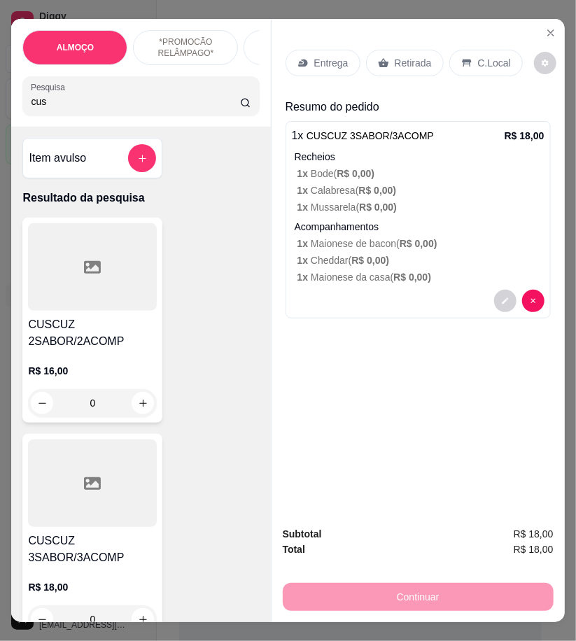
click at [404, 56] on p "Retirada" at bounding box center [413, 63] width 37 height 14
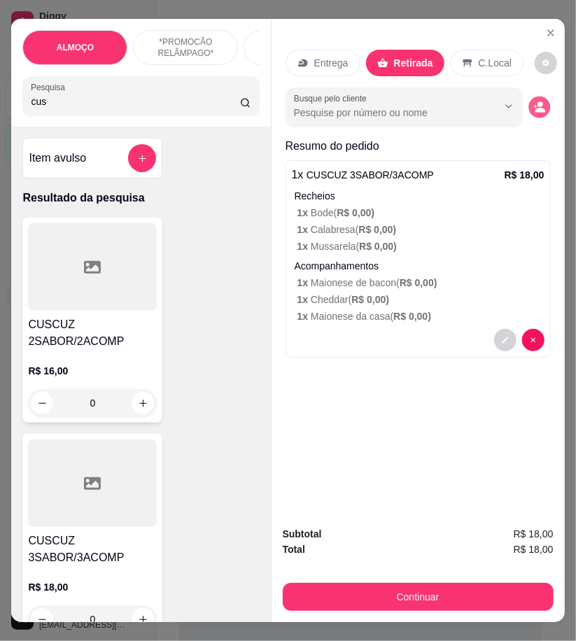
click at [534, 102] on icon "decrease-product-quantity" at bounding box center [540, 108] width 12 height 12
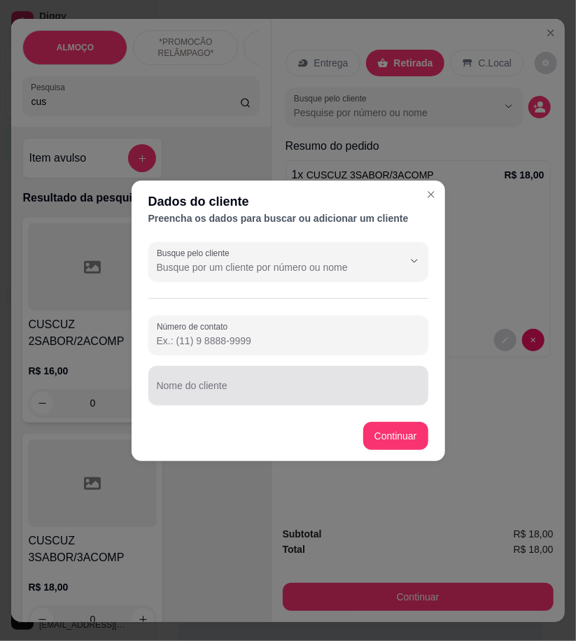
click at [164, 398] on div at bounding box center [288, 386] width 263 height 28
drag, startPoint x: 164, startPoint y: 398, endPoint x: 155, endPoint y: 387, distance: 13.9
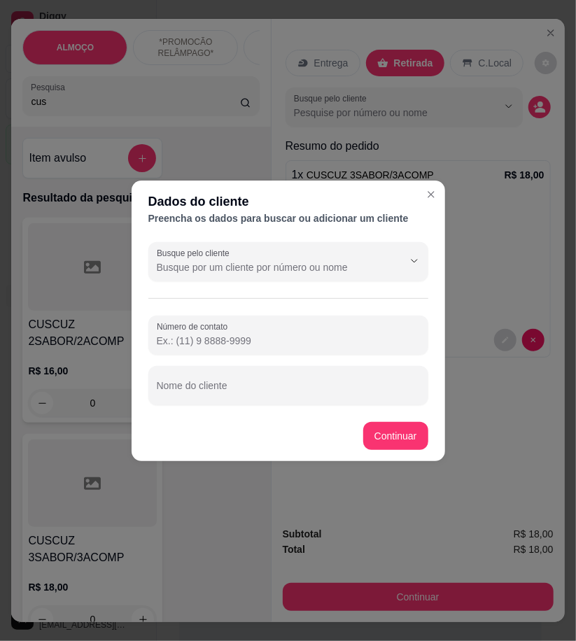
drag, startPoint x: 155, startPoint y: 387, endPoint x: 190, endPoint y: 445, distance: 67.9
click at [190, 445] on footer "Continuar" at bounding box center [289, 436] width 314 height 50
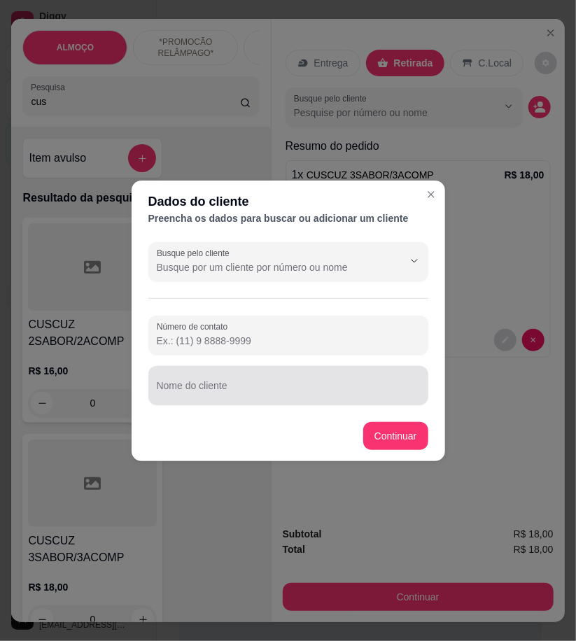
drag, startPoint x: 195, startPoint y: 382, endPoint x: 196, endPoint y: 391, distance: 9.2
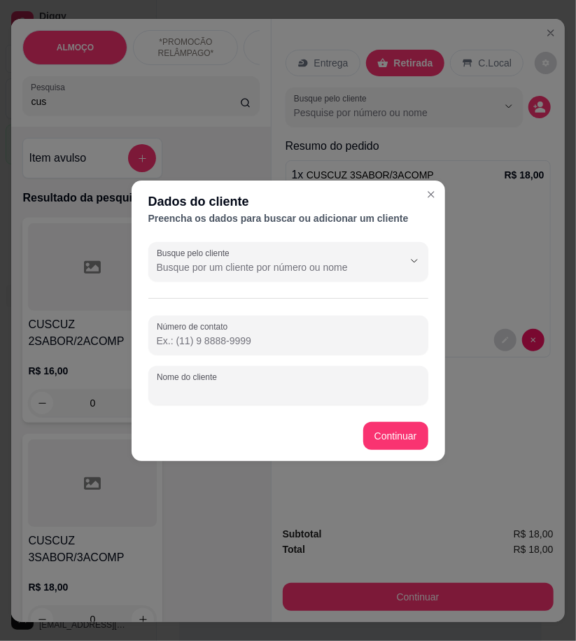
paste input "Iris"
type input "Iris"
paste input "558 79209-7783"
type input "558 79209-7783"
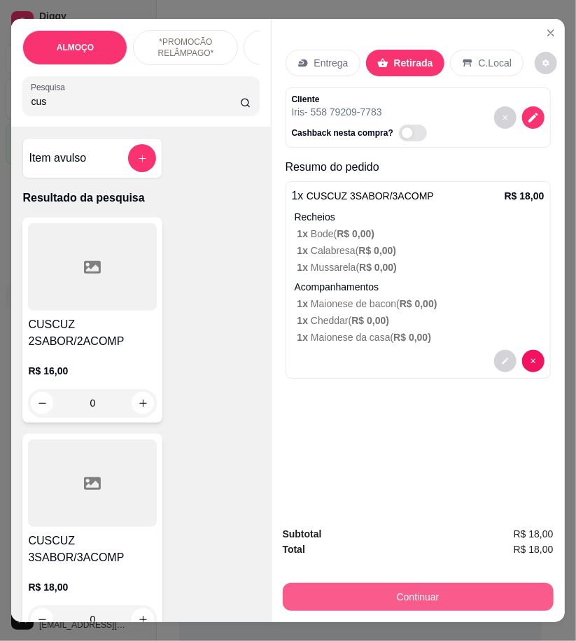
click at [510, 595] on button "Continuar" at bounding box center [418, 597] width 271 height 28
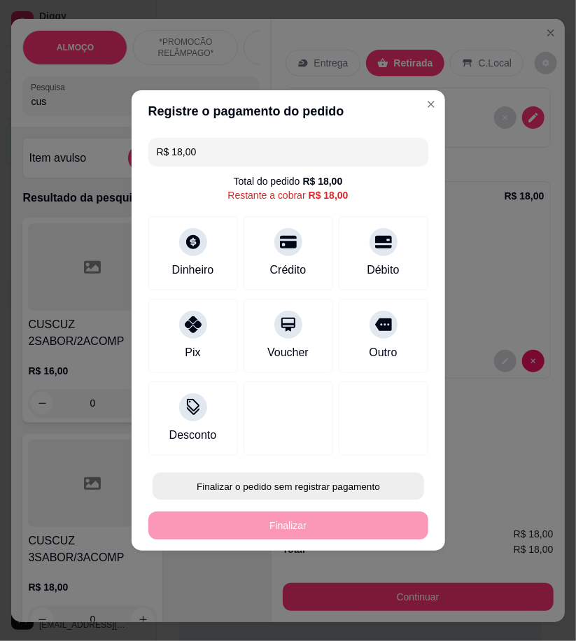
click at [340, 488] on button "Finalizar o pedido sem registrar pagamento" at bounding box center [289, 486] width 272 height 27
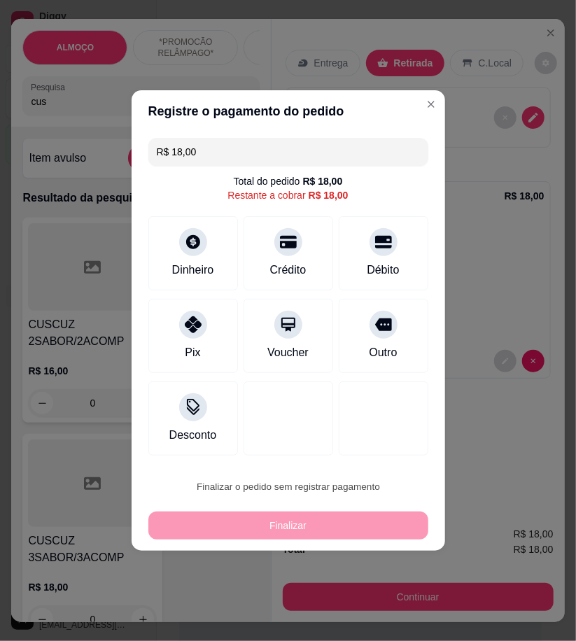
click at [378, 611] on button "Confirmar" at bounding box center [378, 603] width 52 height 22
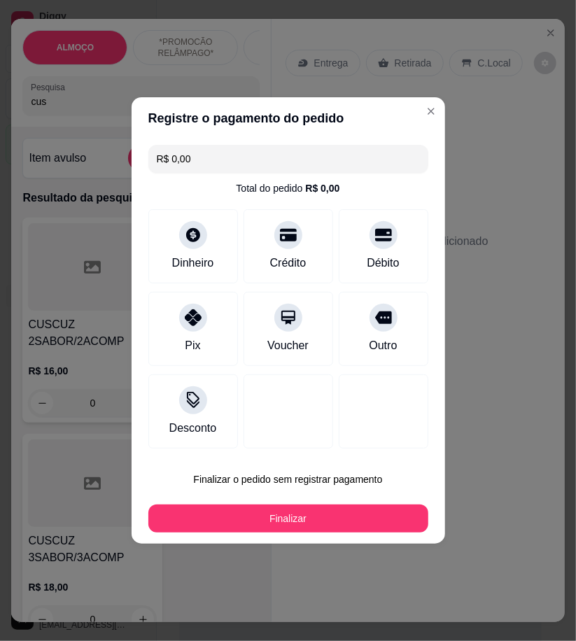
type input "R$ 0,00"
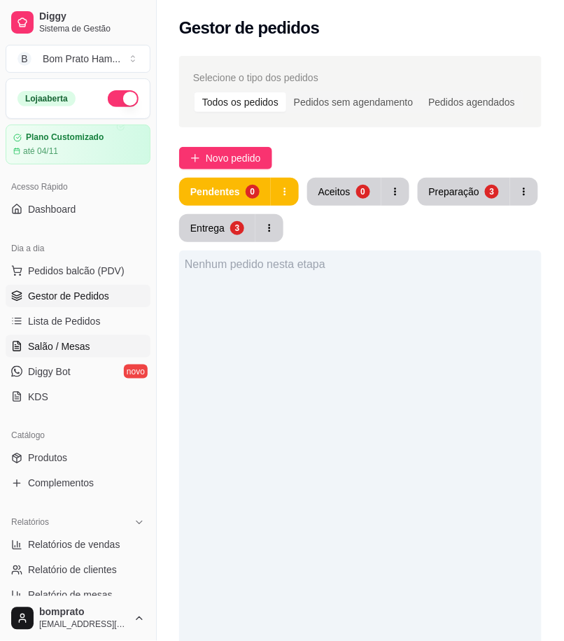
click at [88, 338] on link "Salão / Mesas" at bounding box center [78, 346] width 145 height 22
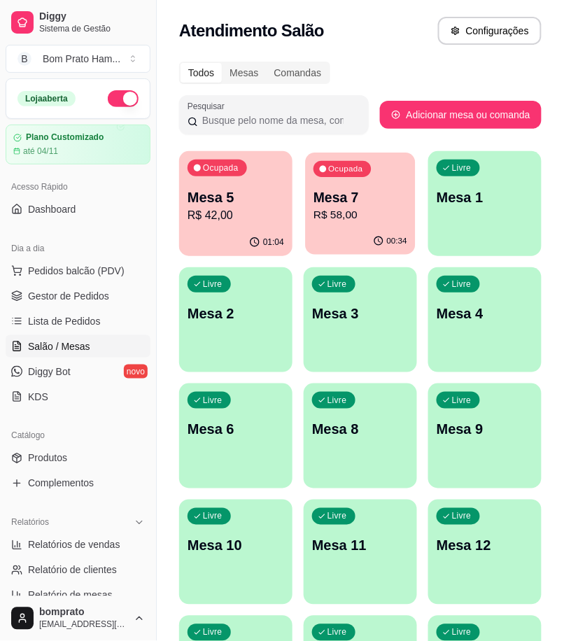
click at [367, 211] on p "R$ 58,00" at bounding box center [361, 215] width 94 height 16
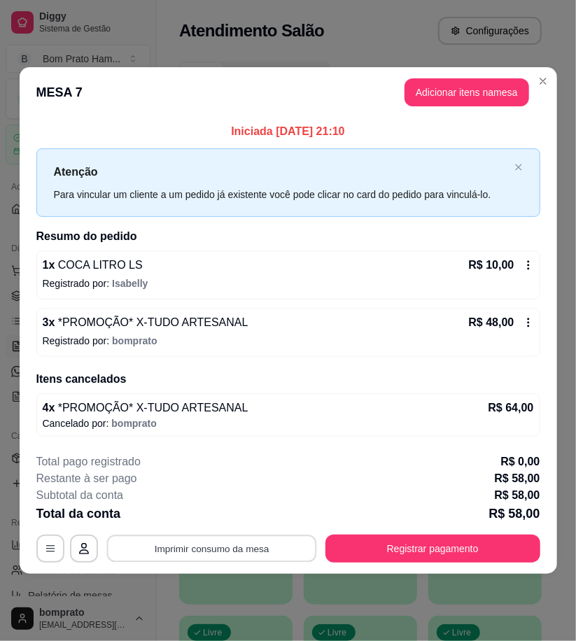
click at [292, 539] on button "Imprimir consumo da mesa" at bounding box center [211, 548] width 210 height 27
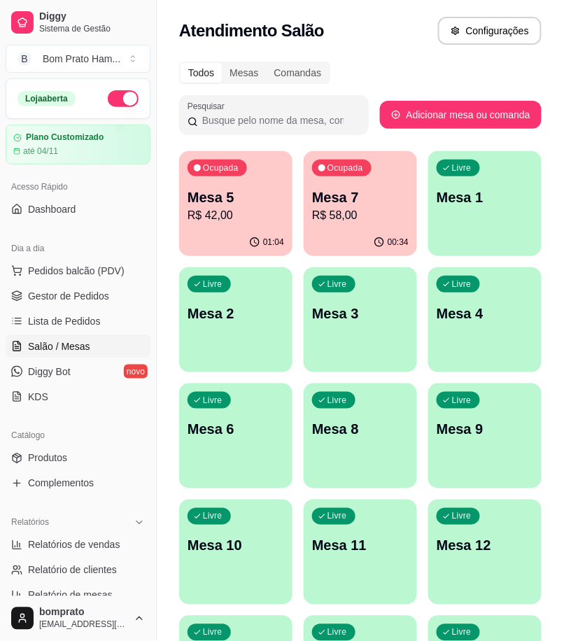
click at [211, 195] on p "Mesa 5" at bounding box center [236, 198] width 97 height 20
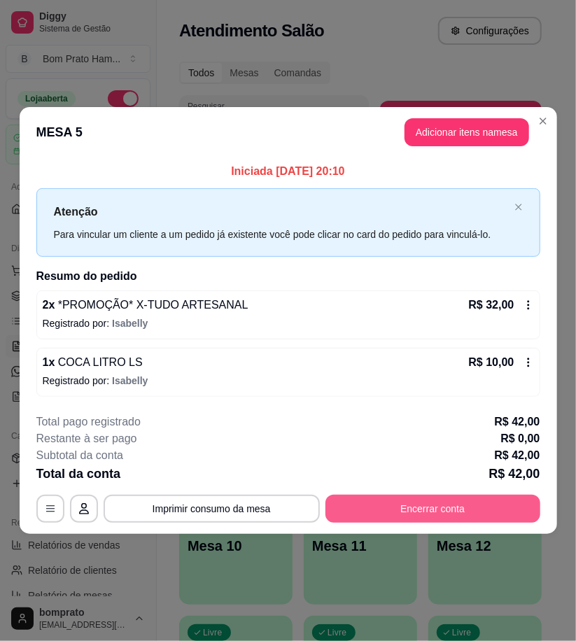
click at [423, 503] on button "Encerrar conta" at bounding box center [433, 509] width 215 height 28
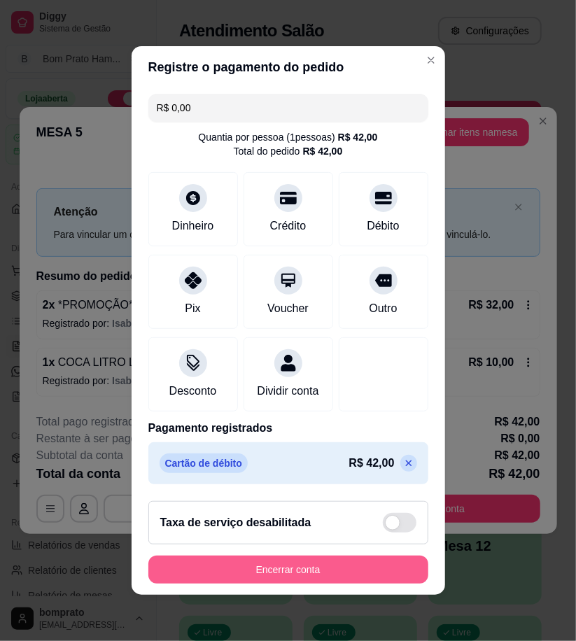
click at [369, 584] on button "Encerrar conta" at bounding box center [288, 570] width 280 height 28
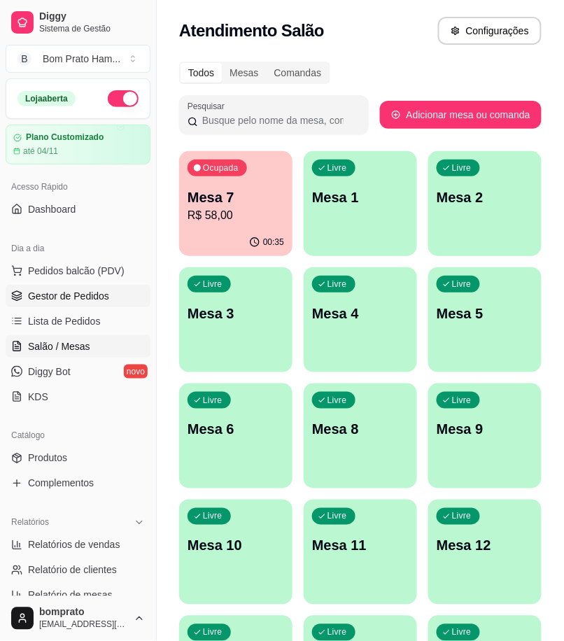
click at [105, 301] on span "Gestor de Pedidos" at bounding box center [68, 296] width 81 height 14
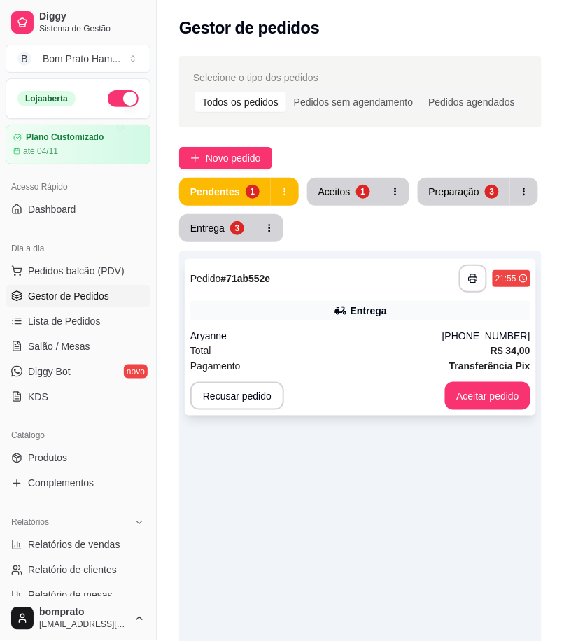
click at [387, 353] on div "Total R$ 34,00" at bounding box center [360, 350] width 340 height 15
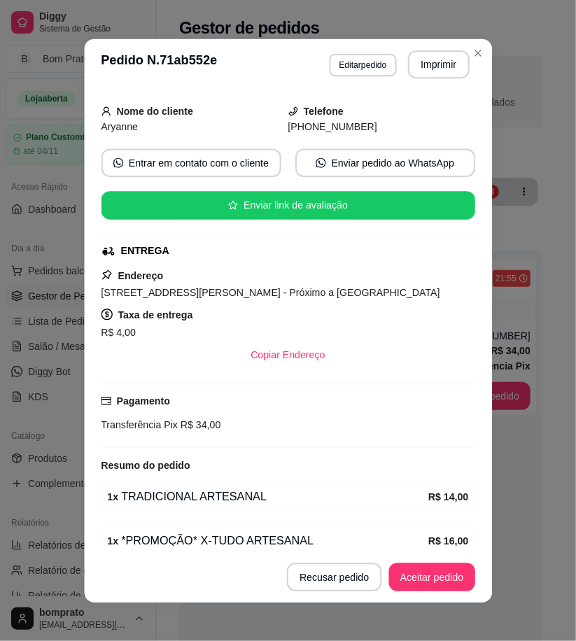
scroll to position [143, 0]
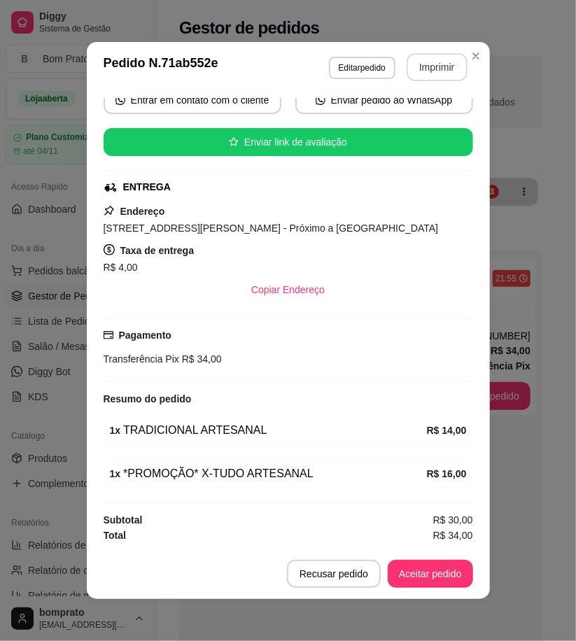
click at [419, 62] on button "Imprimir" at bounding box center [437, 67] width 61 height 28
click at [452, 572] on button "Aceitar pedido" at bounding box center [430, 574] width 85 height 28
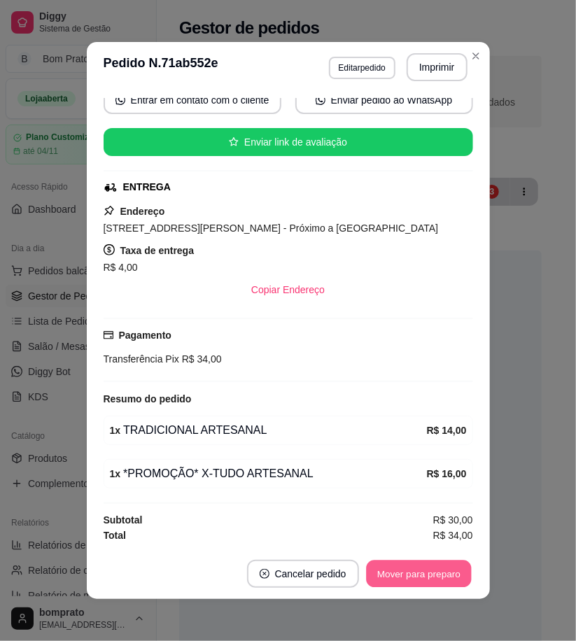
click at [452, 575] on button "Mover para preparo" at bounding box center [418, 574] width 105 height 27
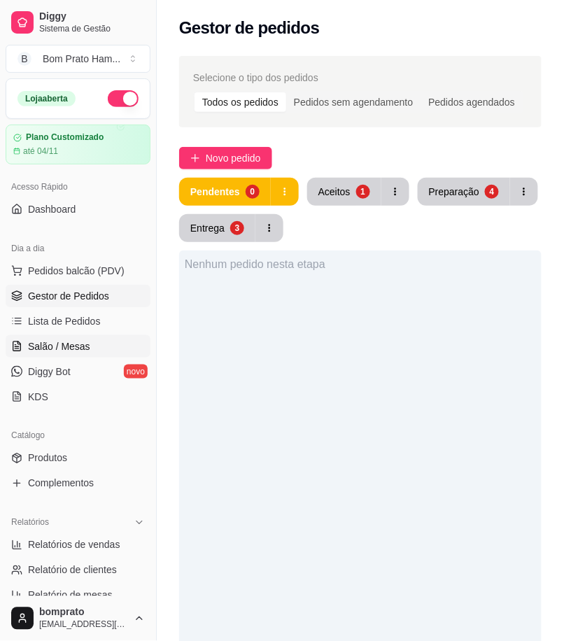
click at [85, 344] on span "Salão / Mesas" at bounding box center [59, 347] width 62 height 14
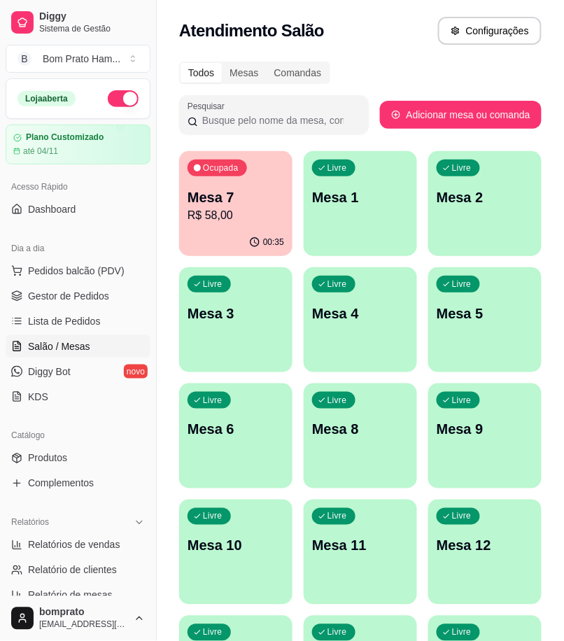
click at [242, 214] on p "R$ 58,00" at bounding box center [236, 215] width 97 height 17
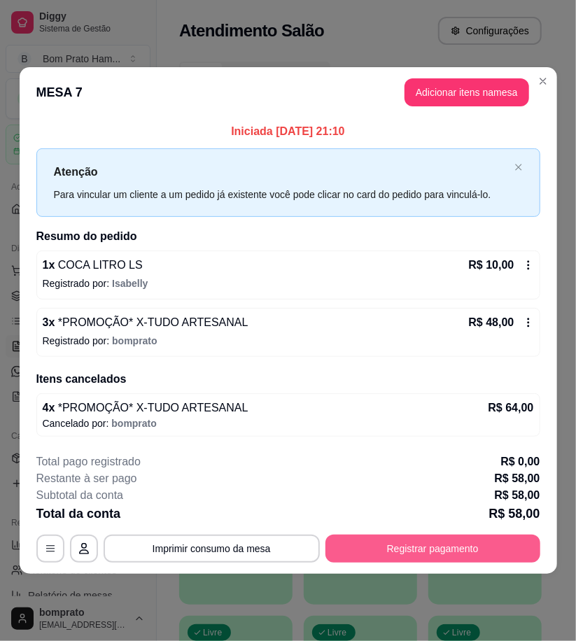
click at [443, 552] on button "Registrar pagamento" at bounding box center [433, 549] width 215 height 28
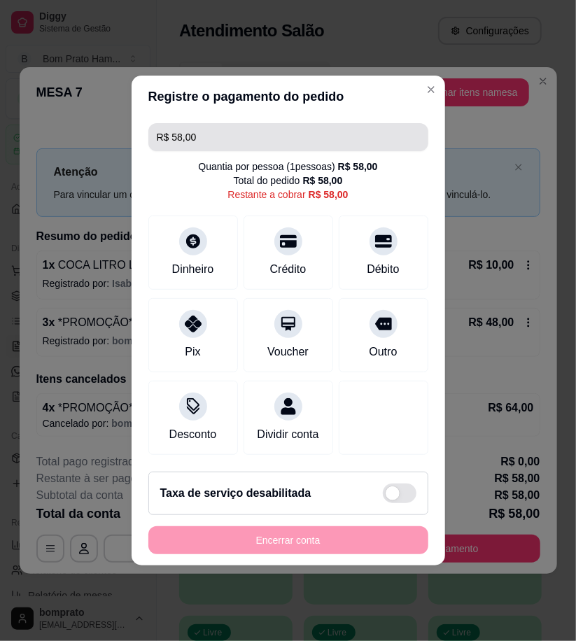
click at [206, 130] on input "R$ 58,00" at bounding box center [288, 137] width 263 height 28
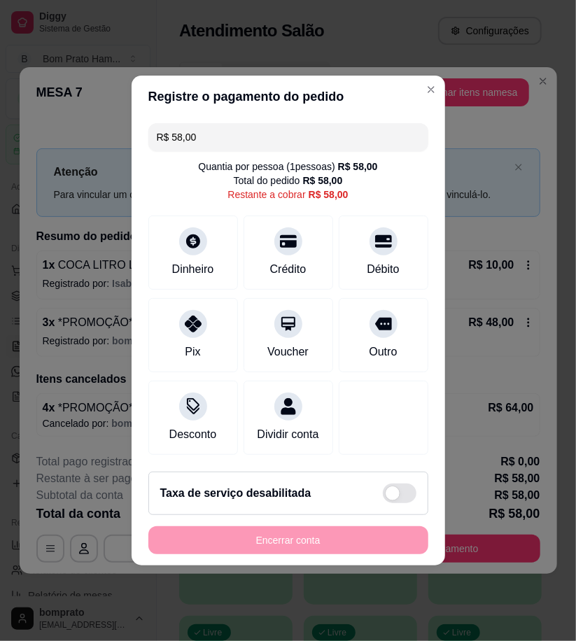
click at [206, 130] on input "R$ 58,00" at bounding box center [288, 137] width 263 height 28
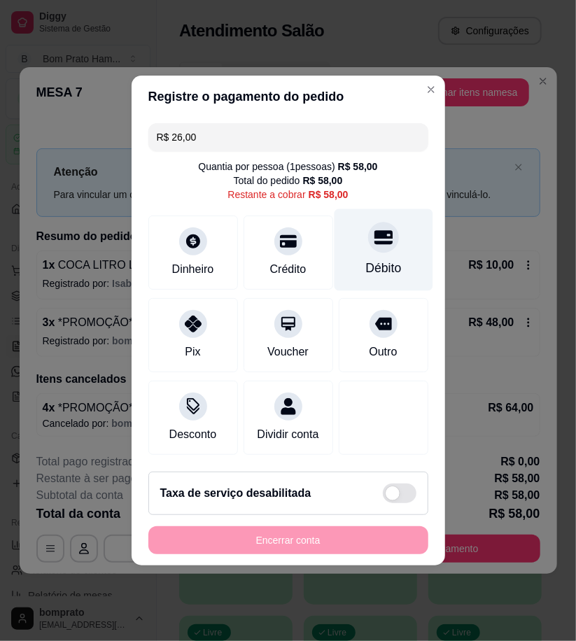
click at [371, 248] on div "Débito" at bounding box center [383, 250] width 99 height 82
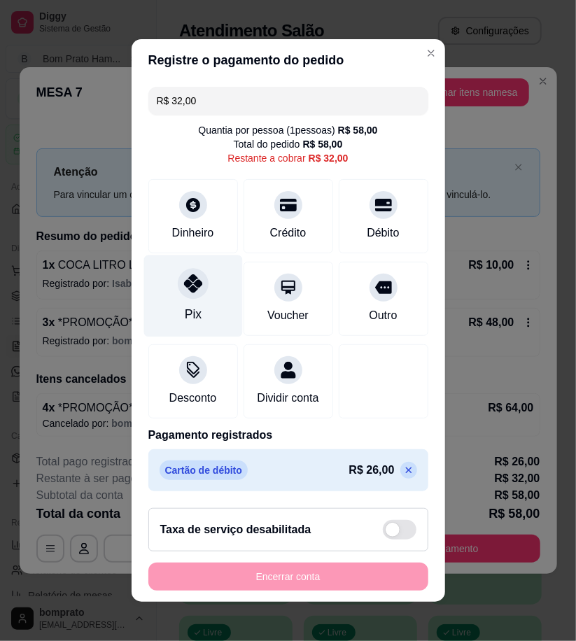
click at [217, 279] on div "Pix" at bounding box center [193, 297] width 99 height 82
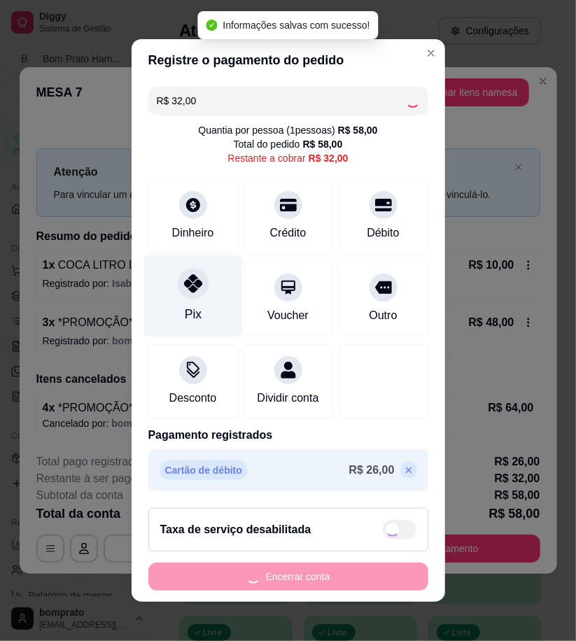
type input "R$ 0,00"
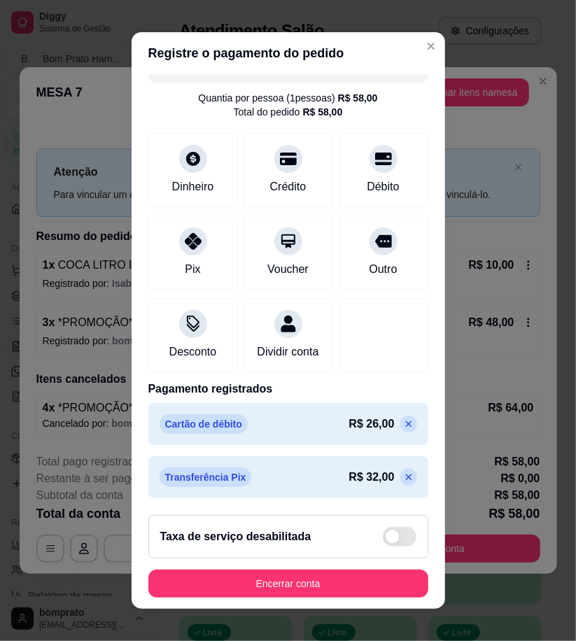
scroll to position [41, 0]
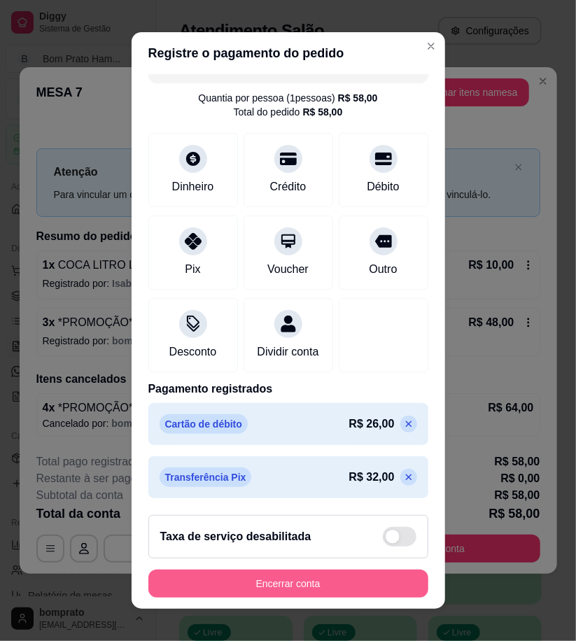
click at [337, 572] on button "Encerrar conta" at bounding box center [288, 584] width 280 height 28
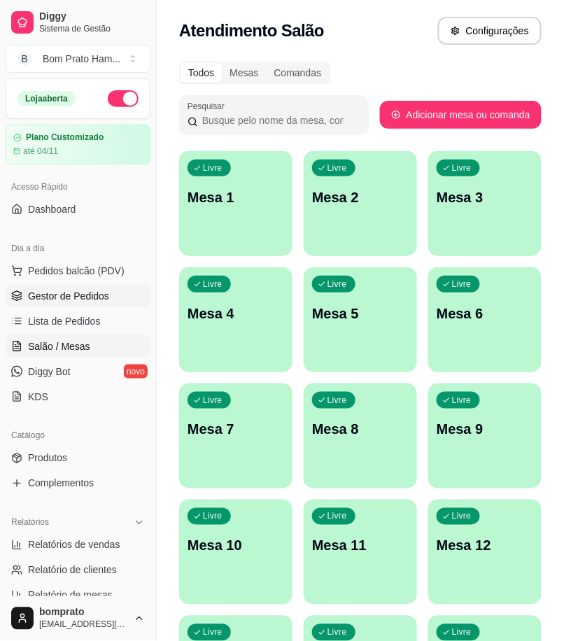
click at [89, 291] on span "Gestor de Pedidos" at bounding box center [68, 296] width 81 height 14
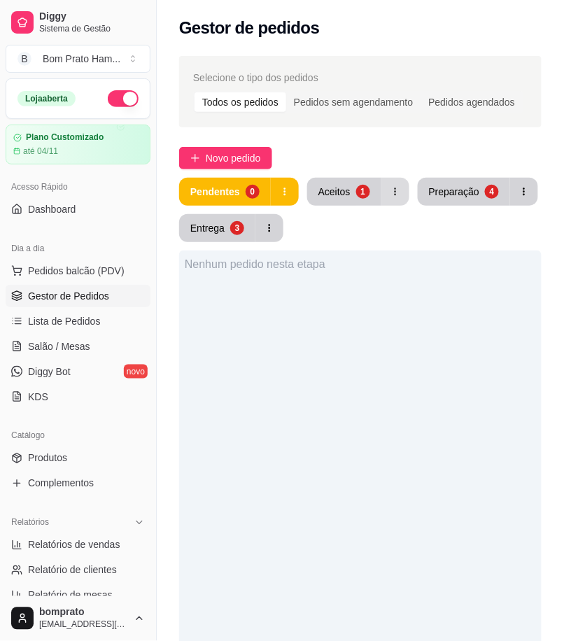
click at [356, 185] on button "Aceitos 1" at bounding box center [344, 192] width 74 height 28
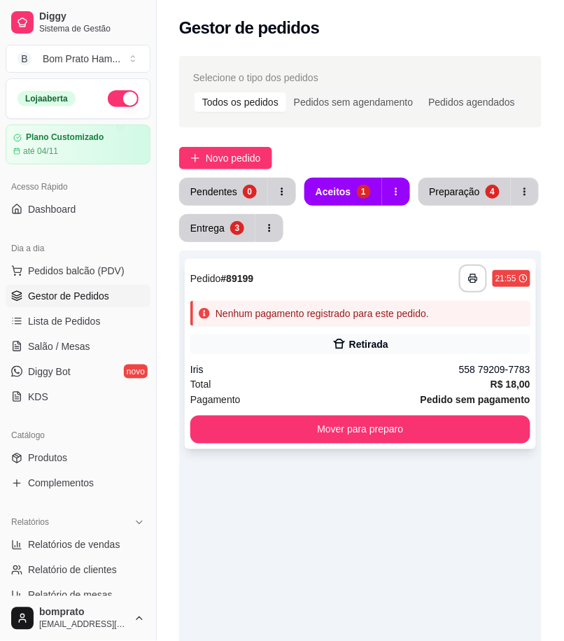
click at [382, 295] on div "**********" at bounding box center [361, 354] width 352 height 190
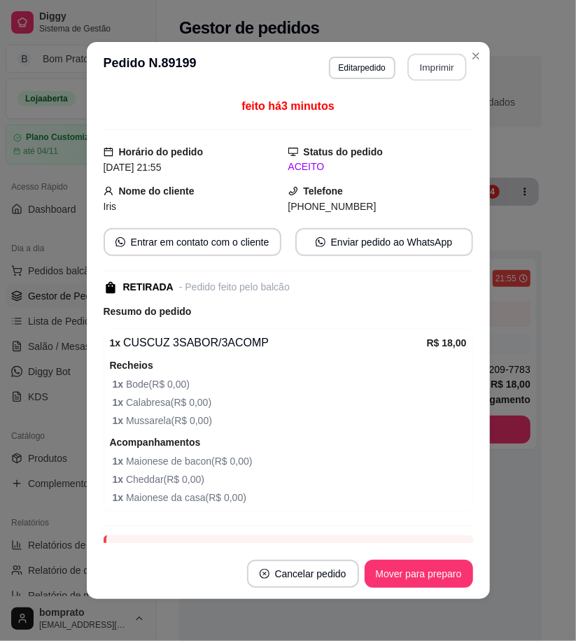
click at [414, 74] on button "Imprimir" at bounding box center [437, 67] width 59 height 27
click at [438, 571] on button "Mover para preparo" at bounding box center [418, 574] width 105 height 27
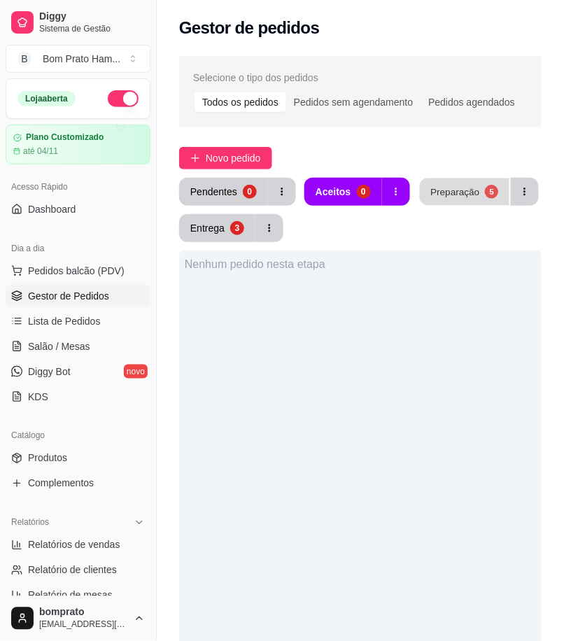
click at [463, 183] on button "Preparação 5" at bounding box center [465, 192] width 90 height 27
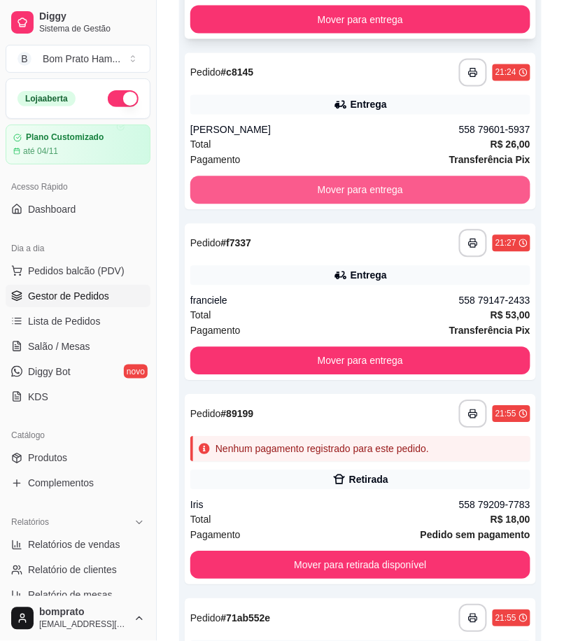
scroll to position [389, 0]
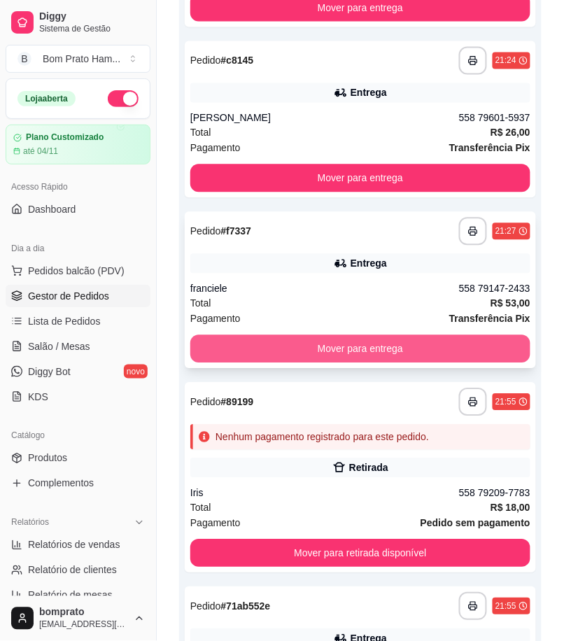
click at [417, 348] on button "Mover para entrega" at bounding box center [360, 349] width 340 height 28
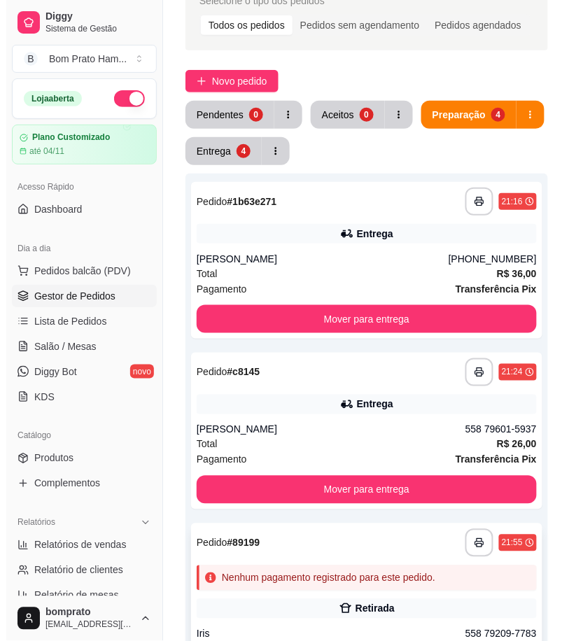
scroll to position [0, 0]
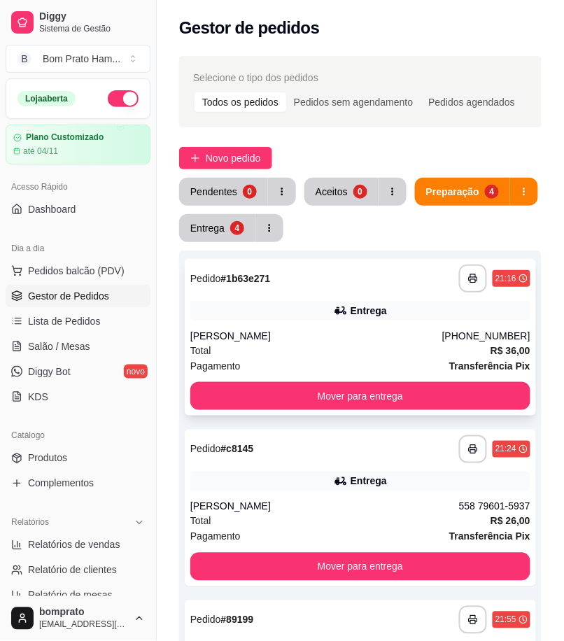
click at [306, 346] on div "Total R$ 36,00" at bounding box center [360, 350] width 340 height 15
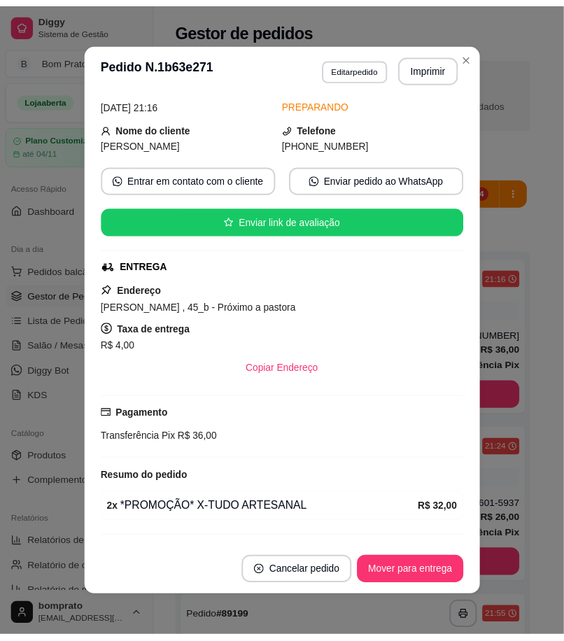
scroll to position [99, 0]
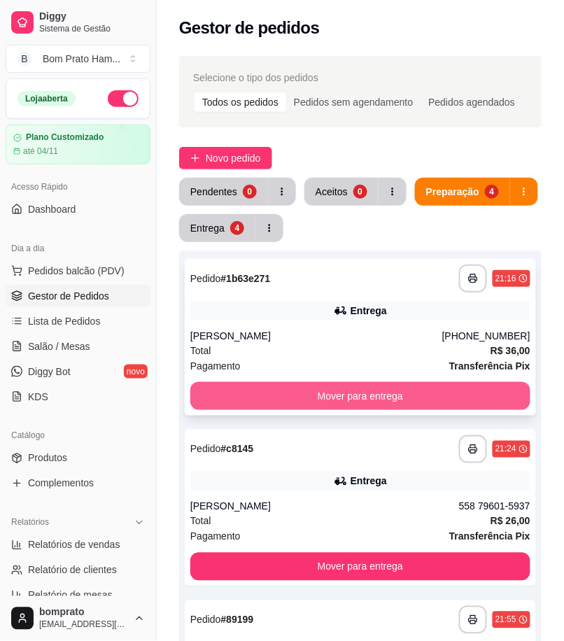
click at [439, 384] on button "Mover para entrega" at bounding box center [360, 396] width 340 height 28
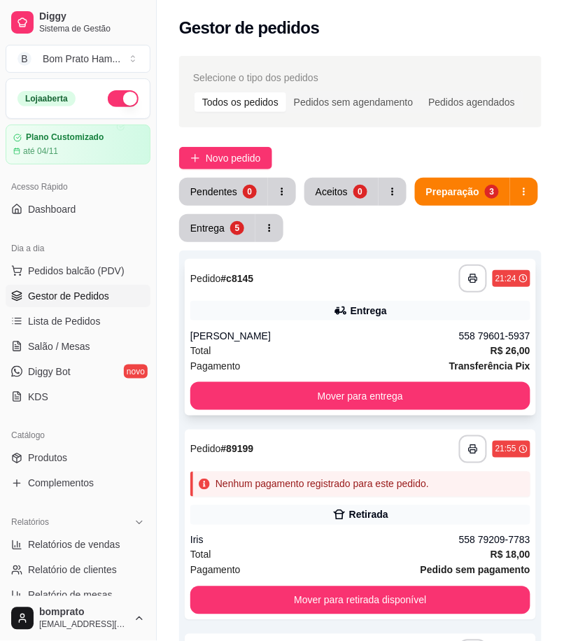
click at [425, 380] on div "**********" at bounding box center [361, 337] width 352 height 157
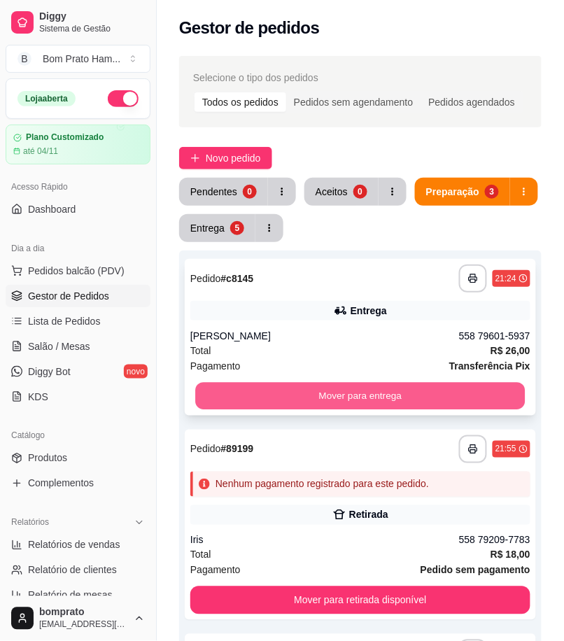
click at [522, 396] on button "Mover para entrega" at bounding box center [360, 396] width 330 height 27
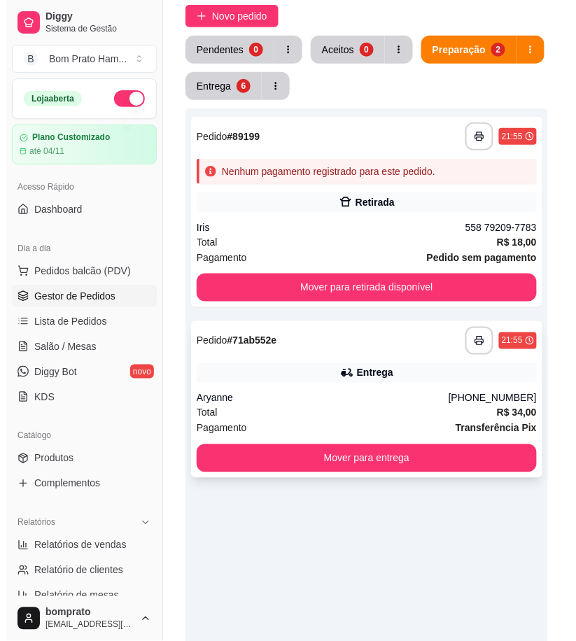
scroll to position [155, 0]
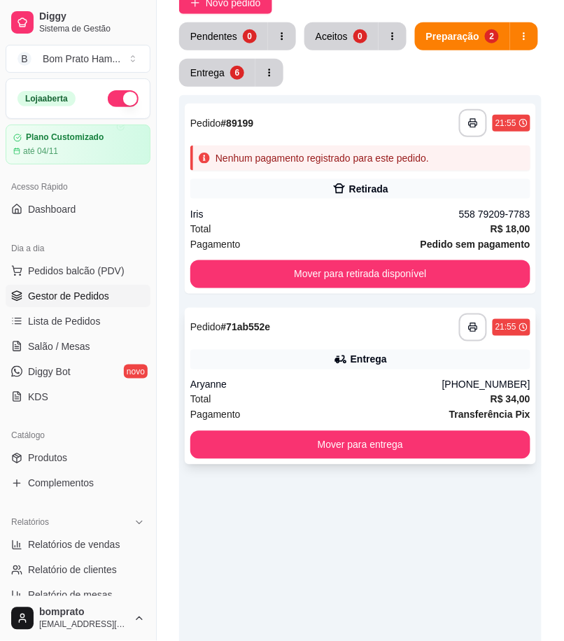
click at [364, 371] on div "**********" at bounding box center [361, 386] width 352 height 157
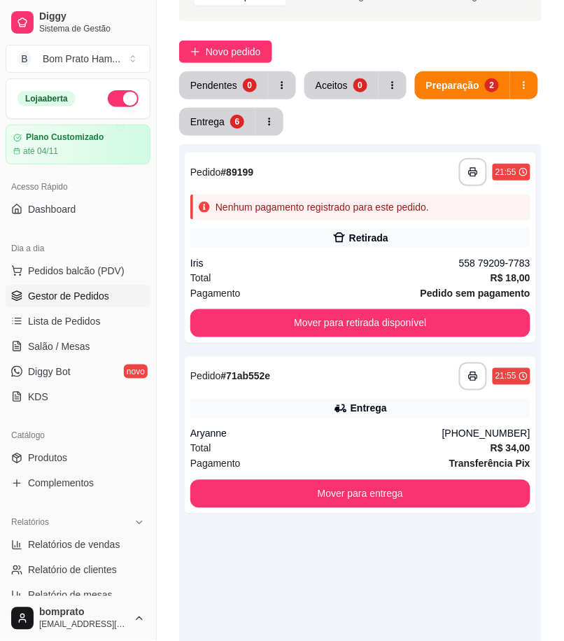
scroll to position [0, 0]
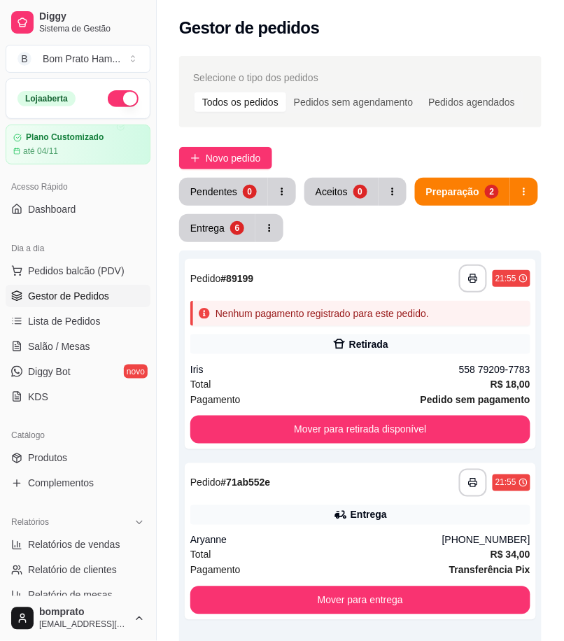
click at [204, 210] on div "Pendentes 0 Aceitos 0 Preparação 2 Entrega 6" at bounding box center [360, 210] width 363 height 64
click at [244, 224] on button "Entrega 6" at bounding box center [218, 228] width 74 height 27
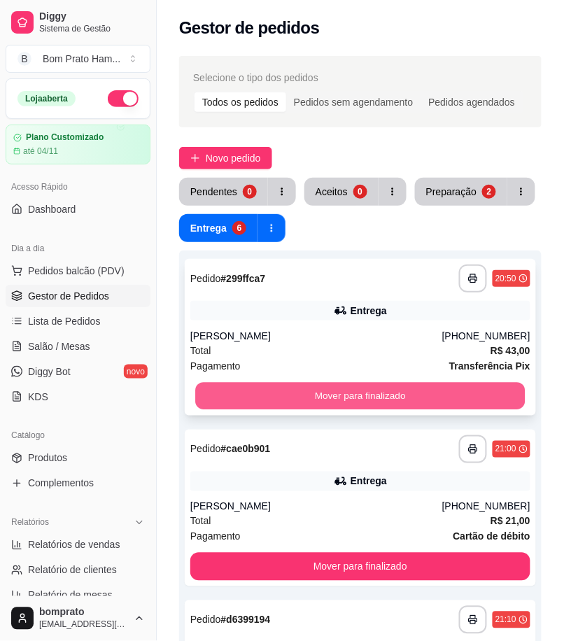
click at [389, 394] on button "Mover para finalizado" at bounding box center [360, 396] width 330 height 27
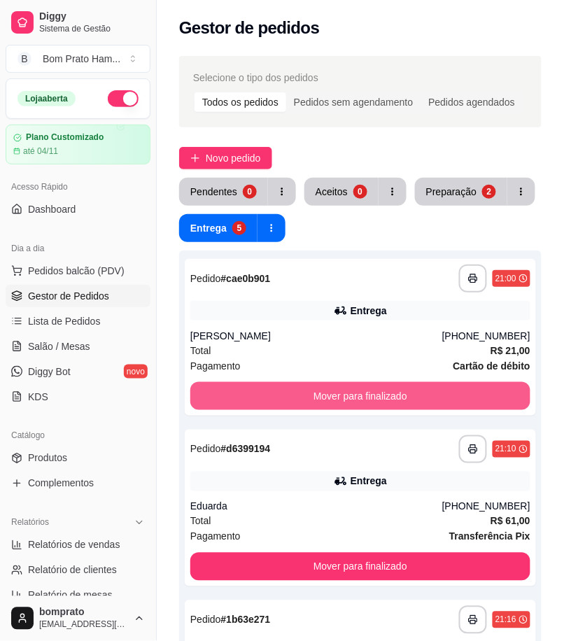
click at [389, 392] on button "Mover para finalizado" at bounding box center [360, 396] width 340 height 28
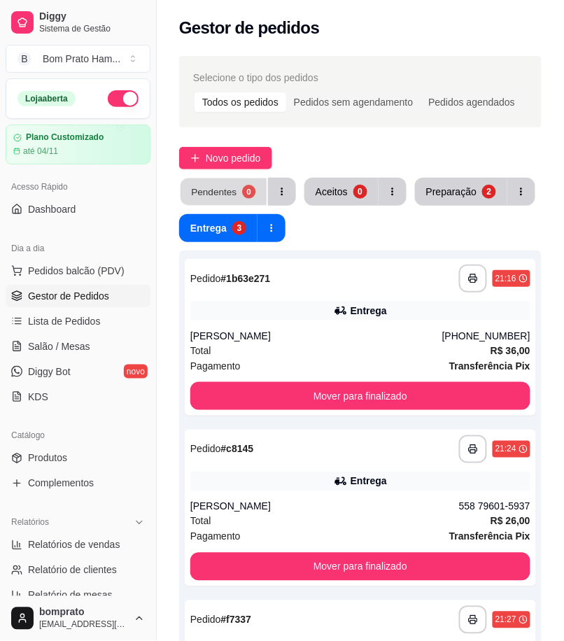
click at [261, 189] on button "Pendentes 0" at bounding box center [224, 192] width 86 height 27
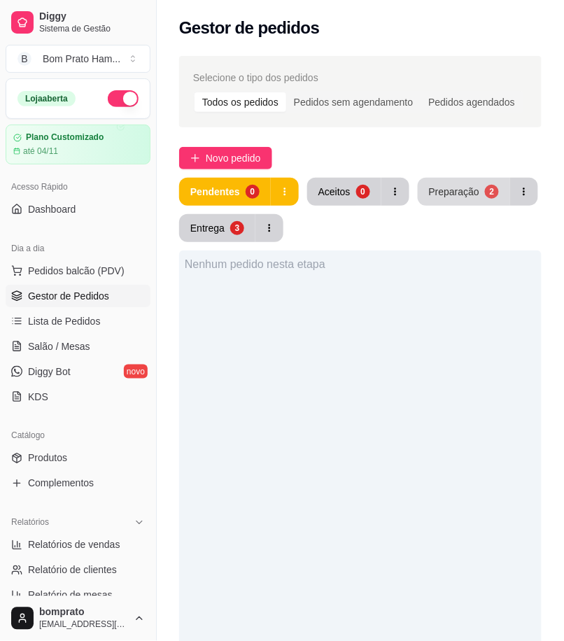
click at [455, 197] on div "Preparação" at bounding box center [454, 192] width 50 height 14
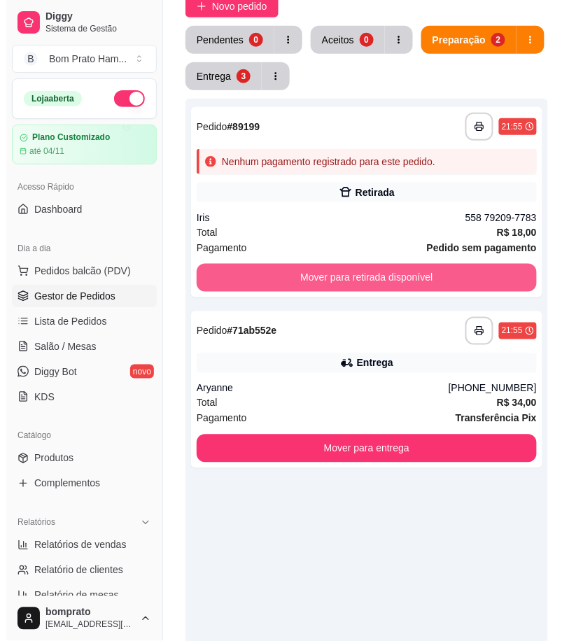
scroll to position [155, 0]
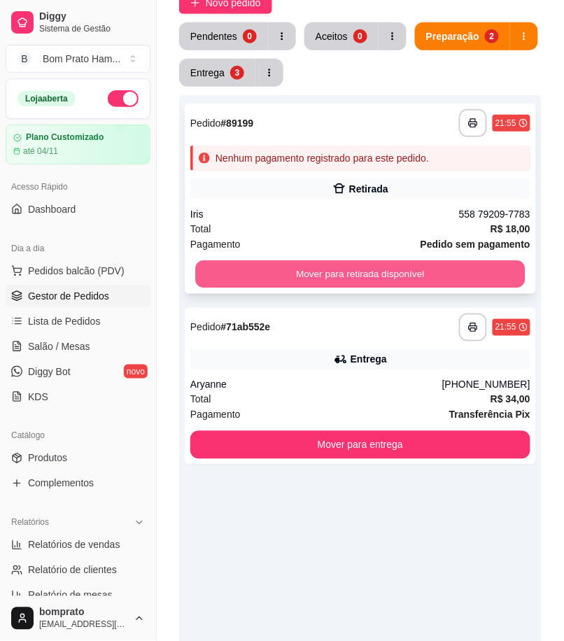
click at [459, 284] on button "Mover para retirada disponível" at bounding box center [360, 274] width 330 height 27
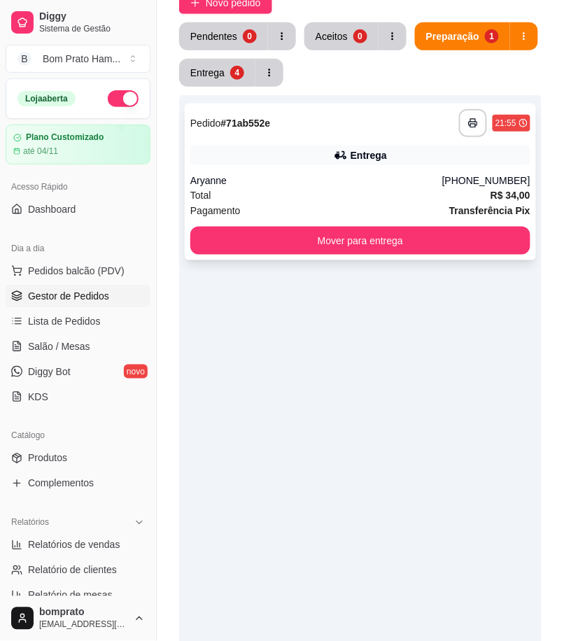
click at [367, 165] on div "**********" at bounding box center [361, 182] width 352 height 157
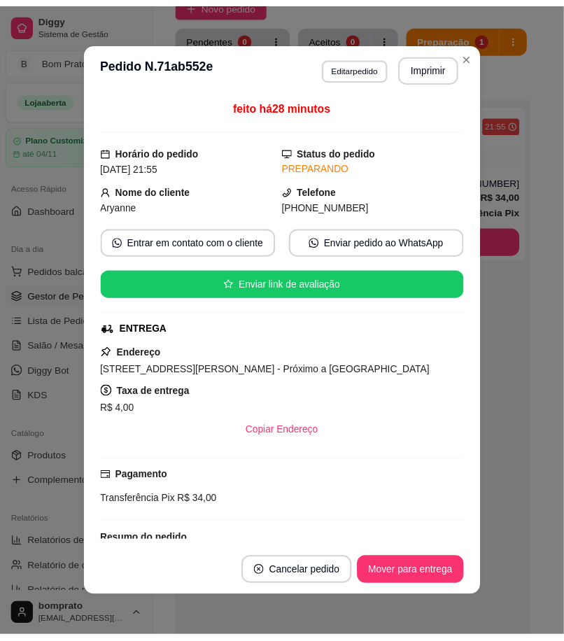
scroll to position [143, 0]
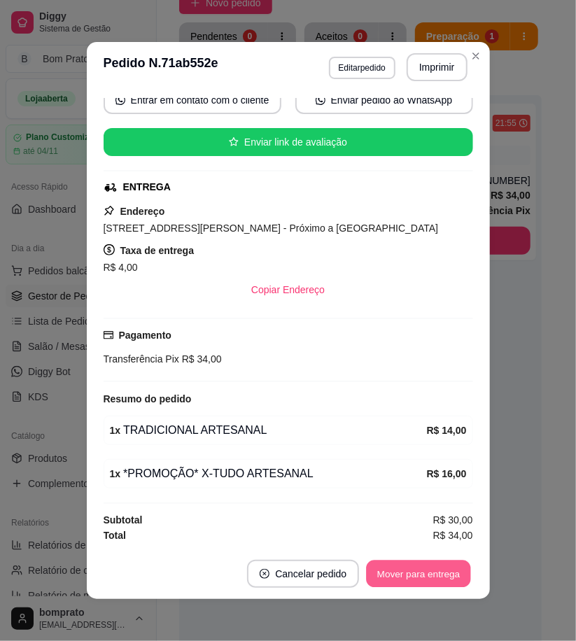
click at [446, 577] on button "Mover para entrega" at bounding box center [419, 574] width 105 height 27
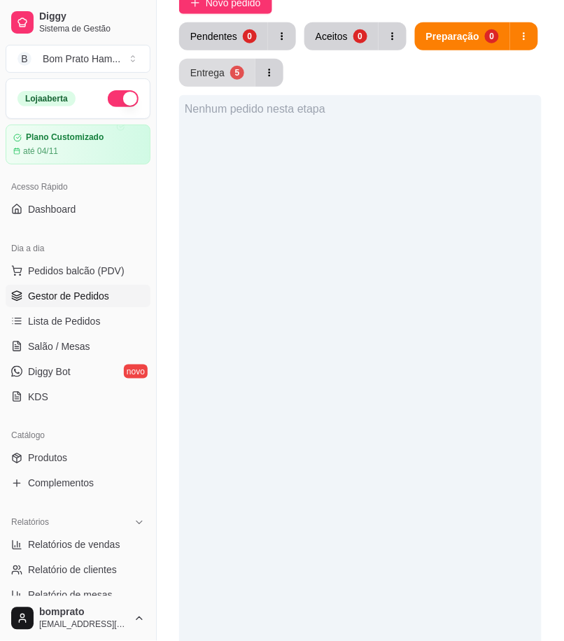
click at [232, 68] on div "5" at bounding box center [237, 73] width 14 height 14
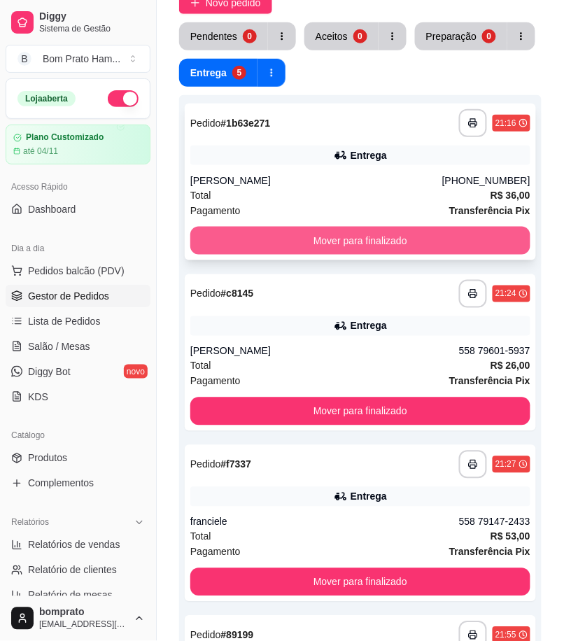
click at [331, 235] on button "Mover para finalizado" at bounding box center [360, 241] width 340 height 28
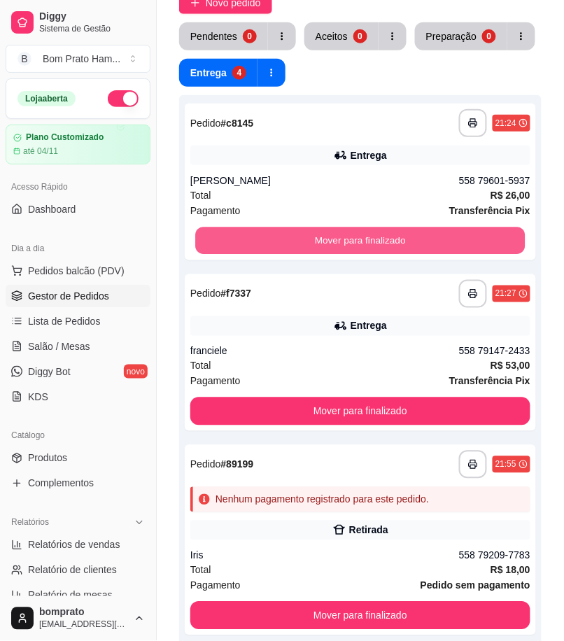
click at [331, 235] on button "Mover para finalizado" at bounding box center [360, 241] width 330 height 27
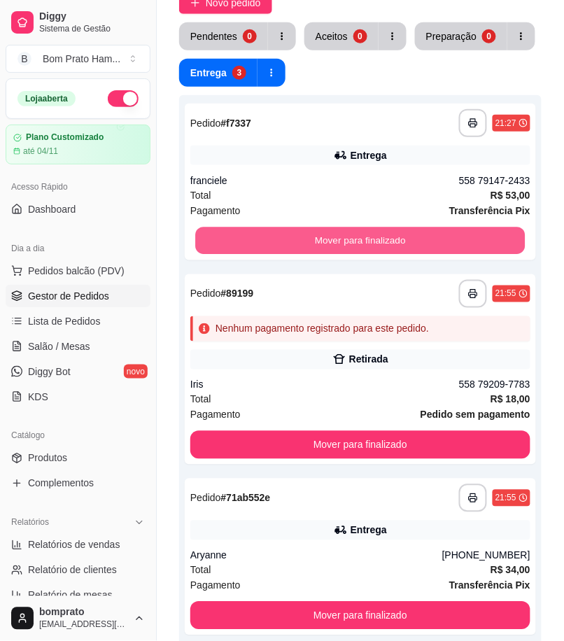
click at [331, 235] on button "Mover para finalizado" at bounding box center [360, 241] width 330 height 27
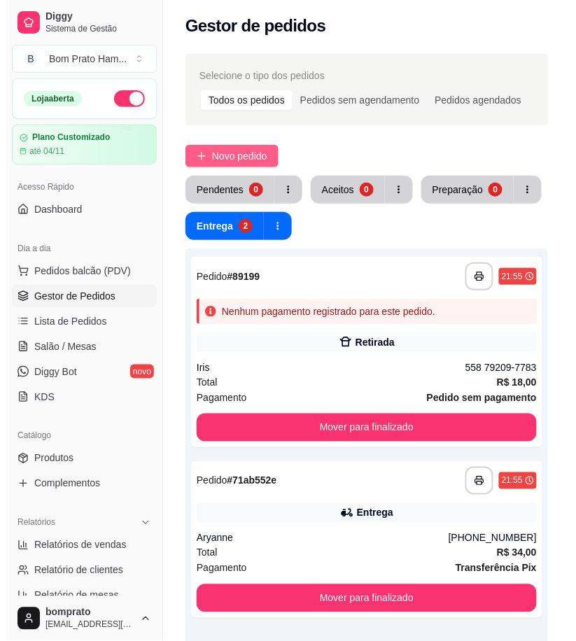
scroll to position [0, 0]
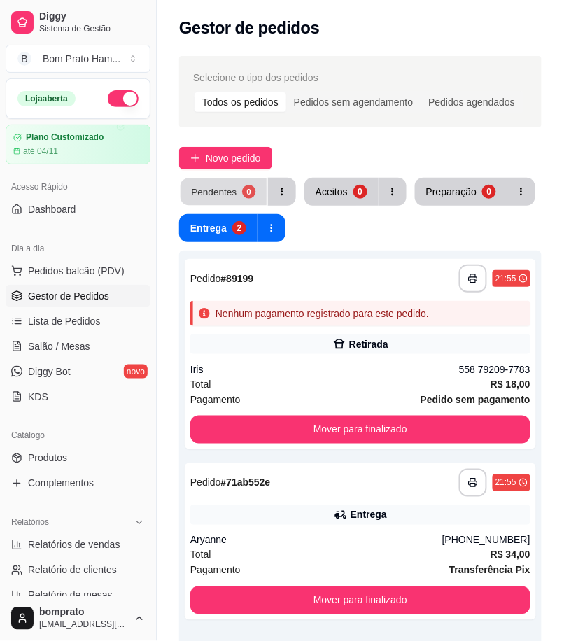
click at [235, 184] on button "Pendentes 0" at bounding box center [224, 192] width 86 height 27
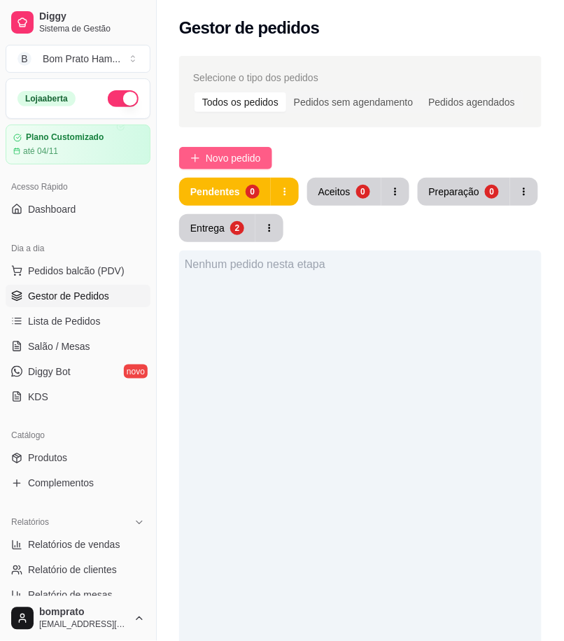
click at [228, 154] on span "Novo pedido" at bounding box center [233, 158] width 55 height 15
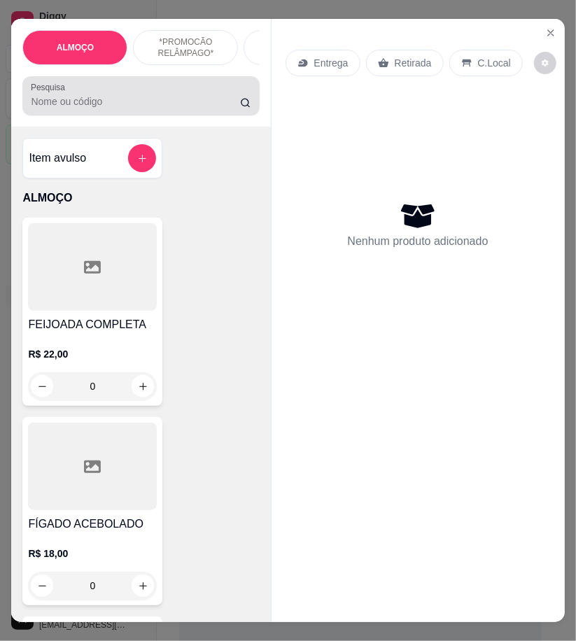
click at [111, 110] on div at bounding box center [141, 96] width 220 height 28
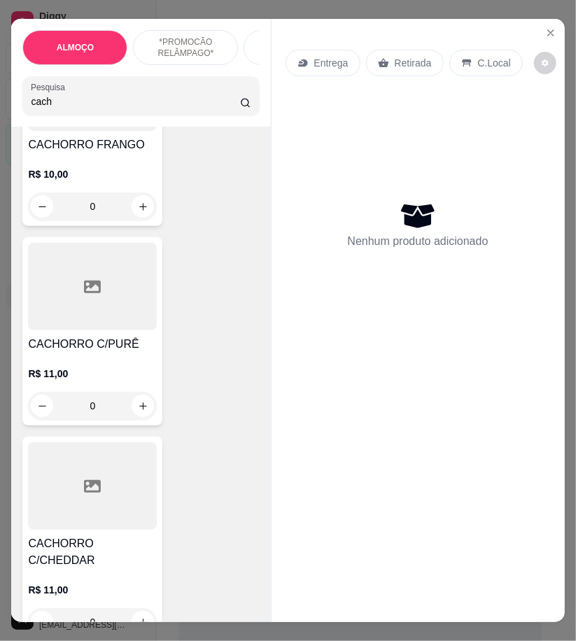
scroll to position [778, 0]
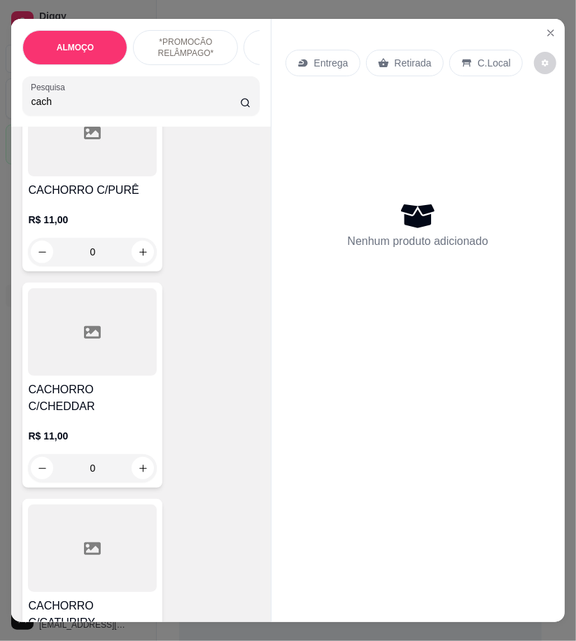
type input "cach"
click at [141, 256] on div "0" at bounding box center [92, 252] width 129 height 28
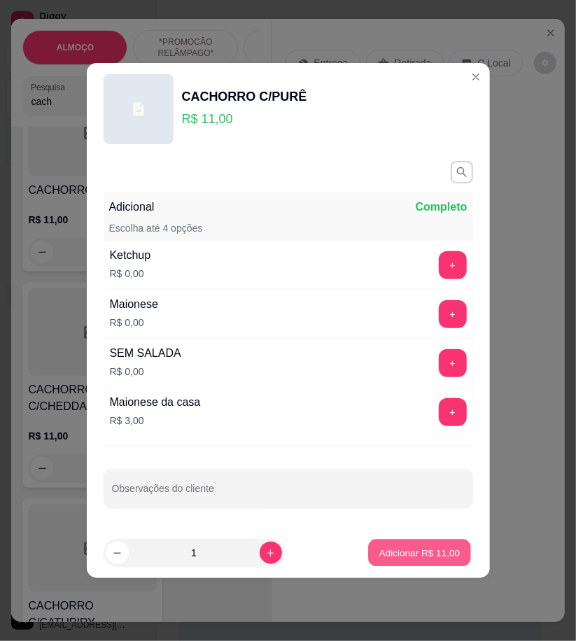
click at [438, 557] on p "Adicionar R$ 11,00" at bounding box center [420, 552] width 81 height 13
type input "1"
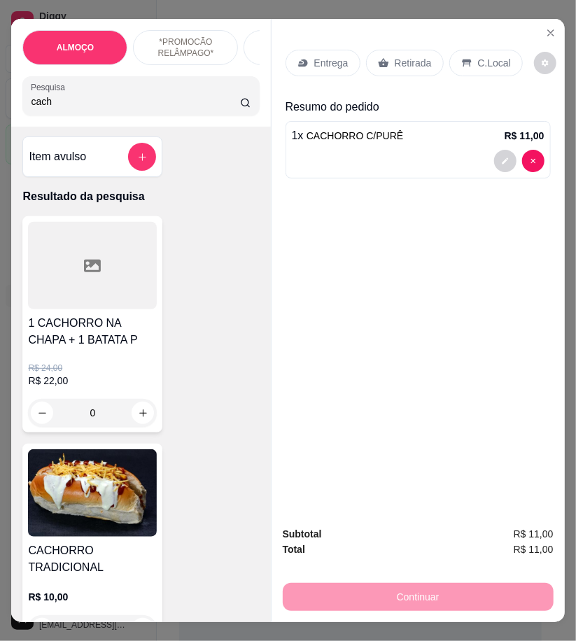
scroll to position [0, 0]
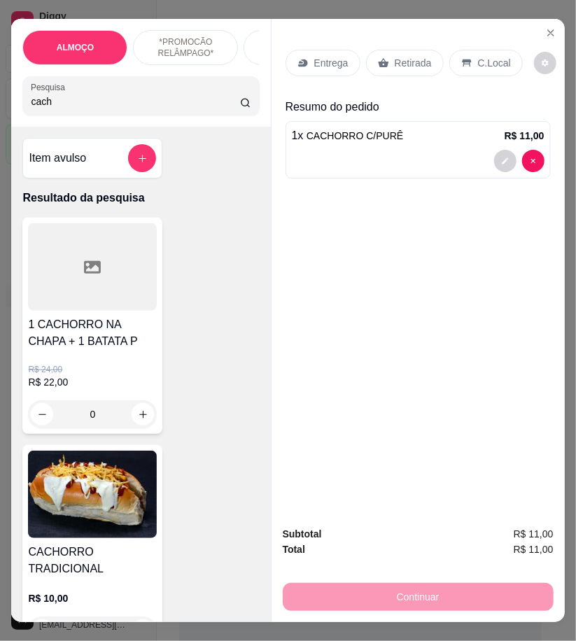
click at [57, 107] on input "cach" at bounding box center [135, 102] width 209 height 14
click at [478, 60] on p "C.Local" at bounding box center [494, 63] width 33 height 14
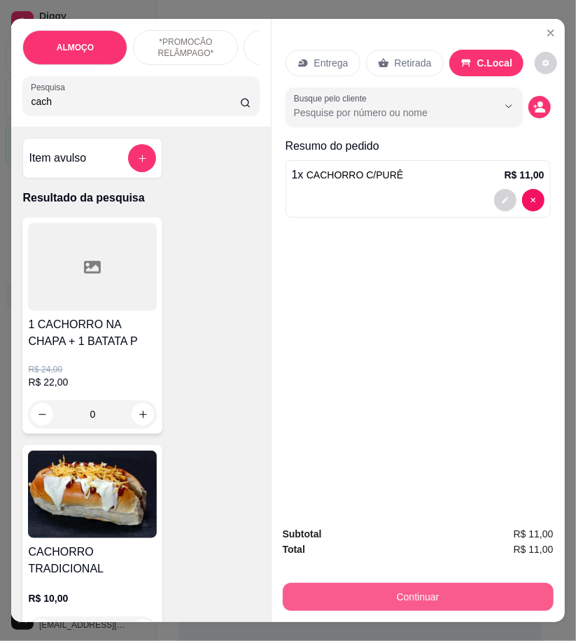
click at [470, 599] on button "Continuar" at bounding box center [418, 597] width 271 height 28
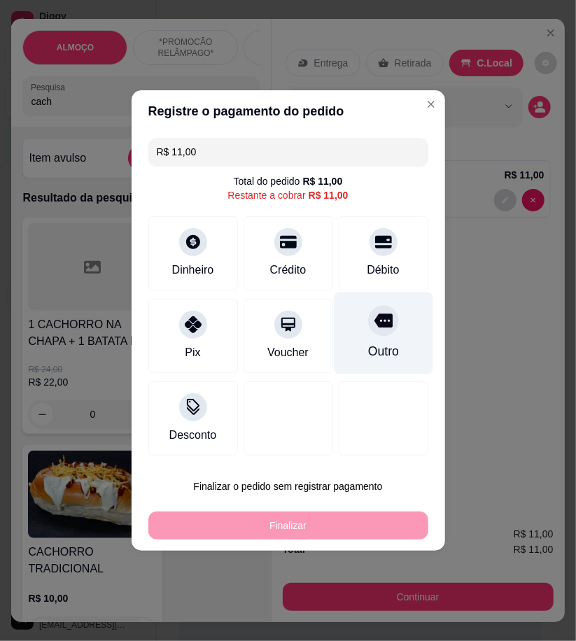
click at [352, 343] on div "Outro" at bounding box center [383, 334] width 99 height 82
type input "R$ 0,00"
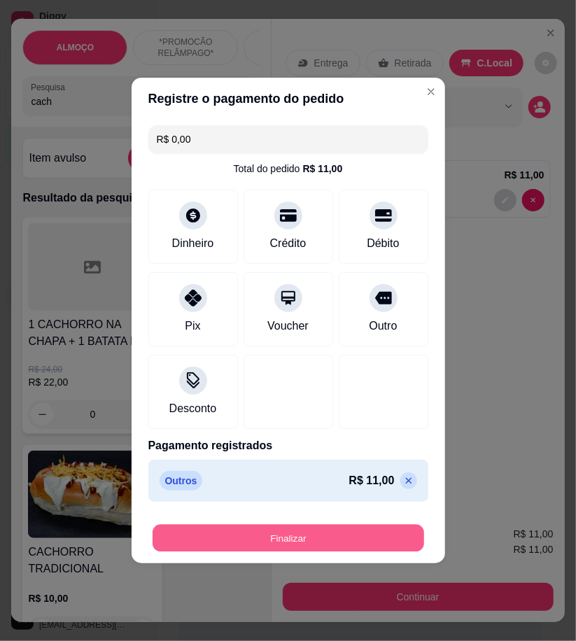
click at [389, 537] on button "Finalizar" at bounding box center [289, 538] width 272 height 27
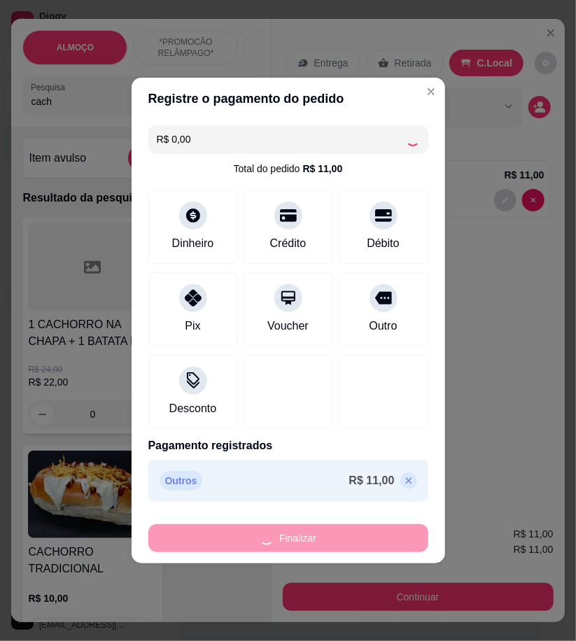
type input "0"
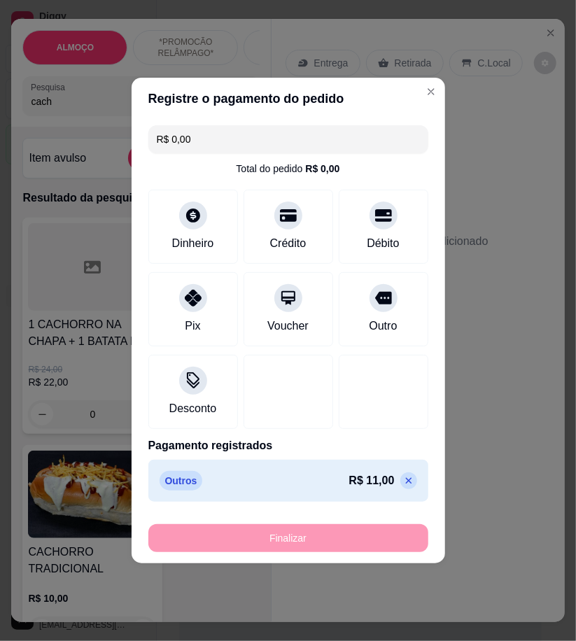
type input "-R$ 11,00"
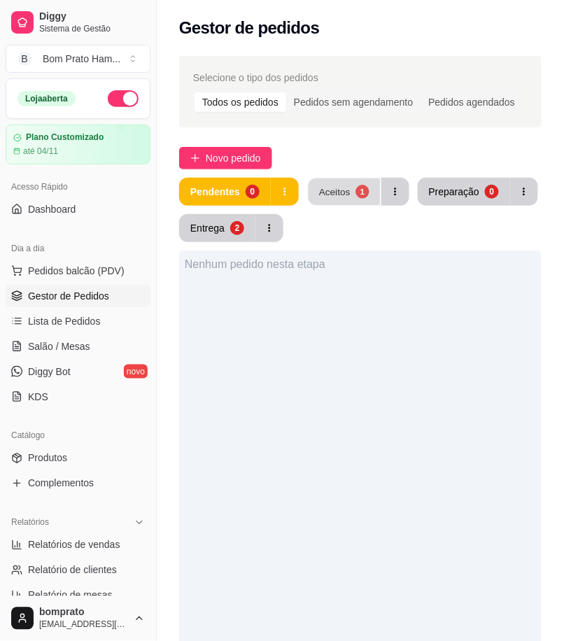
click at [344, 183] on button "Aceitos 1" at bounding box center [344, 192] width 72 height 27
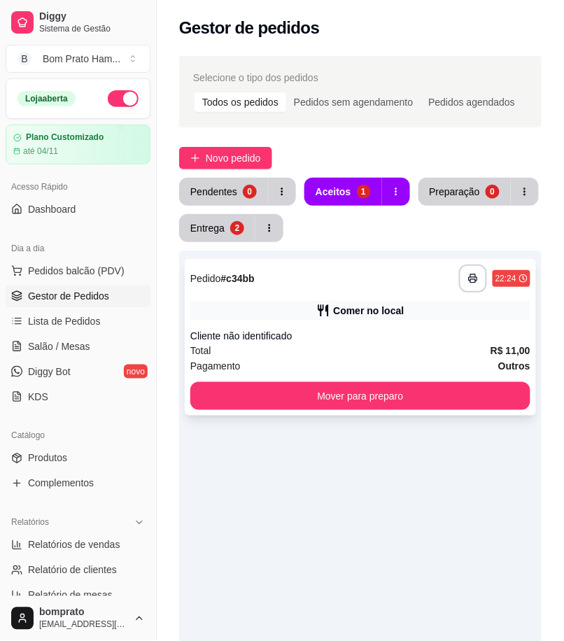
click at [374, 286] on div "**********" at bounding box center [360, 279] width 340 height 28
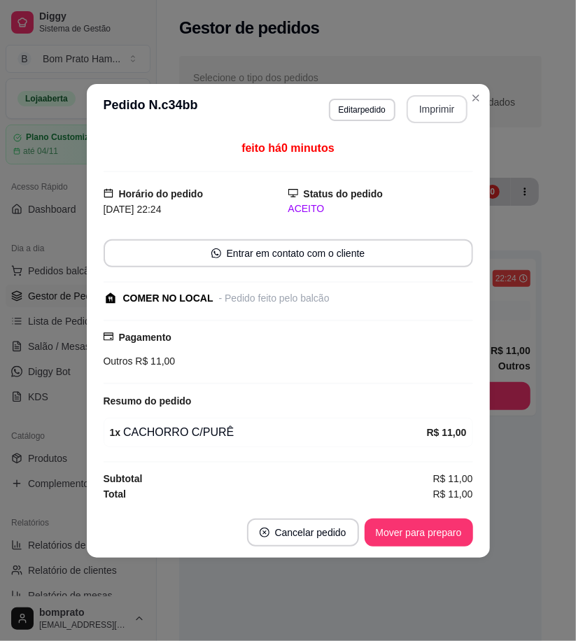
click at [432, 103] on button "Imprimir" at bounding box center [437, 109] width 61 height 28
click at [326, 519] on button "Cancelar pedido" at bounding box center [303, 533] width 112 height 28
click at [336, 530] on button "Cancelar pedido" at bounding box center [303, 533] width 112 height 28
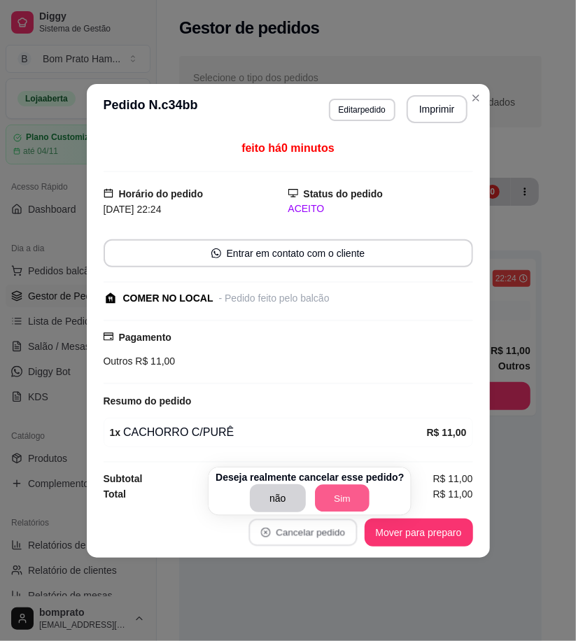
click at [354, 499] on button "Sim" at bounding box center [342, 498] width 55 height 27
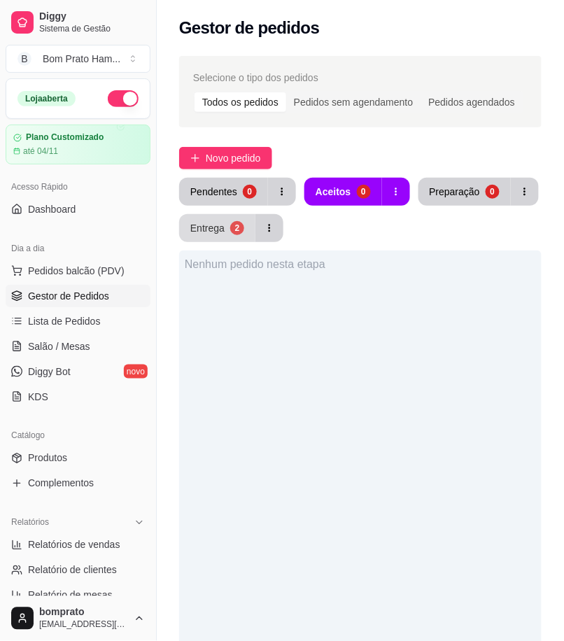
click at [199, 231] on div "Entrega" at bounding box center [207, 228] width 34 height 14
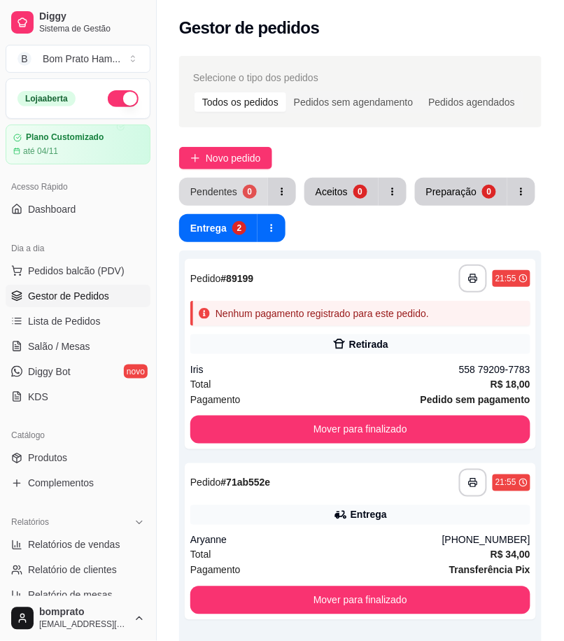
click at [225, 188] on div "Pendentes" at bounding box center [213, 192] width 47 height 14
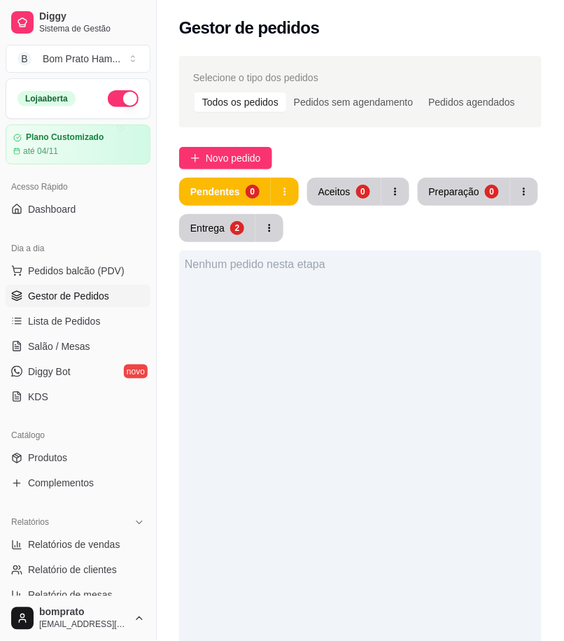
click at [239, 206] on div "Pendentes 0 Aceitos 0 Preparação 0 Entrega 2" at bounding box center [360, 210] width 363 height 64
click at [239, 222] on div "2" at bounding box center [236, 227] width 13 height 13
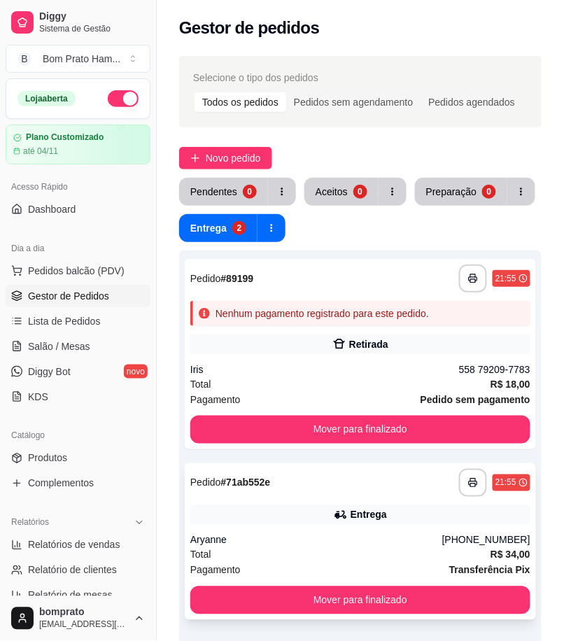
click at [383, 536] on div "Aryanne" at bounding box center [316, 541] width 252 height 14
click at [226, 180] on button "Pendentes 0" at bounding box center [224, 192] width 86 height 27
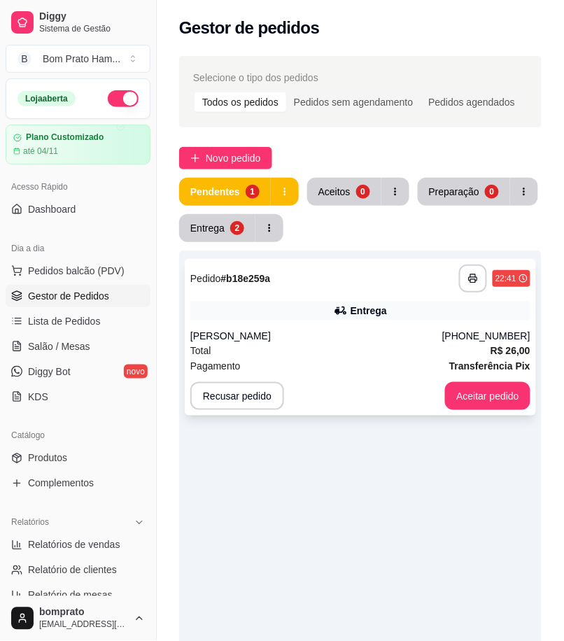
click at [403, 308] on div "Entrega" at bounding box center [360, 311] width 340 height 20
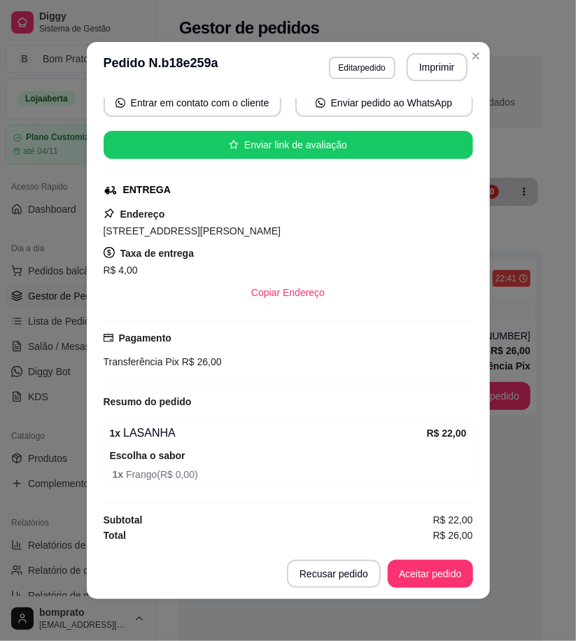
scroll to position [3, 0]
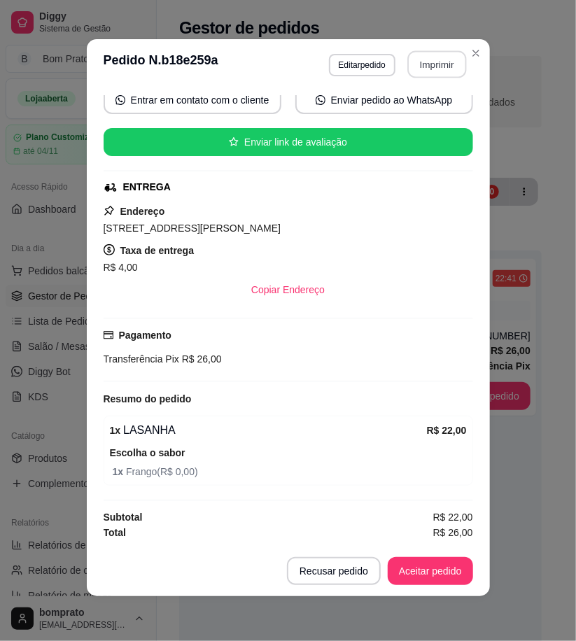
click at [420, 62] on button "Imprimir" at bounding box center [437, 64] width 59 height 27
click at [450, 567] on button "Aceitar pedido" at bounding box center [430, 571] width 83 height 27
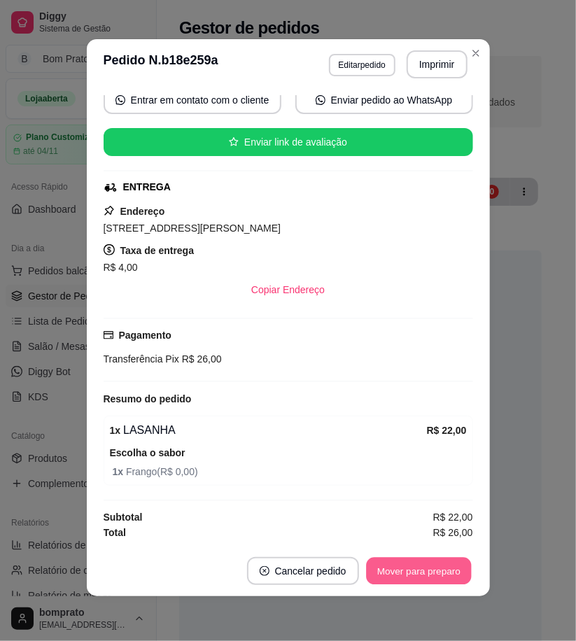
click at [450, 569] on button "Mover para preparo" at bounding box center [418, 571] width 105 height 27
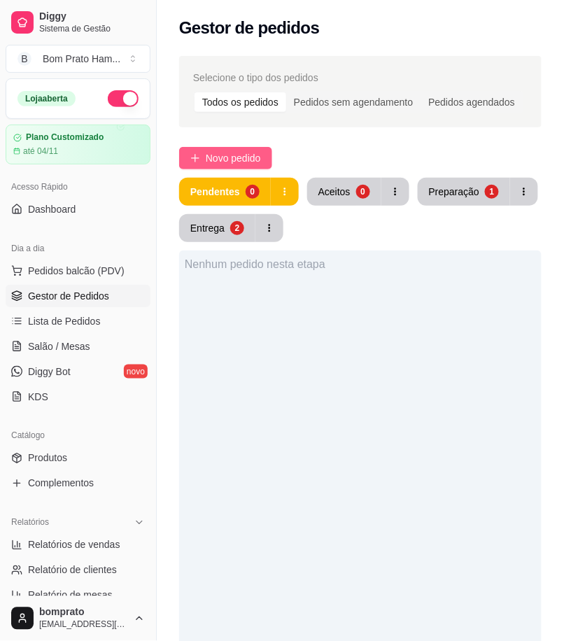
click at [235, 147] on button "Novo pedido" at bounding box center [225, 158] width 93 height 22
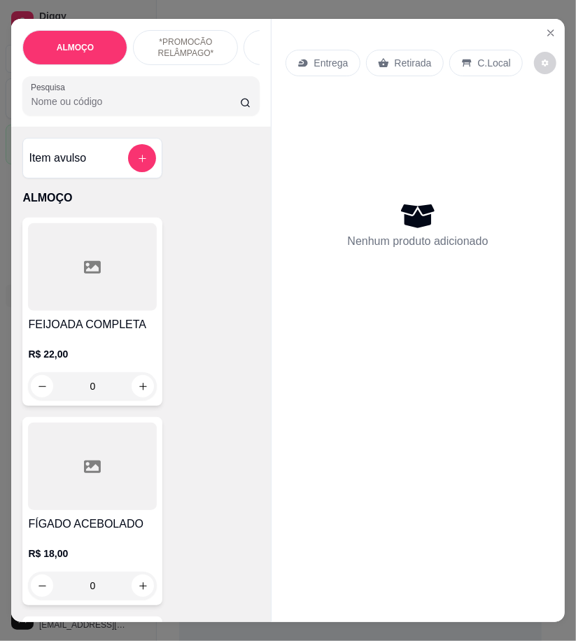
click at [63, 102] on input "Pesquisa" at bounding box center [135, 102] width 209 height 14
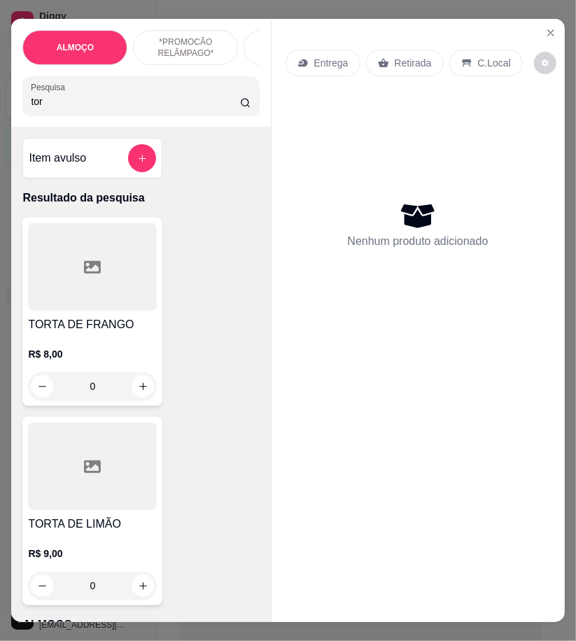
type input "tor"
click at [107, 491] on div at bounding box center [92, 467] width 129 height 88
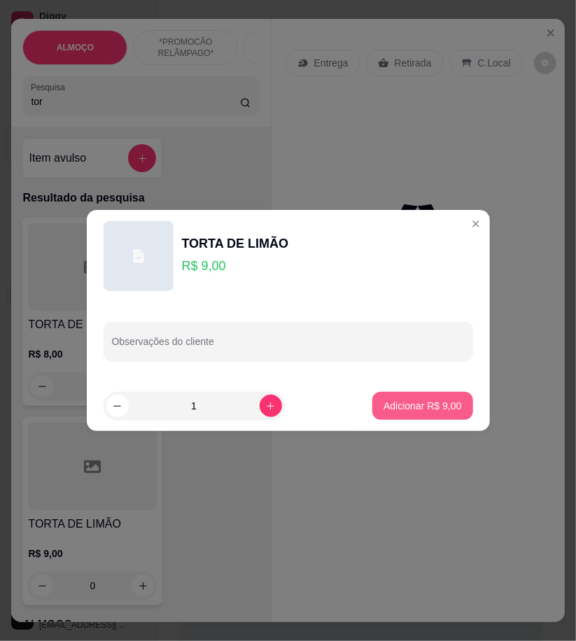
click at [422, 410] on p "Adicionar R$ 9,00" at bounding box center [423, 406] width 78 height 14
type input "1"
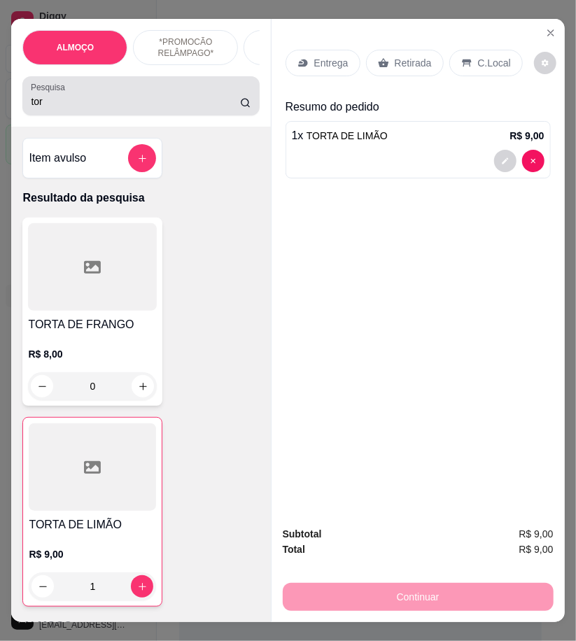
click at [90, 110] on div "tor" at bounding box center [141, 96] width 220 height 28
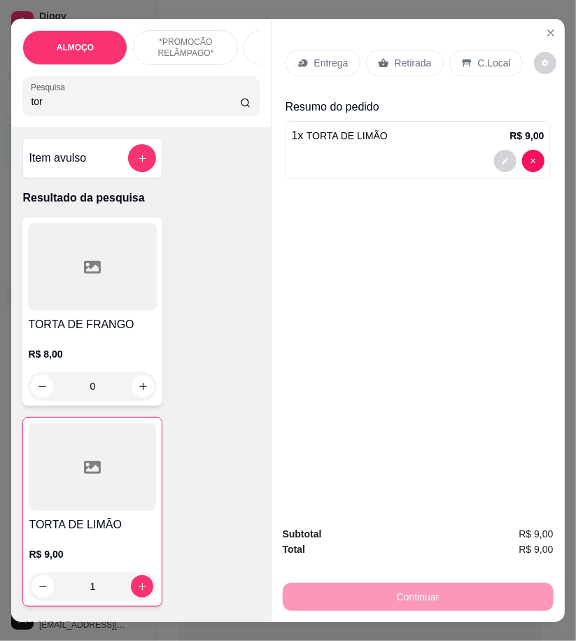
click at [46, 109] on input "tor" at bounding box center [135, 102] width 209 height 14
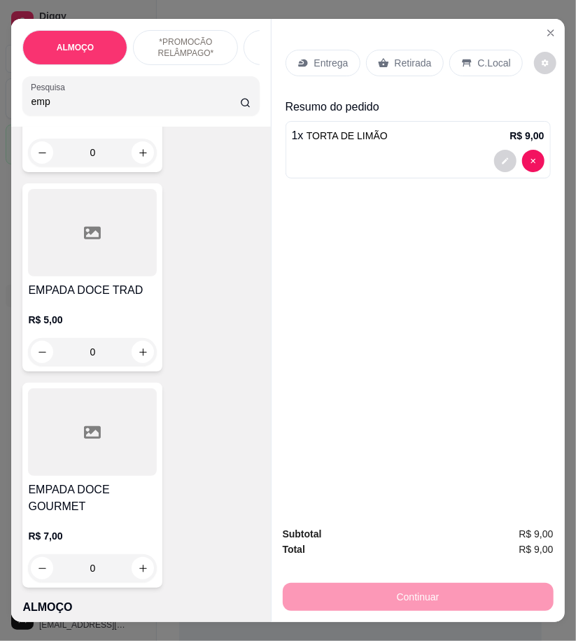
scroll to position [389, 0]
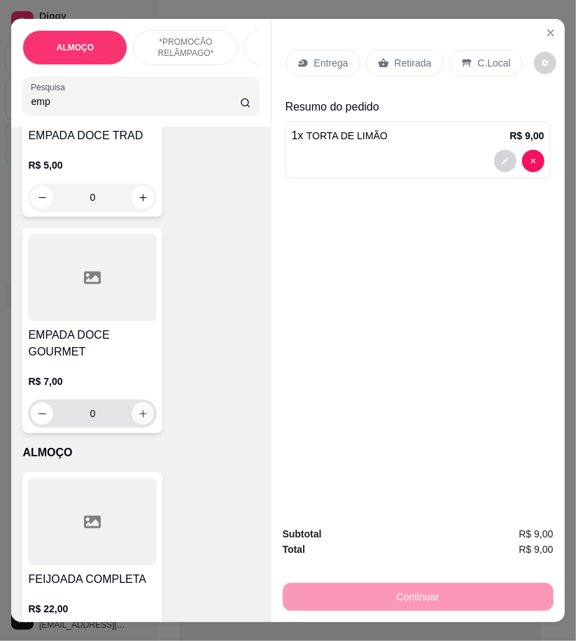
type input "emp"
click at [138, 419] on icon "increase-product-quantity" at bounding box center [143, 414] width 11 height 11
type input "1"
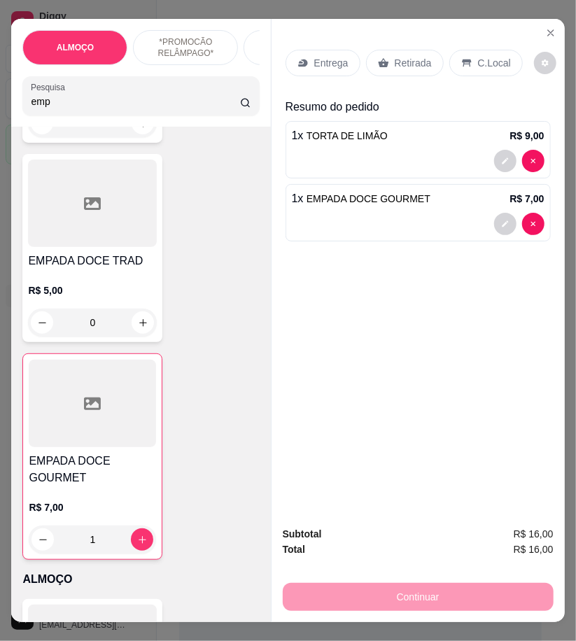
scroll to position [0, 0]
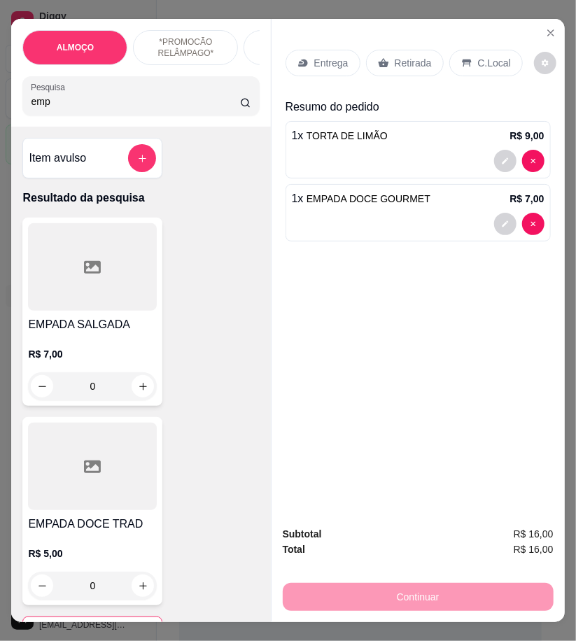
click at [317, 60] on p "Entrega" at bounding box center [331, 63] width 34 height 14
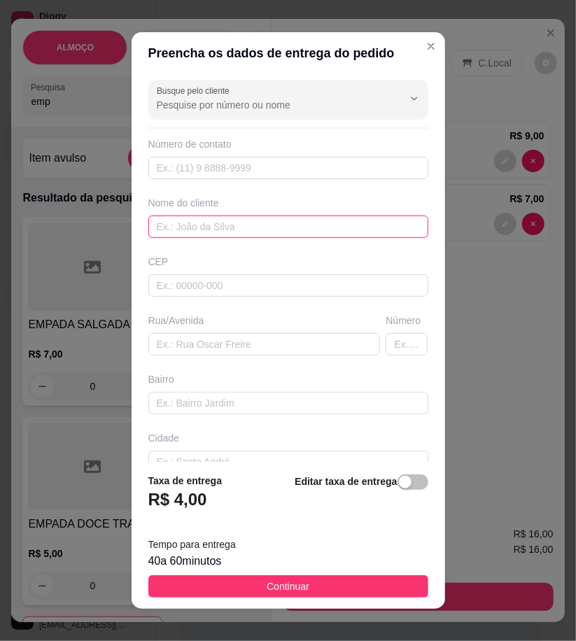
paste input "Waleskinha"
type input "Waleskinha"
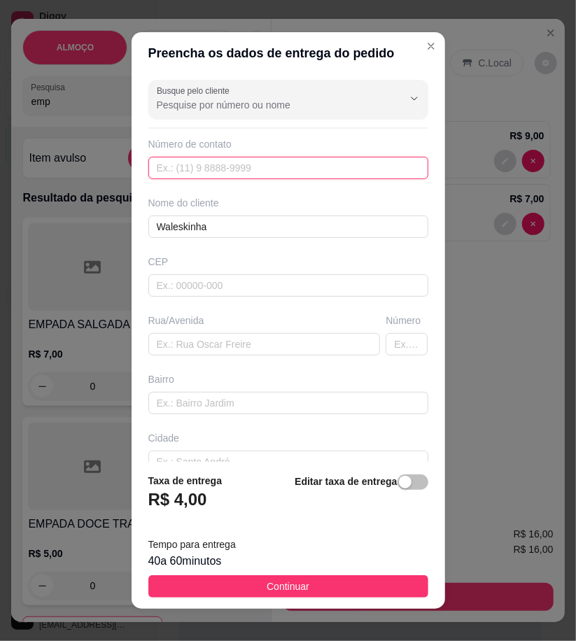
paste input "558 79962-0079"
type input "558 79962-0079"
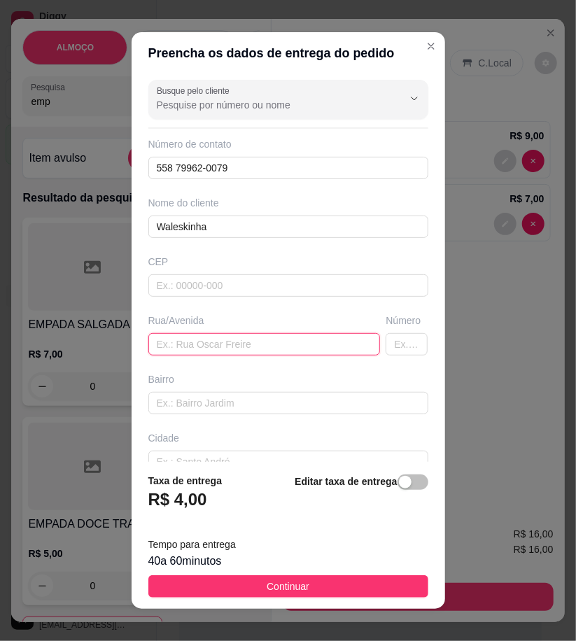
paste input "Rua 13 de Maio, nr 380"
type input "Rua 13 de Maio, nr 380"
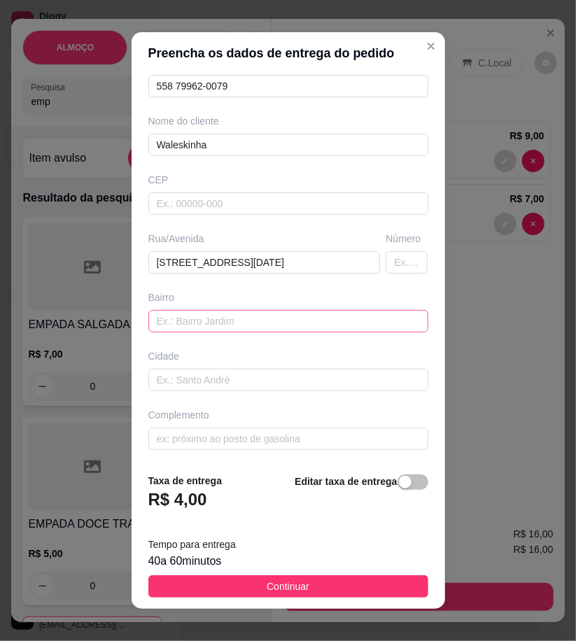
scroll to position [84, 0]
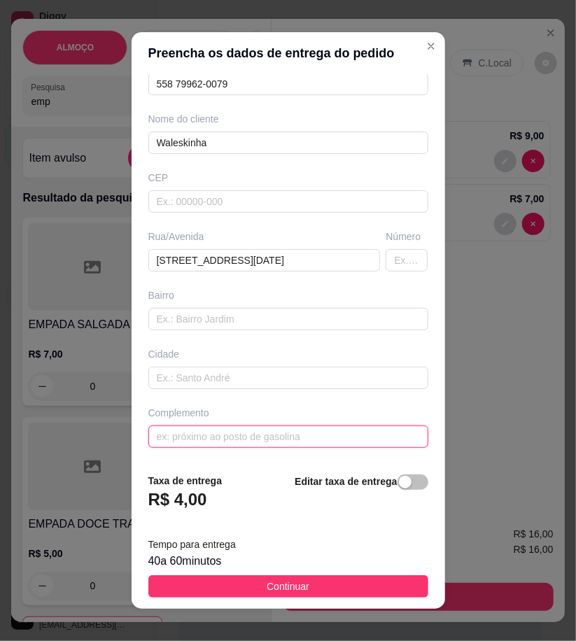
paste input "Na casa de Mário"
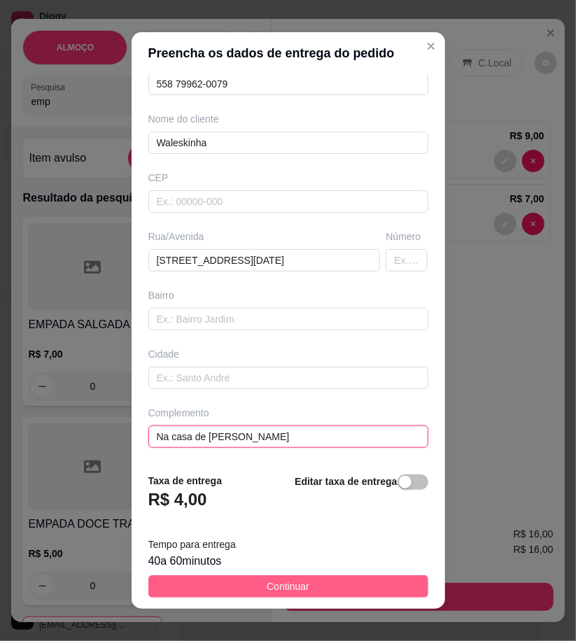
type input "Na casa de Mário"
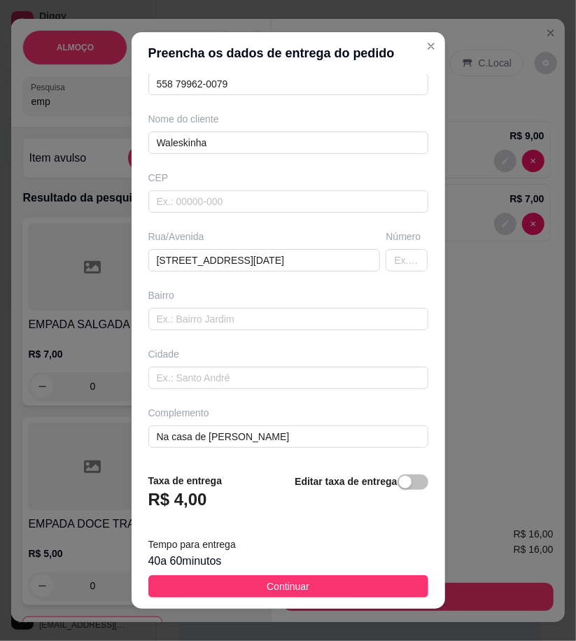
drag, startPoint x: 382, startPoint y: 595, endPoint x: 571, endPoint y: 635, distance: 193.9
click at [387, 596] on button "Continuar" at bounding box center [288, 587] width 280 height 22
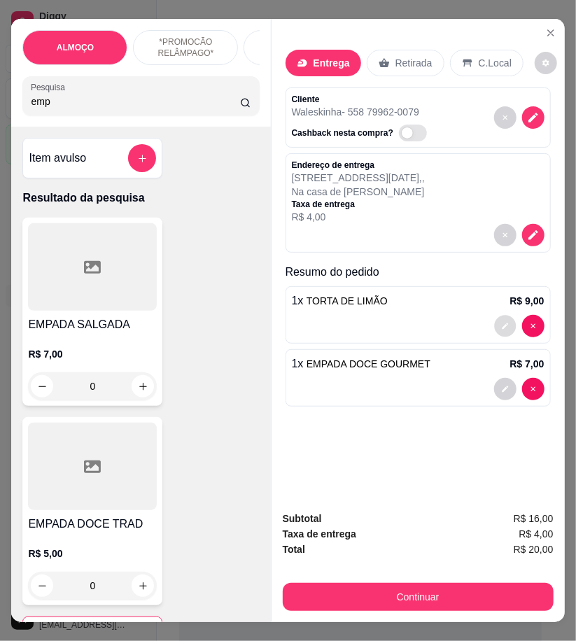
click at [501, 323] on icon "decrease-product-quantity" at bounding box center [505, 327] width 8 height 8
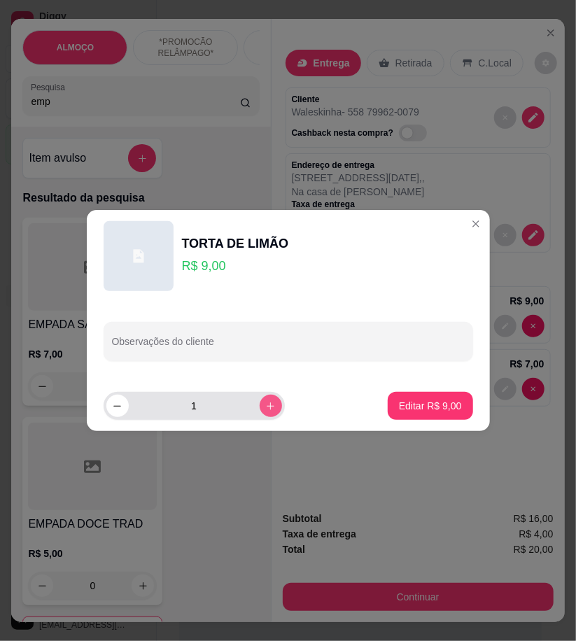
click at [260, 400] on button "increase-product-quantity" at bounding box center [271, 406] width 22 height 22
type input "2"
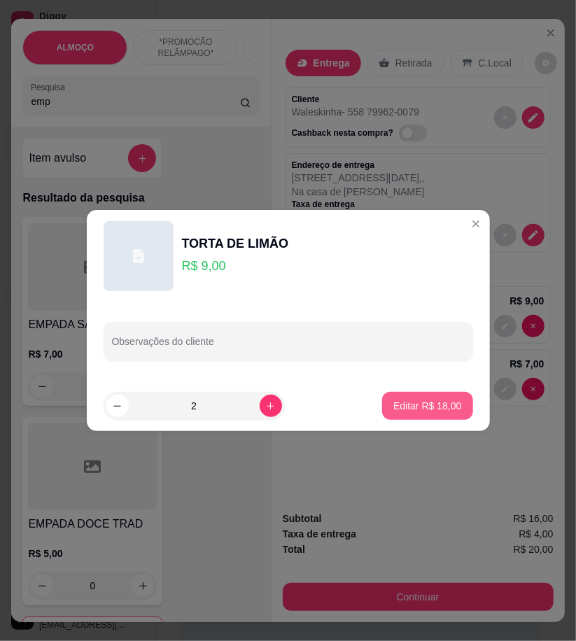
click at [456, 402] on button "Editar R$ 18,00" at bounding box center [427, 406] width 90 height 28
type input "2"
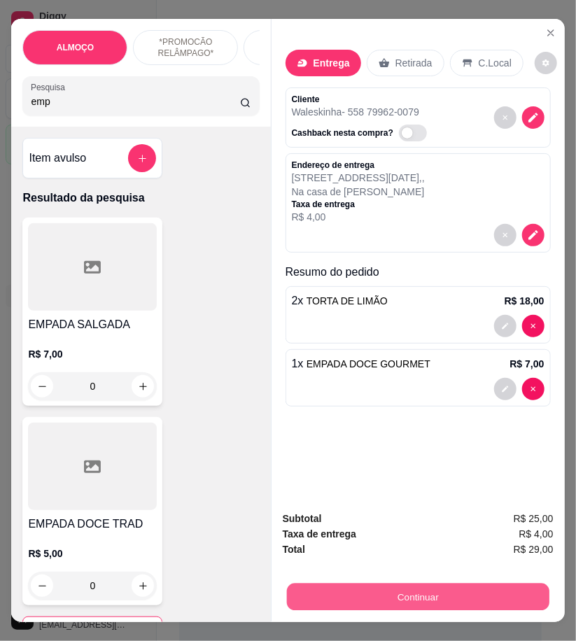
click at [484, 588] on button "Continuar" at bounding box center [417, 596] width 263 height 27
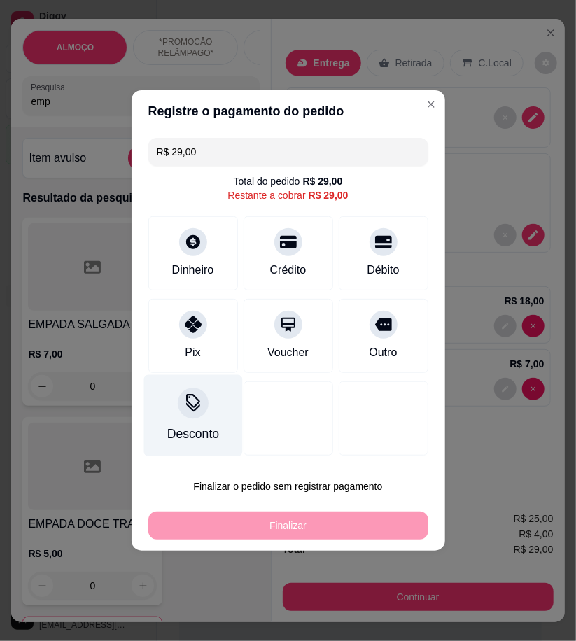
drag, startPoint x: 183, startPoint y: 319, endPoint x: 205, endPoint y: 363, distance: 49.2
click at [187, 319] on icon at bounding box center [193, 325] width 17 height 17
type input "R$ 0,00"
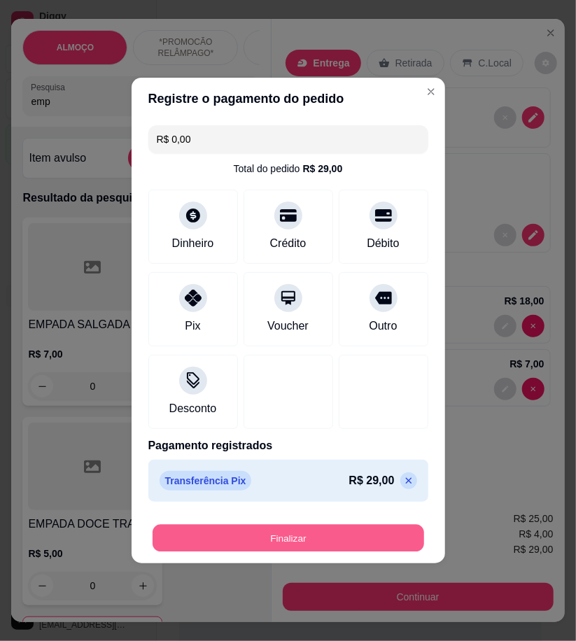
click at [342, 551] on button "Finalizar" at bounding box center [289, 538] width 272 height 27
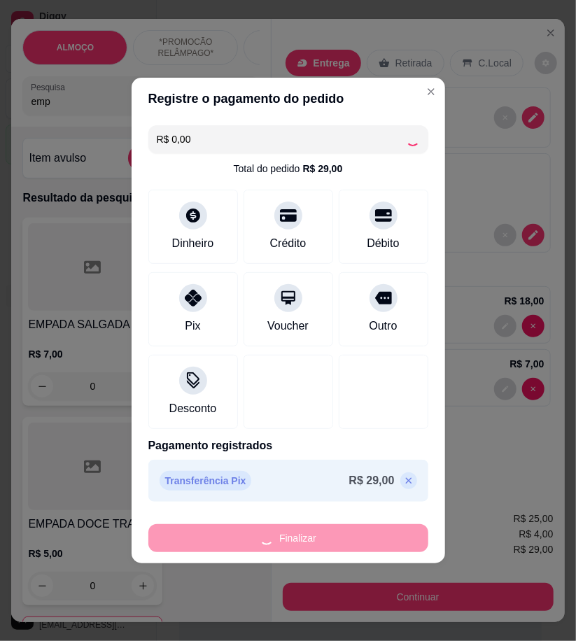
type input "0"
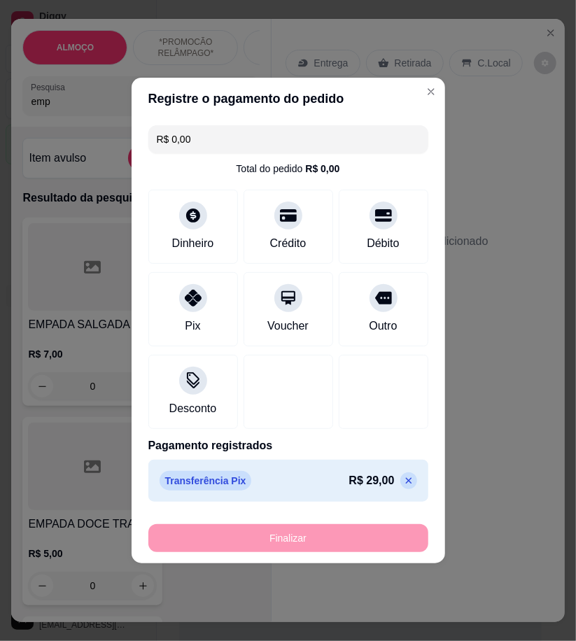
type input "-R$ 29,00"
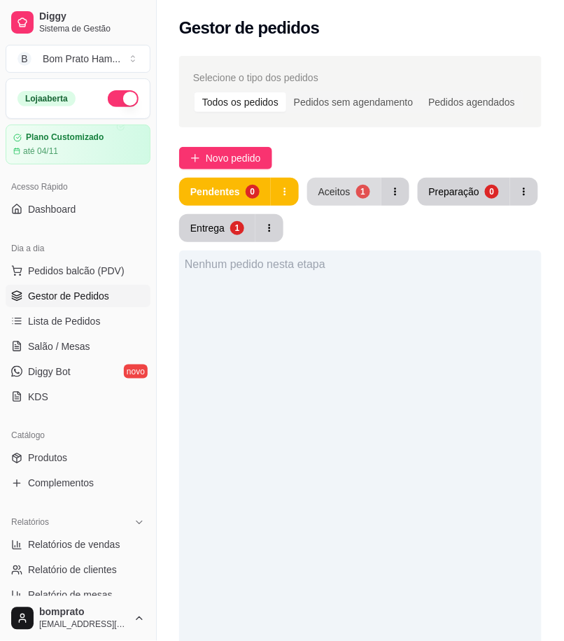
click at [340, 186] on div "Aceitos" at bounding box center [335, 192] width 32 height 14
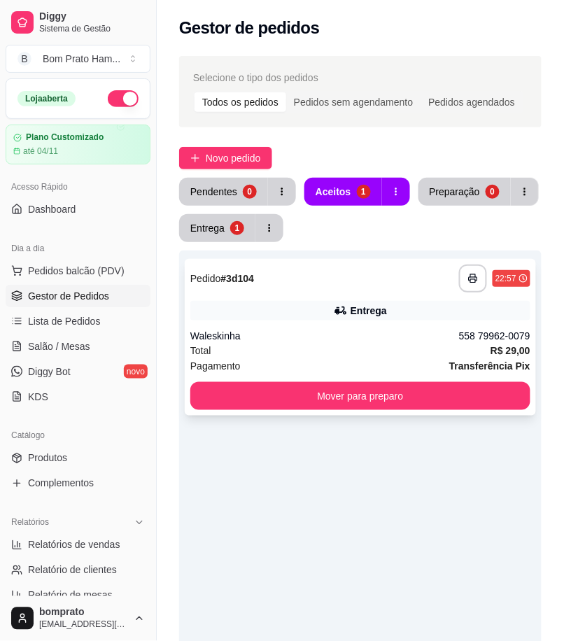
click at [345, 302] on div "Entrega" at bounding box center [360, 311] width 340 height 20
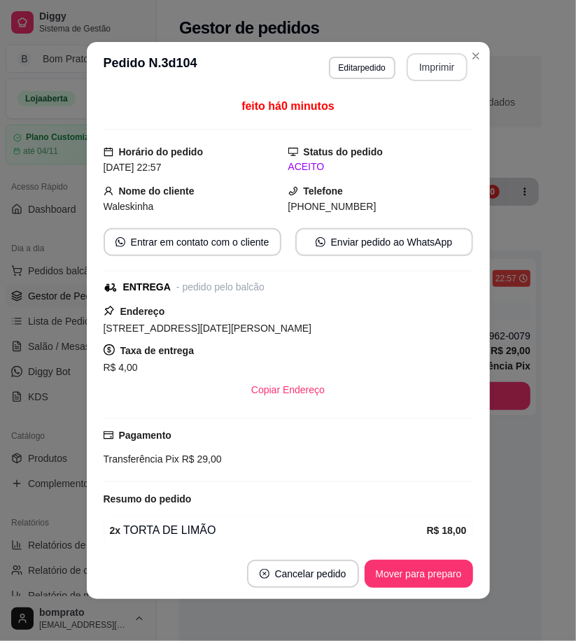
click at [426, 69] on button "Imprimir" at bounding box center [437, 67] width 61 height 28
click at [442, 587] on button "Mover para preparo" at bounding box center [419, 574] width 109 height 28
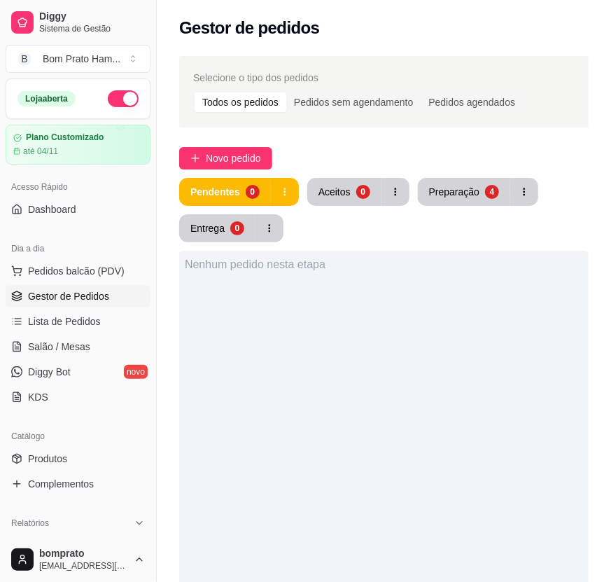
click at [466, 178] on button "Preparação 4" at bounding box center [464, 192] width 92 height 28
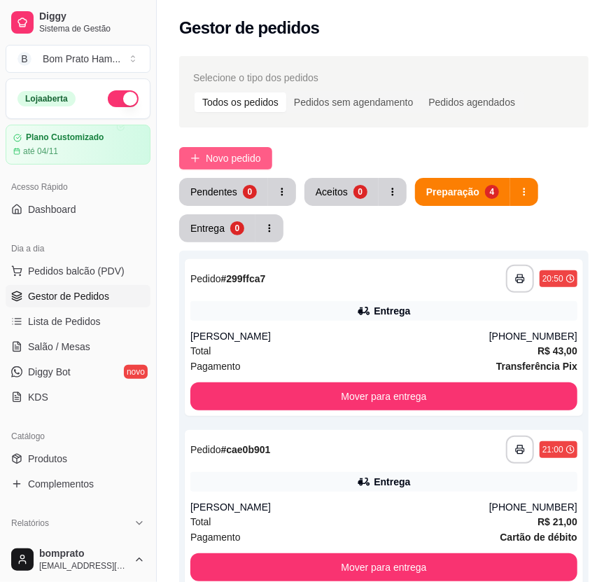
click at [249, 162] on span "Novo pedido" at bounding box center [233, 158] width 55 height 15
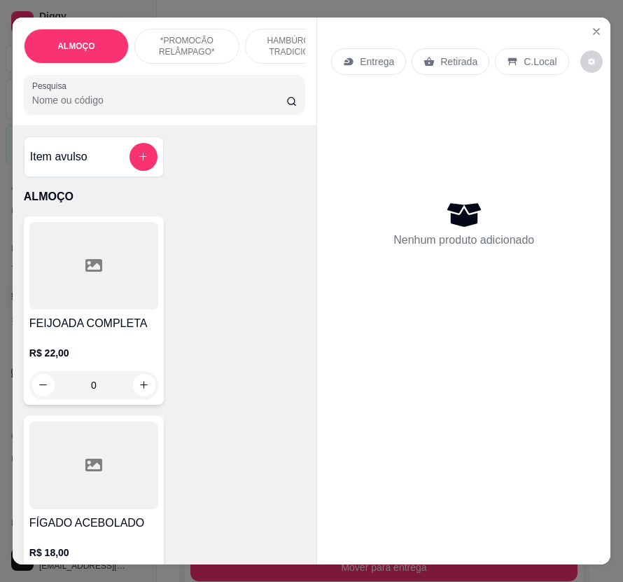
click at [79, 104] on input "Pesquisa" at bounding box center [159, 100] width 254 height 14
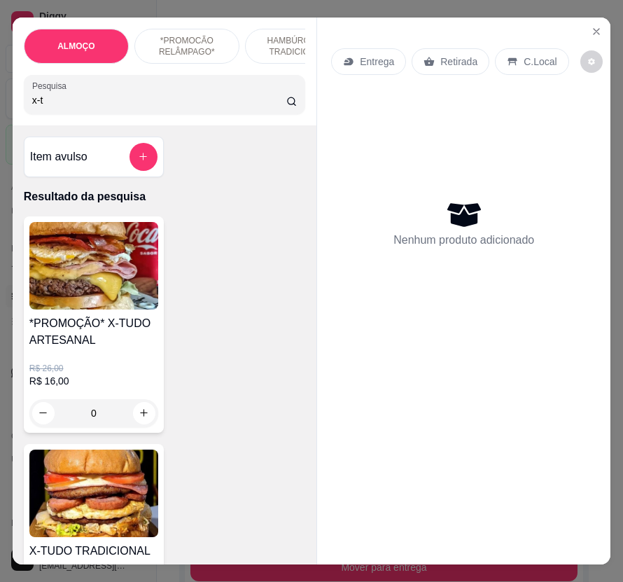
type input "x-t"
click at [109, 329] on h4 "*PROMOÇÃO* X-TUDO ARTESANAL" at bounding box center [93, 332] width 129 height 34
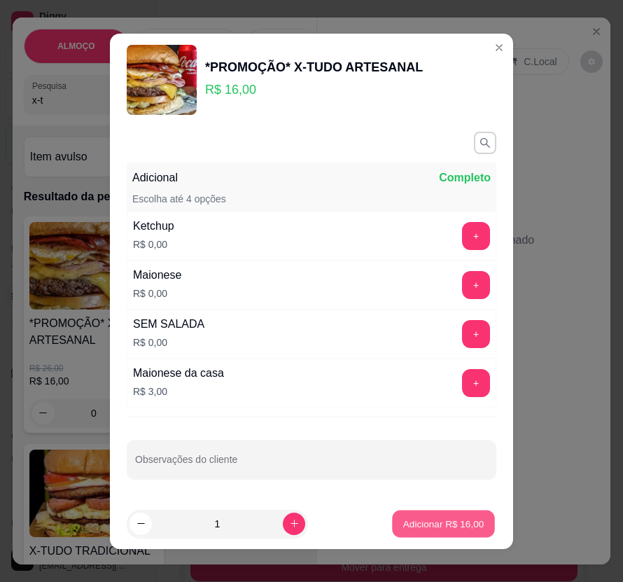
click at [421, 513] on button "Adicionar R$ 16,00" at bounding box center [443, 523] width 103 height 27
type input "1"
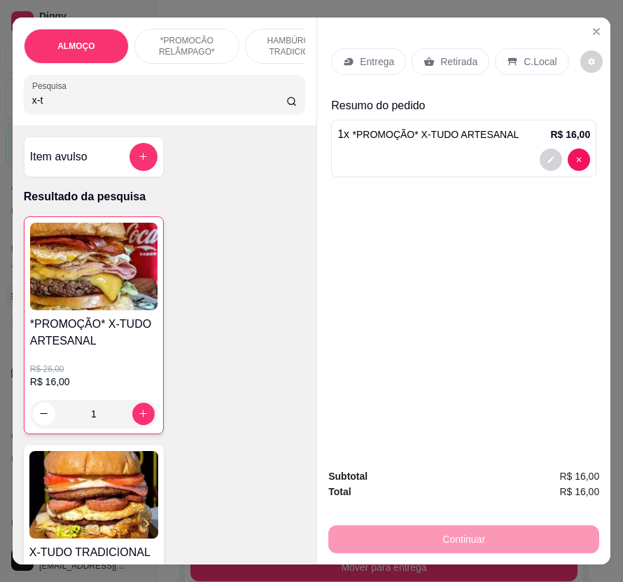
click at [45, 107] on input "x-t" at bounding box center [159, 100] width 254 height 14
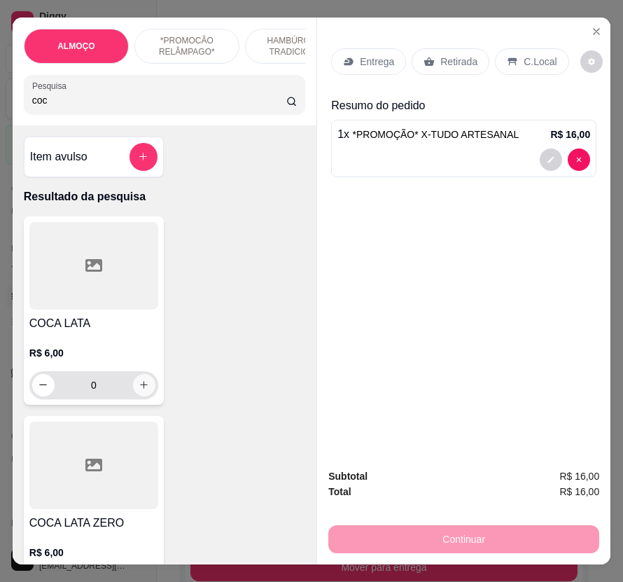
type input "coc"
click at [139, 387] on icon "increase-product-quantity" at bounding box center [144, 385] width 11 height 11
type input "1"
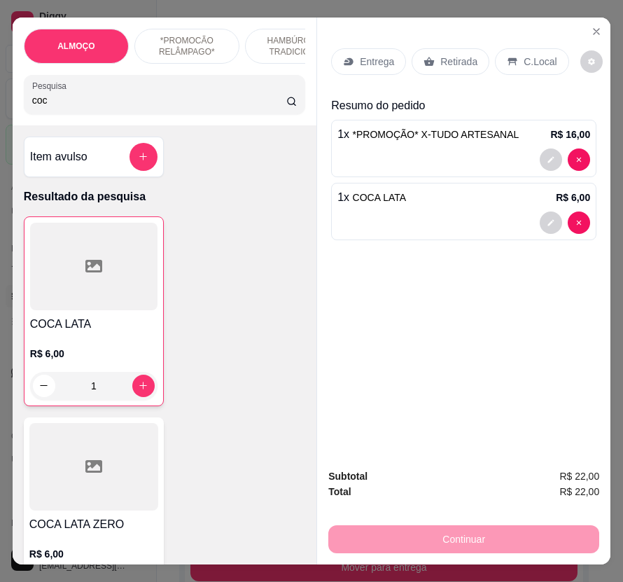
click at [378, 48] on div "Entrega" at bounding box center [368, 61] width 75 height 27
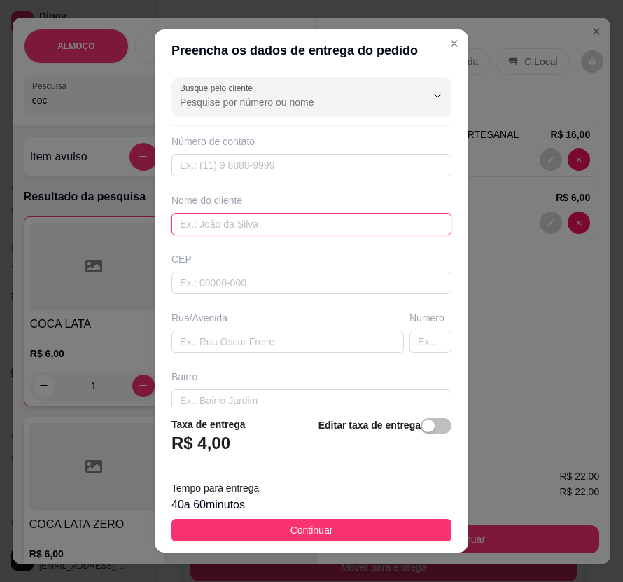
drag, startPoint x: 301, startPoint y: 222, endPoint x: 247, endPoint y: 225, distance: 54.7
paste input "[PERSON_NAME]"
type input "[PERSON_NAME]"
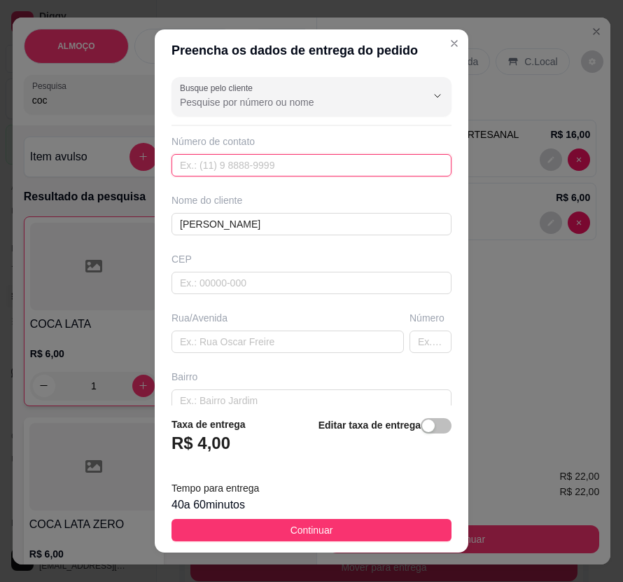
paste input "558 79601-5937"
type input "558 79601-5937"
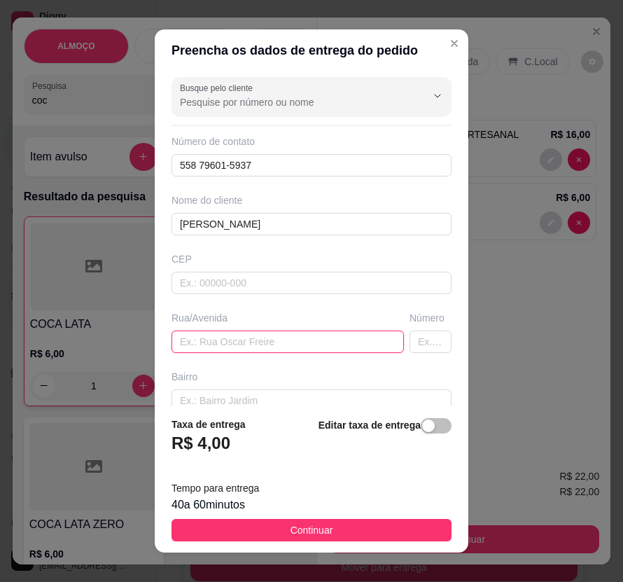
paste input "[PERSON_NAME], primeira a direita, número 17"
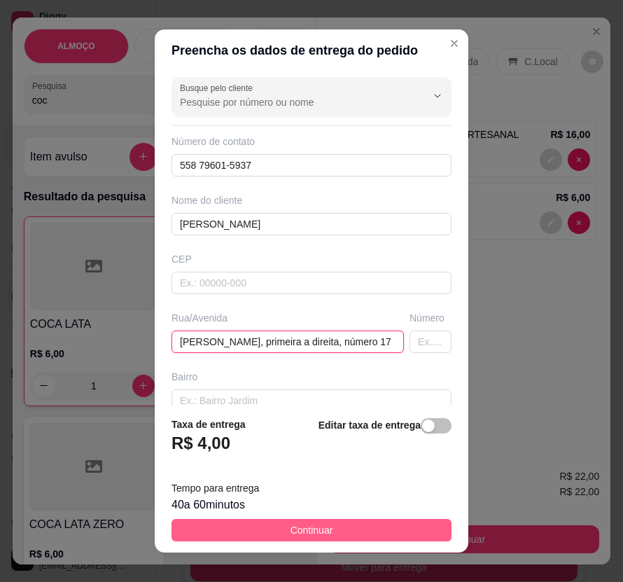
type input "[PERSON_NAME], primeira a direita, número 17"
click at [404, 532] on button "Continuar" at bounding box center [312, 530] width 280 height 22
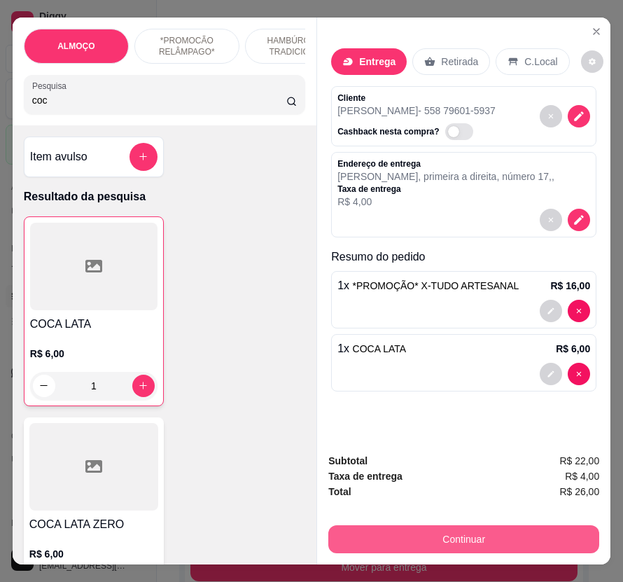
click at [479, 529] on button "Continuar" at bounding box center [463, 539] width 271 height 28
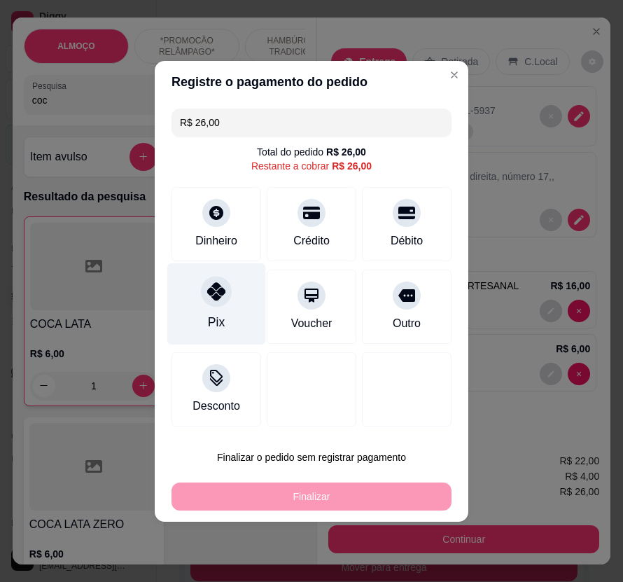
click at [199, 302] on div "Pix" at bounding box center [216, 304] width 99 height 82
type input "R$ 0,00"
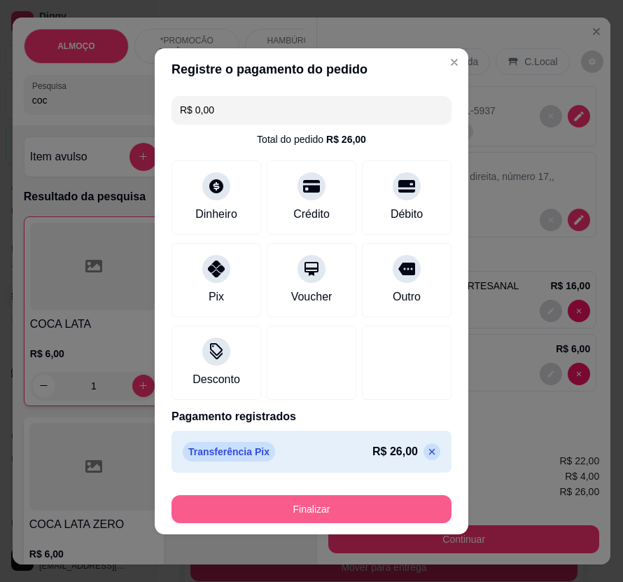
click at [422, 510] on button "Finalizar" at bounding box center [312, 509] width 280 height 28
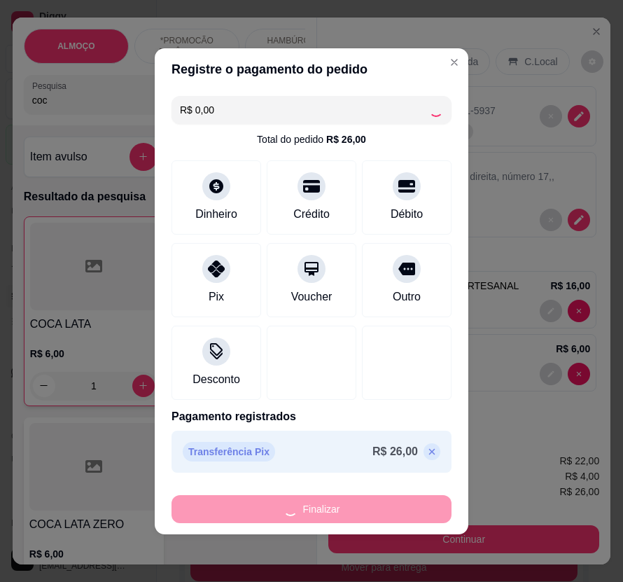
type input "0"
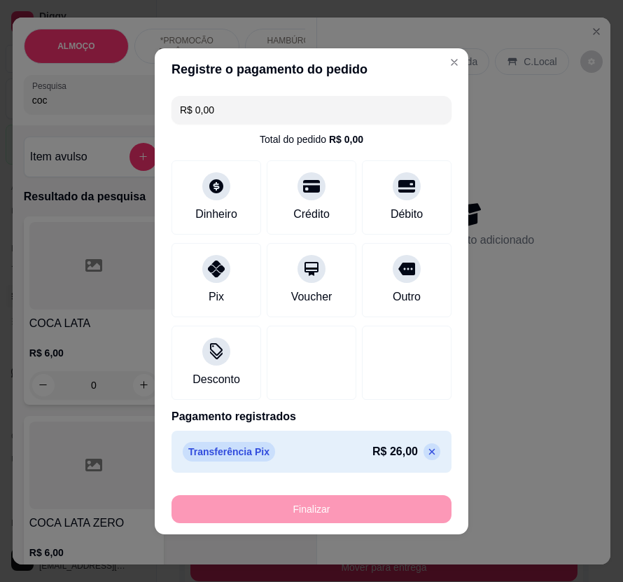
type input "-R$ 26,00"
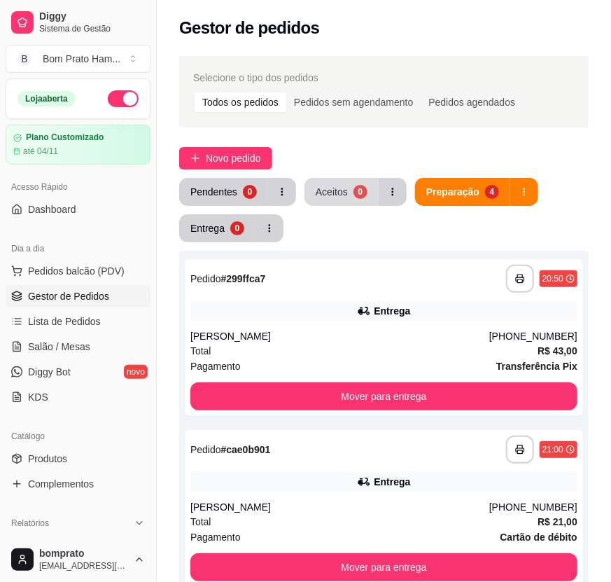
click at [342, 193] on div "Aceitos" at bounding box center [332, 192] width 32 height 14
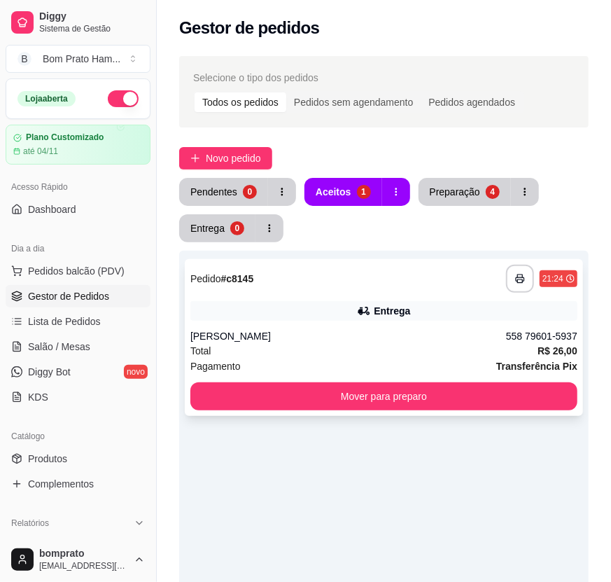
click at [385, 311] on div "Entrega" at bounding box center [392, 311] width 36 height 14
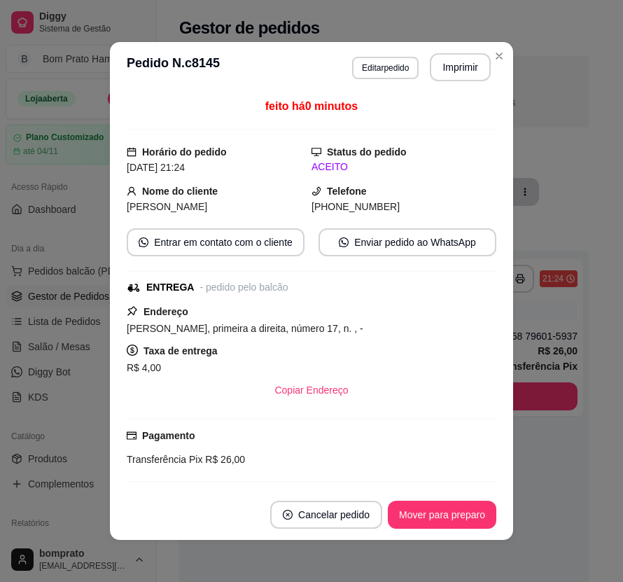
click at [478, 81] on div "**********" at bounding box center [421, 67] width 139 height 28
click at [476, 81] on div "**********" at bounding box center [421, 67] width 139 height 28
click at [467, 77] on button "Imprimir" at bounding box center [460, 67] width 59 height 27
click at [469, 513] on button "Mover para preparo" at bounding box center [442, 515] width 109 height 28
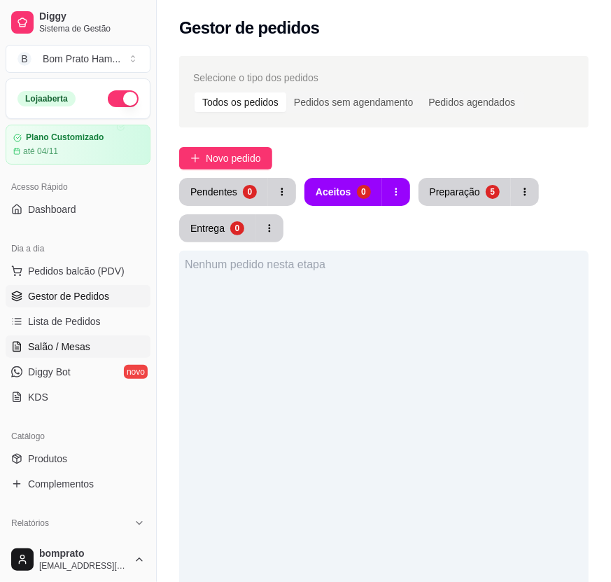
click at [88, 340] on link "Salão / Mesas" at bounding box center [78, 346] width 145 height 22
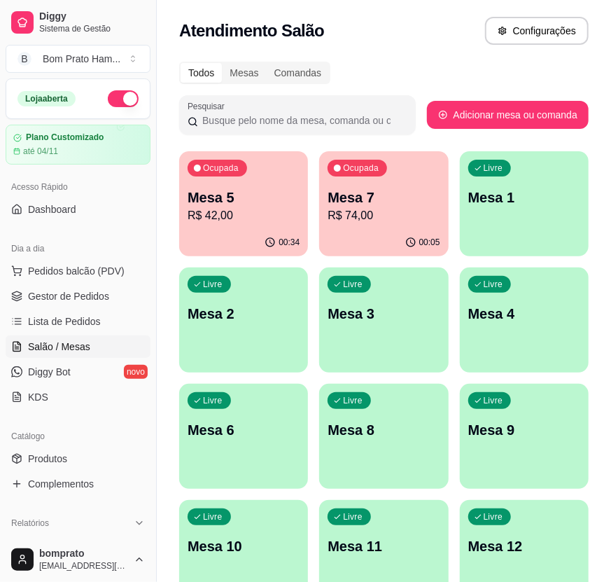
click at [275, 231] on div "00:34" at bounding box center [243, 242] width 129 height 27
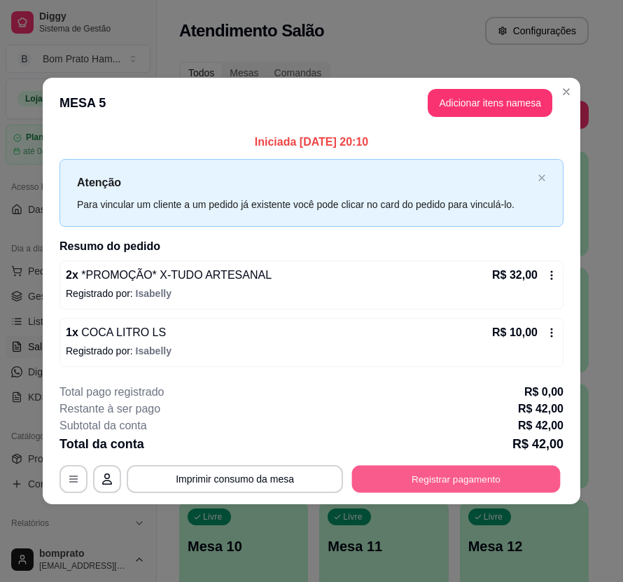
click at [501, 485] on button "Registrar pagamento" at bounding box center [456, 479] width 209 height 27
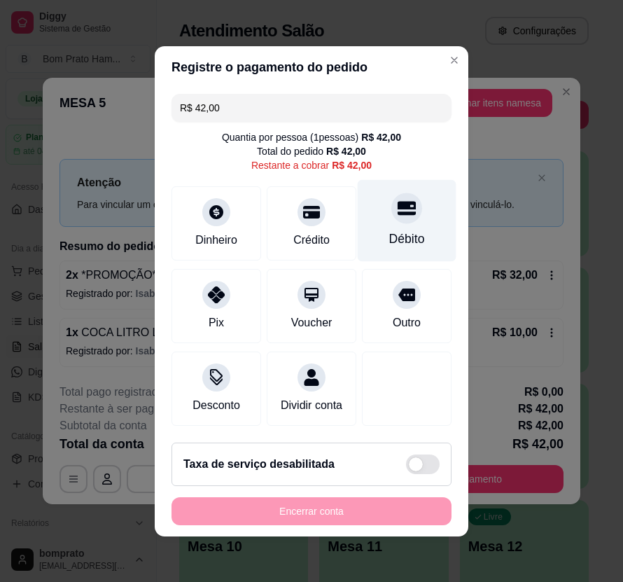
click at [390, 230] on div "Débito" at bounding box center [407, 239] width 36 height 18
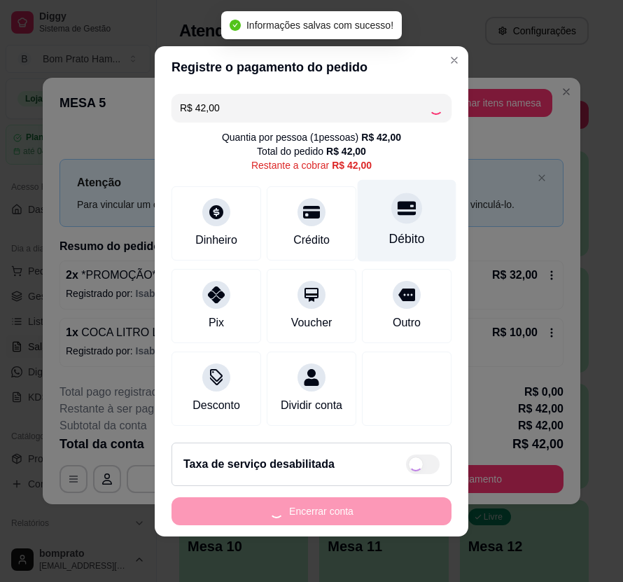
type input "R$ 0,00"
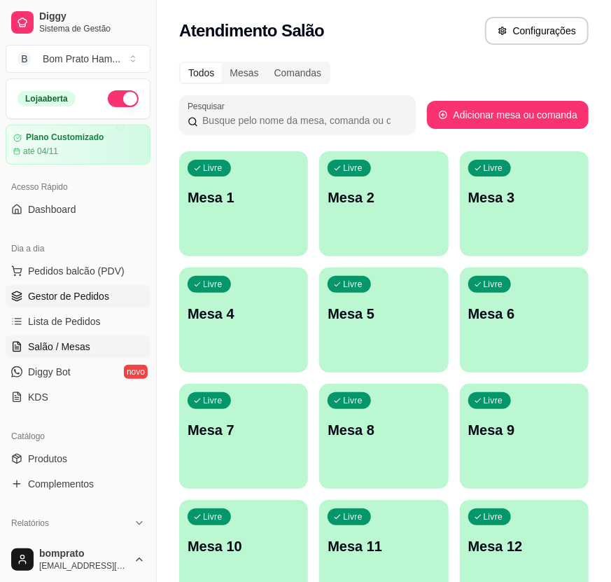
click at [98, 303] on link "Gestor de Pedidos" at bounding box center [78, 296] width 145 height 22
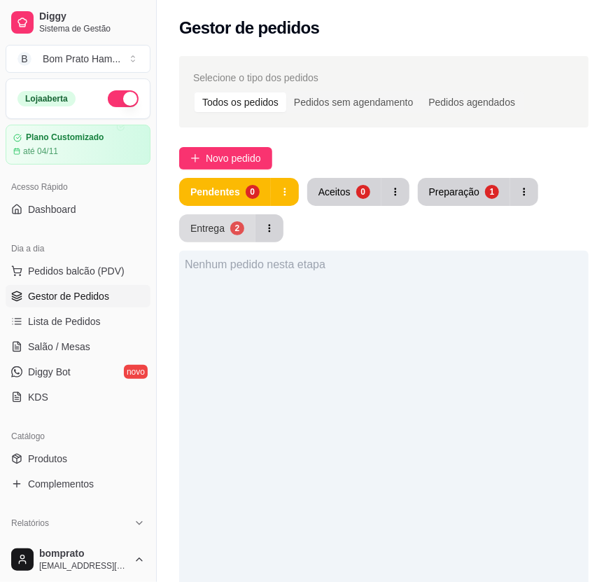
click at [240, 228] on div "2" at bounding box center [237, 228] width 14 height 14
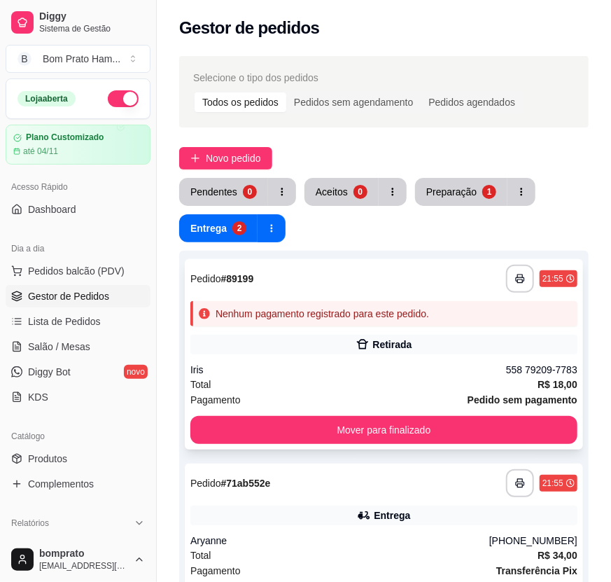
click at [385, 314] on div "Nenhum pagamento registrado para este pedido." at bounding box center [323, 314] width 214 height 14
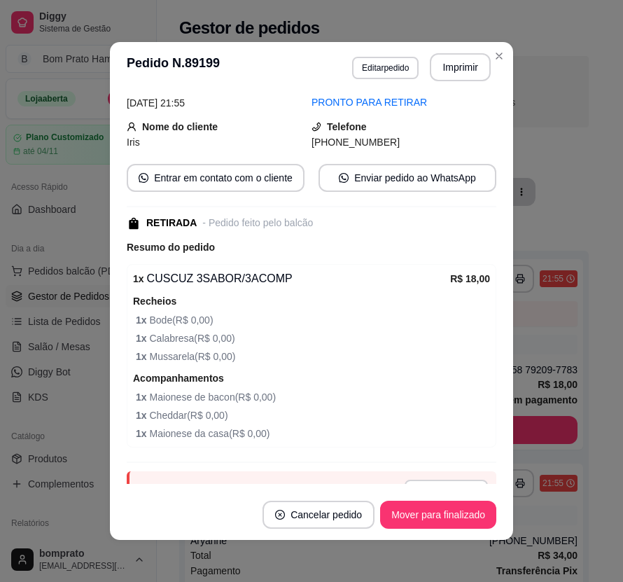
scroll to position [130, 0]
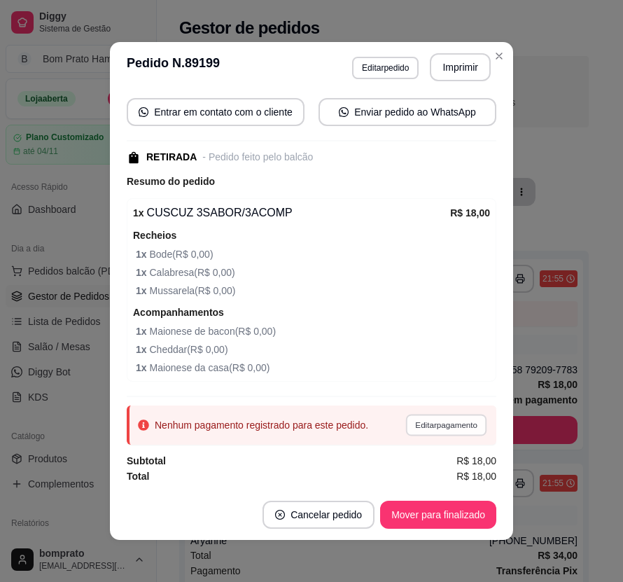
click at [450, 429] on button "Editar pagamento" at bounding box center [445, 425] width 81 height 22
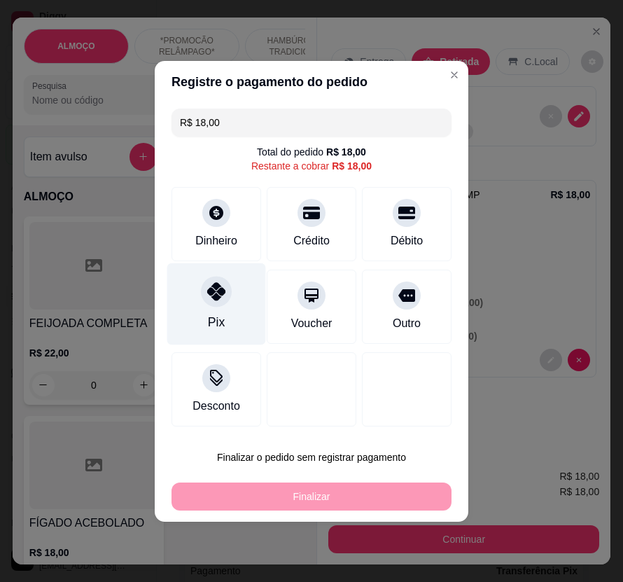
click at [219, 295] on icon at bounding box center [216, 291] width 18 height 18
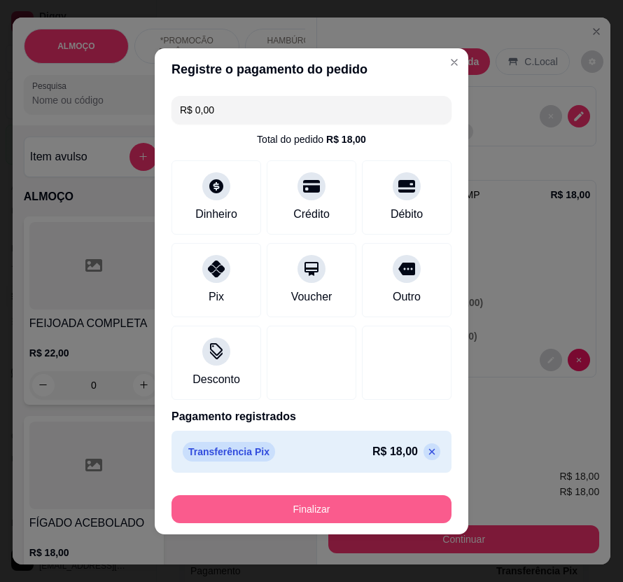
click at [380, 520] on button "Finalizar" at bounding box center [312, 509] width 280 height 28
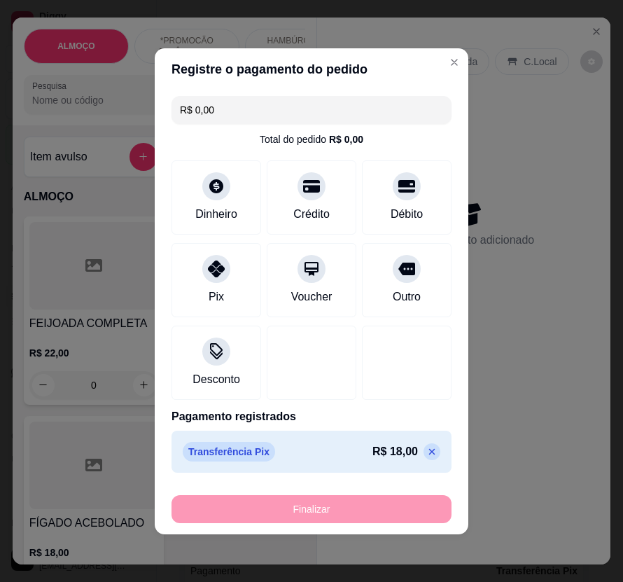
type input "-R$ 18,00"
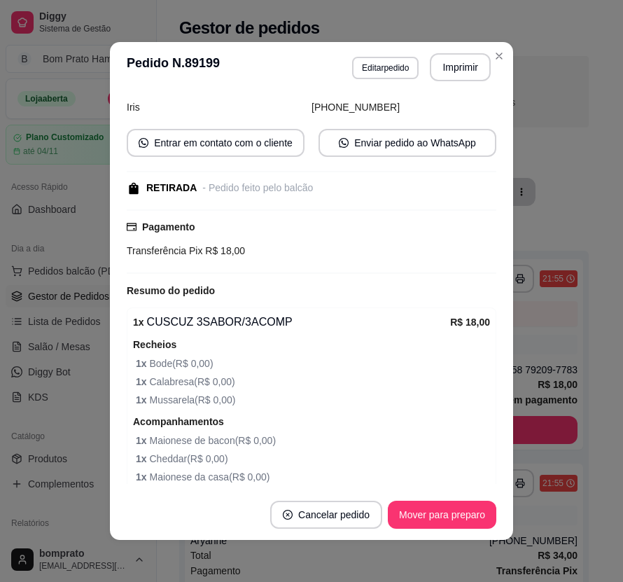
scroll to position [161, 0]
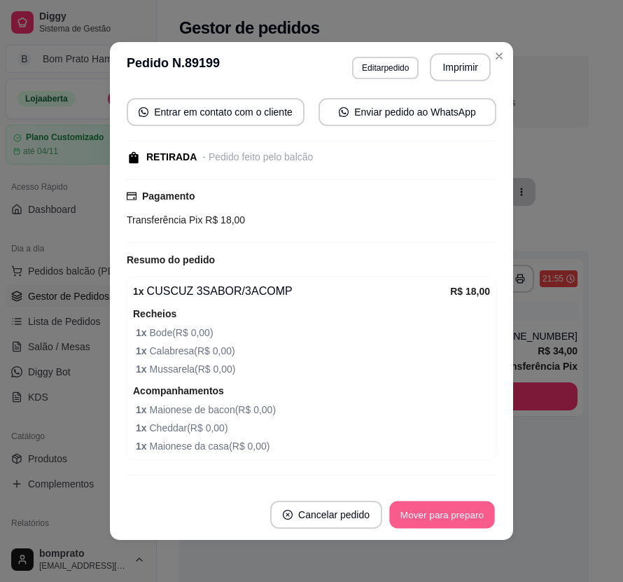
click at [437, 516] on button "Mover para preparo" at bounding box center [441, 514] width 105 height 27
click at [437, 516] on button "Mover para retirada disponível" at bounding box center [419, 514] width 150 height 27
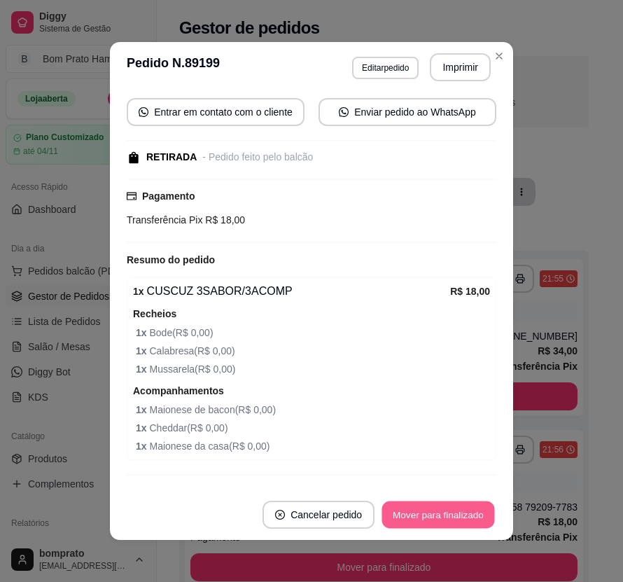
click at [437, 516] on button "Mover para finalizado" at bounding box center [438, 514] width 113 height 27
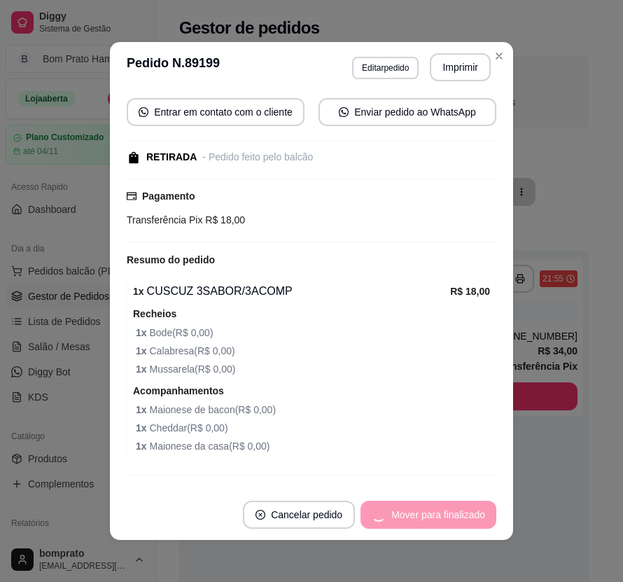
scroll to position [114, 0]
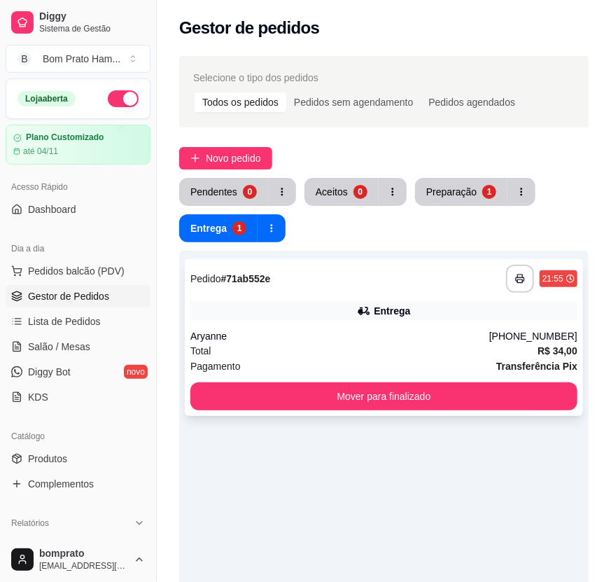
click at [423, 297] on div "**********" at bounding box center [384, 337] width 398 height 157
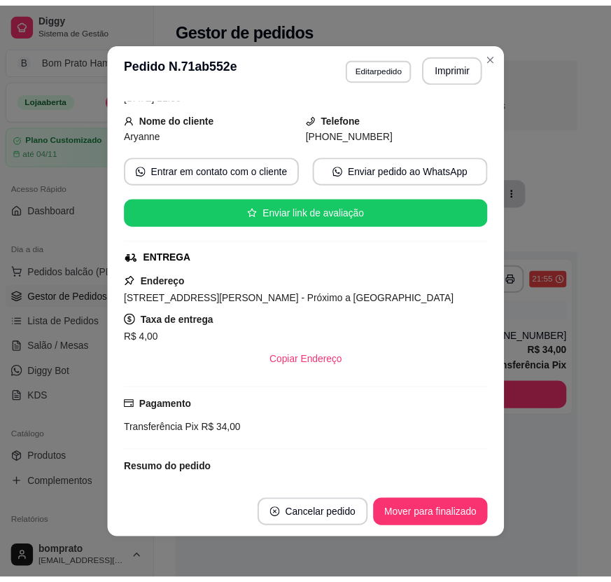
scroll to position [203, 0]
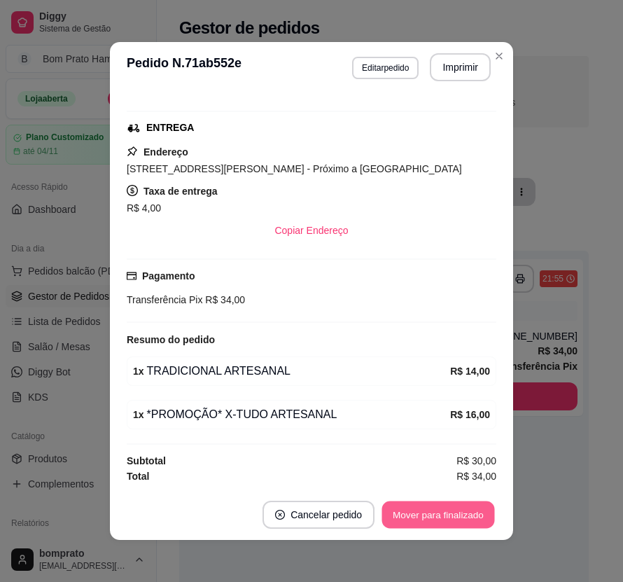
click at [476, 523] on button "Mover para finalizado" at bounding box center [438, 514] width 113 height 27
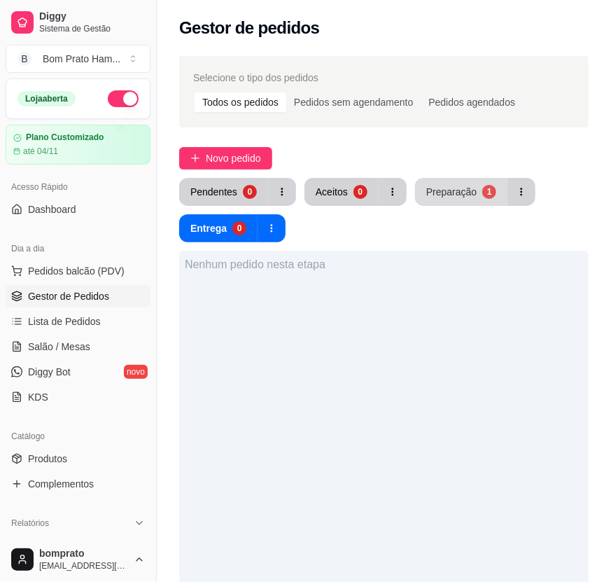
click at [456, 193] on div "Preparação" at bounding box center [451, 192] width 50 height 14
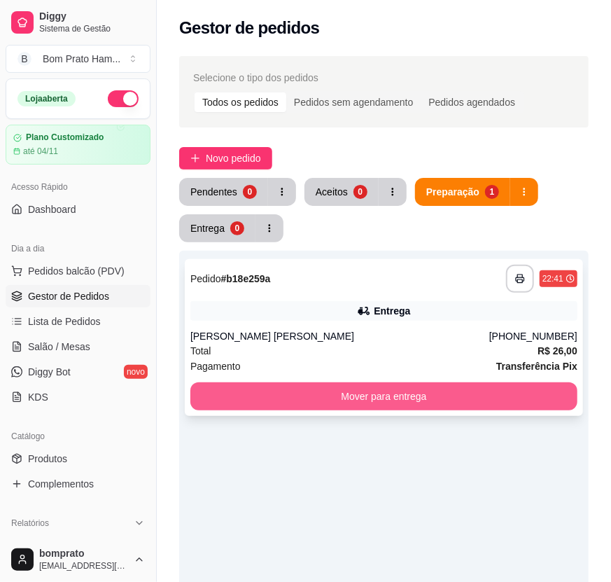
click at [503, 394] on button "Mover para entrega" at bounding box center [383, 396] width 387 height 28
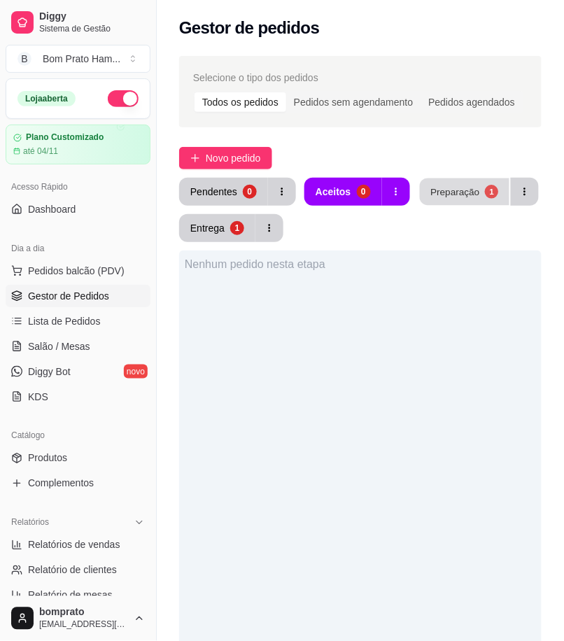
click at [462, 194] on div "Preparação" at bounding box center [455, 191] width 49 height 13
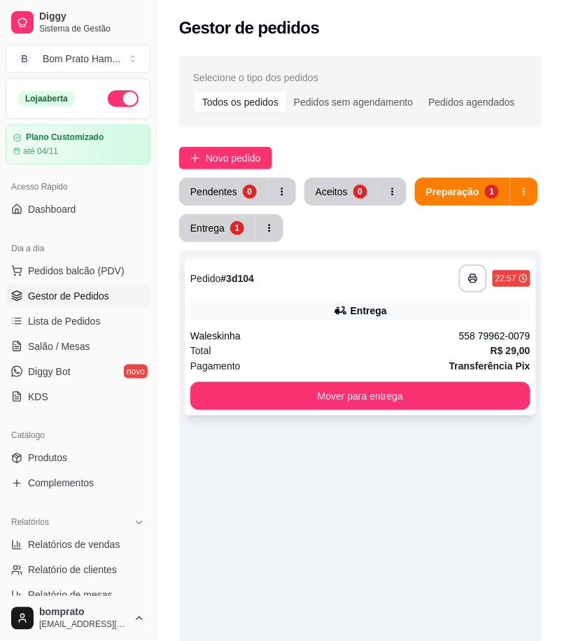
click at [408, 380] on div "**********" at bounding box center [361, 337] width 352 height 157
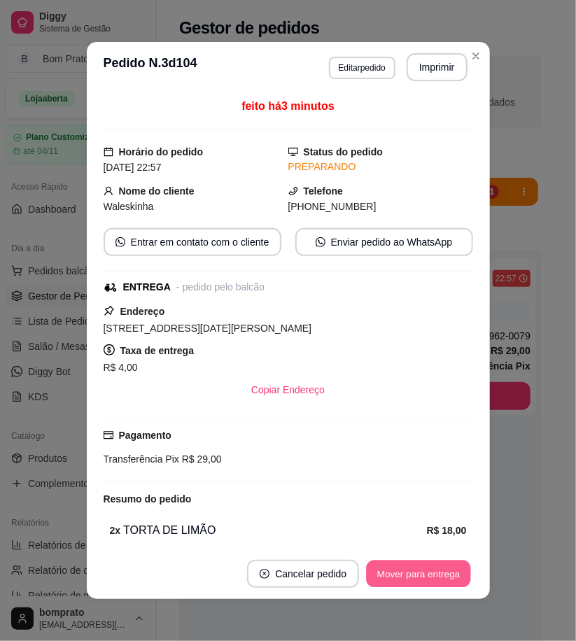
click at [422, 569] on button "Mover para entrega" at bounding box center [419, 574] width 105 height 27
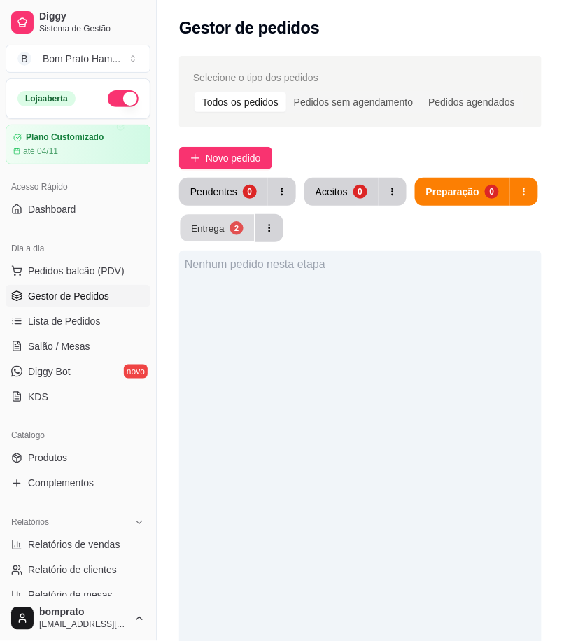
click at [214, 232] on div "Entrega" at bounding box center [208, 227] width 34 height 13
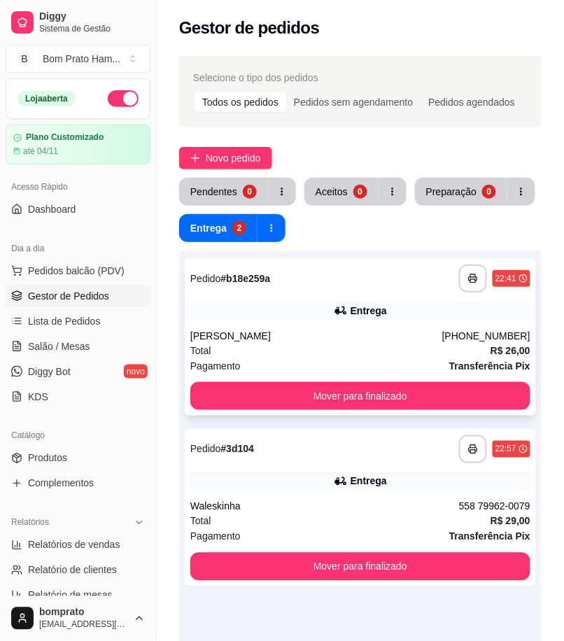
click at [339, 305] on icon at bounding box center [341, 311] width 14 height 14
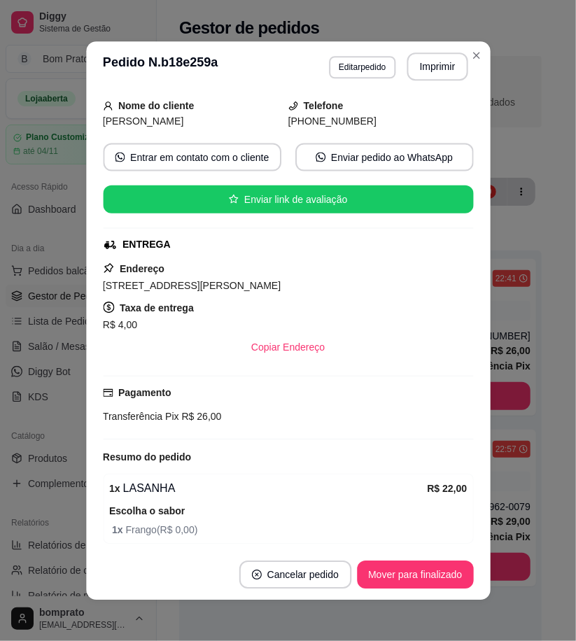
scroll to position [140, 0]
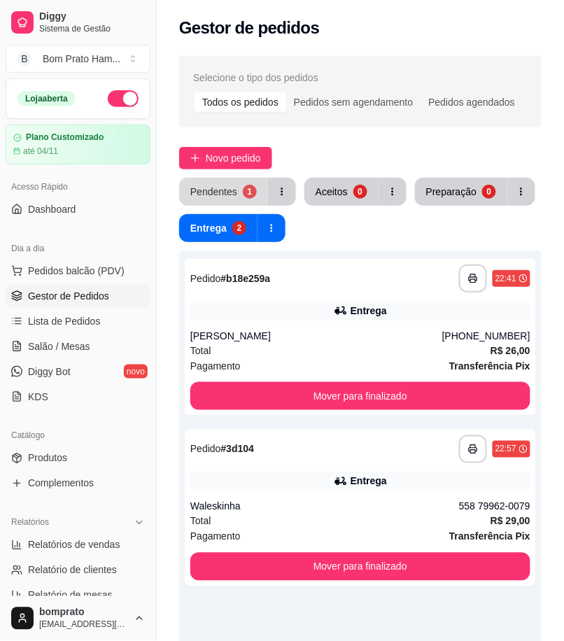
click at [257, 199] on button "Pendentes 1" at bounding box center [223, 192] width 89 height 28
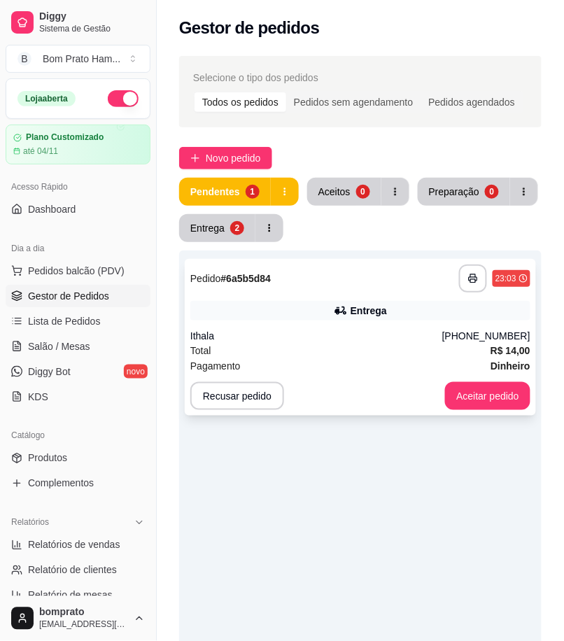
click at [322, 274] on div "**********" at bounding box center [360, 279] width 340 height 28
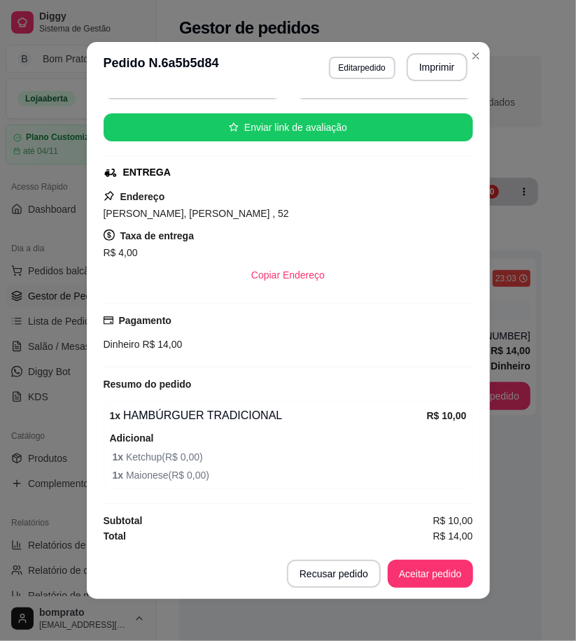
scroll to position [158, 0]
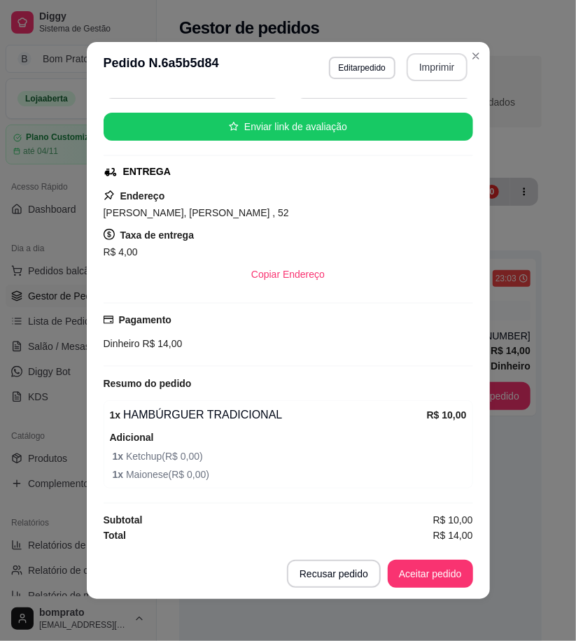
click at [436, 70] on button "Imprimir" at bounding box center [437, 67] width 61 height 28
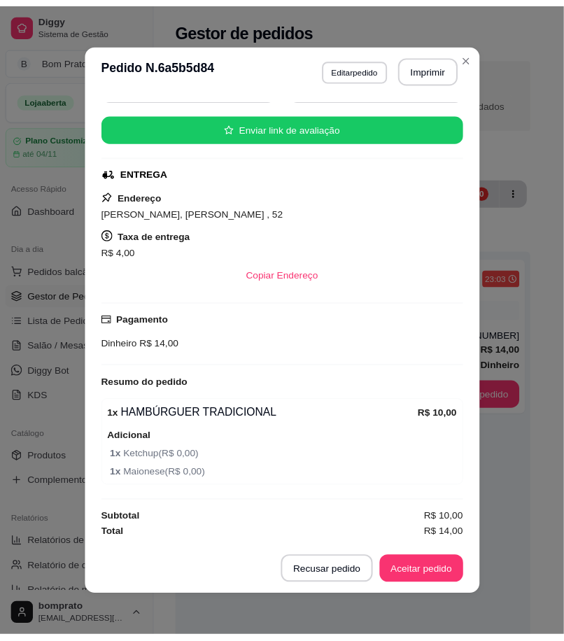
scroll to position [0, 0]
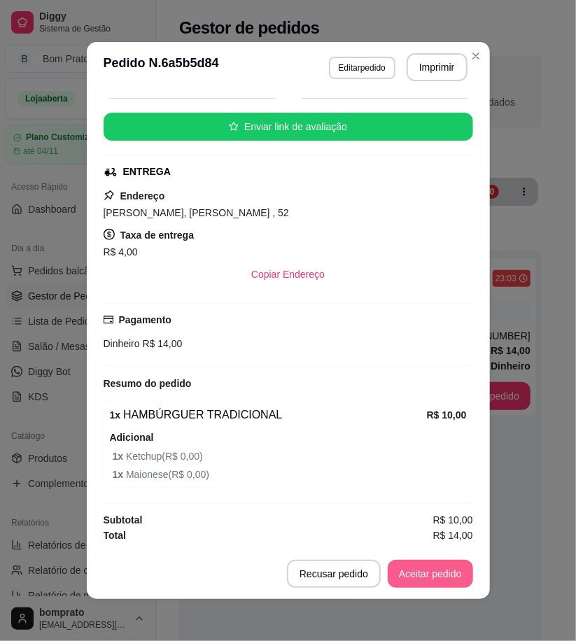
click at [440, 576] on button "Aceitar pedido" at bounding box center [430, 574] width 85 height 28
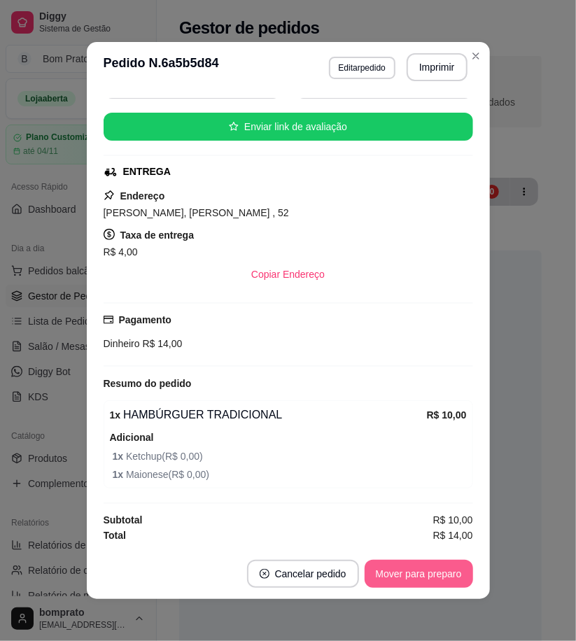
click at [440, 576] on button "Mover para preparo" at bounding box center [419, 574] width 109 height 28
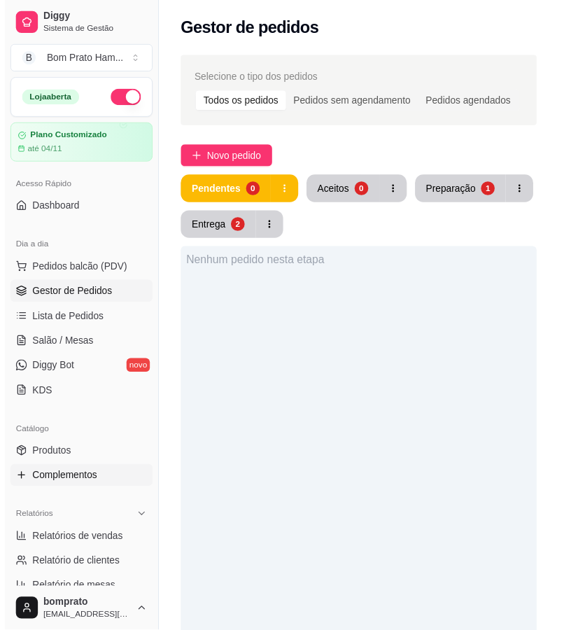
scroll to position [233, 0]
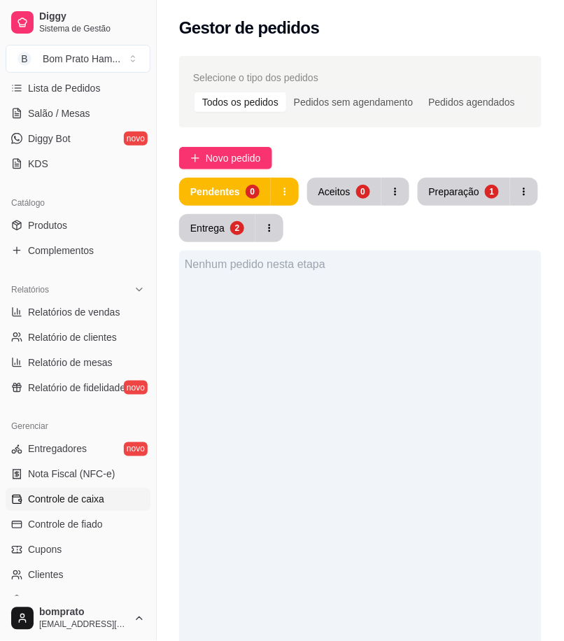
click at [113, 506] on link "Controle de caixa" at bounding box center [78, 500] width 145 height 22
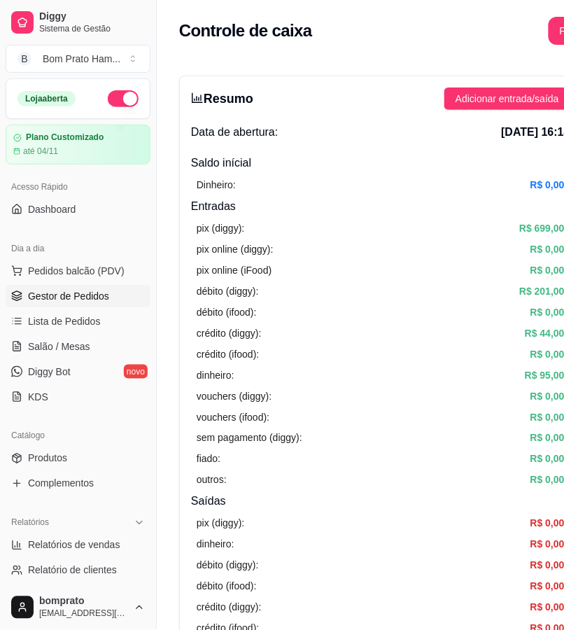
click at [83, 297] on span "Gestor de Pedidos" at bounding box center [68, 296] width 81 height 14
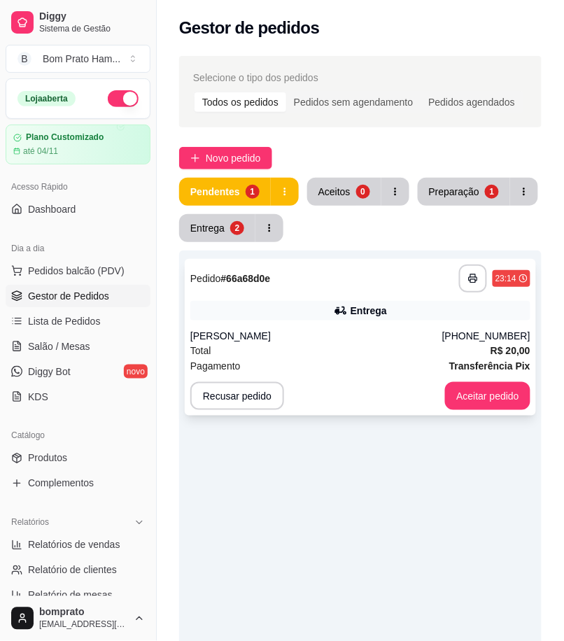
click at [298, 312] on div "Entrega" at bounding box center [360, 311] width 340 height 20
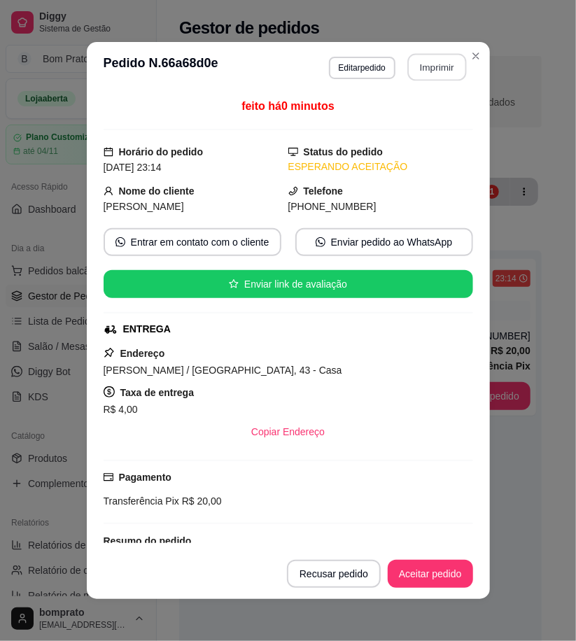
click at [431, 64] on button "Imprimir" at bounding box center [437, 67] width 59 height 27
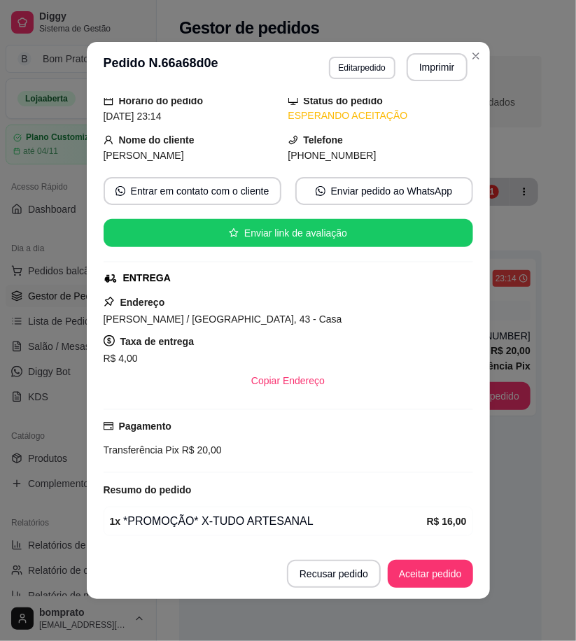
scroll to position [99, 0]
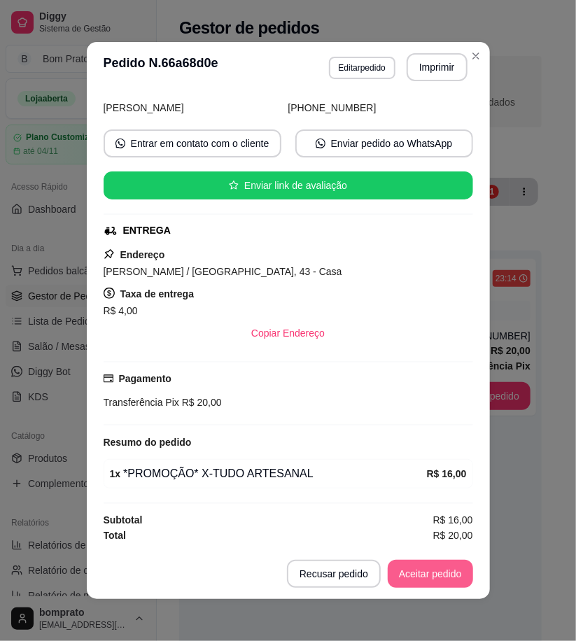
click at [415, 565] on button "Aceitar pedido" at bounding box center [430, 574] width 85 height 28
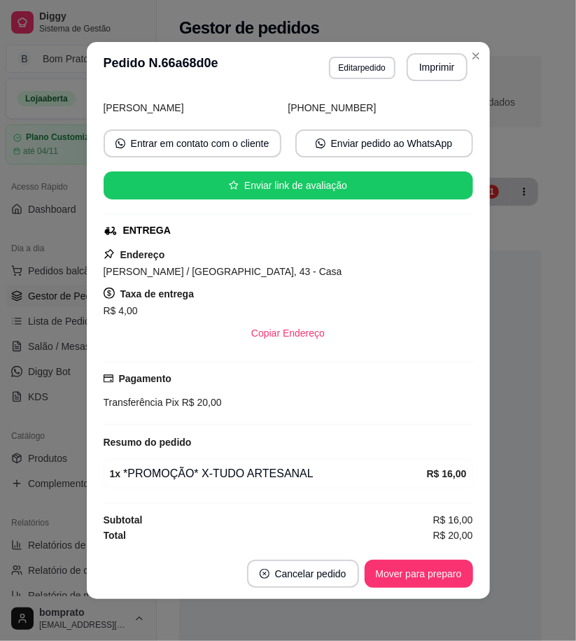
click at [435, 591] on footer "Cancelar pedido Mover para preparo" at bounding box center [288, 574] width 403 height 50
click at [460, 568] on button "Mover para preparo" at bounding box center [418, 574] width 105 height 27
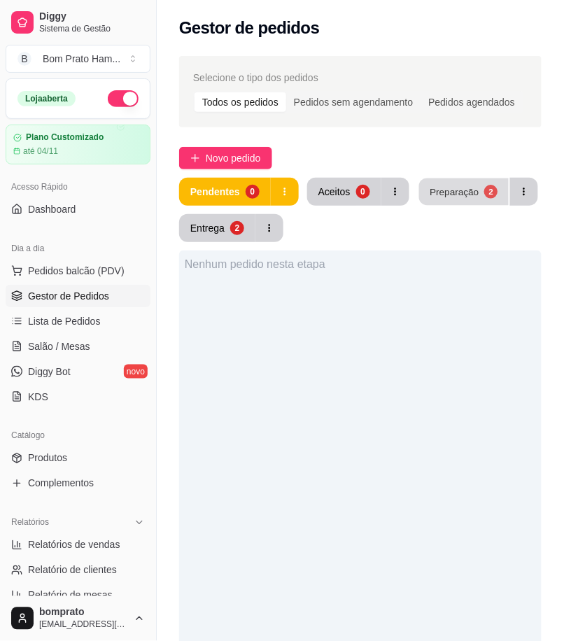
click at [457, 195] on div "Preparação" at bounding box center [454, 191] width 49 height 13
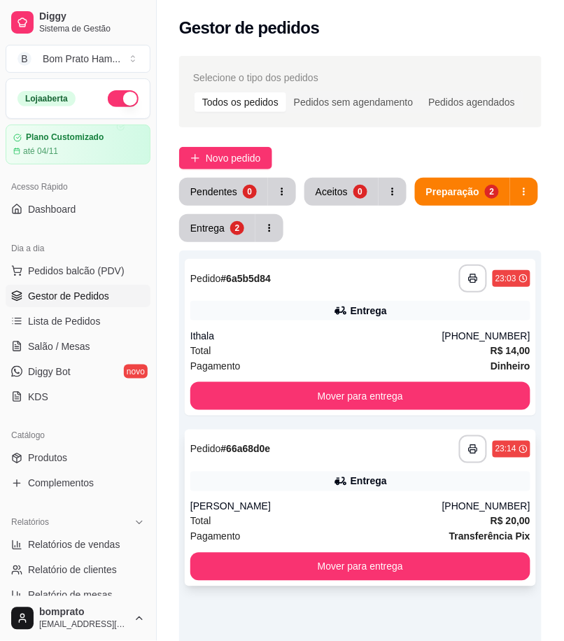
click at [372, 499] on div "**********" at bounding box center [361, 508] width 352 height 157
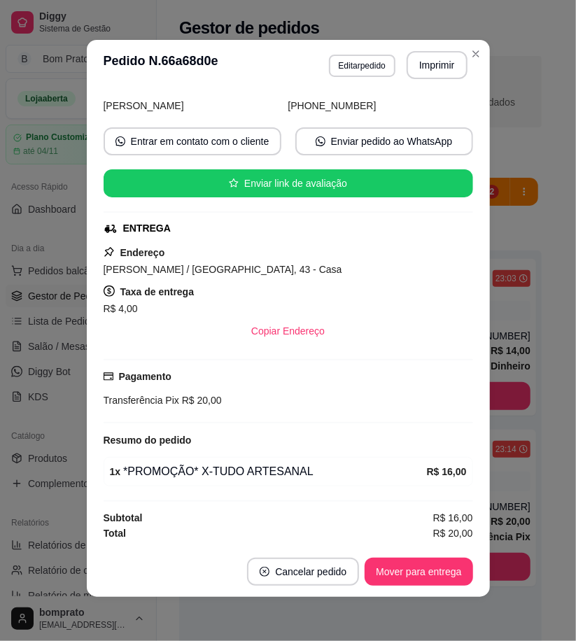
scroll to position [3, 0]
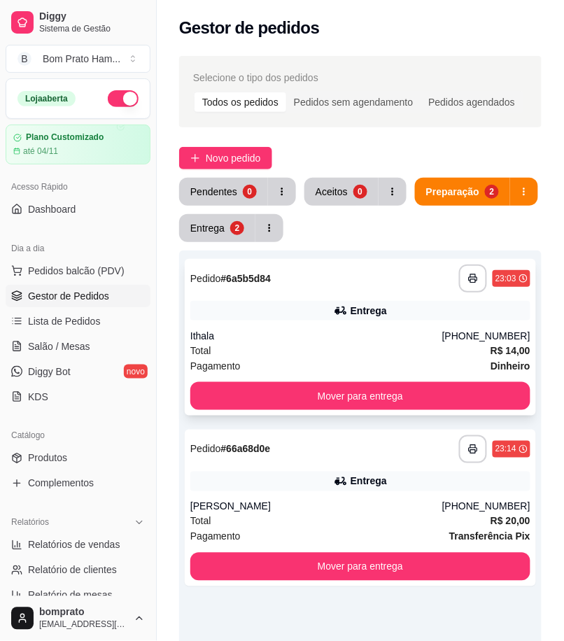
click at [362, 345] on div "Total R$ 14,00" at bounding box center [360, 350] width 340 height 15
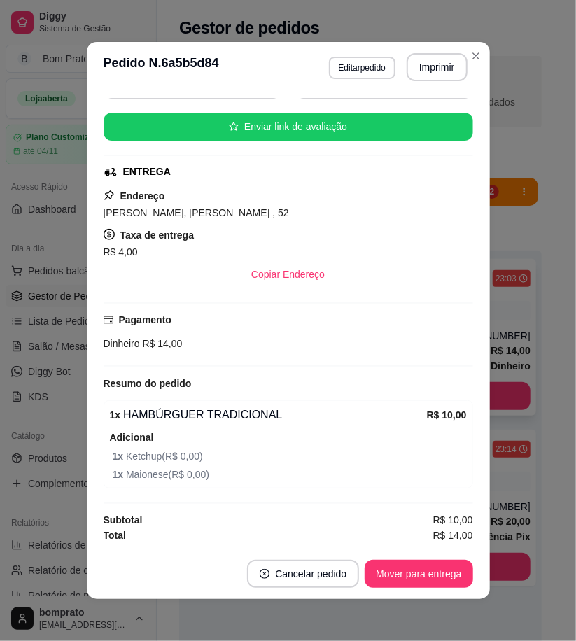
scroll to position [158, 0]
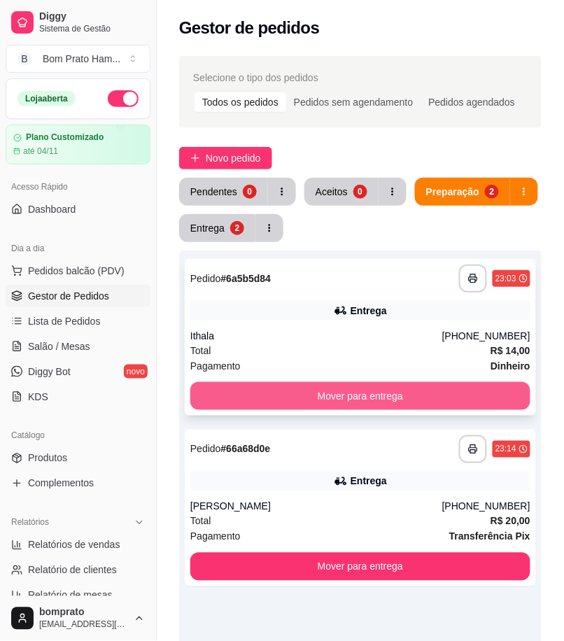
click at [486, 412] on div "**********" at bounding box center [361, 337] width 352 height 157
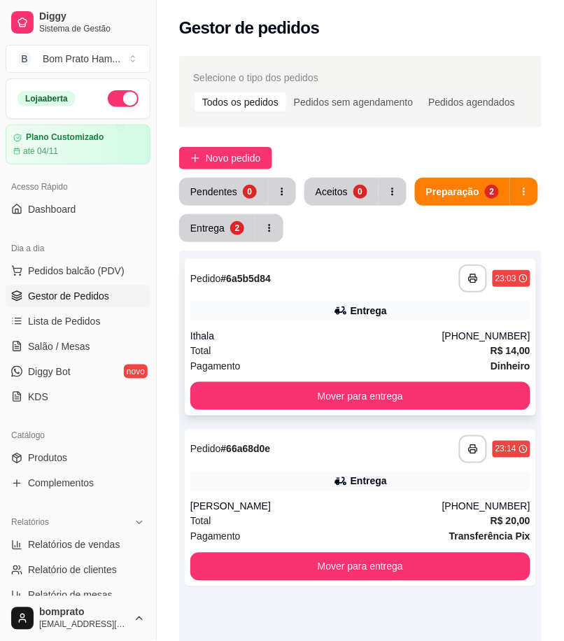
click at [401, 331] on div "Ithala" at bounding box center [316, 336] width 252 height 14
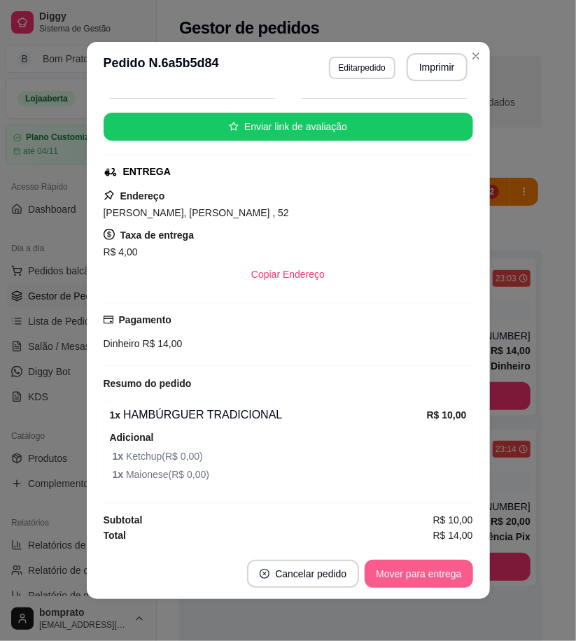
click at [425, 562] on button "Mover para entrega" at bounding box center [419, 574] width 108 height 28
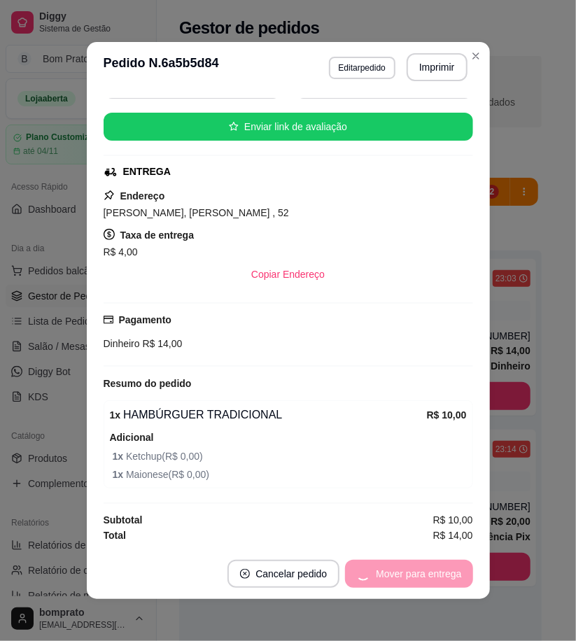
click at [484, 480] on div "feito há 12 minutos Horário do pedido [DATE] 23:03 Status do pedido PREPARANDO …" at bounding box center [288, 320] width 403 height 457
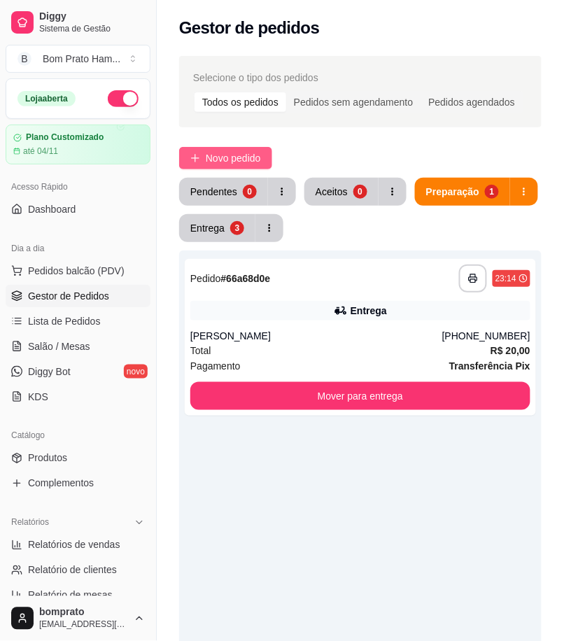
click at [253, 156] on span "Novo pedido" at bounding box center [233, 158] width 55 height 15
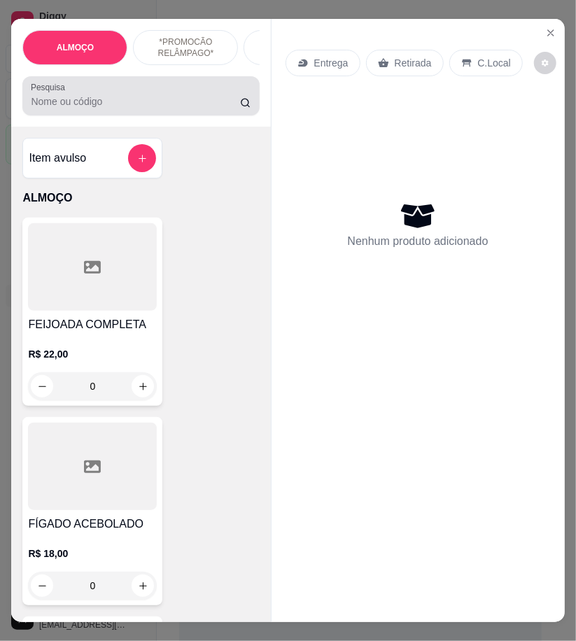
click at [130, 104] on input "Pesquisa" at bounding box center [135, 102] width 209 height 14
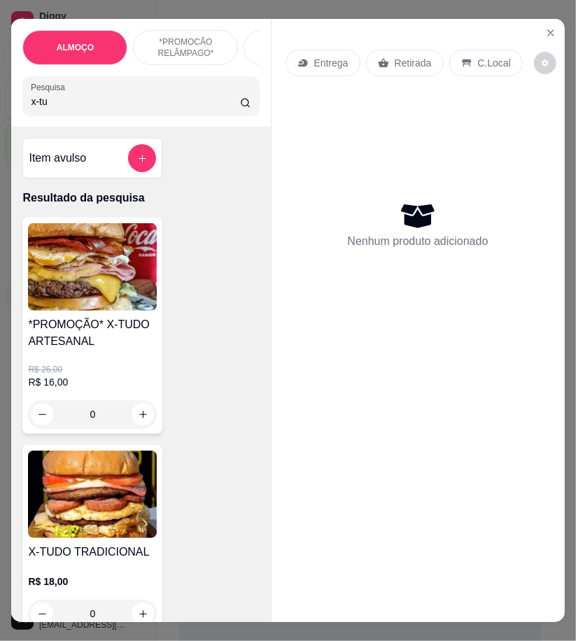
type input "x-tu"
click at [106, 496] on img at bounding box center [92, 495] width 129 height 88
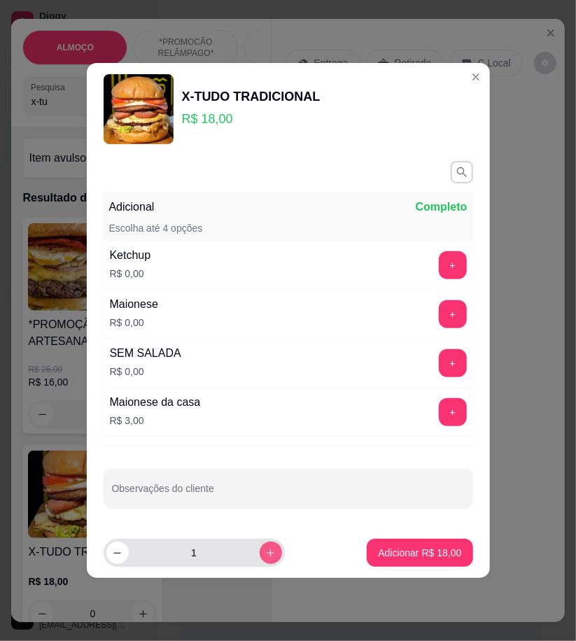
click at [265, 550] on icon "increase-product-quantity" at bounding box center [270, 553] width 11 height 11
type input "2"
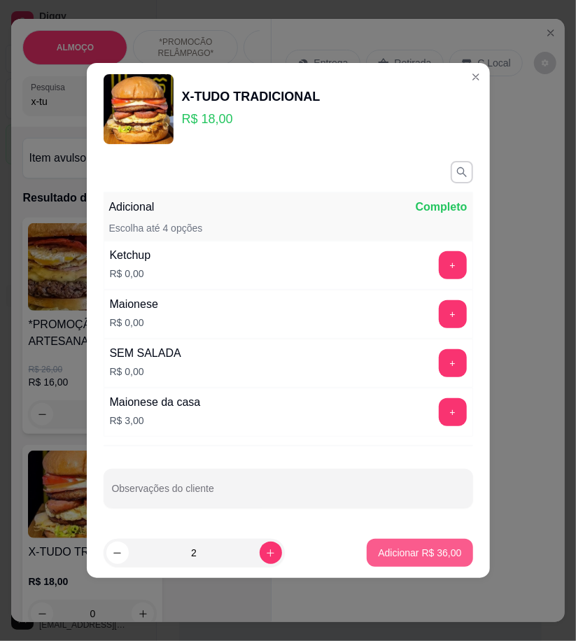
click at [368, 548] on button "Adicionar R$ 36,00" at bounding box center [420, 553] width 106 height 28
type input "2"
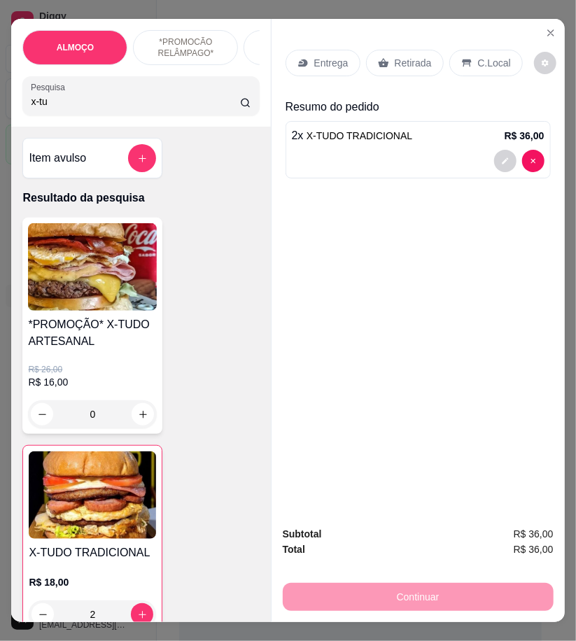
click at [304, 57] on div "Entrega" at bounding box center [323, 63] width 75 height 27
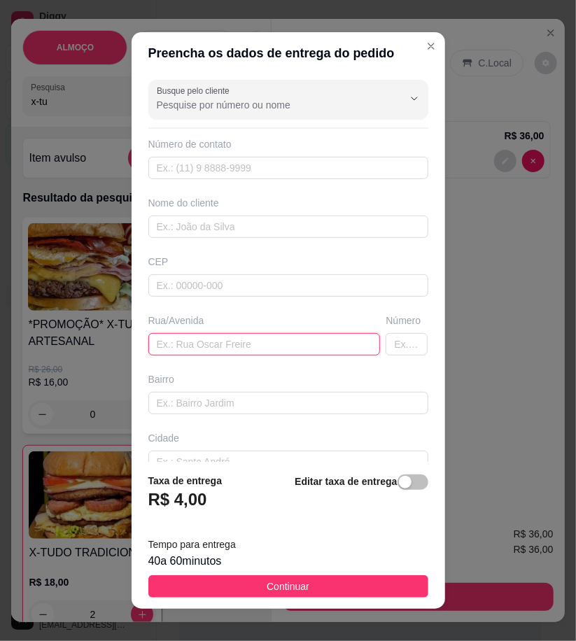
paste input ": [STREET_ADDRESS][PERSON_NAME] em frente ao centro social"
type input ": [STREET_ADDRESS][PERSON_NAME] em frente ao centro social"
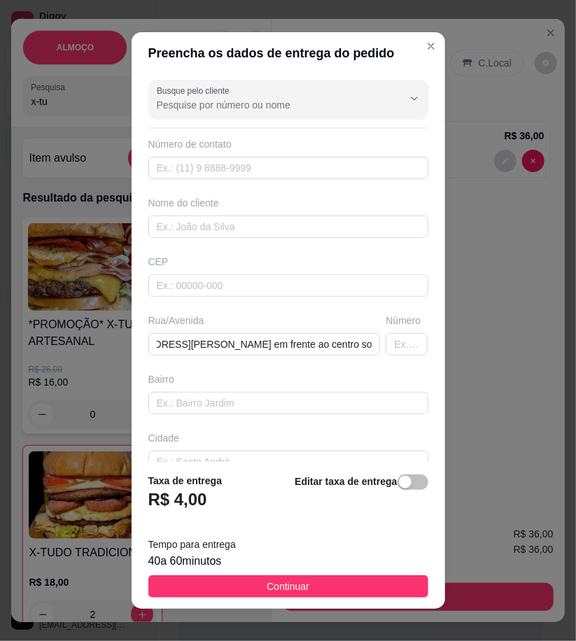
scroll to position [0, 0]
paste input "558 79209-7850"
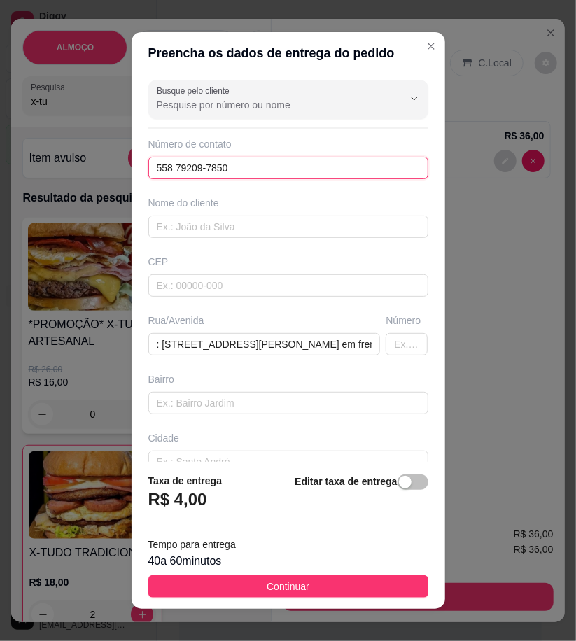
type input "558 79209-7850"
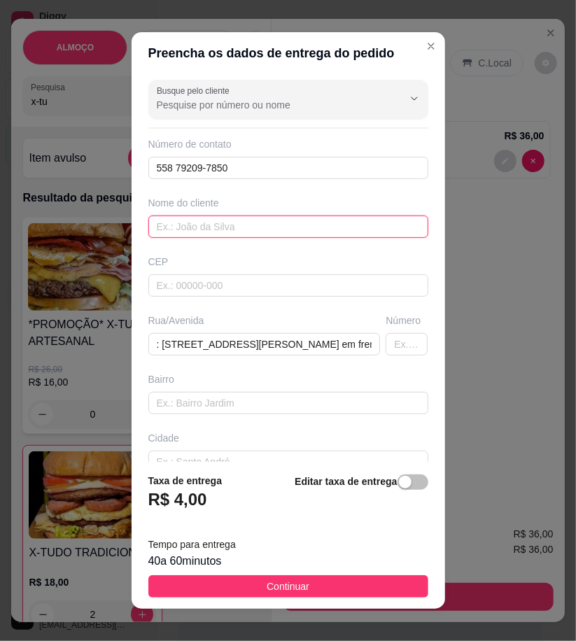
paste input "[PERSON_NAME]"
type input "[PERSON_NAME]"
drag, startPoint x: 320, startPoint y: 591, endPoint x: 554, endPoint y: 594, distance: 233.9
click at [323, 590] on button "Continuar" at bounding box center [288, 587] width 280 height 22
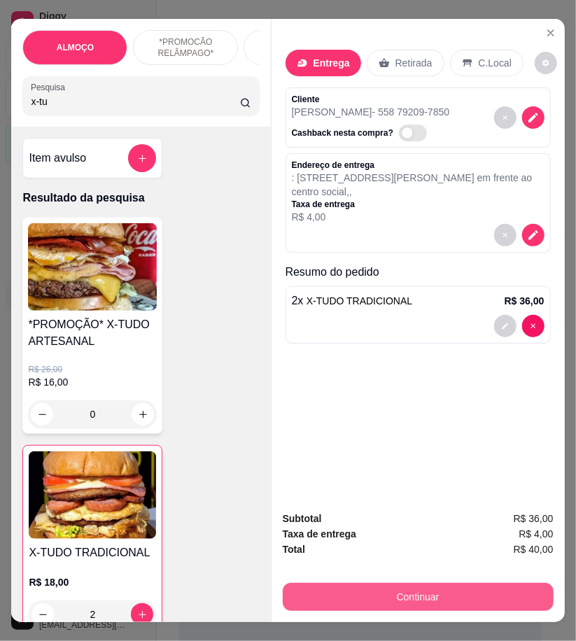
click at [445, 585] on button "Continuar" at bounding box center [418, 597] width 271 height 28
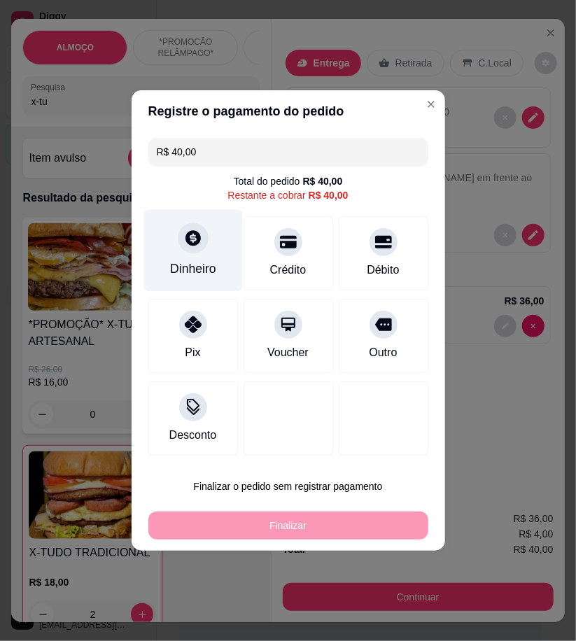
click at [212, 273] on div "Dinheiro" at bounding box center [193, 269] width 46 height 18
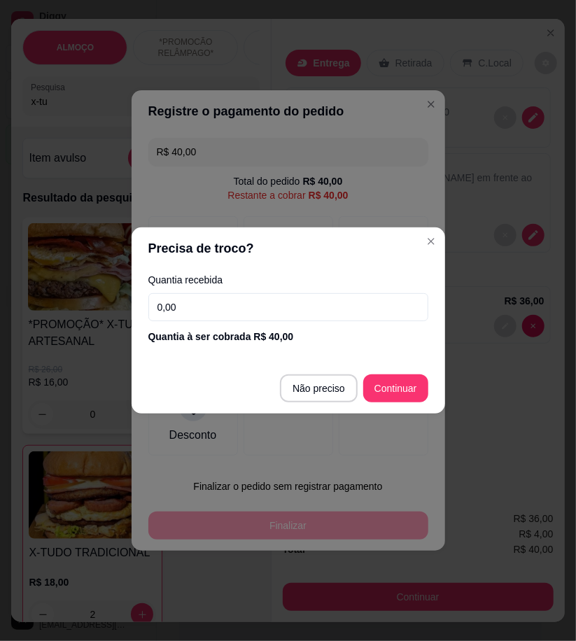
click at [319, 316] on input "0,00" at bounding box center [288, 307] width 280 height 28
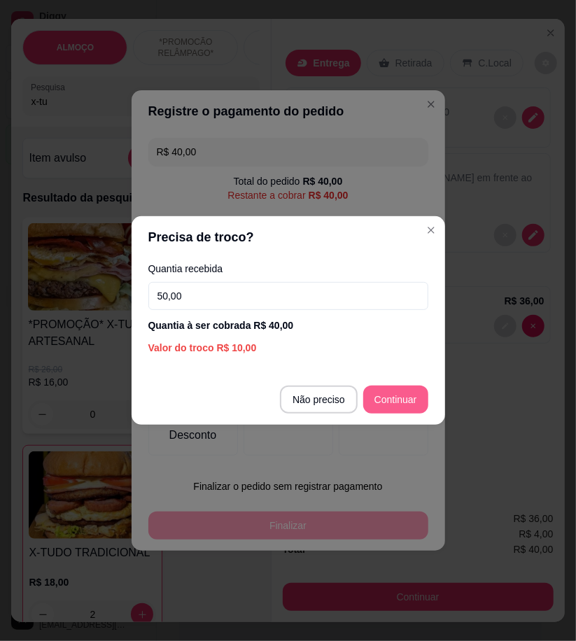
type input "50,00"
type input "R$ 0,00"
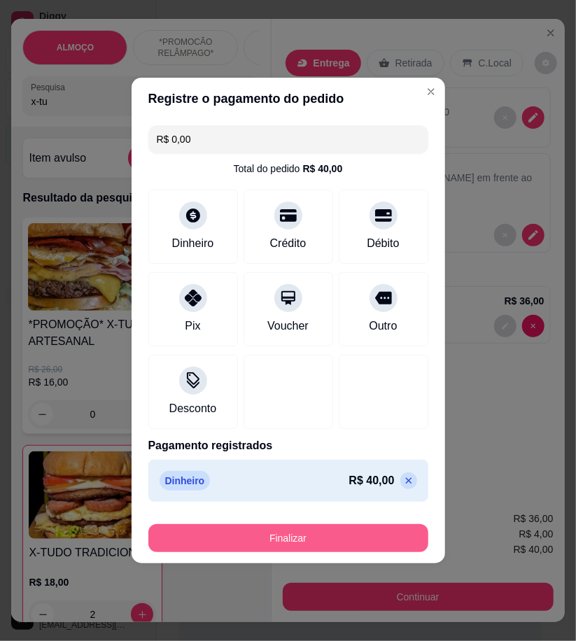
click at [397, 546] on button "Finalizar" at bounding box center [288, 539] width 280 height 28
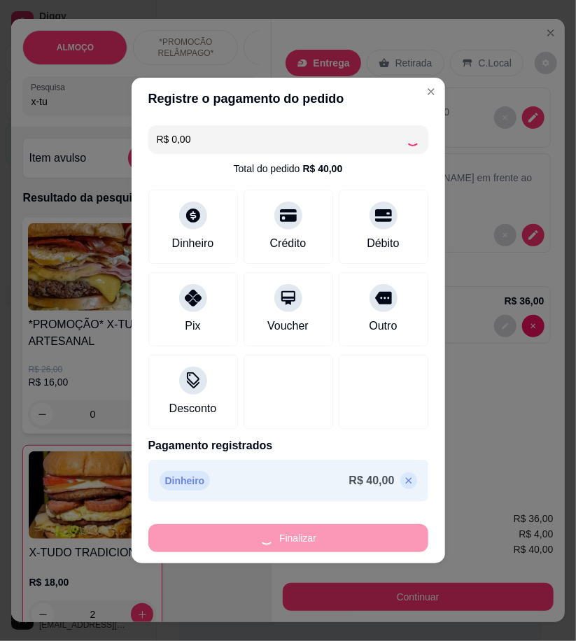
type input "0"
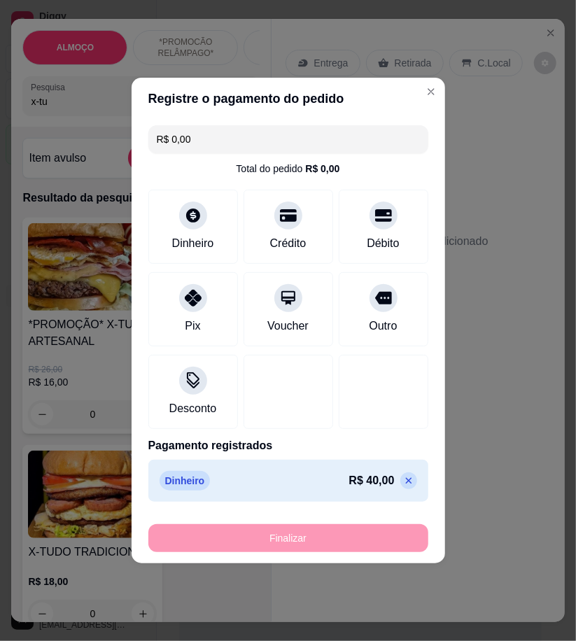
type input "-R$ 40,00"
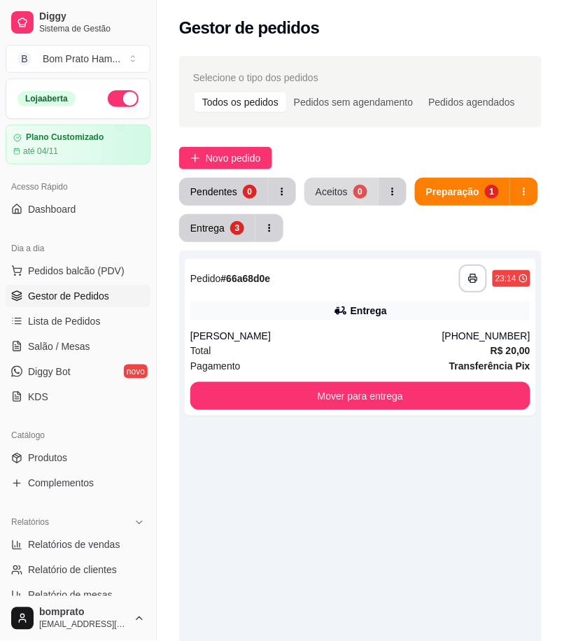
click at [327, 190] on div "Aceitos" at bounding box center [332, 192] width 32 height 14
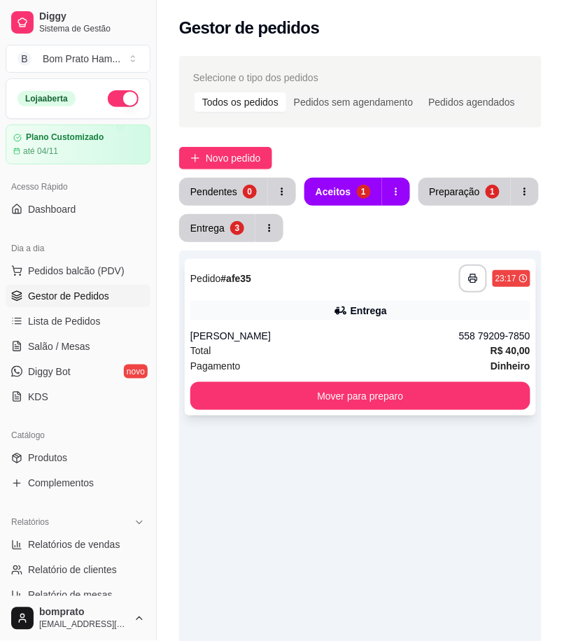
click at [331, 327] on div "**********" at bounding box center [361, 337] width 352 height 157
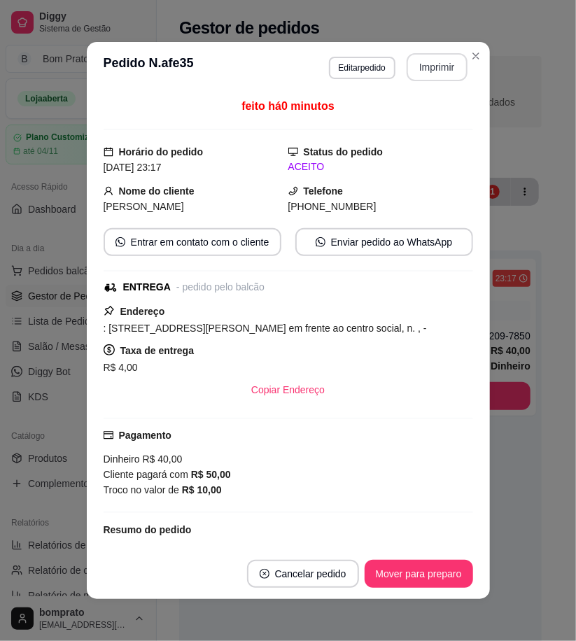
click at [427, 65] on button "Imprimir" at bounding box center [437, 67] width 61 height 28
click at [446, 566] on button "Mover para preparo" at bounding box center [418, 574] width 105 height 27
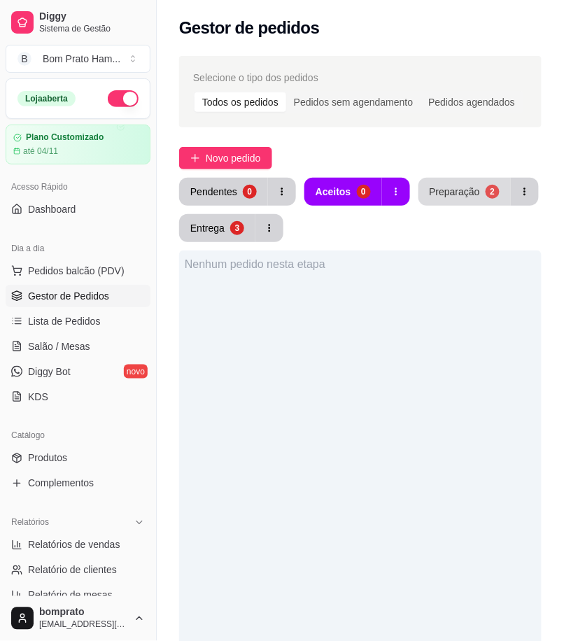
click at [467, 193] on div "Preparação" at bounding box center [455, 192] width 50 height 14
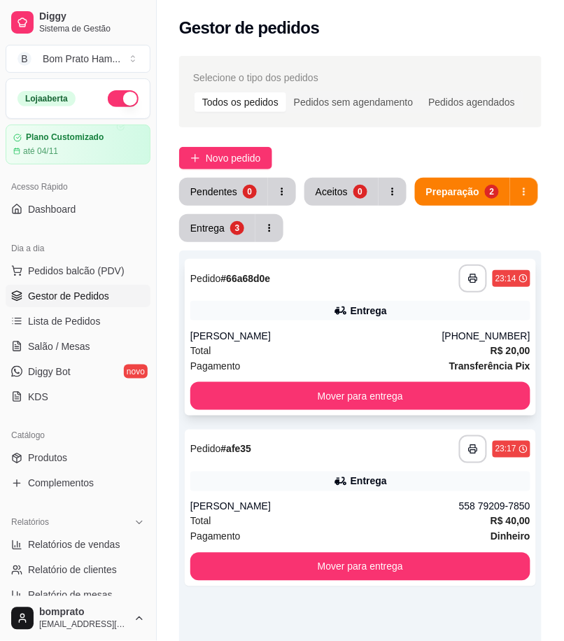
click at [345, 327] on div "**********" at bounding box center [361, 337] width 352 height 157
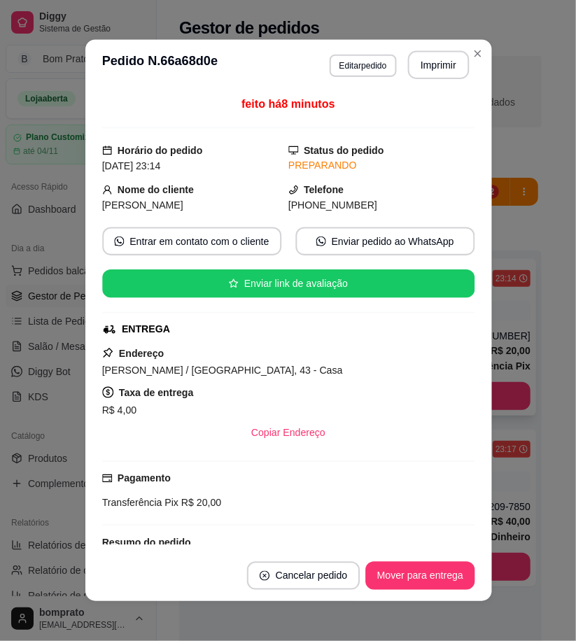
scroll to position [99, 0]
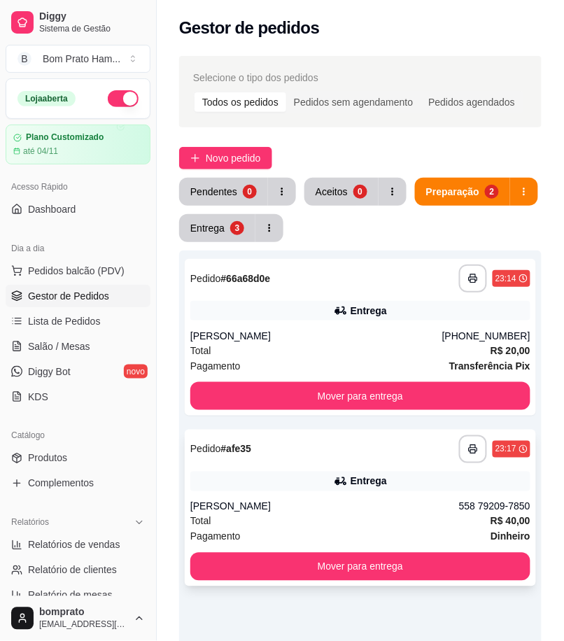
click at [364, 480] on div "Entrega" at bounding box center [369, 482] width 36 height 14
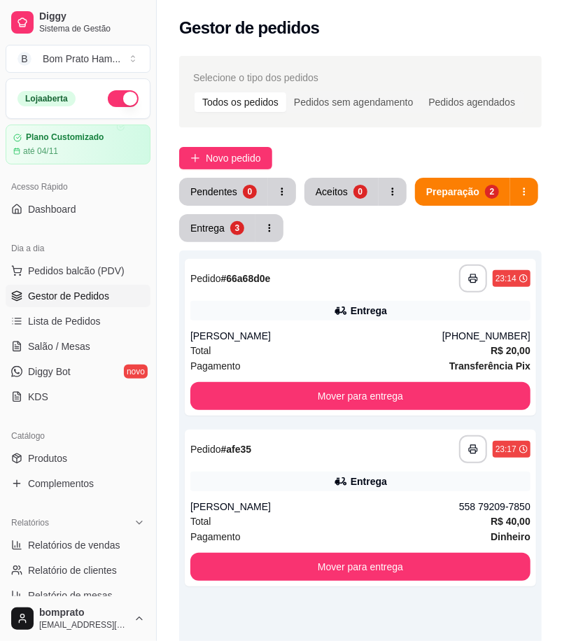
scroll to position [88, 0]
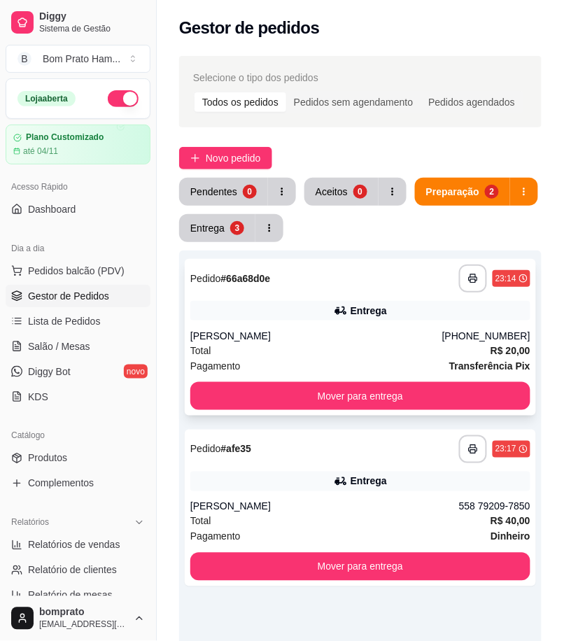
click at [320, 319] on div "Entrega" at bounding box center [360, 311] width 340 height 20
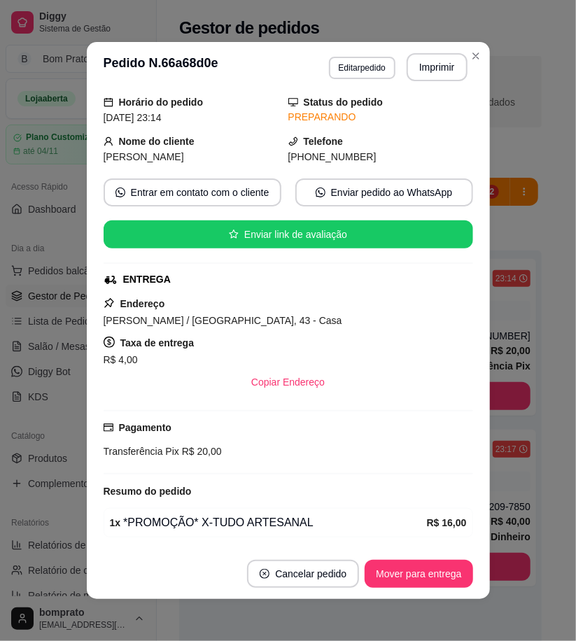
scroll to position [78, 0]
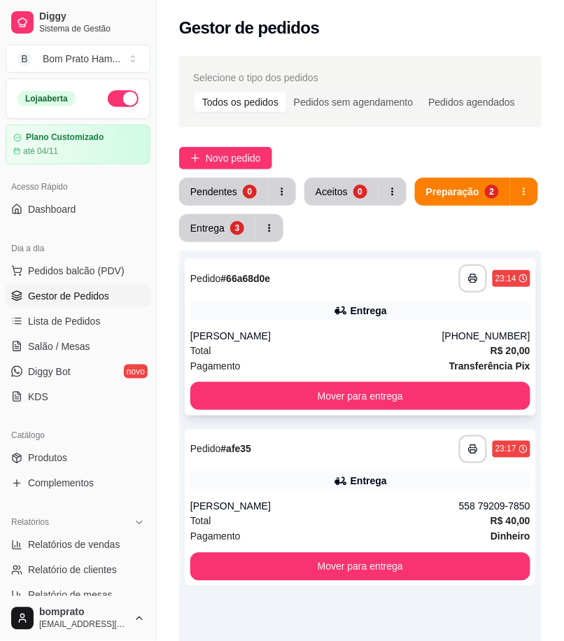
click at [280, 351] on div "Total R$ 20,00" at bounding box center [360, 350] width 340 height 15
click at [225, 191] on div "Pendentes" at bounding box center [213, 192] width 47 height 14
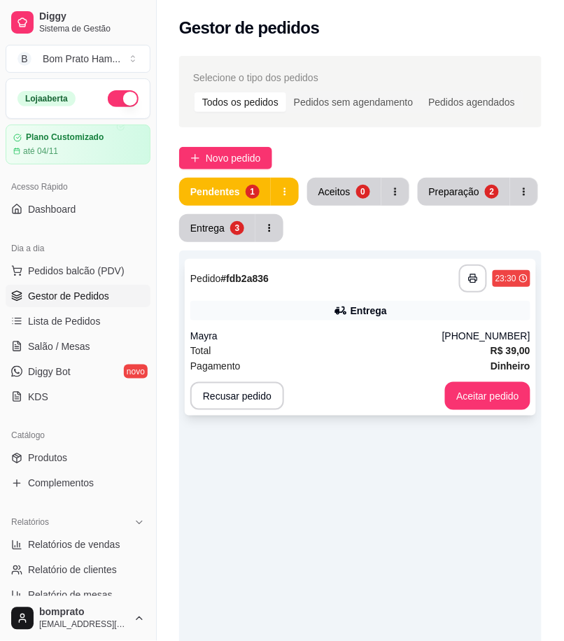
click at [344, 373] on div "Pagamento Dinheiro" at bounding box center [360, 366] width 340 height 15
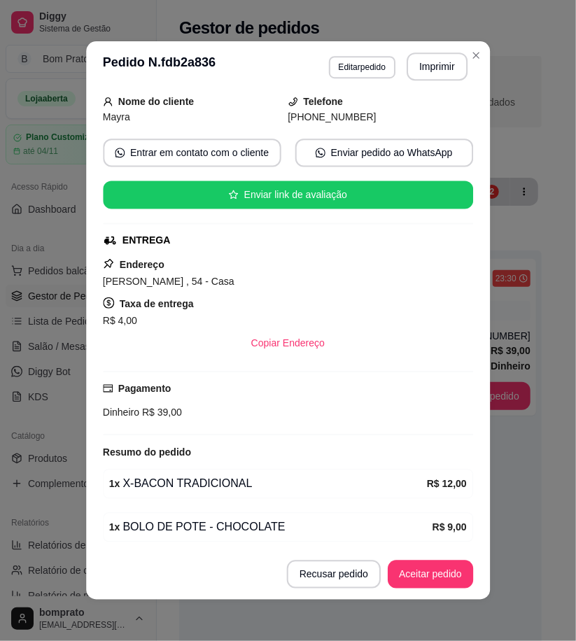
scroll to position [186, 0]
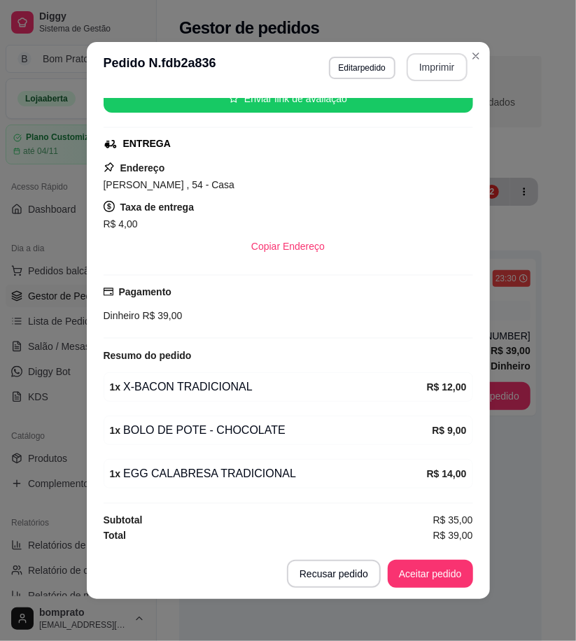
click at [443, 60] on button "Imprimir" at bounding box center [437, 67] width 61 height 28
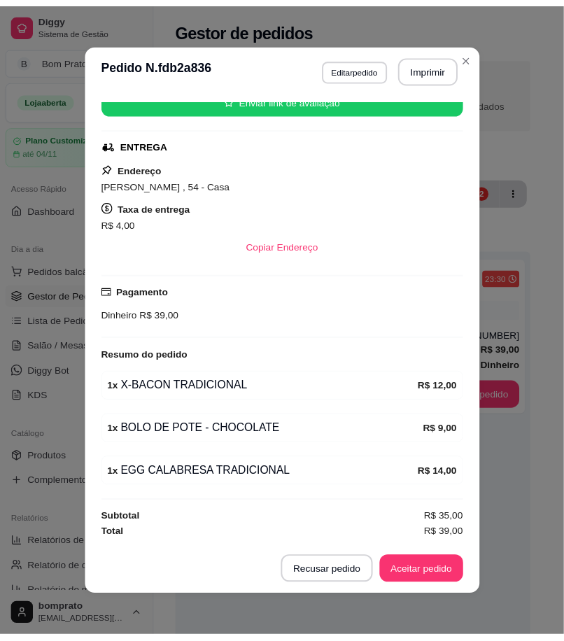
scroll to position [0, 0]
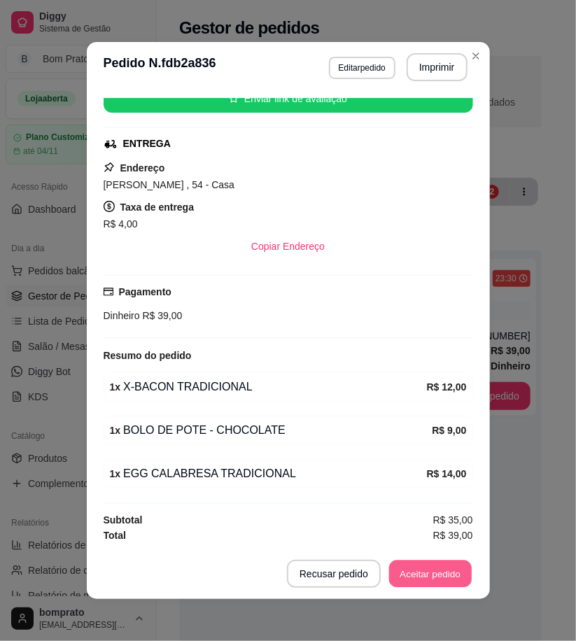
click at [443, 581] on button "Aceitar pedido" at bounding box center [430, 574] width 83 height 27
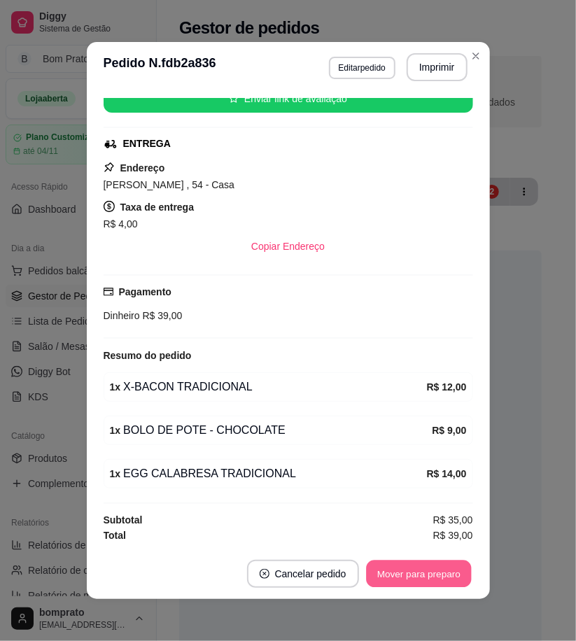
click at [443, 580] on button "Mover para preparo" at bounding box center [418, 574] width 105 height 27
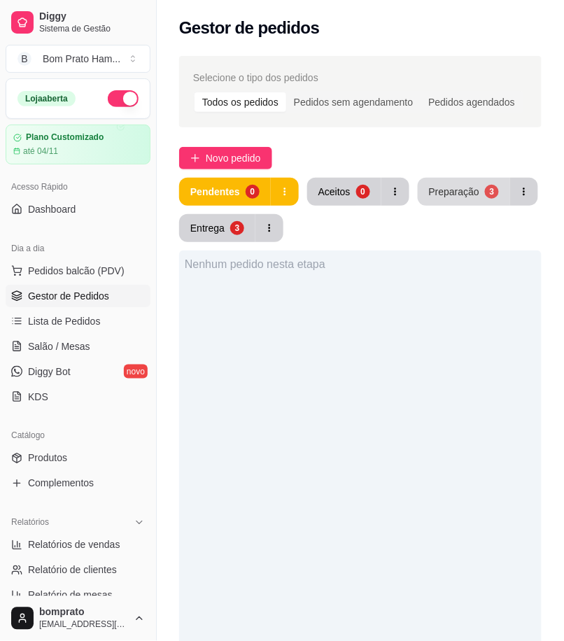
click at [477, 203] on button "Preparação 3" at bounding box center [464, 192] width 92 height 28
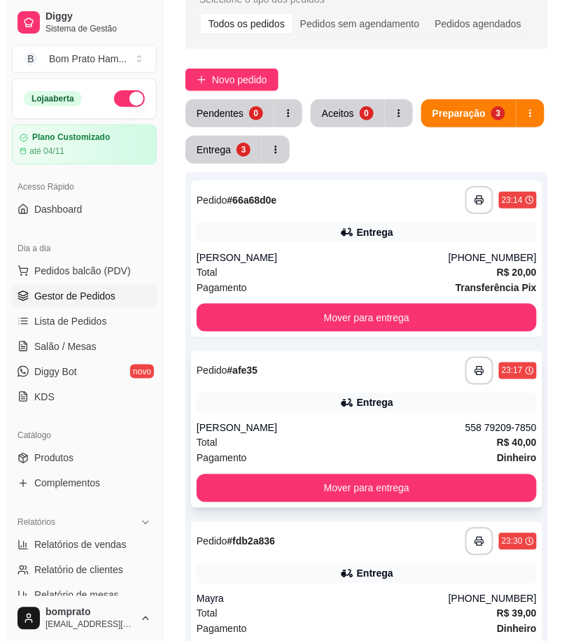
scroll to position [307, 0]
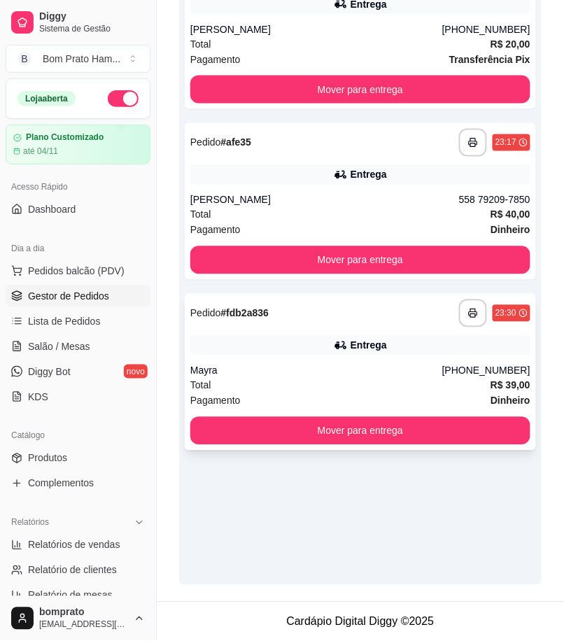
click at [331, 353] on div "Entrega" at bounding box center [360, 346] width 340 height 20
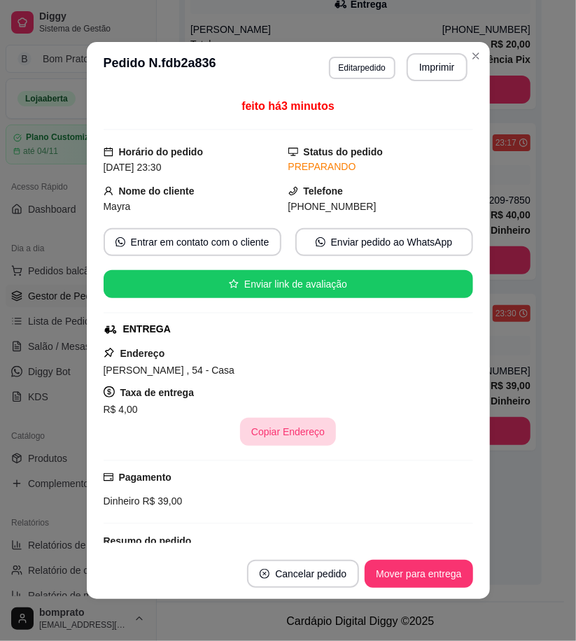
click at [290, 431] on button "Copiar Endereço" at bounding box center [288, 432] width 96 height 28
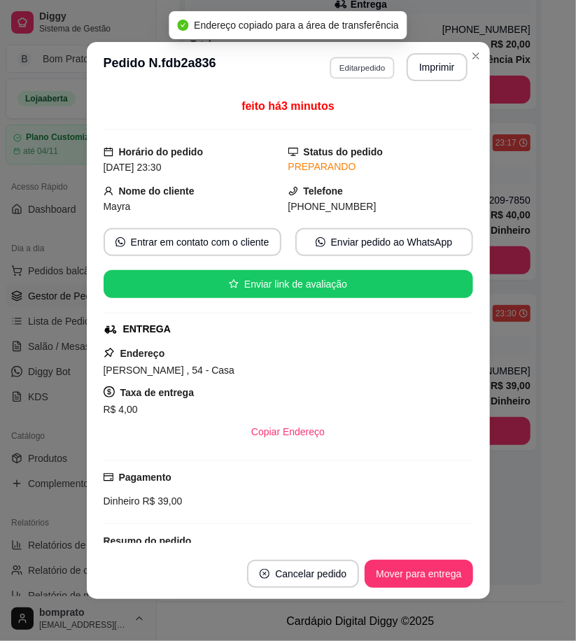
click at [359, 66] on button "Editar pedido" at bounding box center [362, 68] width 65 height 22
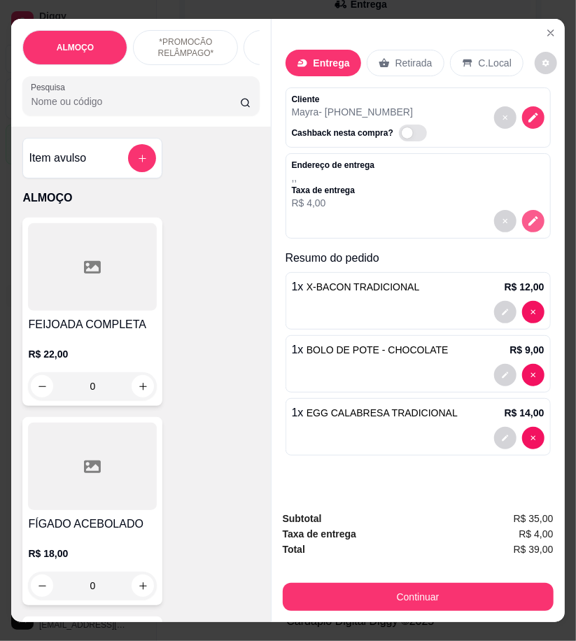
click at [527, 216] on icon "decrease-product-quantity" at bounding box center [533, 221] width 13 height 13
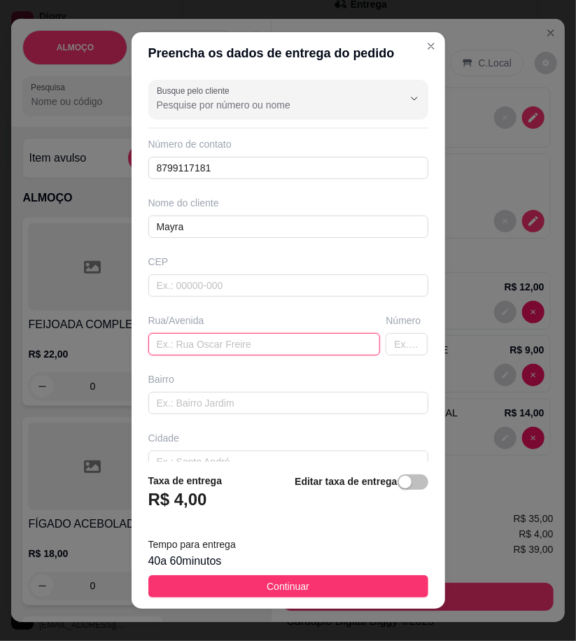
drag, startPoint x: 204, startPoint y: 331, endPoint x: 217, endPoint y: 345, distance: 18.3
paste input "Antonieta Siqueira Lafayette , 54 - Casa"
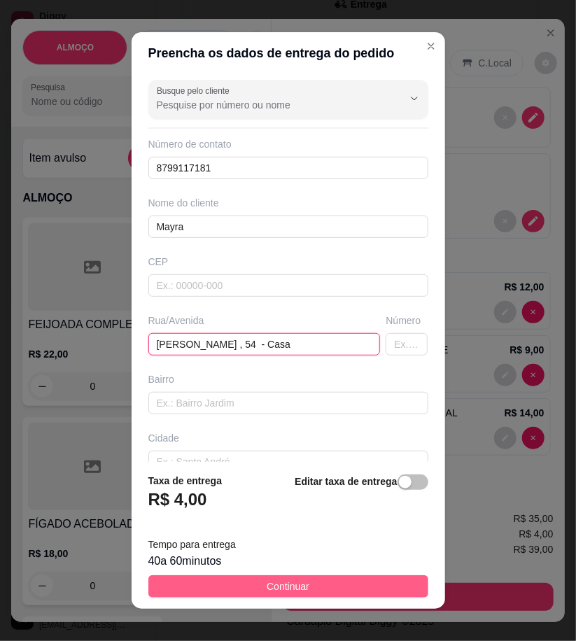
type input "Antonieta Siqueira Lafayette , 54 - Casa"
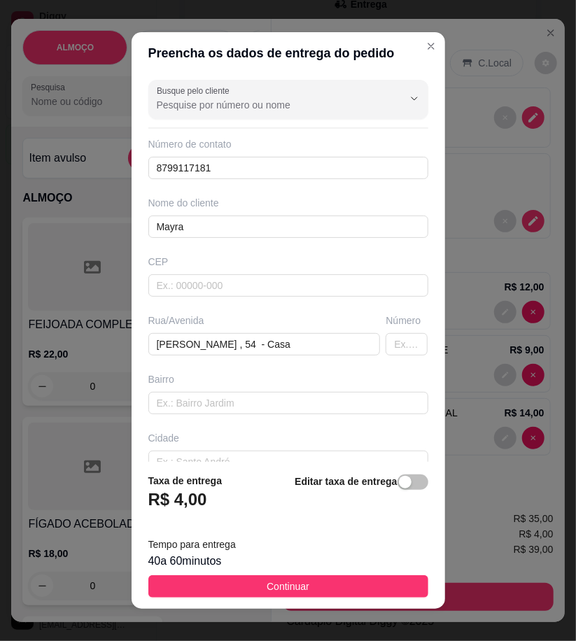
drag, startPoint x: 316, startPoint y: 589, endPoint x: 214, endPoint y: 296, distance: 310.1
click at [317, 586] on button "Continuar" at bounding box center [288, 587] width 280 height 22
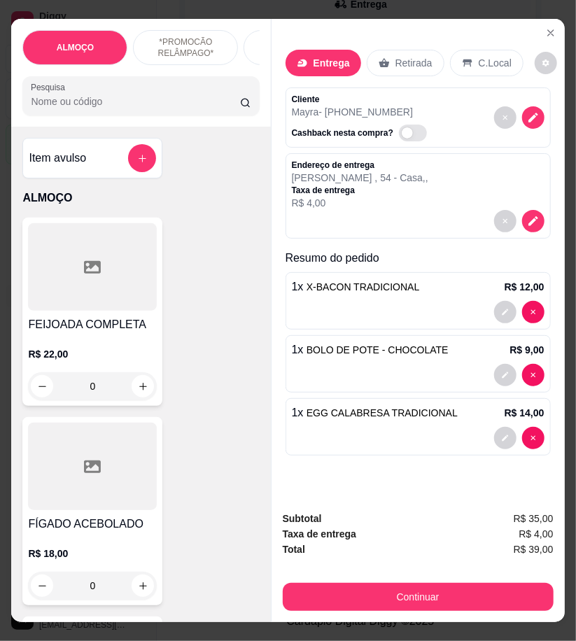
click at [106, 109] on input "Pesquisa" at bounding box center [135, 102] width 209 height 14
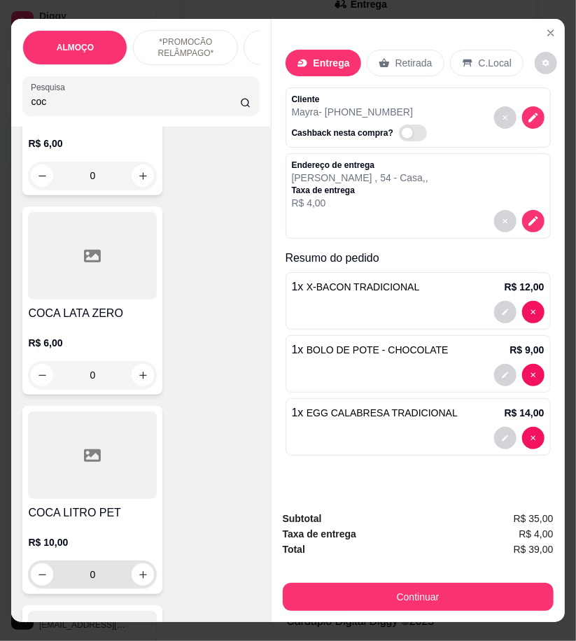
scroll to position [233, 0]
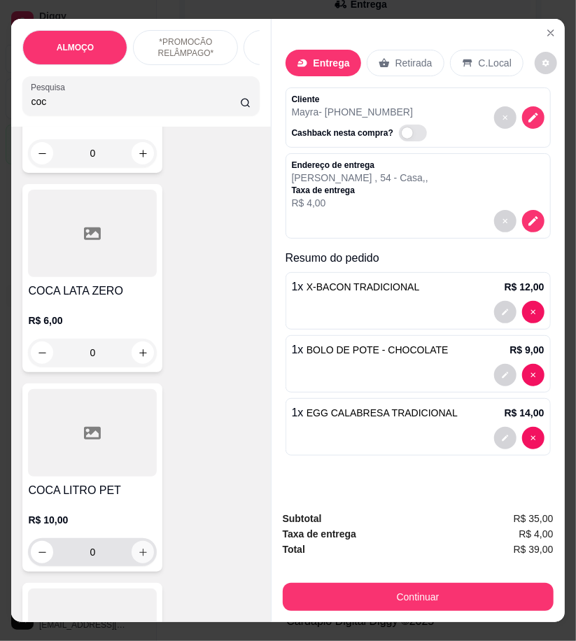
type input "coc"
click at [138, 557] on icon "increase-product-quantity" at bounding box center [143, 553] width 11 height 11
type input "1"
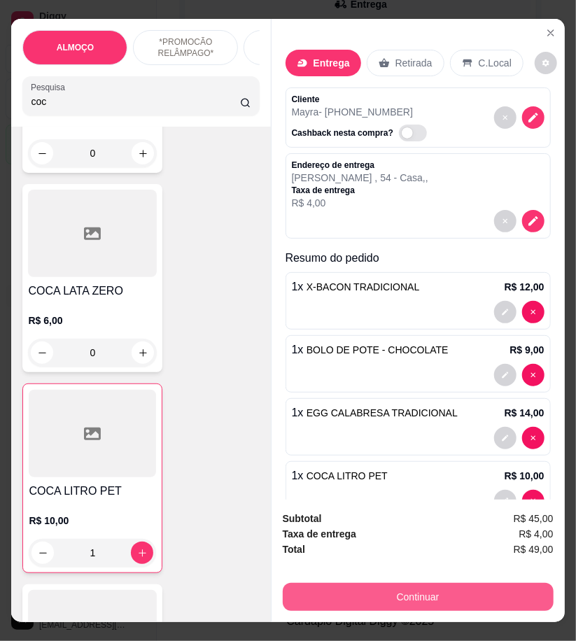
click at [515, 585] on button "Continuar" at bounding box center [418, 597] width 271 height 28
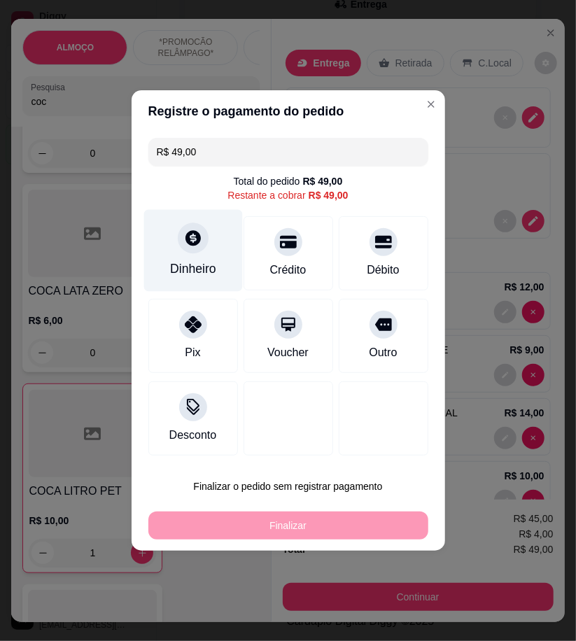
click at [225, 272] on div "Dinheiro" at bounding box center [193, 251] width 99 height 82
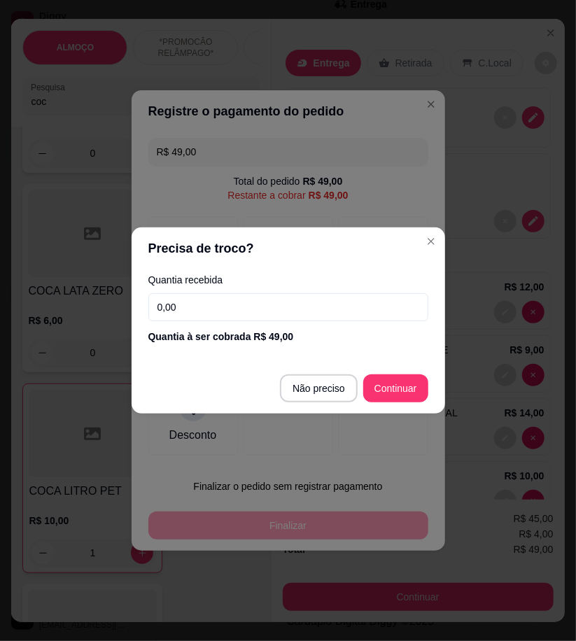
click at [328, 309] on input "0,00" at bounding box center [288, 307] width 280 height 28
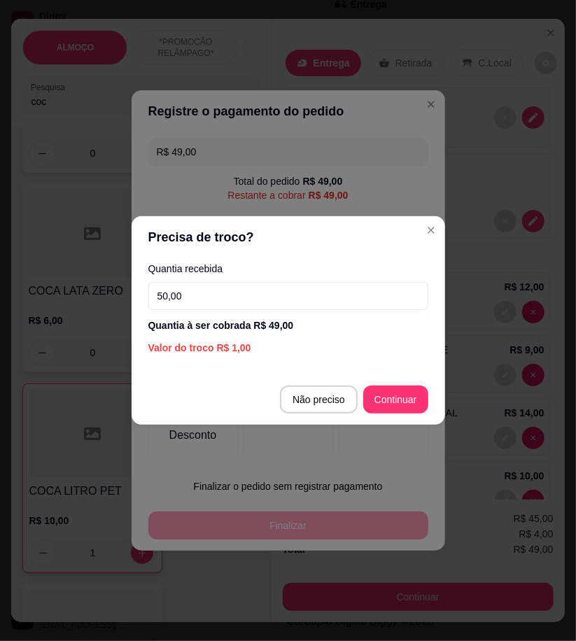
type input "50,00"
drag, startPoint x: 328, startPoint y: 309, endPoint x: 271, endPoint y: 363, distance: 78.3
click at [271, 363] on section "Precisa de troco? Quantia recebida 50,00 Quantia à ser cobrada R$ 49,00 Valor d…" at bounding box center [289, 320] width 314 height 209
type input "R$ 0,00"
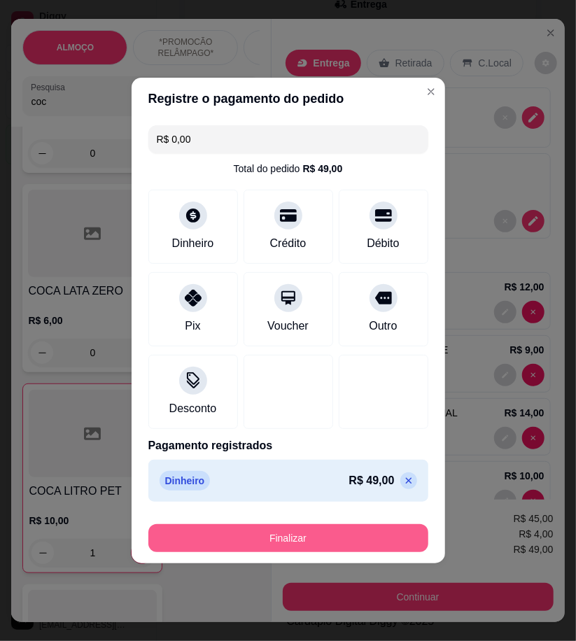
click at [367, 542] on button "Finalizar" at bounding box center [288, 539] width 280 height 28
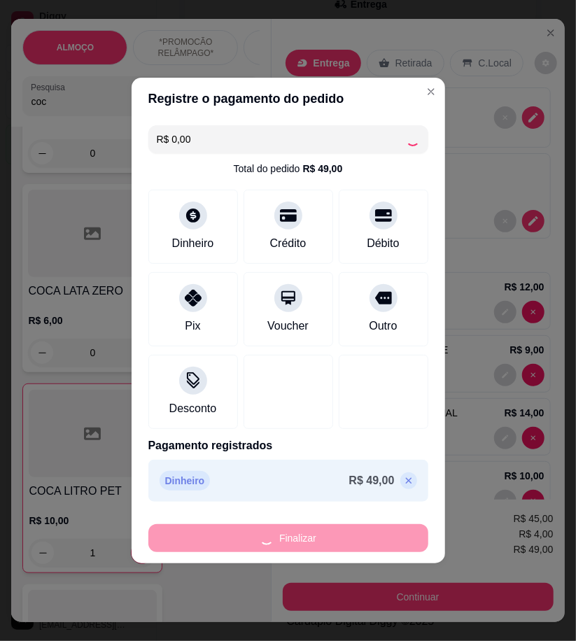
type input "0"
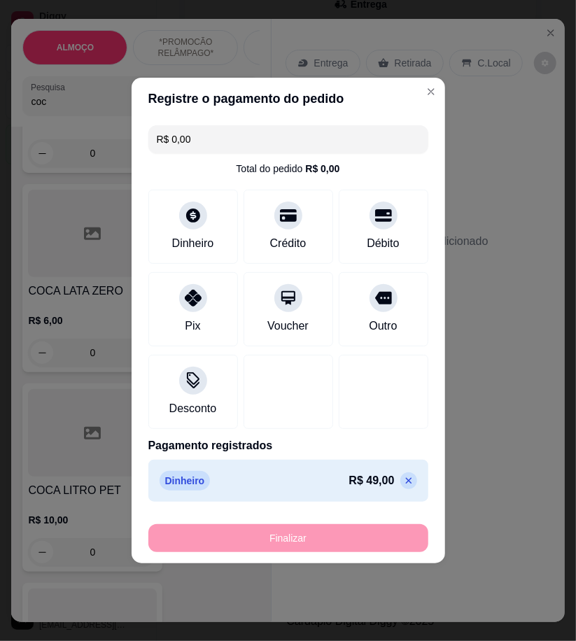
type input "-R$ 49,00"
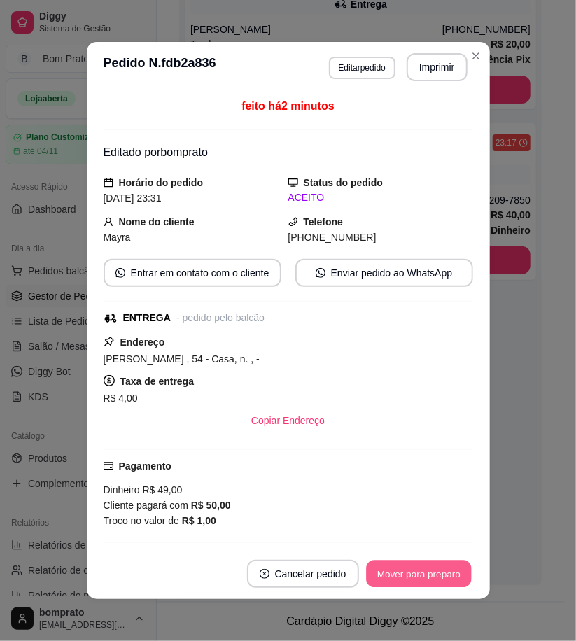
click at [394, 579] on button "Mover para preparo" at bounding box center [418, 574] width 105 height 27
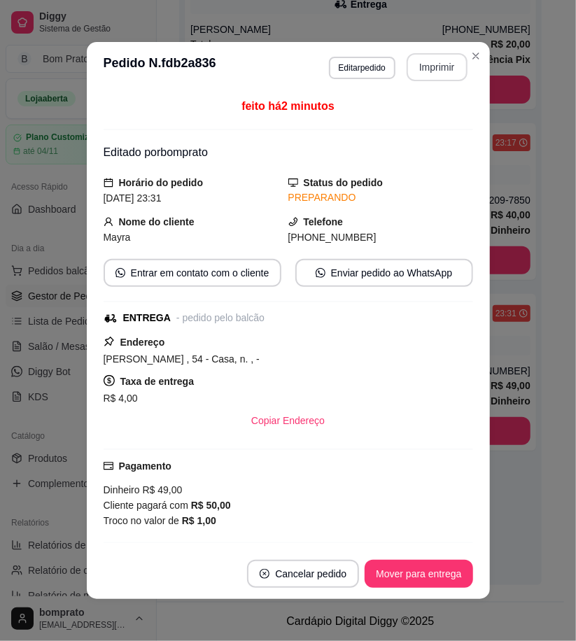
click at [422, 61] on button "Imprimir" at bounding box center [437, 67] width 61 height 28
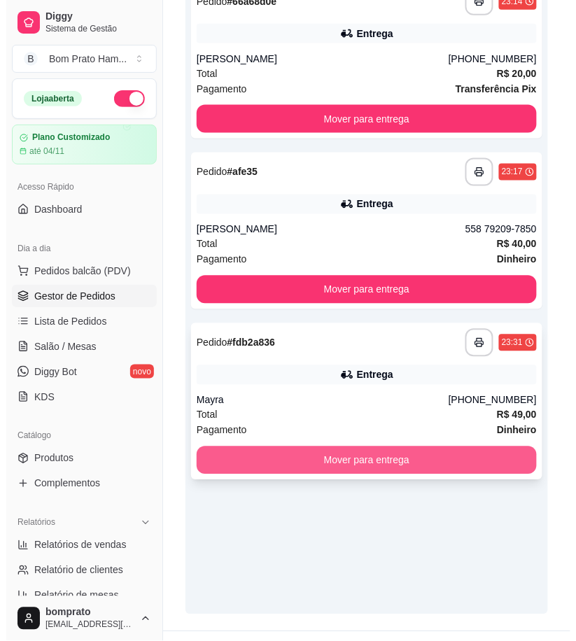
scroll to position [0, 0]
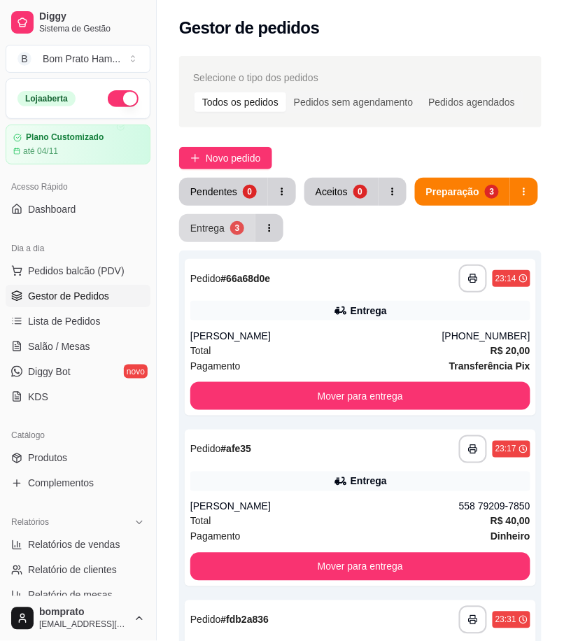
click at [235, 232] on div "3" at bounding box center [237, 228] width 14 height 14
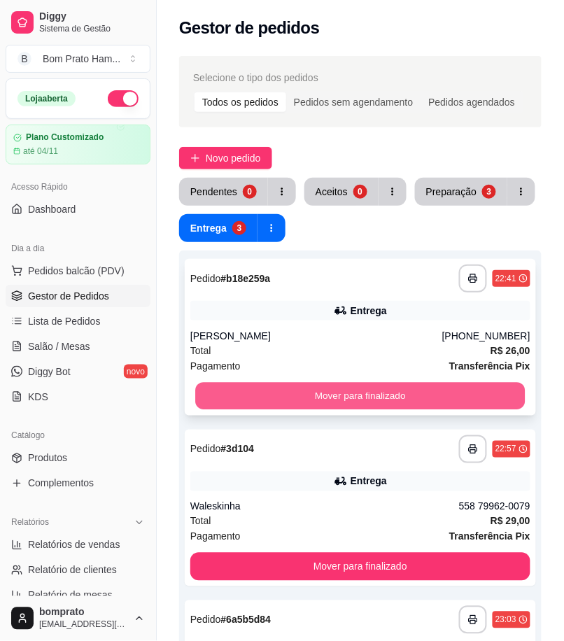
click at [386, 405] on button "Mover para finalizado" at bounding box center [360, 396] width 330 height 27
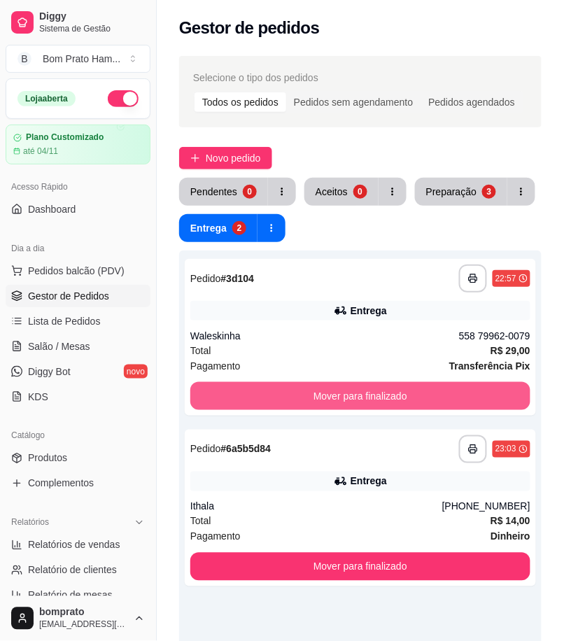
click at [389, 402] on button "Mover para finalizado" at bounding box center [360, 396] width 340 height 28
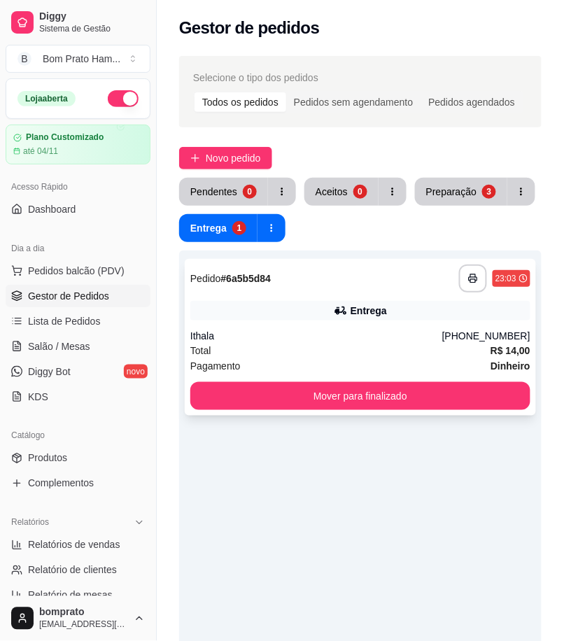
click at [383, 329] on div "Ithala" at bounding box center [316, 336] width 252 height 14
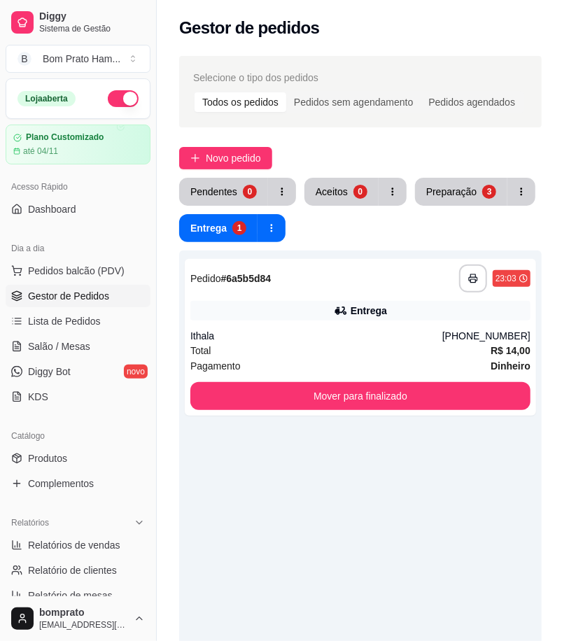
scroll to position [158, 0]
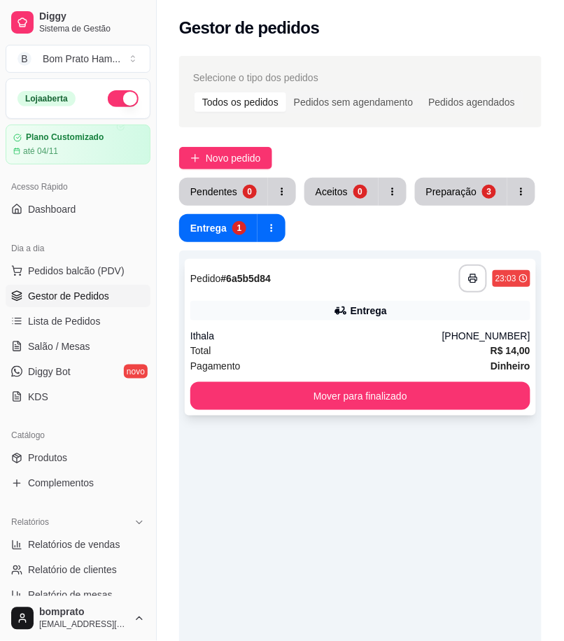
click at [354, 330] on div "Ithala" at bounding box center [316, 336] width 252 height 14
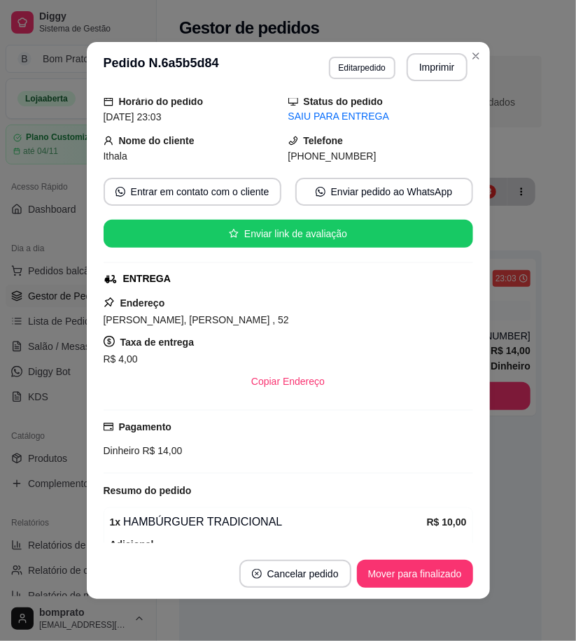
scroll to position [78, 0]
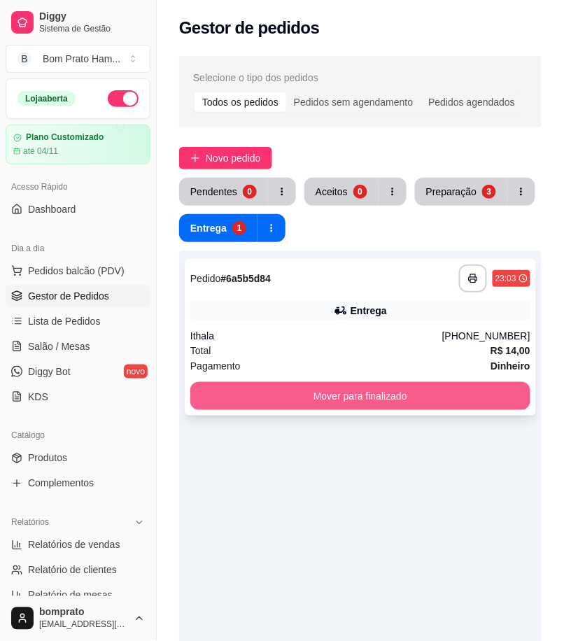
click at [490, 395] on button "Mover para finalizado" at bounding box center [360, 396] width 340 height 28
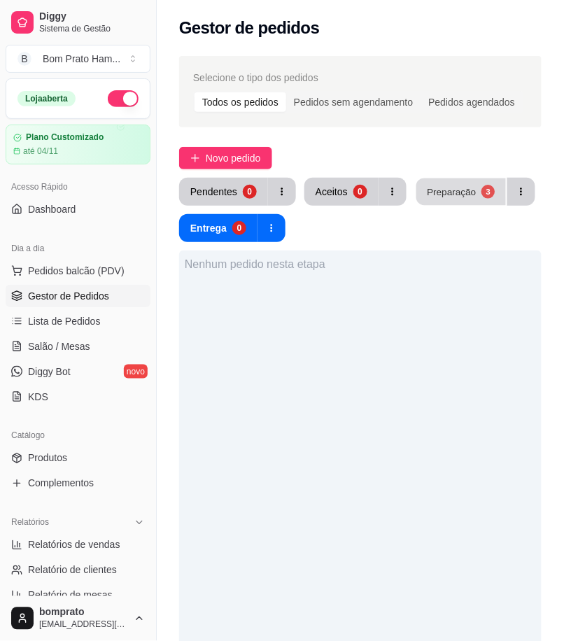
click at [482, 197] on div "3" at bounding box center [488, 191] width 13 height 13
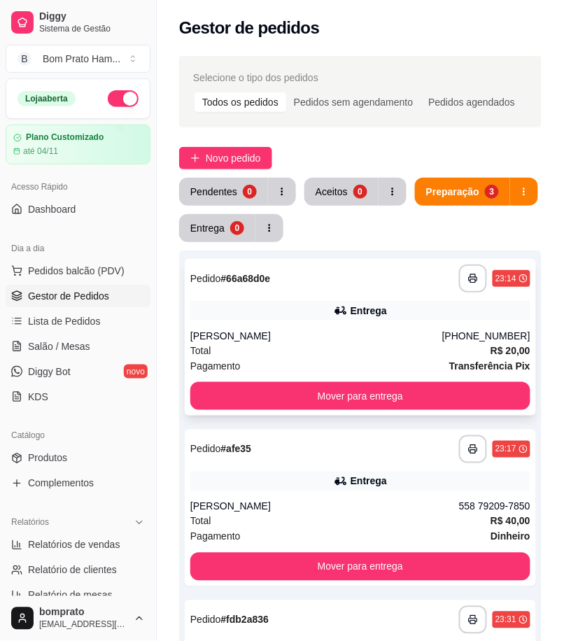
click at [394, 349] on div "Total R$ 20,00" at bounding box center [360, 350] width 340 height 15
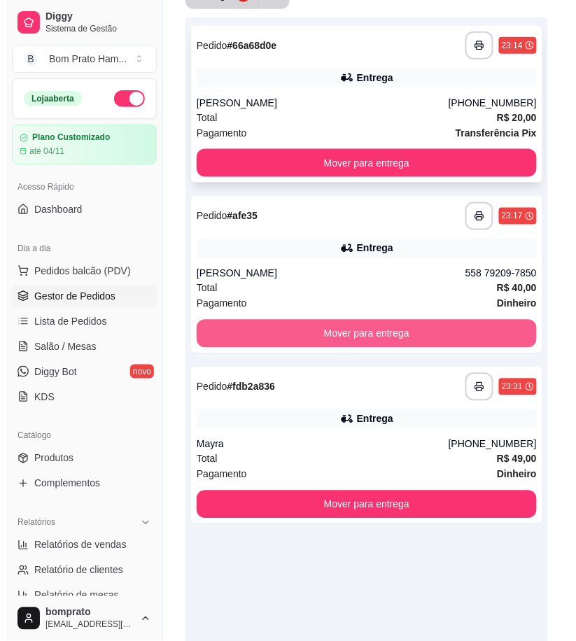
scroll to position [155, 0]
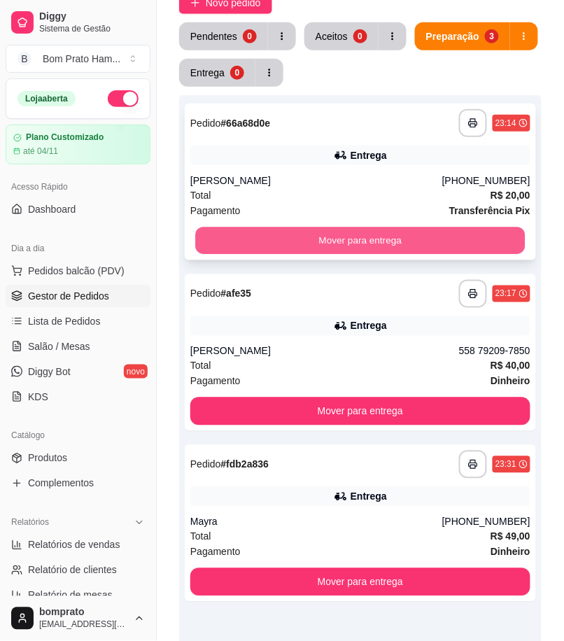
click at [363, 232] on button "Mover para entrega" at bounding box center [360, 241] width 330 height 27
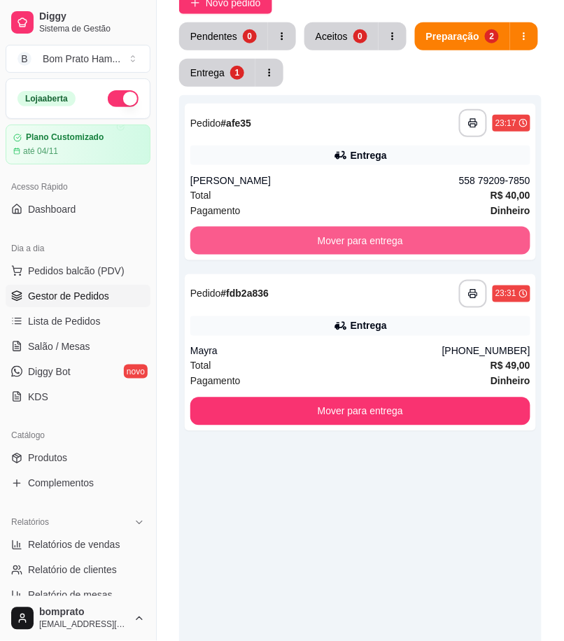
click at [363, 232] on button "Mover para entrega" at bounding box center [360, 241] width 340 height 28
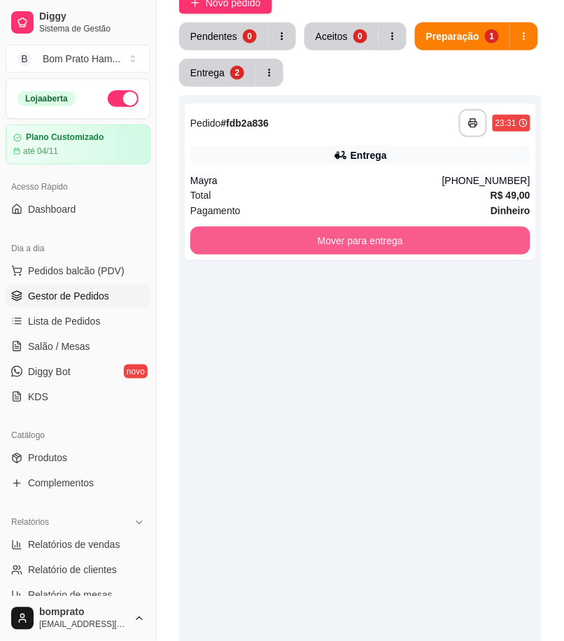
click at [363, 232] on button "Mover para entrega" at bounding box center [360, 241] width 340 height 28
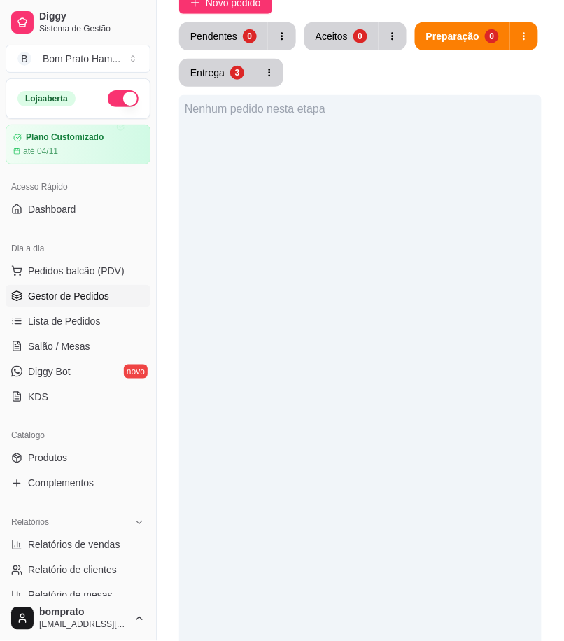
click at [116, 101] on button "button" at bounding box center [123, 98] width 31 height 17
click at [209, 84] on button "Entrega 3" at bounding box center [218, 73] width 74 height 27
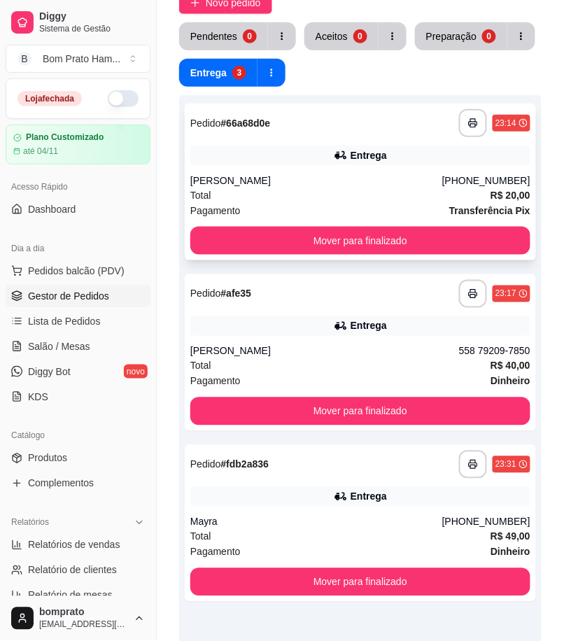
click at [368, 176] on div "José Junio" at bounding box center [316, 181] width 252 height 14
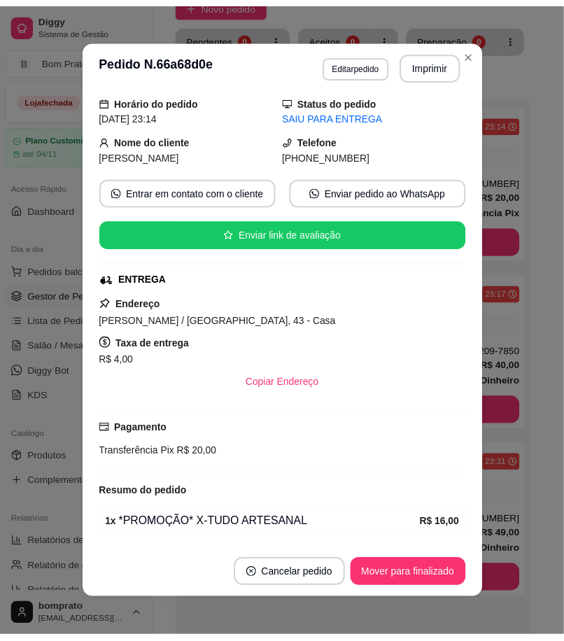
scroll to position [99, 0]
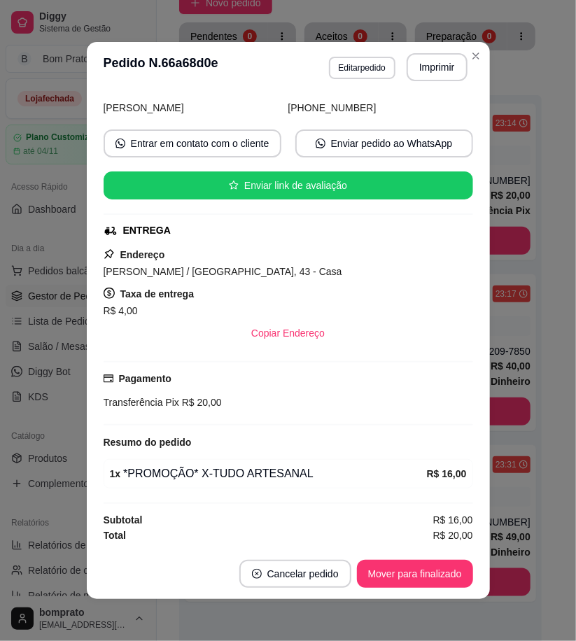
drag, startPoint x: 472, startPoint y: 179, endPoint x: 492, endPoint y: 176, distance: 19.7
click at [473, 179] on div "feito há 37 minutos Horário do pedido 14/10/2025 23:14 Status do pedido SAIU PA…" at bounding box center [288, 320] width 403 height 457
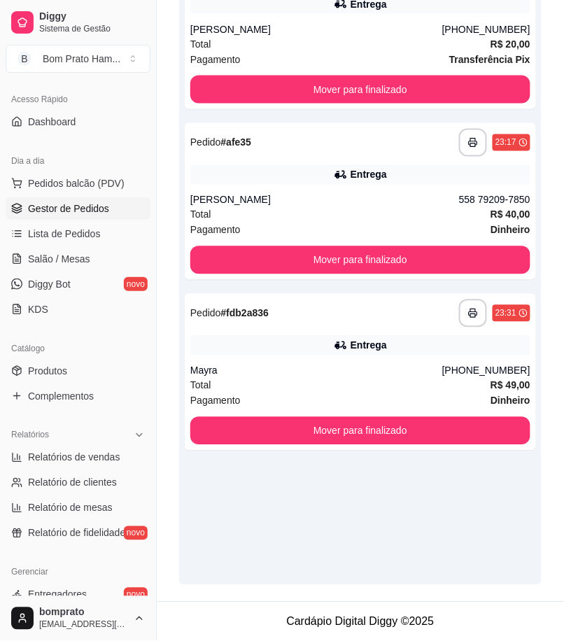
scroll to position [311, 0]
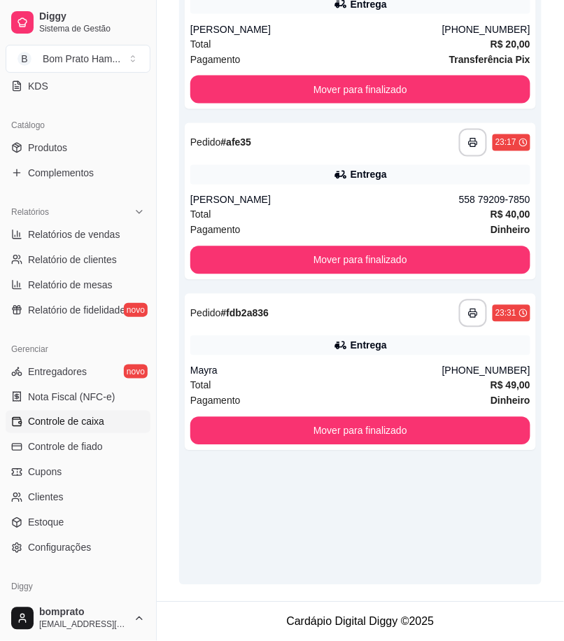
click at [100, 425] on span "Controle de caixa" at bounding box center [66, 422] width 76 height 14
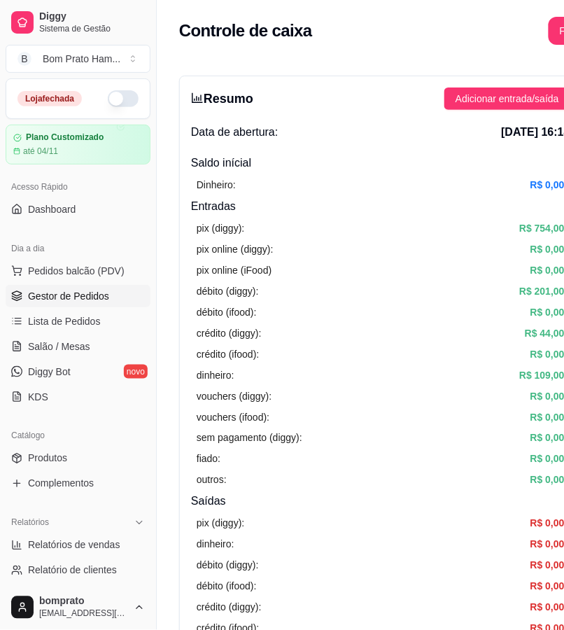
click at [115, 305] on link "Gestor de Pedidos" at bounding box center [78, 296] width 145 height 22
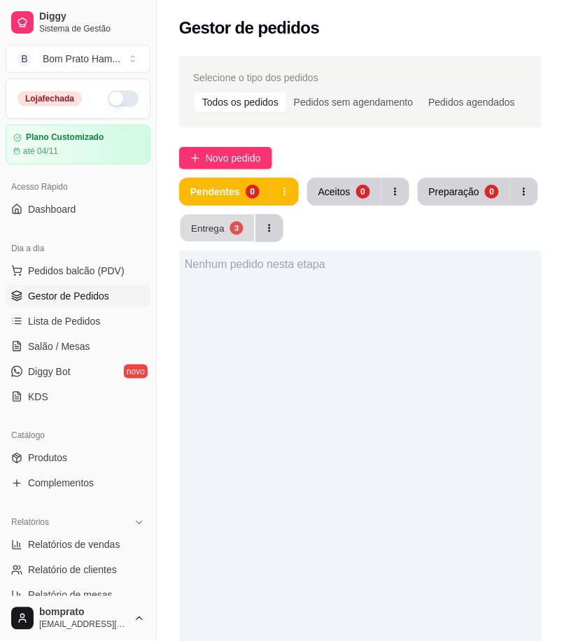
click at [207, 238] on button "Entrega 3" at bounding box center [218, 228] width 74 height 27
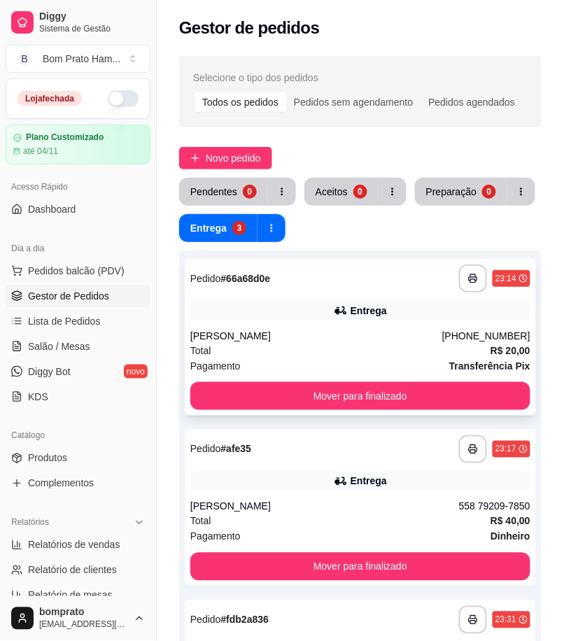
click at [317, 320] on div "Entrega" at bounding box center [360, 311] width 340 height 20
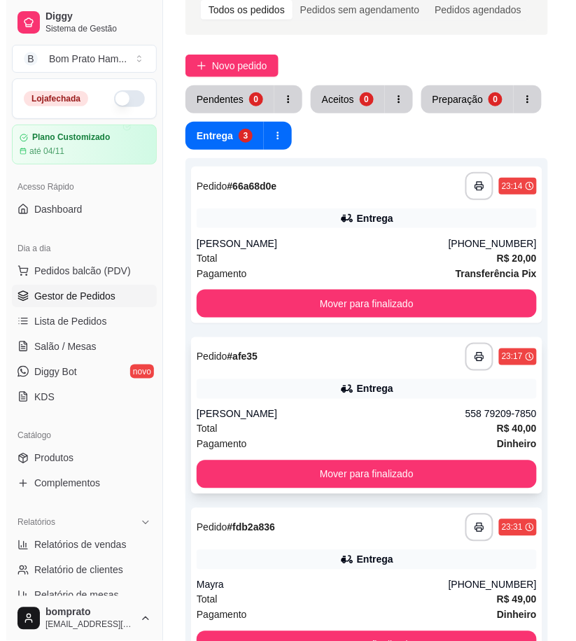
scroll to position [155, 0]
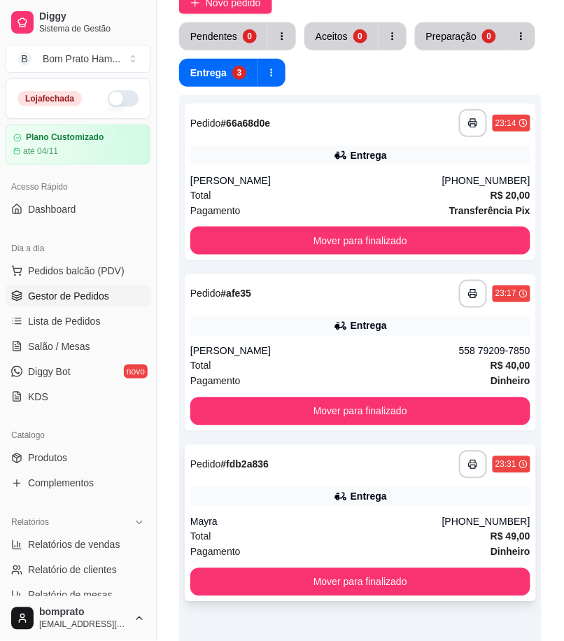
click at [352, 473] on div "**********" at bounding box center [360, 465] width 340 height 28
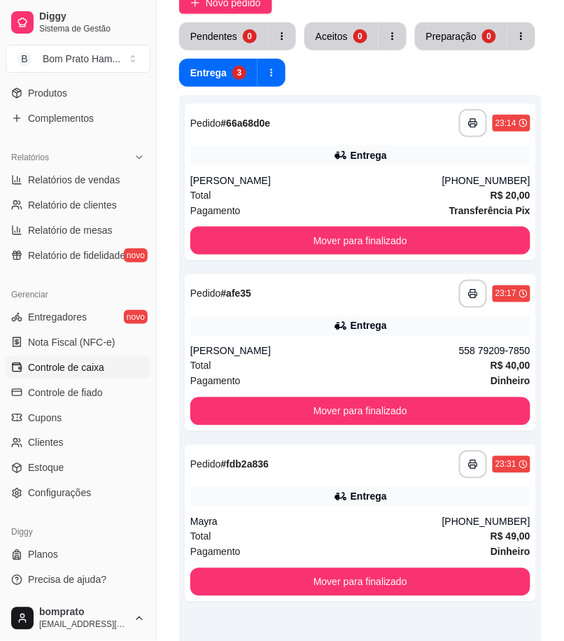
scroll to position [233, 0]
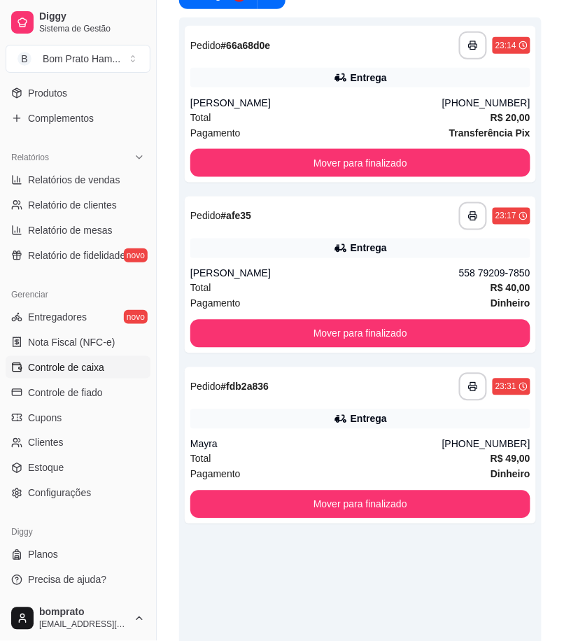
click at [102, 374] on span "Controle de caixa" at bounding box center [66, 368] width 76 height 14
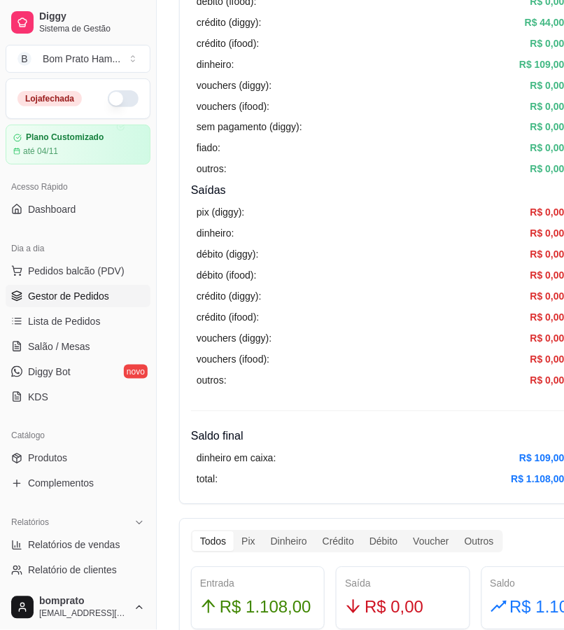
click at [89, 291] on span "Gestor de Pedidos" at bounding box center [68, 296] width 81 height 14
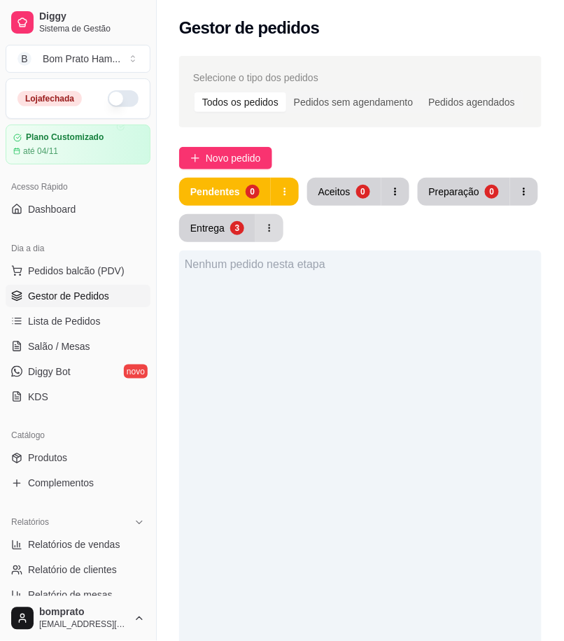
click at [256, 232] on button "button" at bounding box center [270, 228] width 28 height 28
click at [210, 227] on div "Entrega" at bounding box center [207, 228] width 34 height 14
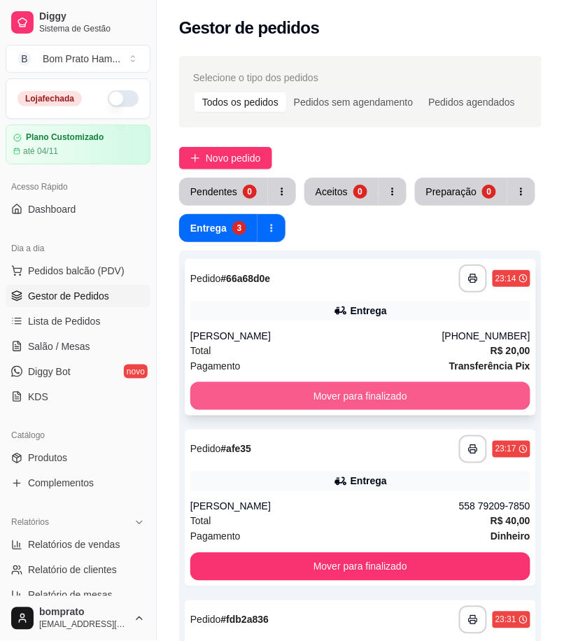
click at [438, 399] on button "Mover para finalizado" at bounding box center [360, 396] width 340 height 28
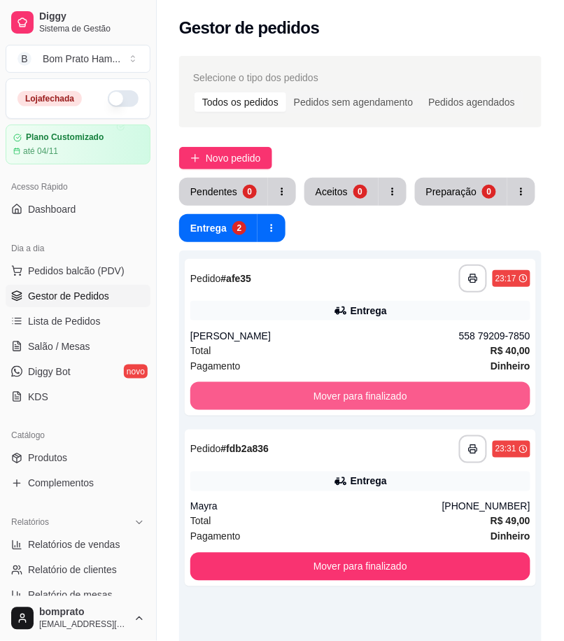
click at [438, 399] on button "Mover para finalizado" at bounding box center [360, 396] width 340 height 28
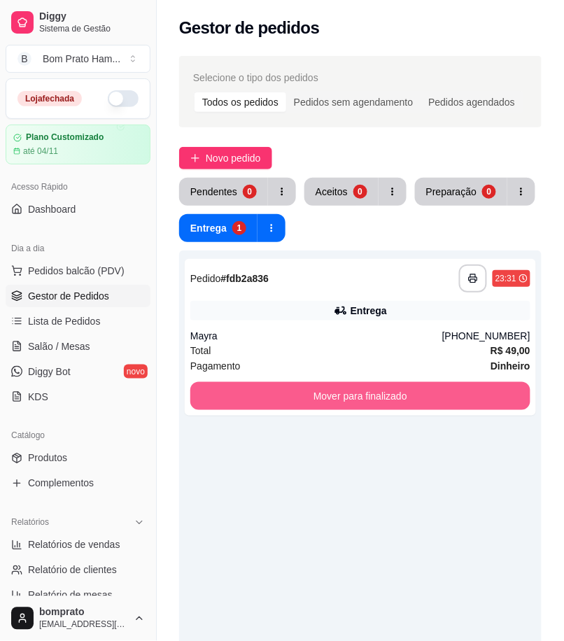
click at [438, 399] on button "Mover para finalizado" at bounding box center [360, 396] width 340 height 28
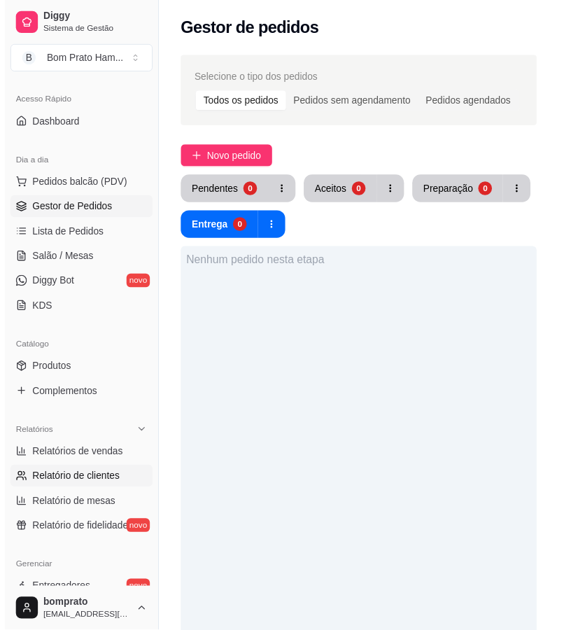
scroll to position [155, 0]
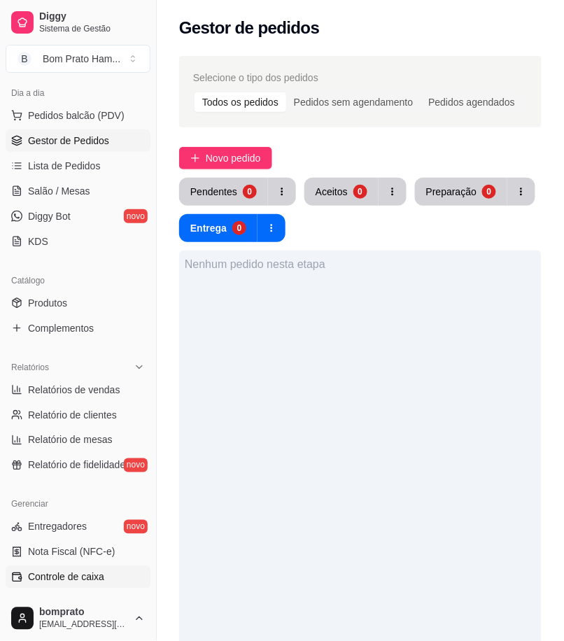
click at [118, 574] on link "Controle de caixa" at bounding box center [78, 578] width 145 height 22
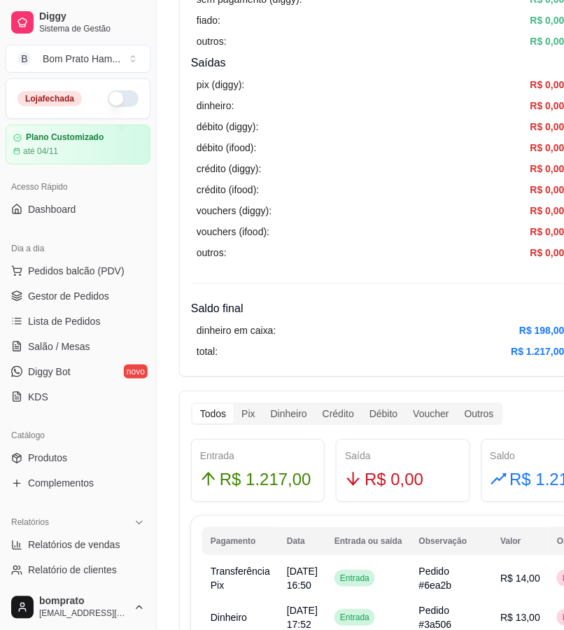
scroll to position [466, 0]
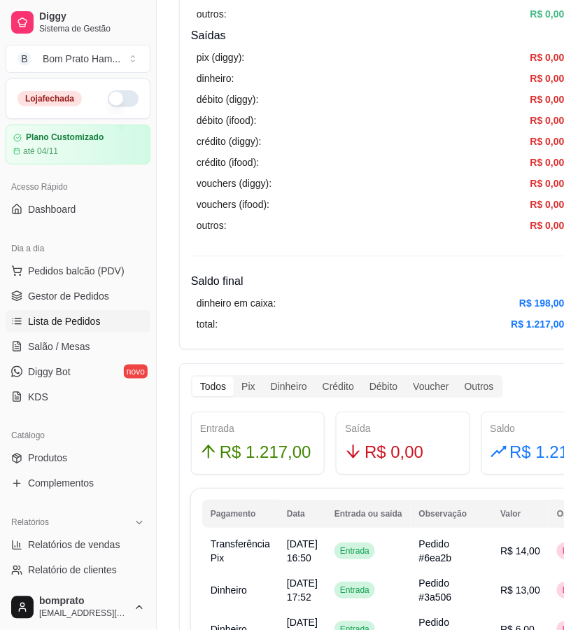
click at [106, 312] on link "Lista de Pedidos" at bounding box center [78, 321] width 145 height 22
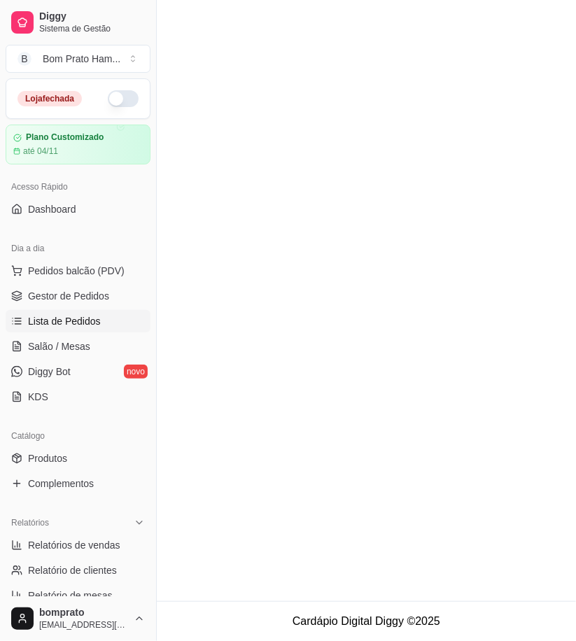
click at [106, 312] on link "Lista de Pedidos" at bounding box center [78, 321] width 145 height 22
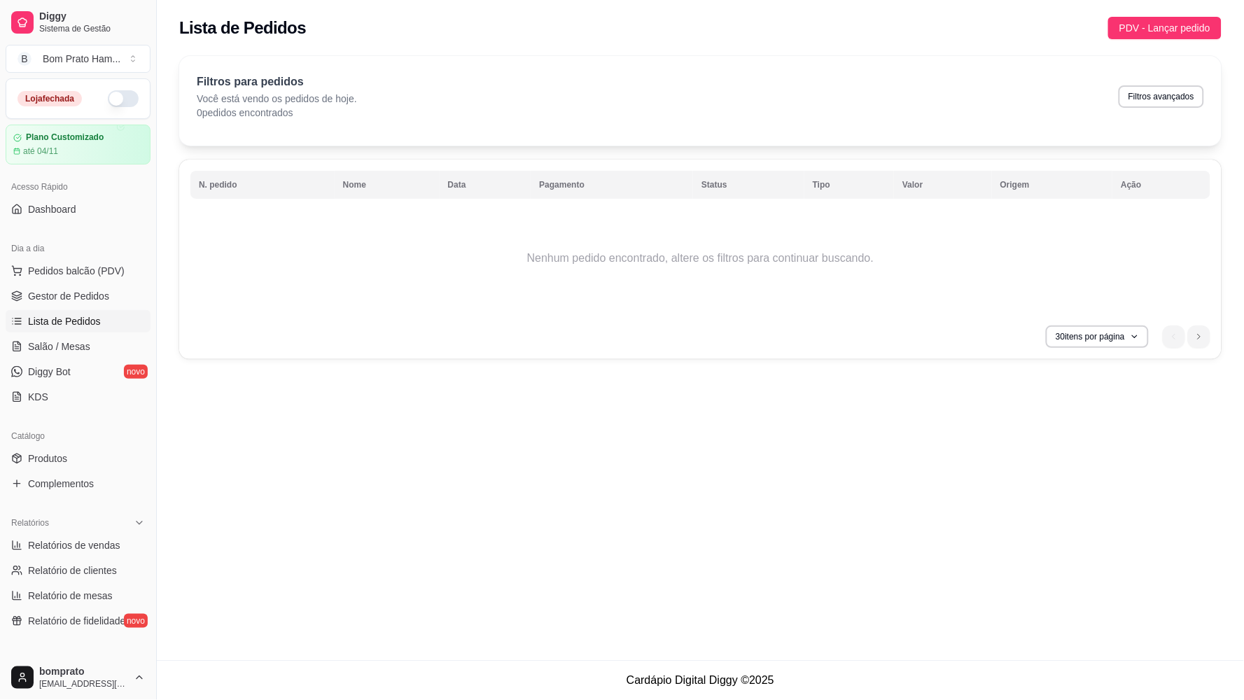
click at [576, 103] on button "Filtros avançados" at bounding box center [1161, 96] width 85 height 22
select select "0"
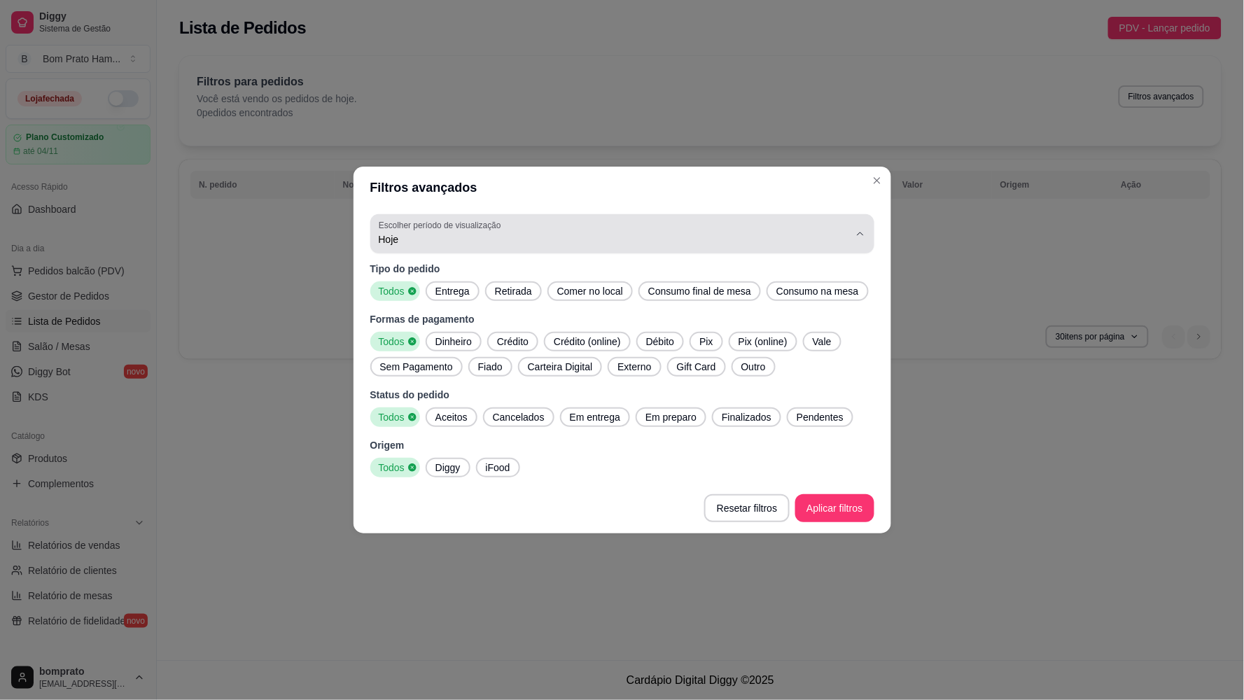
click at [445, 248] on button "Escolher período de visualização Hoje" at bounding box center [622, 233] width 504 height 39
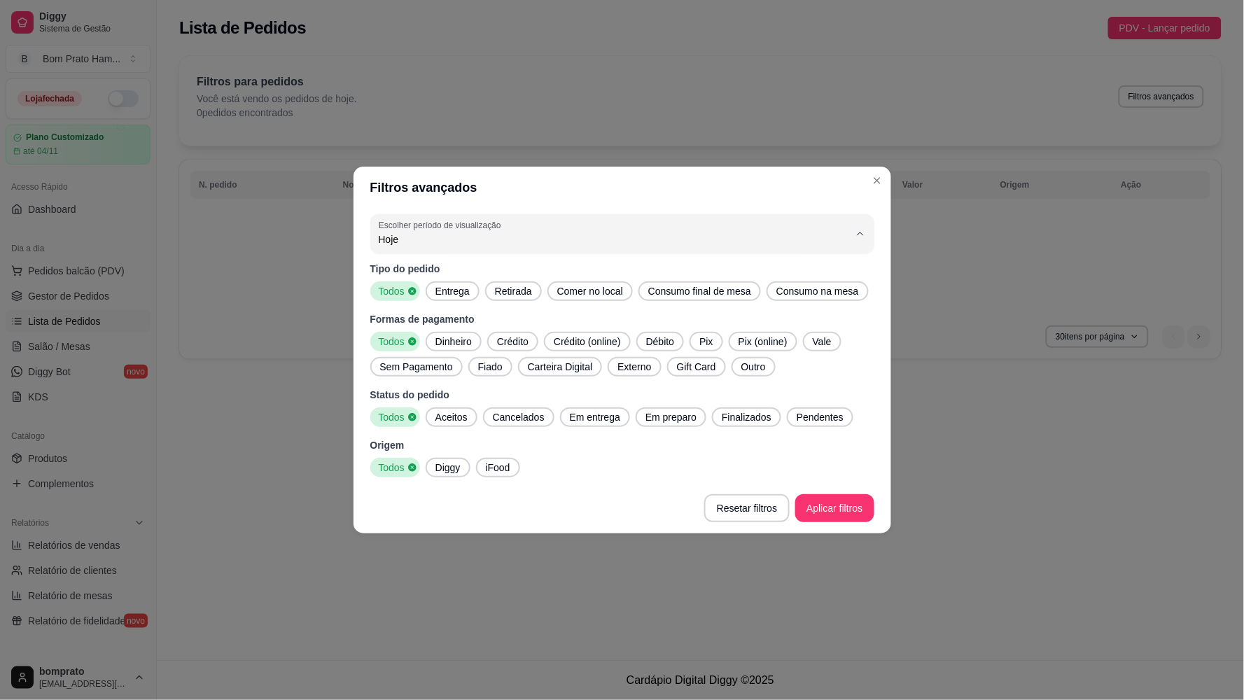
click at [435, 299] on span "Ontem" at bounding box center [615, 295] width 449 height 13
type input "1"
select select "1"
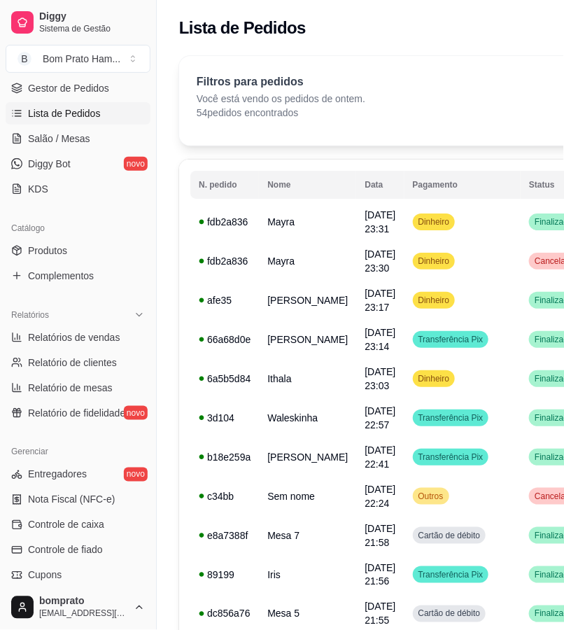
scroll to position [233, 0]
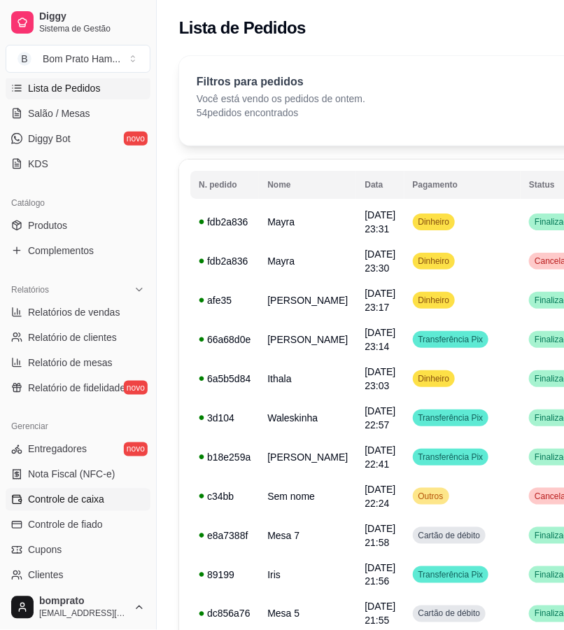
click at [116, 494] on link "Controle de caixa" at bounding box center [78, 500] width 145 height 22
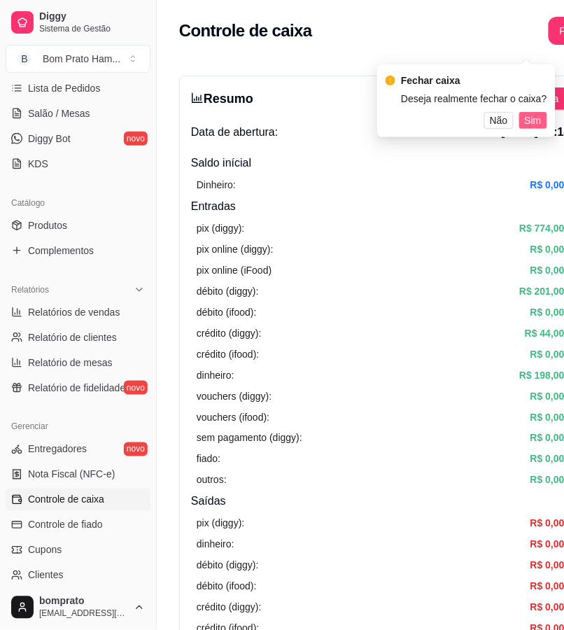
click at [541, 122] on button "Sim" at bounding box center [534, 120] width 28 height 17
